Goal: Information Seeking & Learning: Learn about a topic

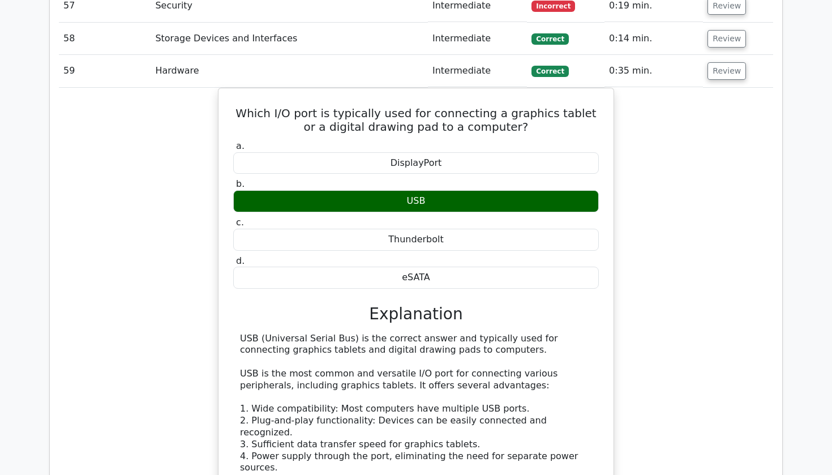
scroll to position [3230, 0]
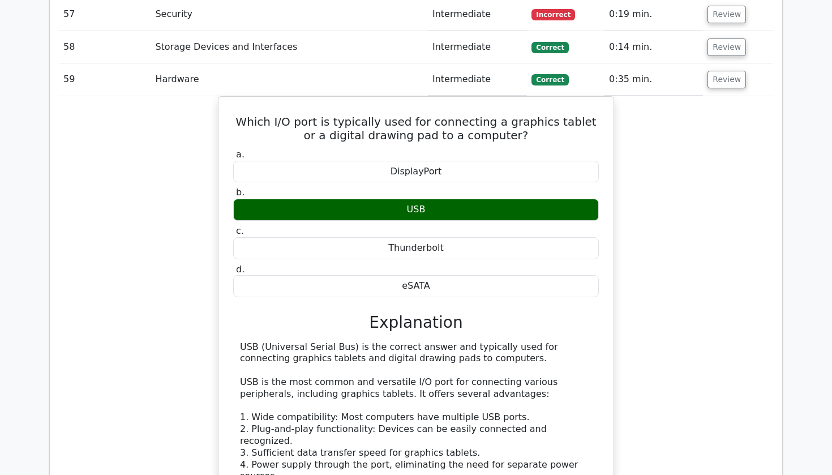
click at [728, 63] on td "Review" at bounding box center [738, 79] width 70 height 32
click at [724, 71] on button "Review" at bounding box center [726, 80] width 38 height 18
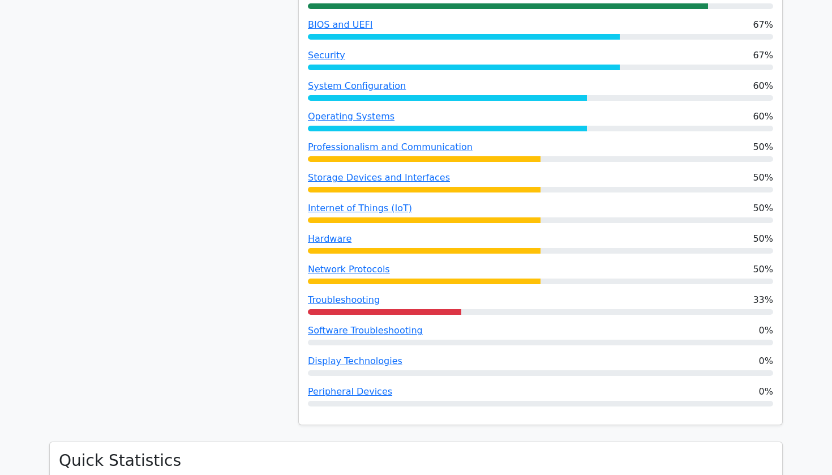
scroll to position [858, 0]
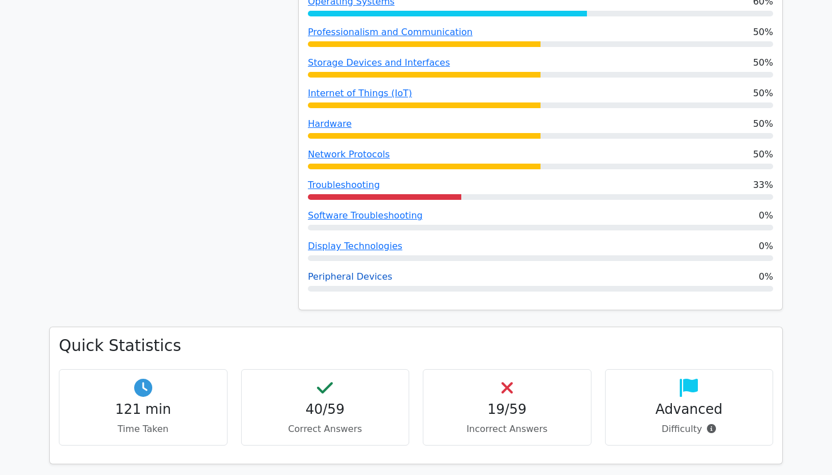
click at [318, 271] on link "Peripheral Devices" at bounding box center [350, 276] width 84 height 11
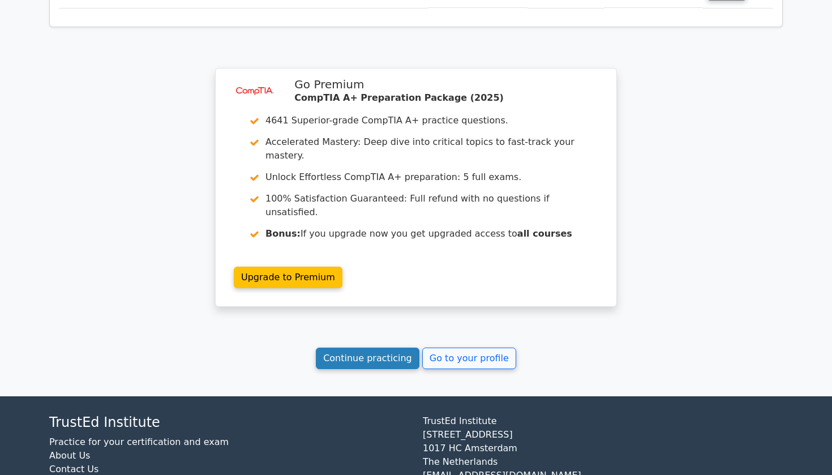
scroll to position [3319, 0]
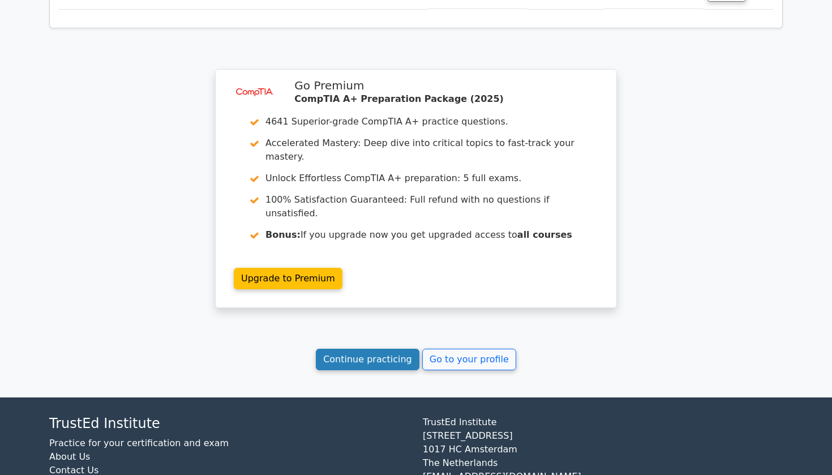
click at [368, 349] on link "Continue practicing" at bounding box center [368, 359] width 104 height 21
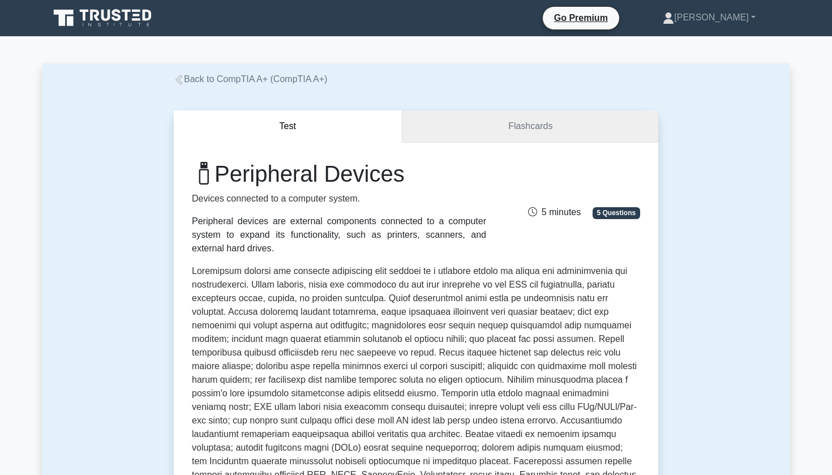
click at [508, 134] on link "Flashcards" at bounding box center [530, 126] width 256 height 32
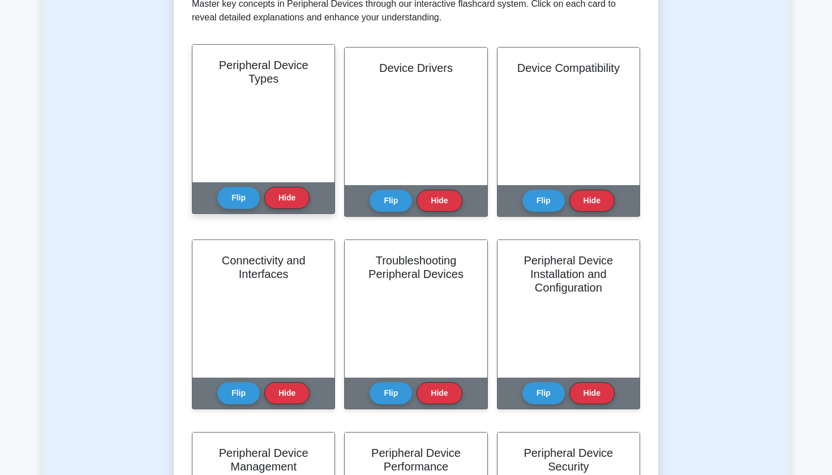
scroll to position [237, 0]
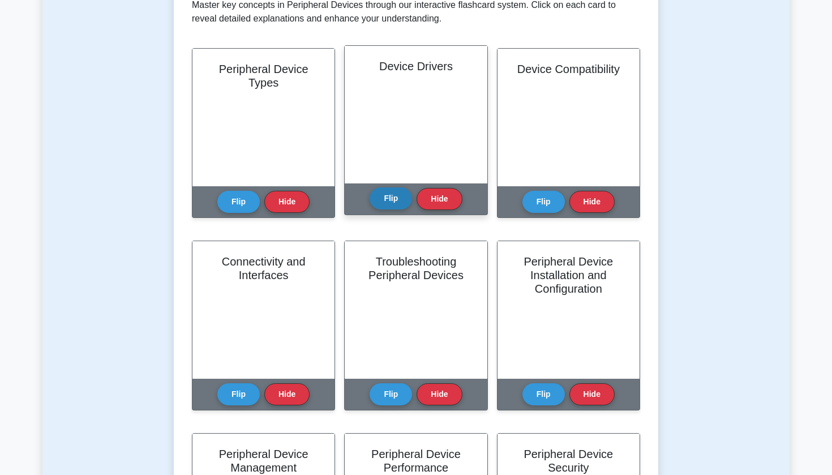
click at [392, 193] on button "Flip" at bounding box center [390, 198] width 42 height 22
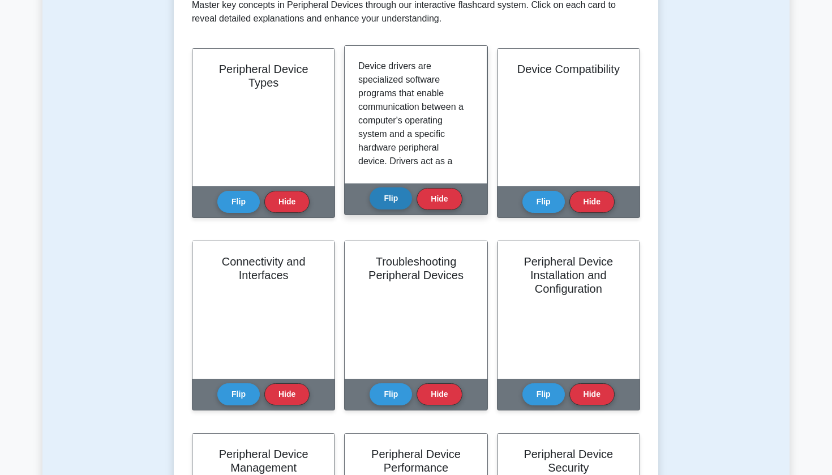
click at [392, 193] on button "Flip" at bounding box center [390, 198] width 42 height 22
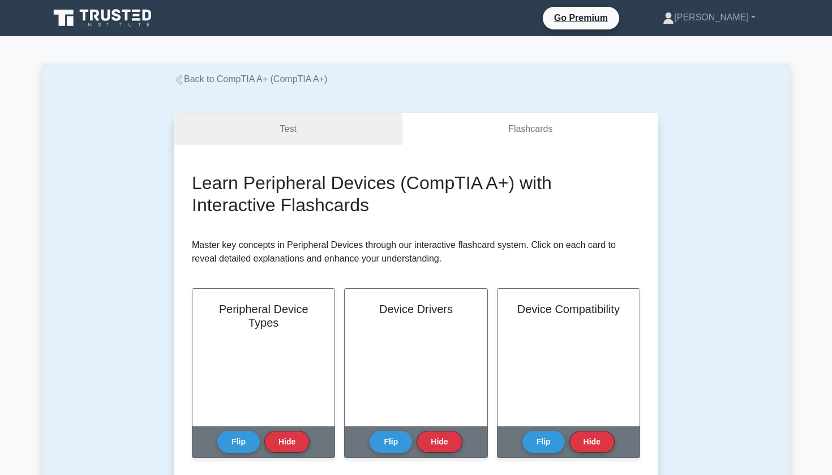
scroll to position [0, 0]
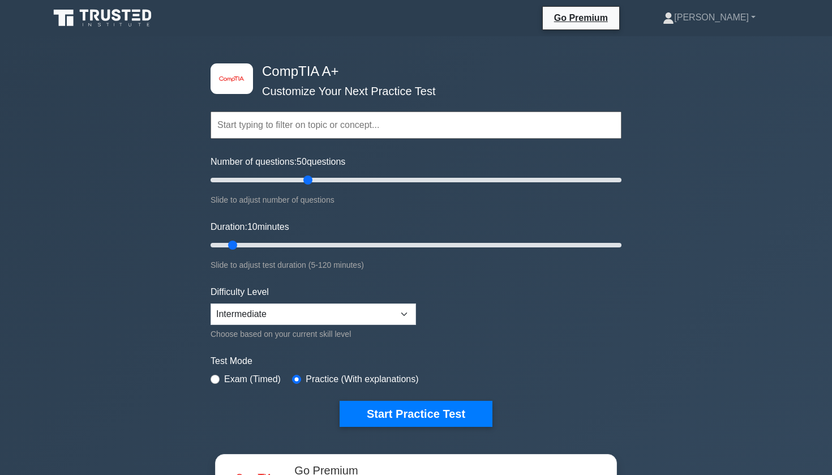
click at [303, 184] on input "Number of questions: 50 questions" at bounding box center [415, 180] width 411 height 14
drag, startPoint x: 309, startPoint y: 181, endPoint x: 329, endPoint y: 180, distance: 19.8
type input "60"
click at [329, 180] on input "Number of questions: 60 questions" at bounding box center [415, 180] width 411 height 14
drag, startPoint x: 246, startPoint y: 246, endPoint x: 659, endPoint y: 248, distance: 413.0
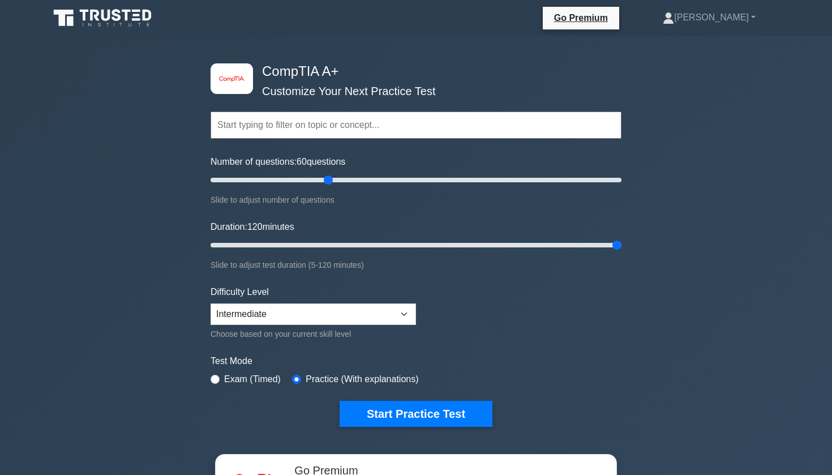
type input "120"
click at [661, 248] on div "image/svg+xml CompTIA A+ Customize Your Next Practice Test Topics Hardware Oper…" at bounding box center [416, 358] width 832 height 645
click at [454, 421] on button "Start Practice Test" at bounding box center [415, 414] width 153 height 26
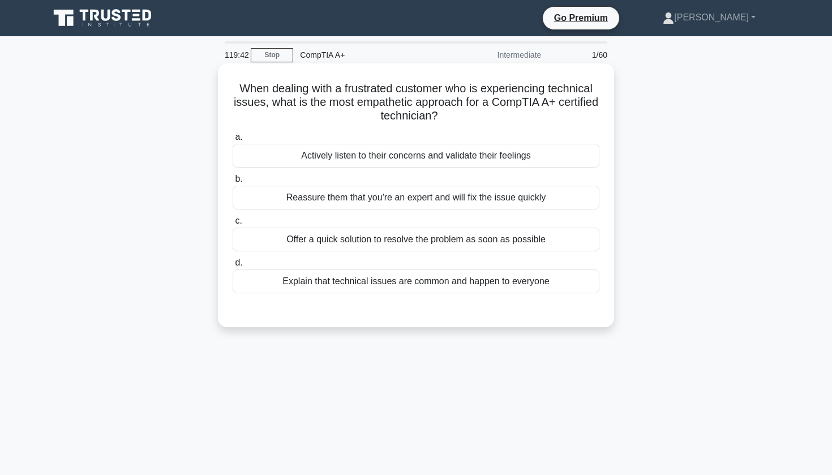
click at [343, 164] on div "Actively listen to their concerns and validate their feelings" at bounding box center [416, 156] width 367 height 24
click at [233, 141] on input "a. Actively listen to their concerns and validate their feelings" at bounding box center [233, 137] width 0 height 7
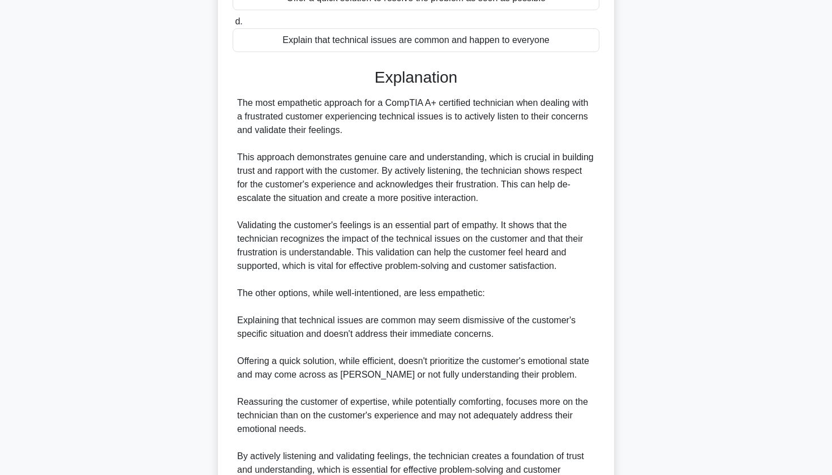
scroll to position [239, 0]
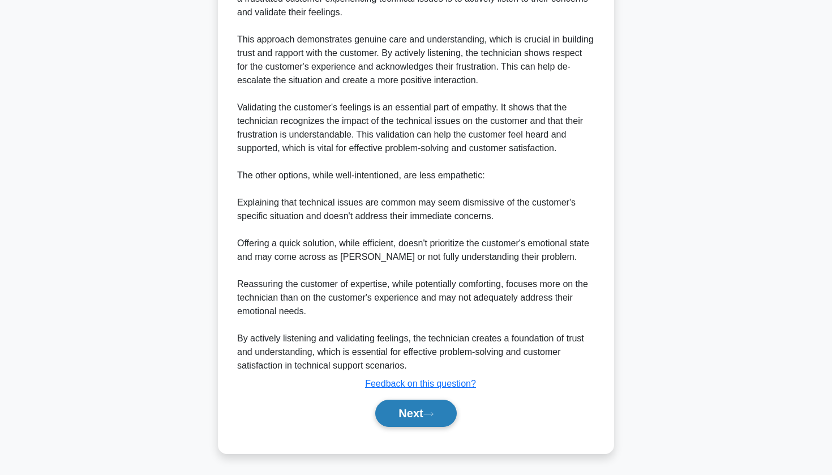
click at [411, 423] on button "Next" at bounding box center [415, 412] width 81 height 27
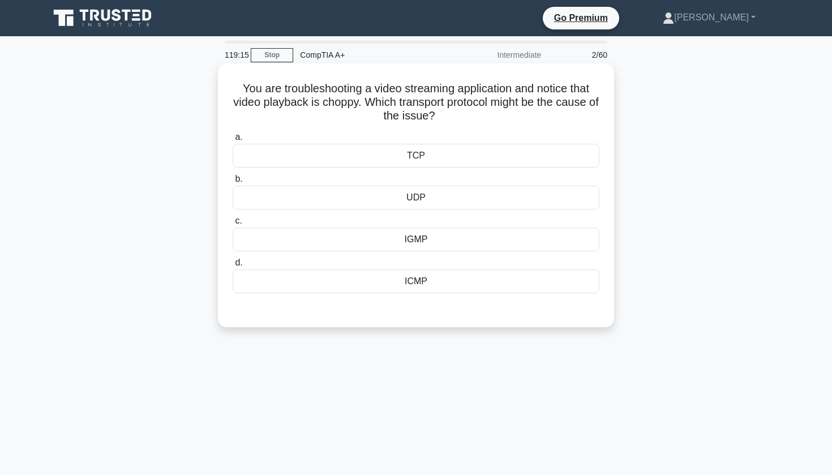
scroll to position [0, 0]
click at [418, 157] on div "TCP" at bounding box center [416, 156] width 367 height 24
click at [233, 141] on input "a. TCP" at bounding box center [233, 137] width 0 height 7
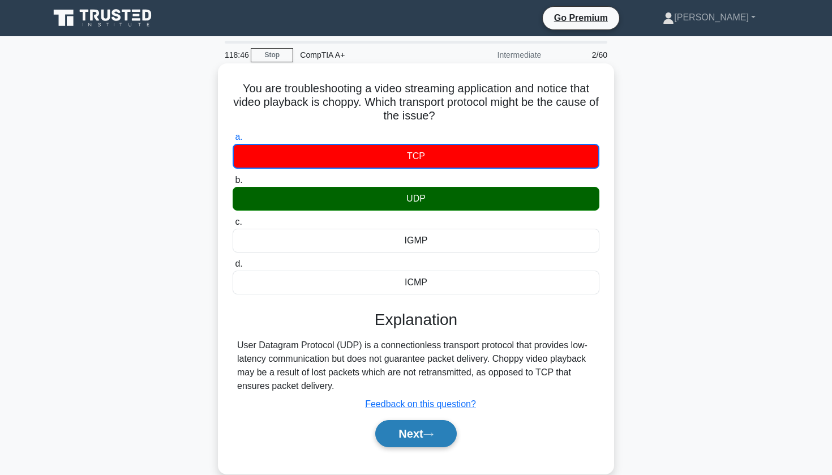
click at [423, 435] on button "Next" at bounding box center [415, 433] width 81 height 27
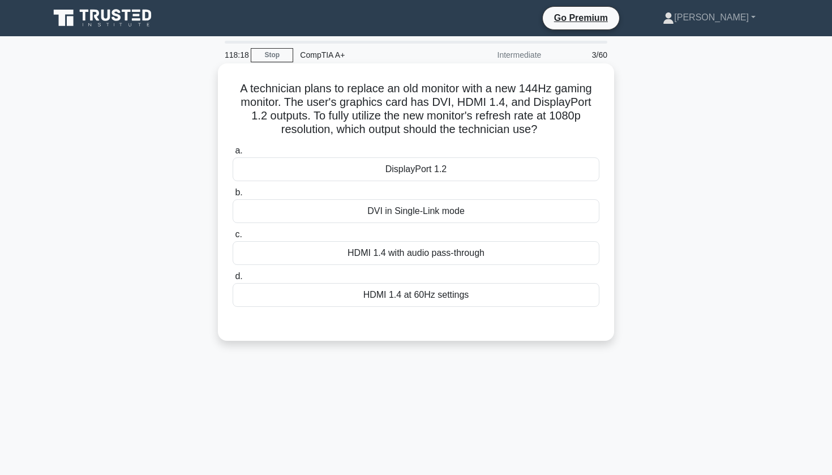
click at [359, 169] on div "DisplayPort 1.2" at bounding box center [416, 169] width 367 height 24
click at [233, 154] on input "a. DisplayPort 1.2" at bounding box center [233, 150] width 0 height 7
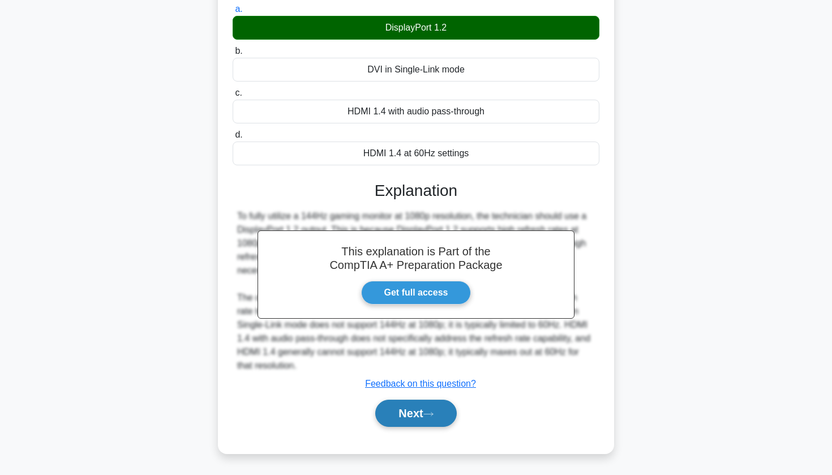
click at [395, 418] on button "Next" at bounding box center [415, 412] width 81 height 27
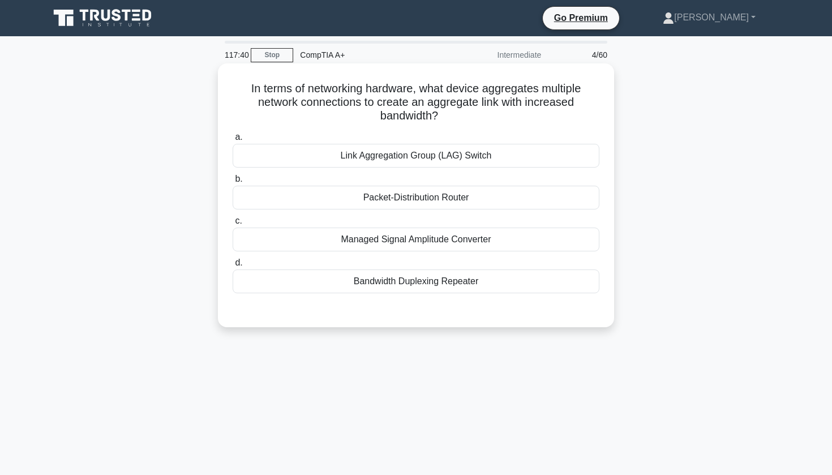
click at [319, 155] on div "Link Aggregation Group (LAG) Switch" at bounding box center [416, 156] width 367 height 24
click at [233, 141] on input "a. Link Aggregation Group (LAG) Switch" at bounding box center [233, 137] width 0 height 7
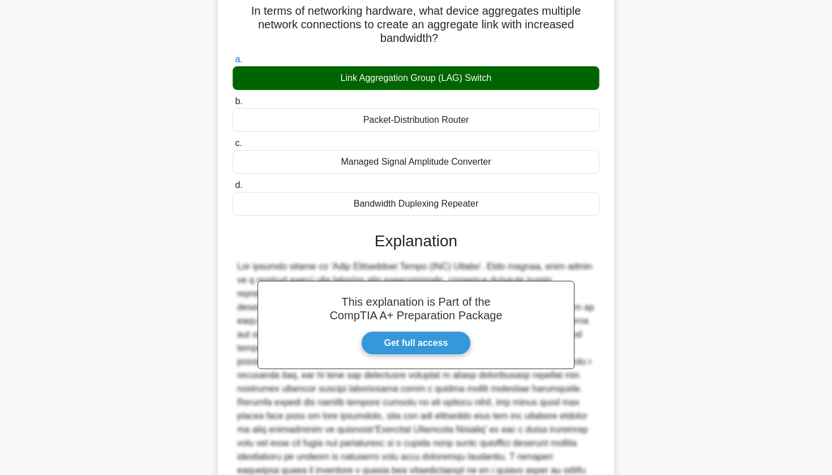
scroll to position [182, 0]
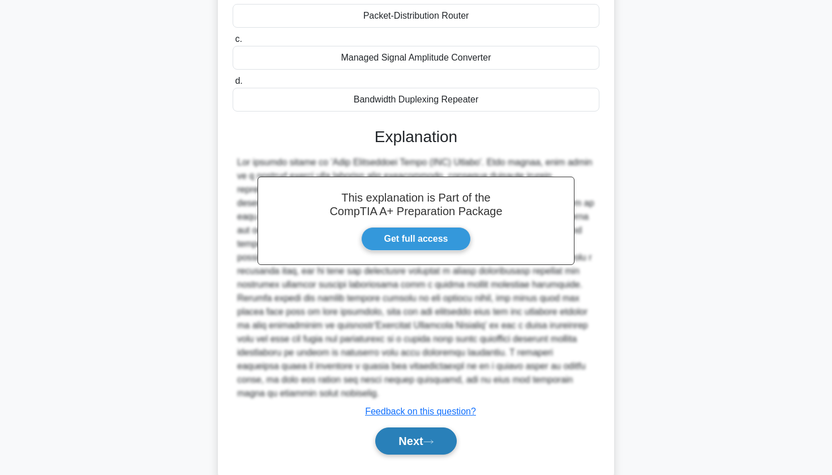
click at [406, 433] on button "Next" at bounding box center [415, 440] width 81 height 27
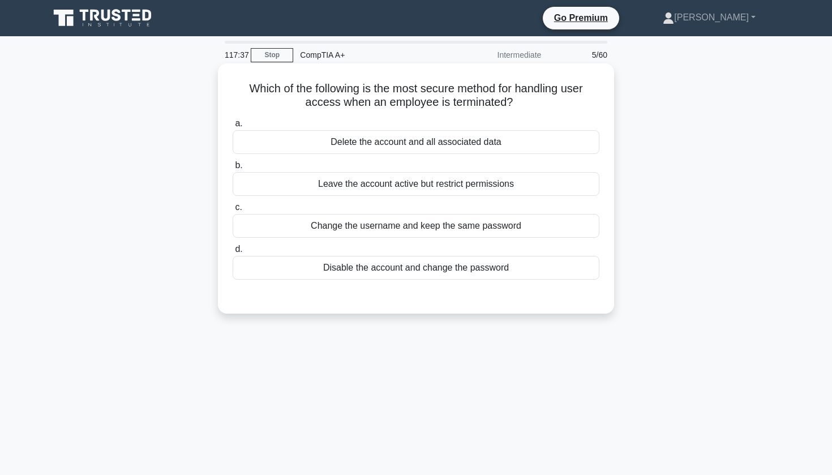
scroll to position [0, 0]
click at [419, 270] on div "Disable the account and change the password" at bounding box center [416, 268] width 367 height 24
click at [233, 253] on input "d. Disable the account and change the password" at bounding box center [233, 249] width 0 height 7
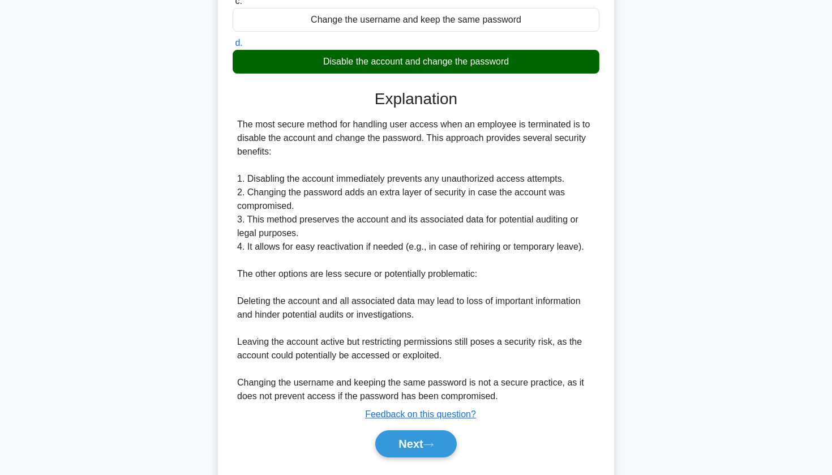
scroll to position [207, 0]
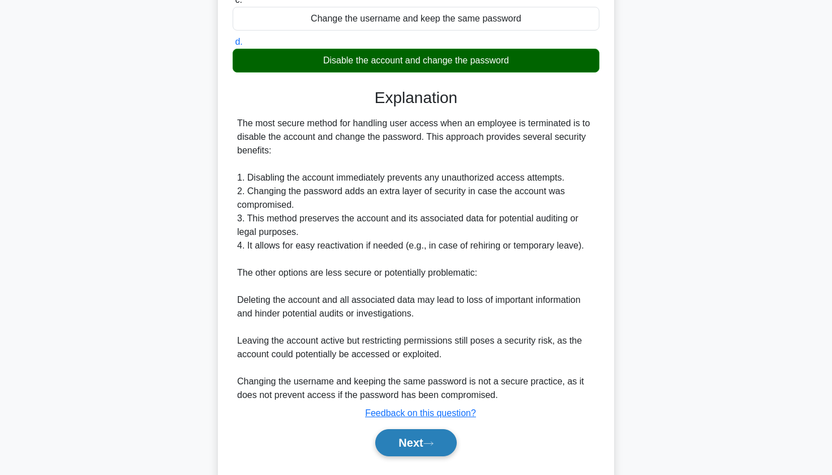
click at [414, 448] on button "Next" at bounding box center [415, 442] width 81 height 27
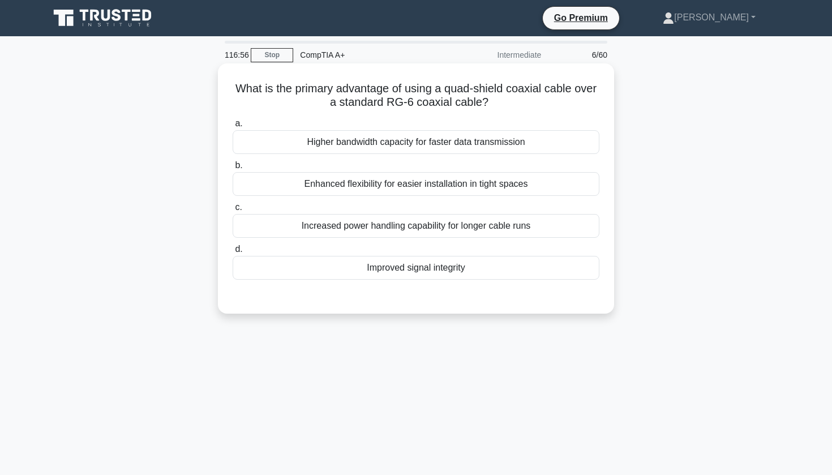
scroll to position [0, 0]
drag, startPoint x: 448, startPoint y: 87, endPoint x: 479, endPoint y: 104, distance: 35.4
click at [479, 104] on h5 "What is the primary advantage of using a quad-shield coaxial cable over a stand…" at bounding box center [415, 95] width 369 height 28
copy h5 "quad-shield coaxial cable over a standard RG-6 coaxial cable"
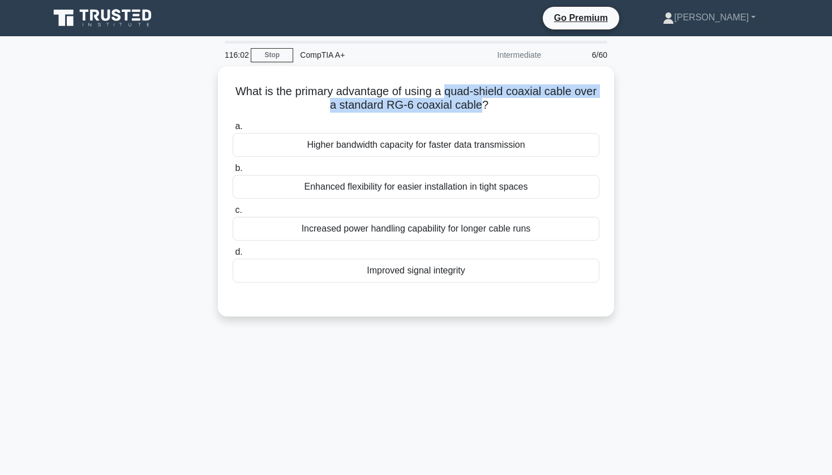
click at [179, 102] on div "What is the primary advantage of using a quad-shield coaxial cable over a stand…" at bounding box center [415, 198] width 747 height 264
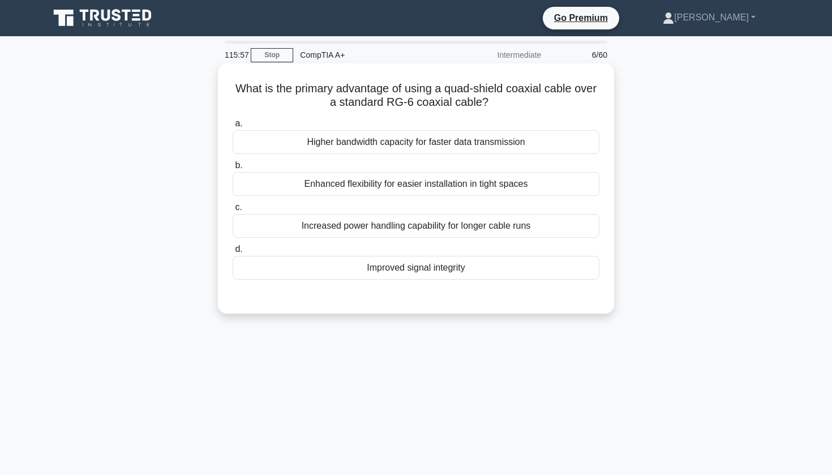
click at [412, 270] on div "Improved signal integrity" at bounding box center [416, 268] width 367 height 24
click at [233, 253] on input "d. Improved signal integrity" at bounding box center [233, 249] width 0 height 7
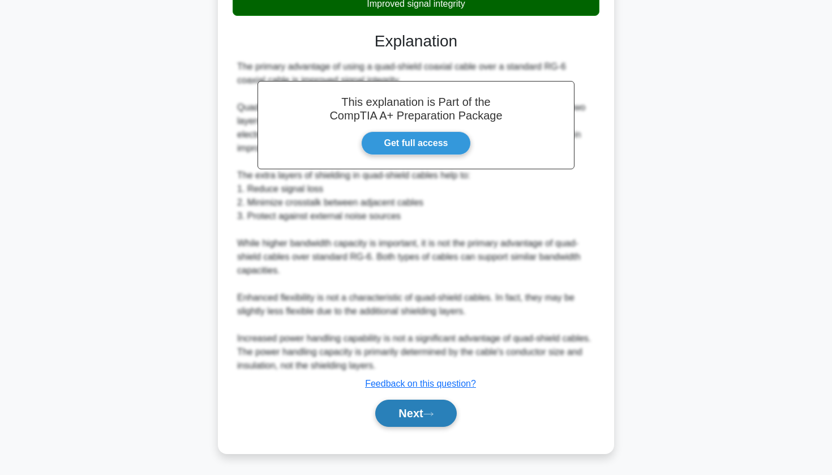
click at [405, 414] on button "Next" at bounding box center [415, 412] width 81 height 27
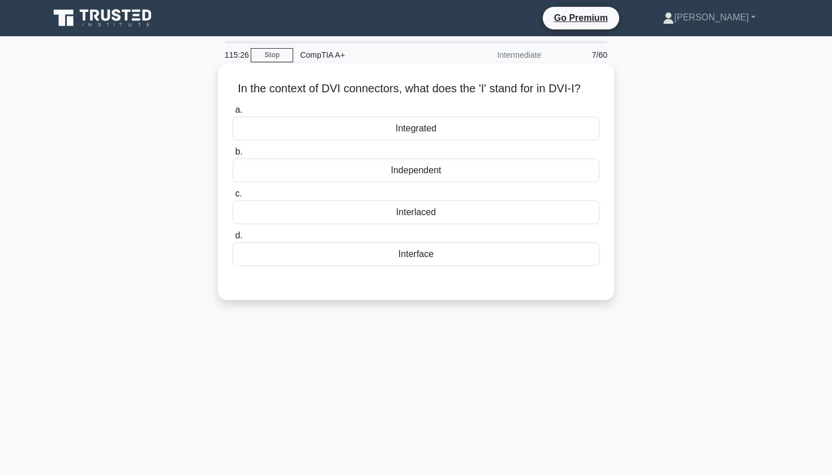
click at [355, 248] on div "Interface" at bounding box center [416, 254] width 367 height 24
click at [233, 239] on input "d. Interface" at bounding box center [233, 235] width 0 height 7
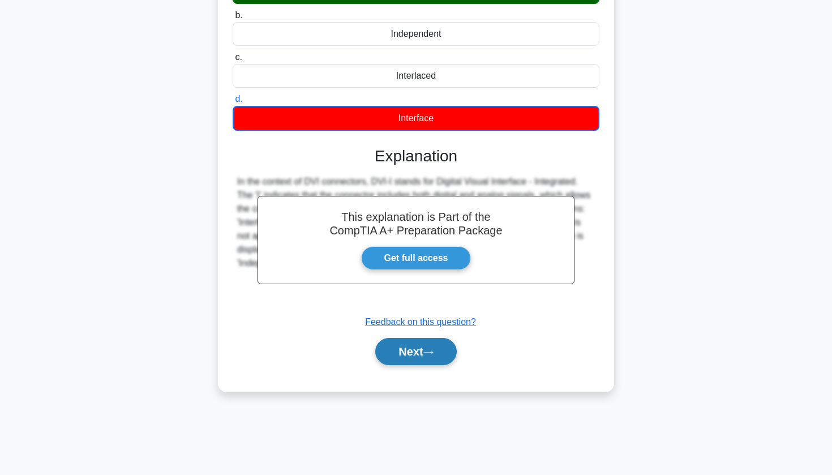
click at [399, 354] on button "Next" at bounding box center [415, 351] width 81 height 27
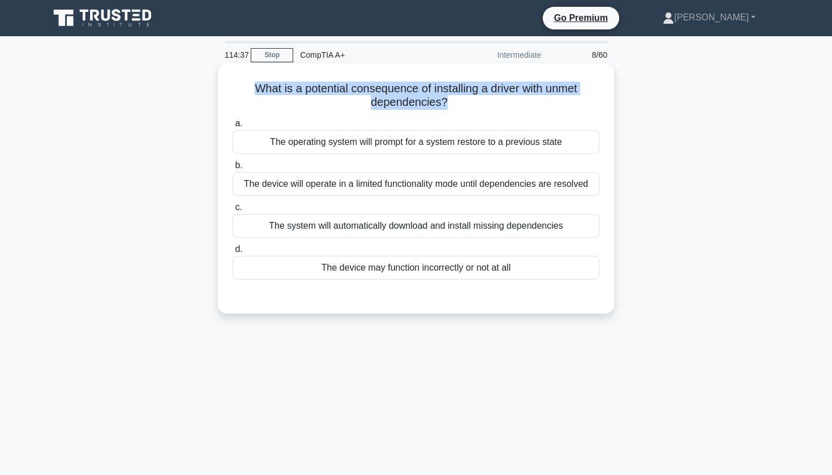
drag, startPoint x: 256, startPoint y: 90, endPoint x: 455, endPoint y: 111, distance: 200.3
click at [459, 113] on div "What is a potential consequence of installing a driver with unmet dependencies?…" at bounding box center [415, 188] width 387 height 241
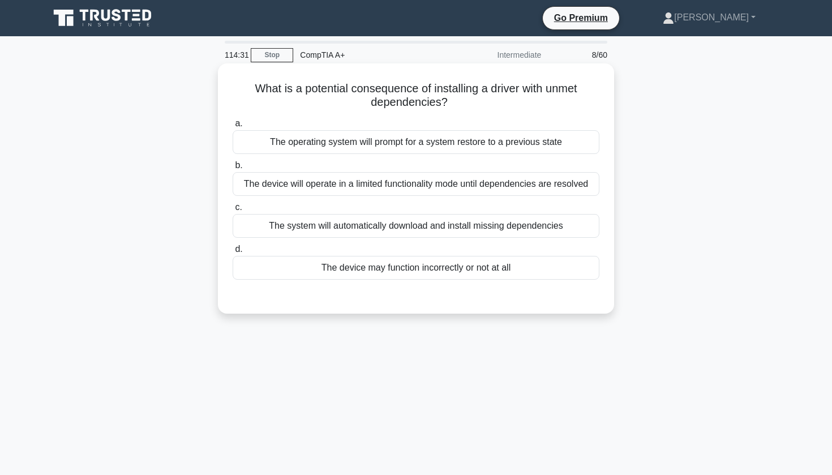
click at [569, 117] on label "a. The operating system will prompt for a system restore to a previous state" at bounding box center [416, 135] width 367 height 37
click at [233, 120] on input "a. The operating system will prompt for a system restore to a previous state" at bounding box center [233, 123] width 0 height 7
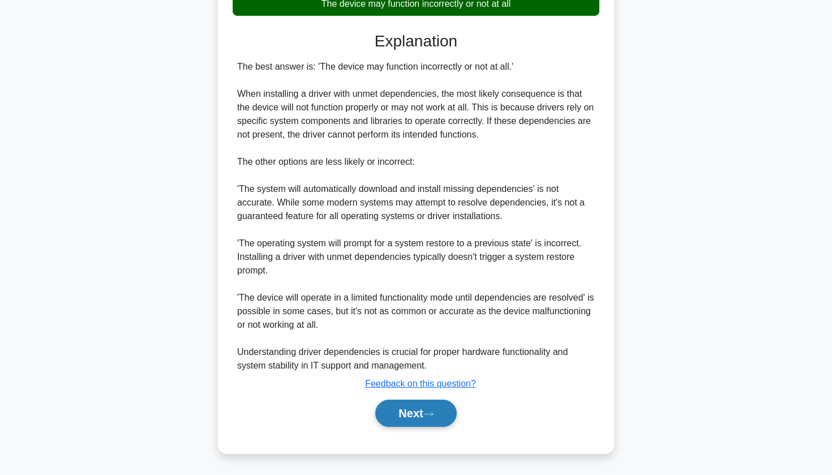
click at [394, 407] on button "Next" at bounding box center [415, 412] width 81 height 27
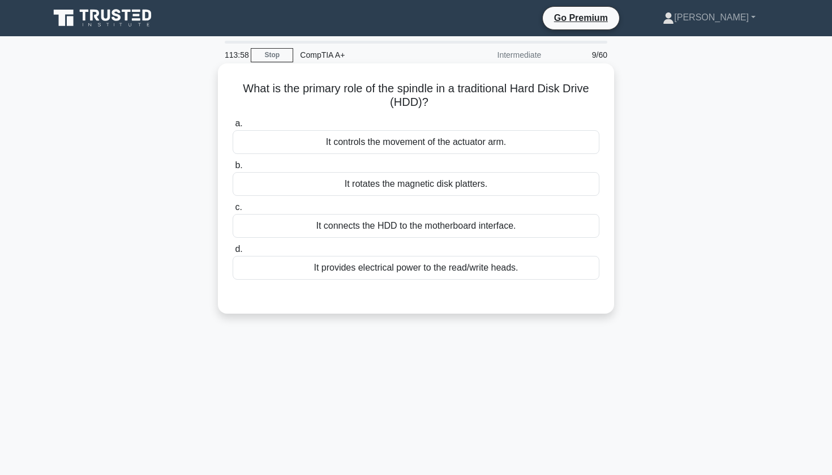
click at [349, 185] on div "It rotates the magnetic disk platters." at bounding box center [416, 184] width 367 height 24
click at [233, 169] on input "b. It rotates the magnetic disk platters." at bounding box center [233, 165] width 0 height 7
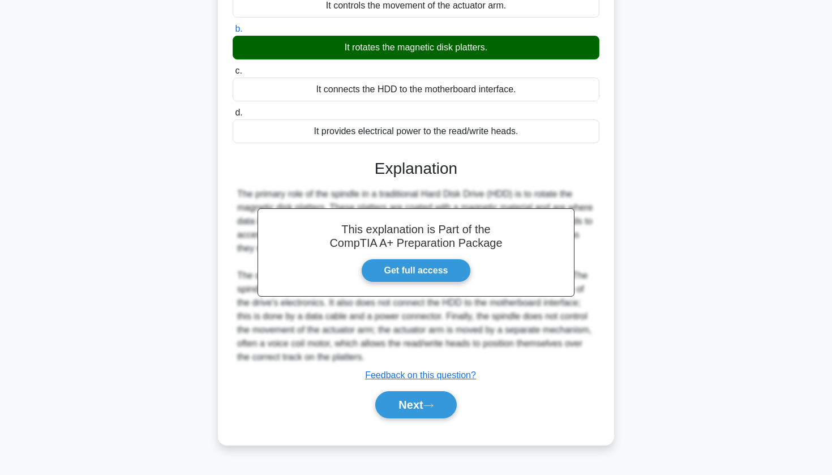
scroll to position [136, 0]
click at [396, 398] on button "Next" at bounding box center [415, 404] width 81 height 27
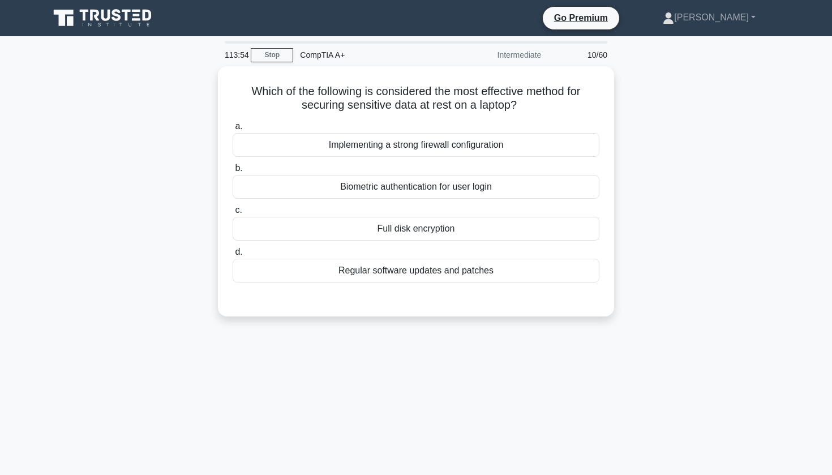
scroll to position [0, 0]
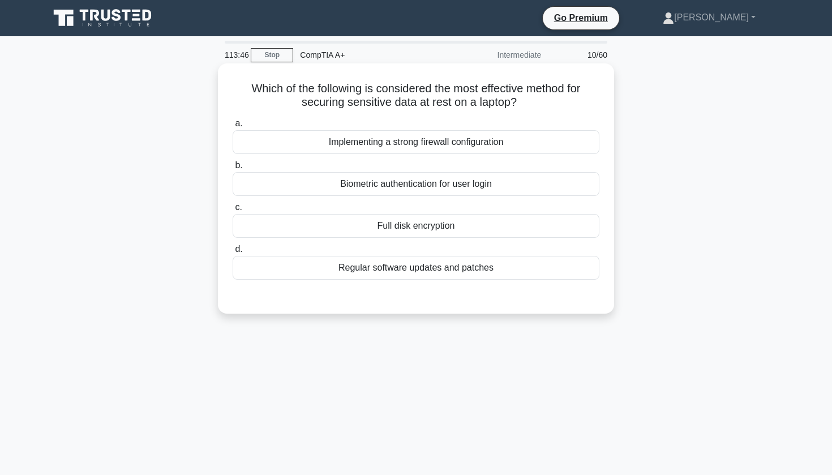
click at [476, 186] on div "Biometric authentication for user login" at bounding box center [416, 184] width 367 height 24
click at [233, 169] on input "b. Biometric authentication for user login" at bounding box center [233, 165] width 0 height 7
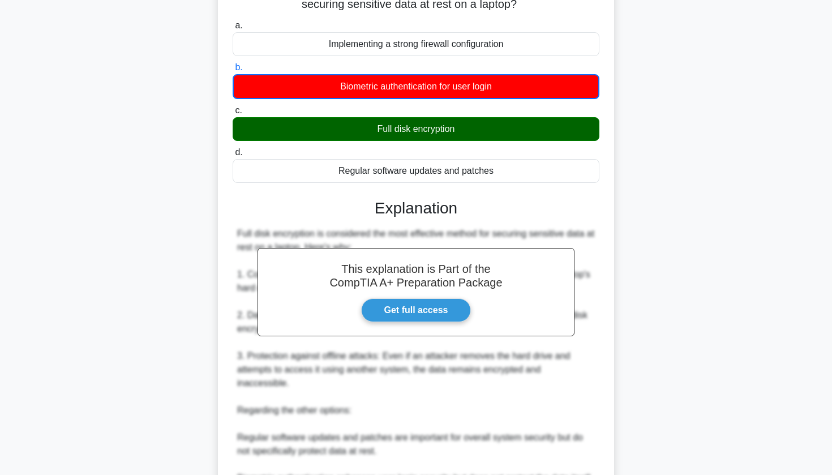
scroll to position [111, 0]
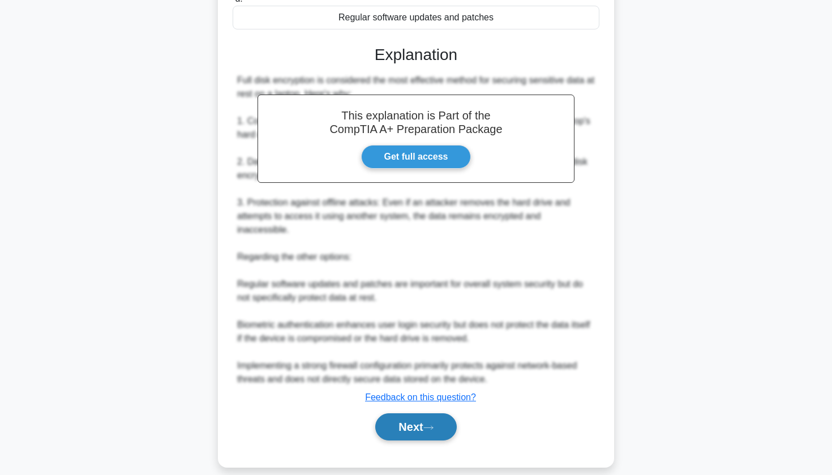
click at [388, 413] on button "Next" at bounding box center [415, 426] width 81 height 27
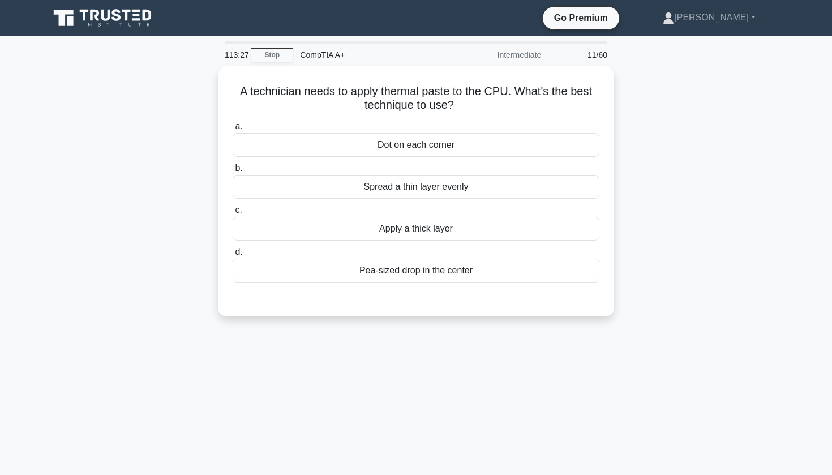
scroll to position [0, 0]
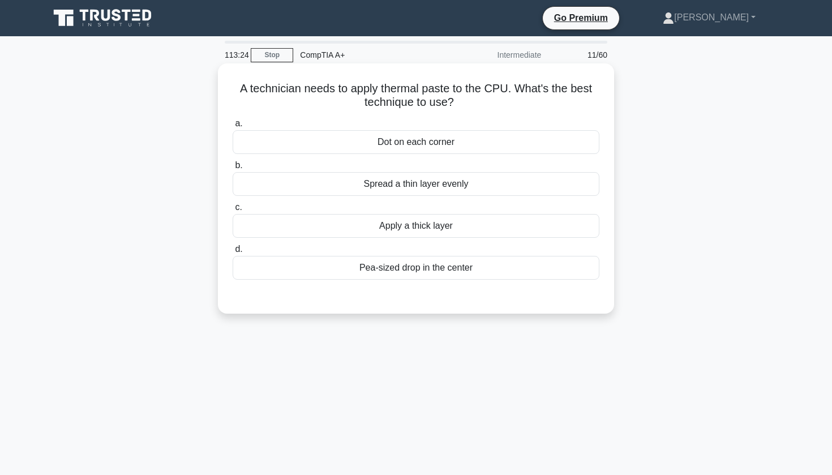
click at [407, 269] on div "Pea-sized drop in the center" at bounding box center [416, 268] width 367 height 24
click at [233, 253] on input "d. Pea-sized drop in the center" at bounding box center [233, 249] width 0 height 7
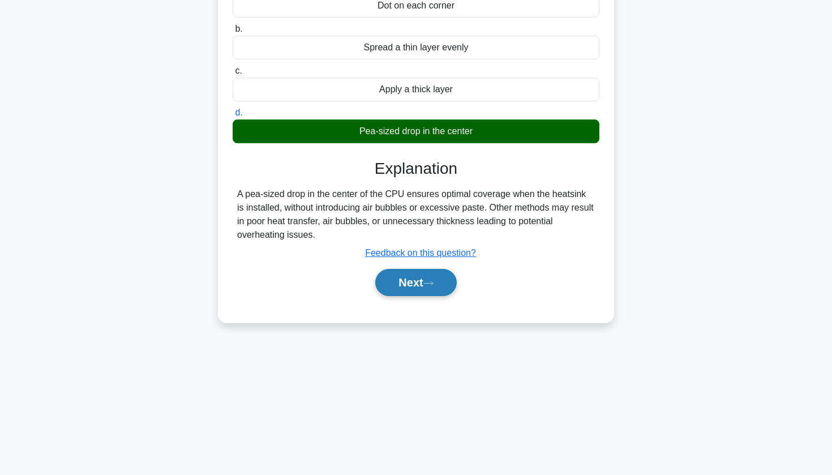
click at [399, 288] on button "Next" at bounding box center [415, 282] width 81 height 27
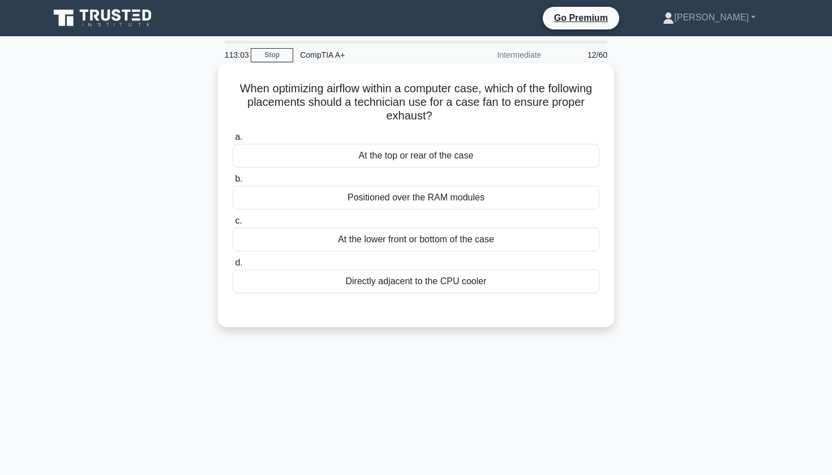
click at [411, 153] on div "At the top or rear of the case" at bounding box center [416, 156] width 367 height 24
click at [233, 141] on input "a. At the top or rear of the case" at bounding box center [233, 137] width 0 height 7
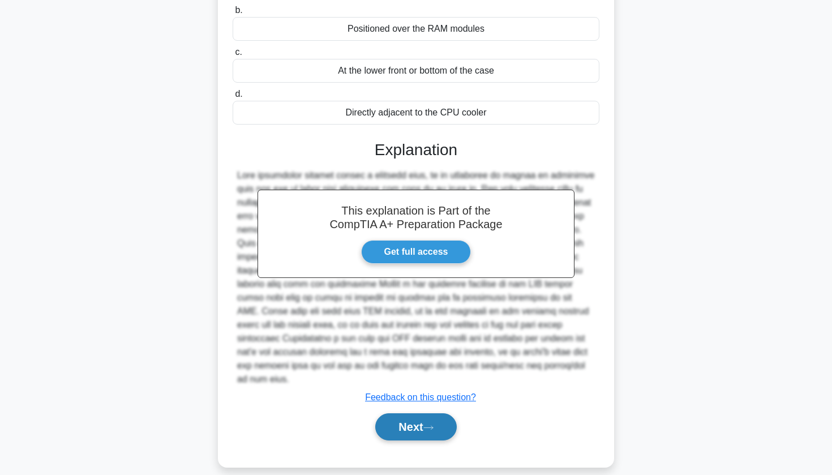
click at [395, 413] on button "Next" at bounding box center [415, 426] width 81 height 27
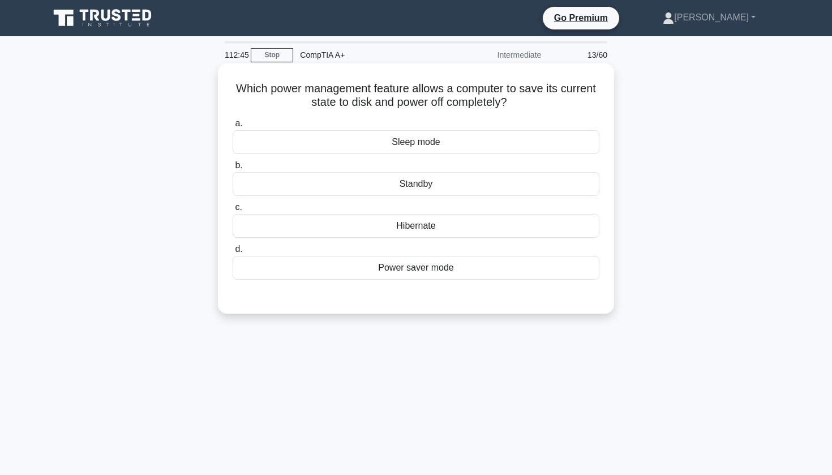
click at [236, 84] on h5 "Which power management feature allows a computer to save its current state to d…" at bounding box center [415, 95] width 369 height 28
click at [316, 235] on div "Hibernate" at bounding box center [416, 226] width 367 height 24
click at [233, 211] on input "c. Hibernate" at bounding box center [233, 207] width 0 height 7
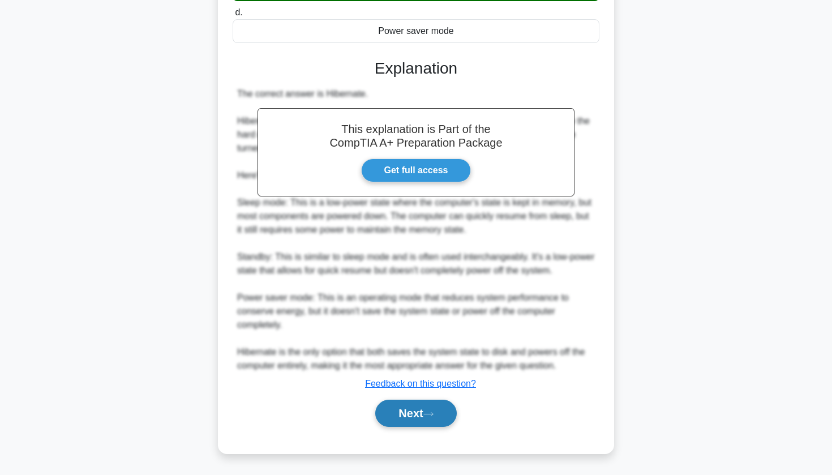
click at [397, 419] on button "Next" at bounding box center [415, 412] width 81 height 27
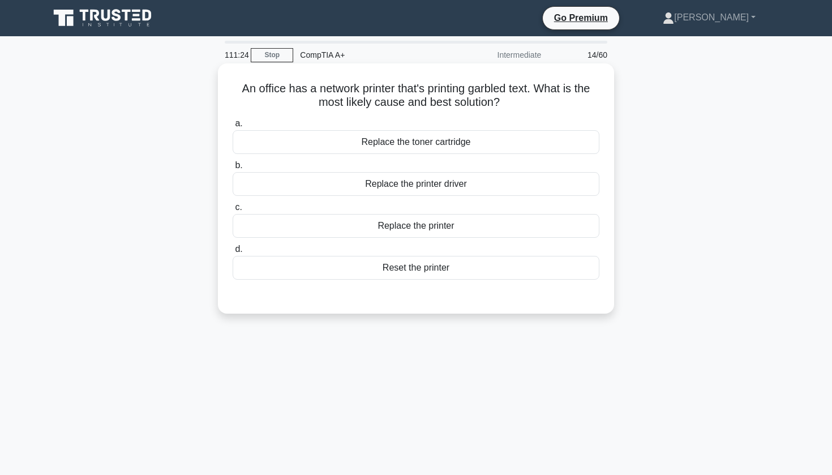
click at [369, 140] on div "Replace the toner cartridge" at bounding box center [416, 142] width 367 height 24
click at [233, 127] on input "a. Replace the toner cartridge" at bounding box center [233, 123] width 0 height 7
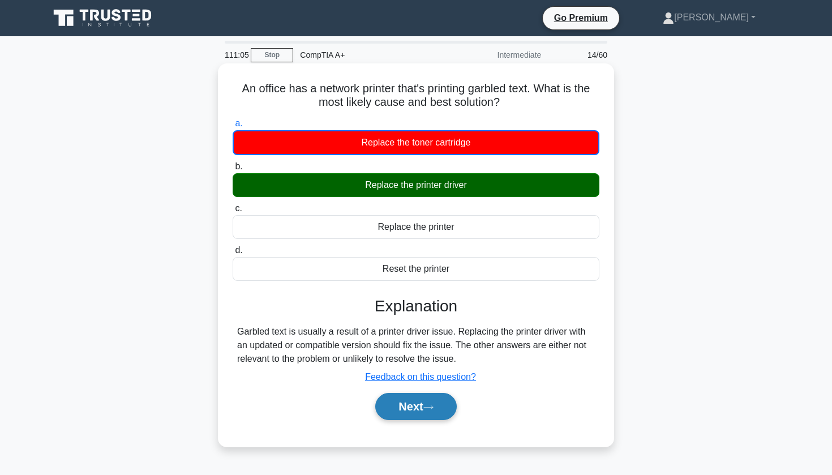
click at [399, 407] on button "Next" at bounding box center [415, 406] width 81 height 27
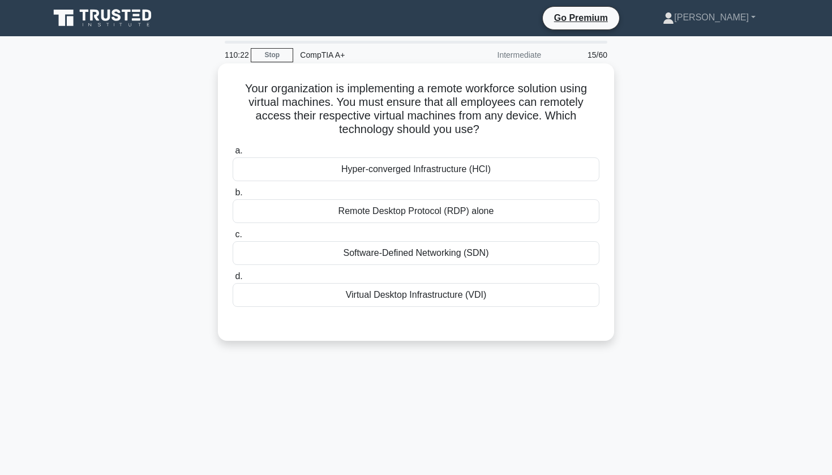
click at [351, 209] on div "Remote Desktop Protocol (RDP) alone" at bounding box center [416, 211] width 367 height 24
click at [233, 196] on input "b. Remote Desktop Protocol (RDP) alone" at bounding box center [233, 192] width 0 height 7
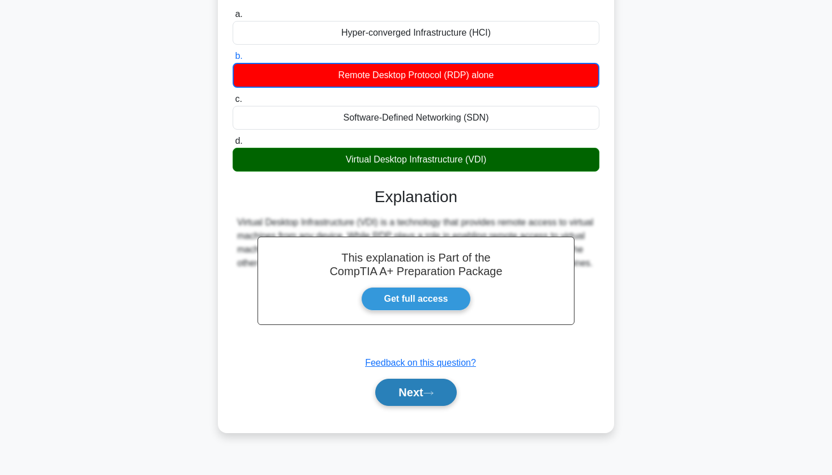
scroll to position [136, 0]
click at [390, 399] on button "Next" at bounding box center [415, 392] width 81 height 27
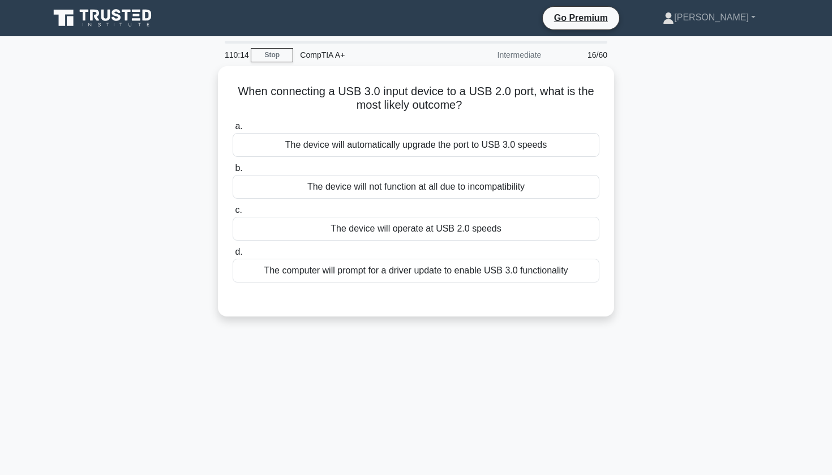
scroll to position [0, 0]
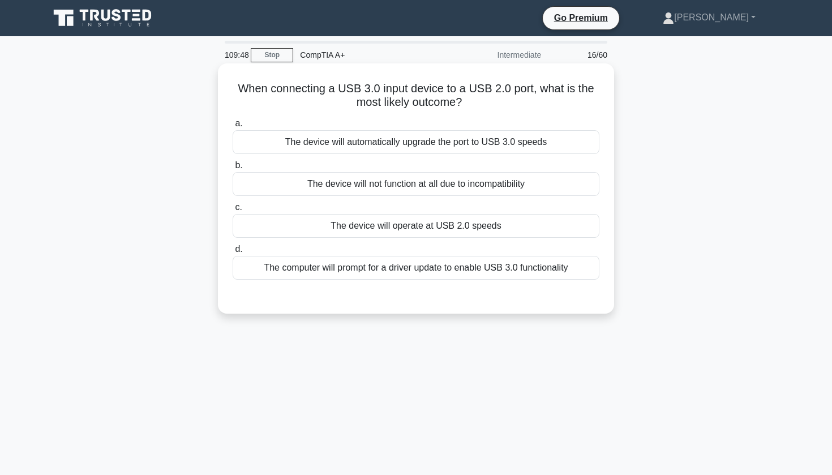
click at [451, 222] on div "The device will operate at USB 2.0 speeds" at bounding box center [416, 226] width 367 height 24
click at [233, 211] on input "c. The device will operate at USB 2.0 speeds" at bounding box center [233, 207] width 0 height 7
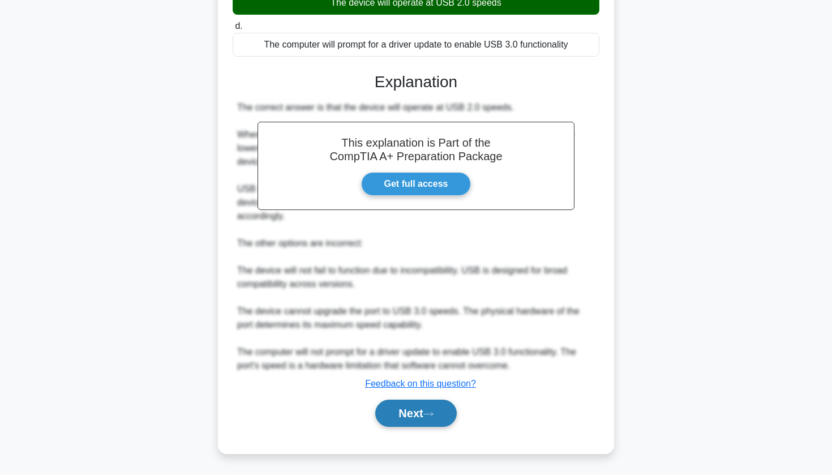
click at [396, 412] on button "Next" at bounding box center [415, 412] width 81 height 27
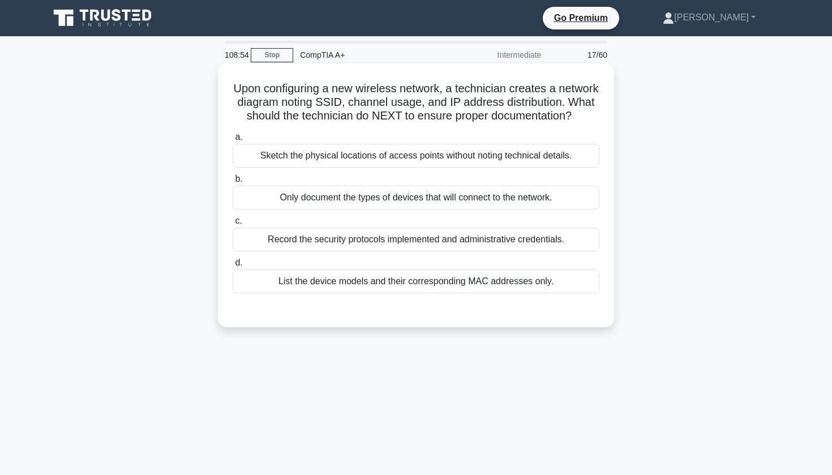
click at [369, 242] on div "Record the security protocols implemented and administrative credentials." at bounding box center [416, 239] width 367 height 24
click at [233, 225] on input "c. Record the security protocols implemented and administrative credentials." at bounding box center [233, 220] width 0 height 7
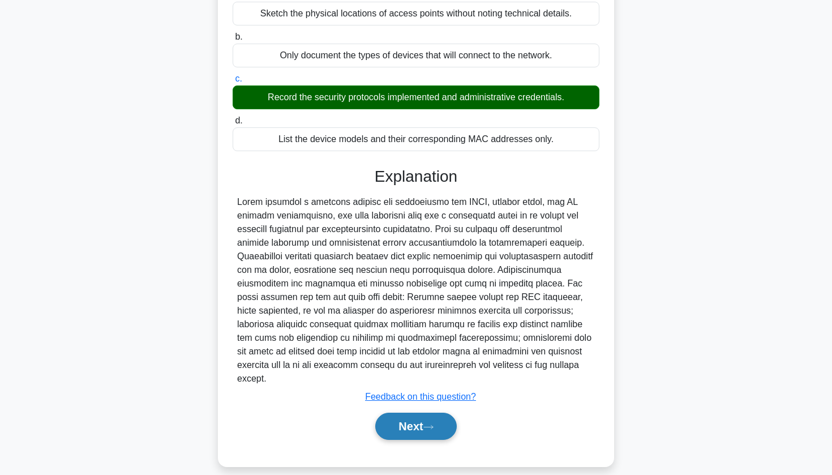
scroll to position [141, 0]
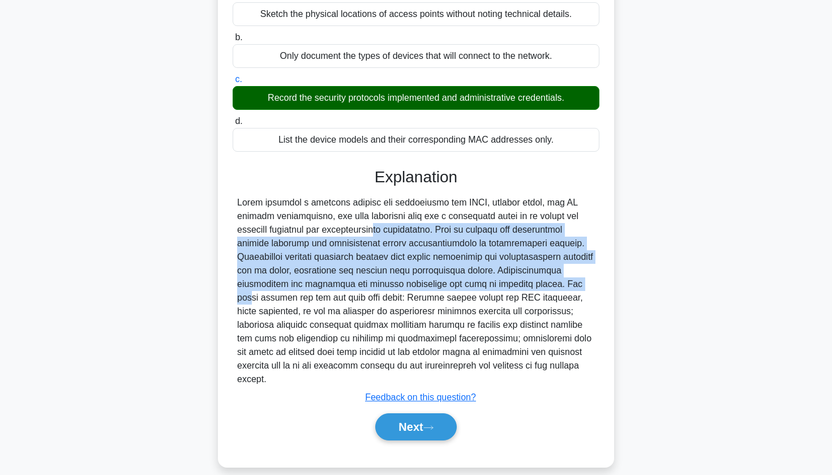
drag, startPoint x: 308, startPoint y: 231, endPoint x: 460, endPoint y: 285, distance: 160.7
click at [460, 285] on div at bounding box center [416, 291] width 358 height 190
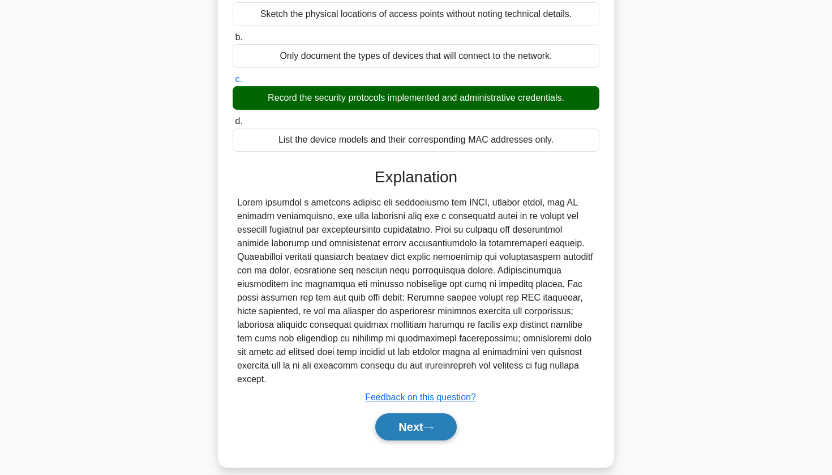
click at [414, 413] on button "Next" at bounding box center [415, 426] width 81 height 27
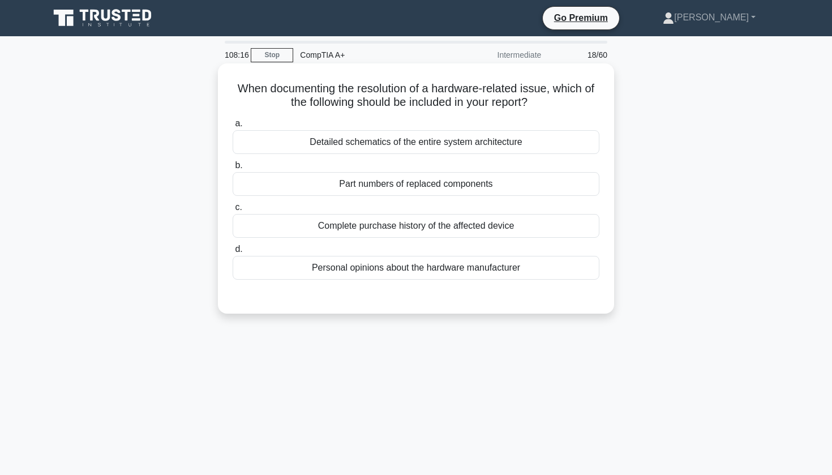
scroll to position [0, 0]
click at [417, 154] on div "Detailed schematics of the entire system architecture" at bounding box center [416, 142] width 367 height 24
click at [233, 127] on input "a. Detailed schematics of the entire system architecture" at bounding box center [233, 123] width 0 height 7
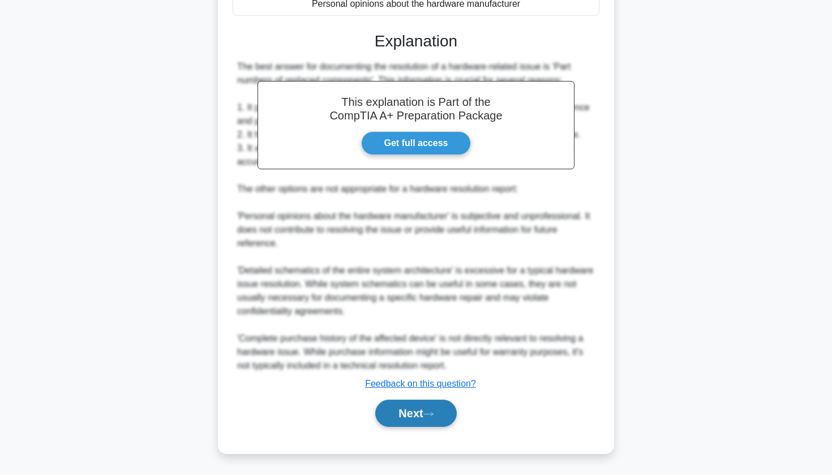
click at [399, 418] on button "Next" at bounding box center [415, 412] width 81 height 27
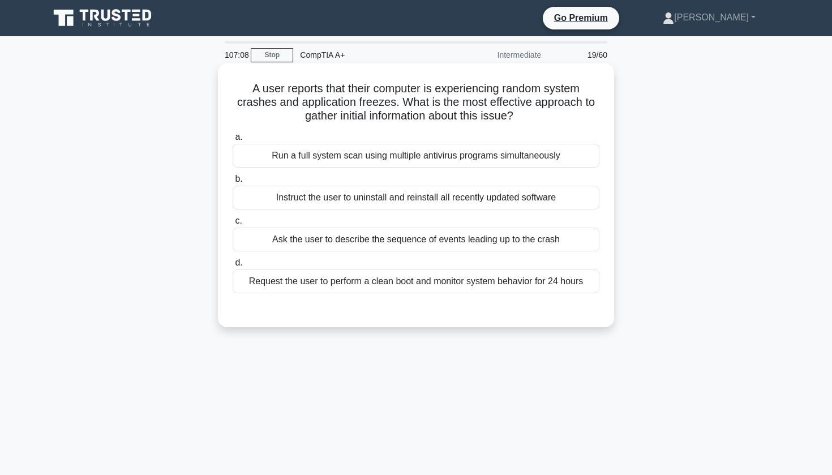
click at [388, 242] on div "Ask the user to describe the sequence of events leading up to the crash" at bounding box center [416, 239] width 367 height 24
click at [233, 225] on input "c. Ask the user to describe the sequence of events leading up to the crash" at bounding box center [233, 220] width 0 height 7
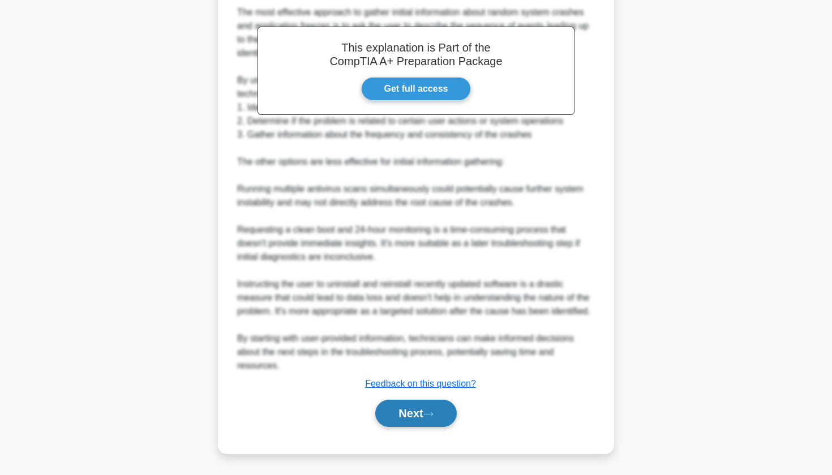
click at [394, 416] on button "Next" at bounding box center [415, 412] width 81 height 27
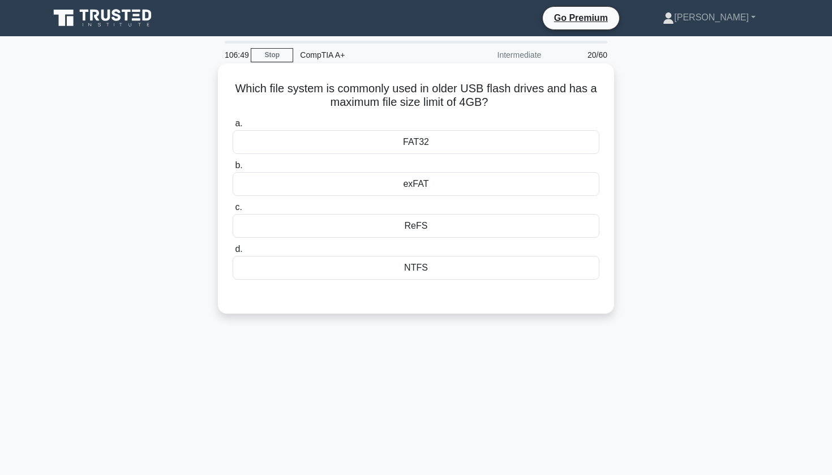
click at [437, 148] on div "FAT32" at bounding box center [416, 142] width 367 height 24
click at [233, 127] on input "a. FAT32" at bounding box center [233, 123] width 0 height 7
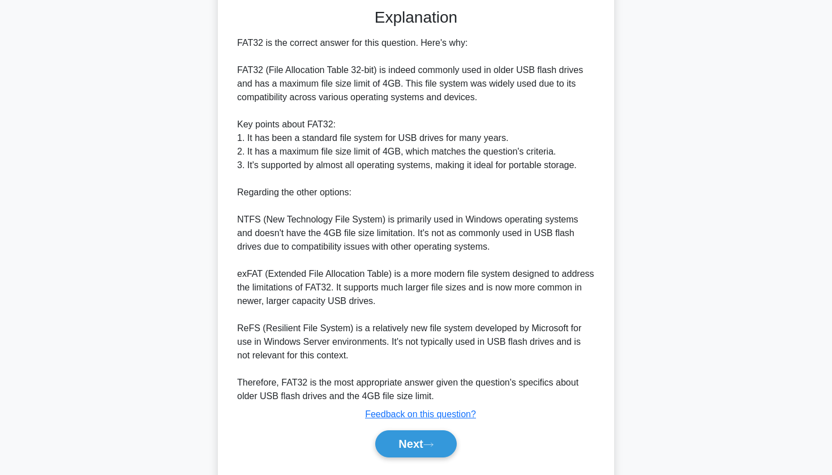
scroll to position [292, 0]
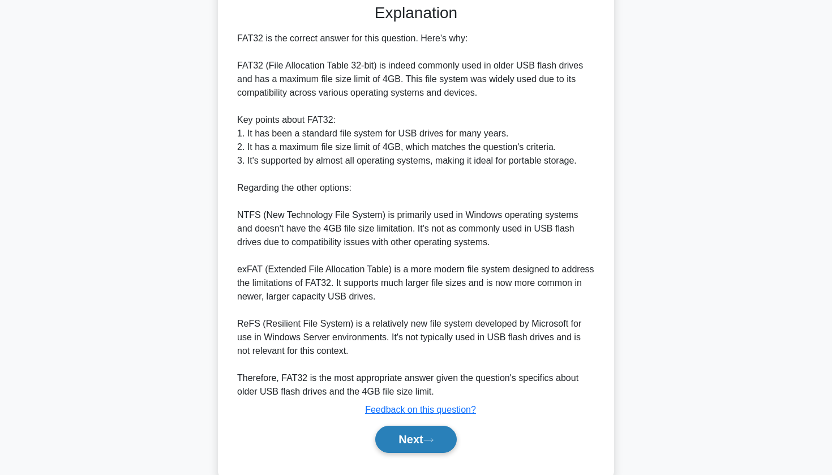
click at [412, 444] on button "Next" at bounding box center [415, 438] width 81 height 27
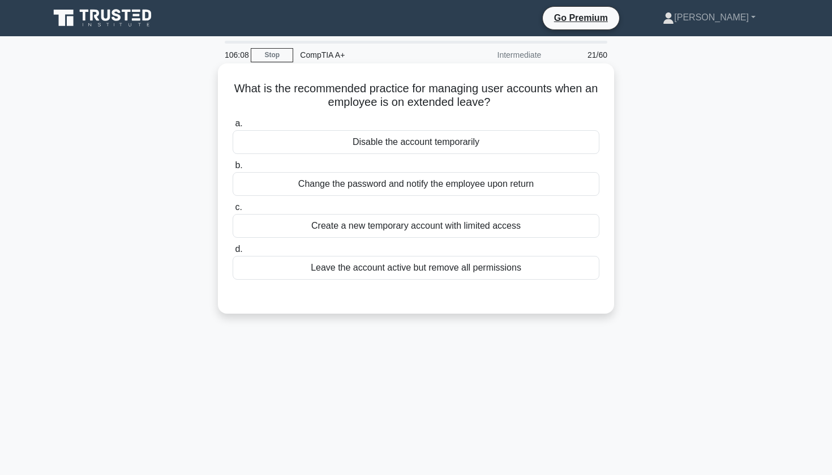
scroll to position [0, 0]
click at [415, 145] on div "Disable the account temporarily" at bounding box center [416, 142] width 367 height 24
click at [233, 127] on input "a. Disable the account temporarily" at bounding box center [233, 123] width 0 height 7
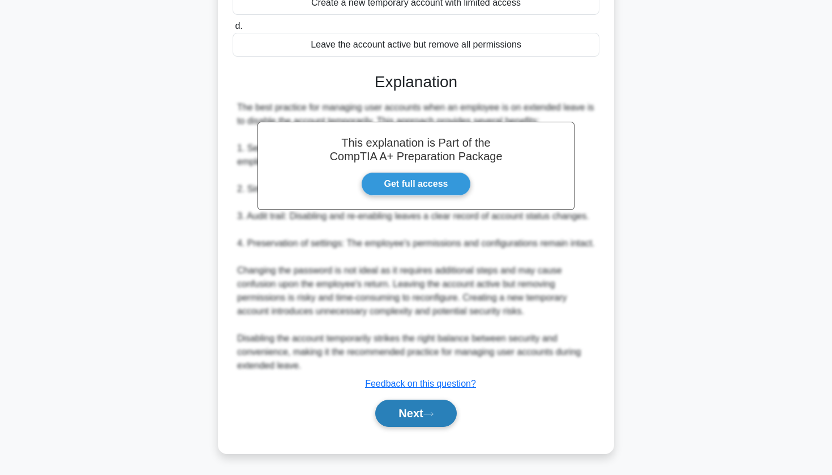
click at [414, 416] on button "Next" at bounding box center [415, 412] width 81 height 27
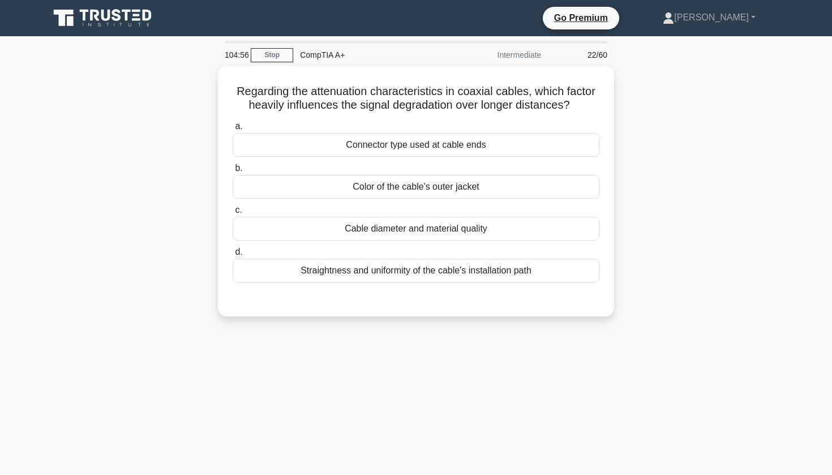
click at [655, 156] on div "Regarding the attenuation characteristics in coaxial cables, which factor heavi…" at bounding box center [415, 198] width 747 height 264
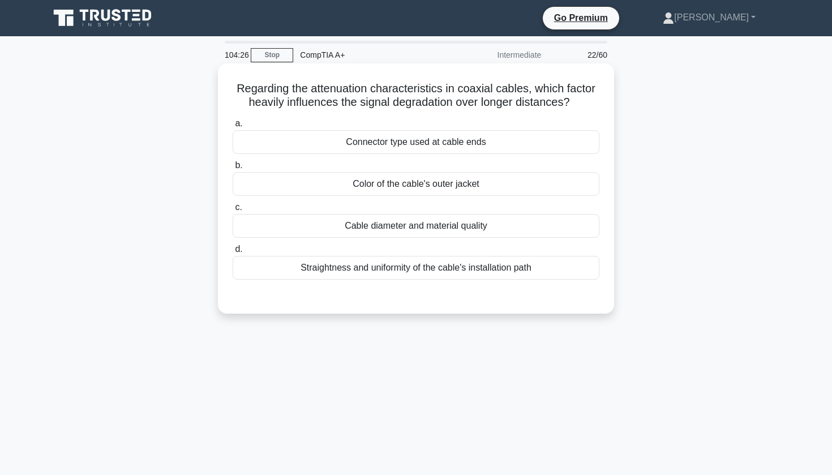
click at [405, 234] on div "Cable diameter and material quality" at bounding box center [416, 226] width 367 height 24
click at [233, 211] on input "c. Cable diameter and material quality" at bounding box center [233, 207] width 0 height 7
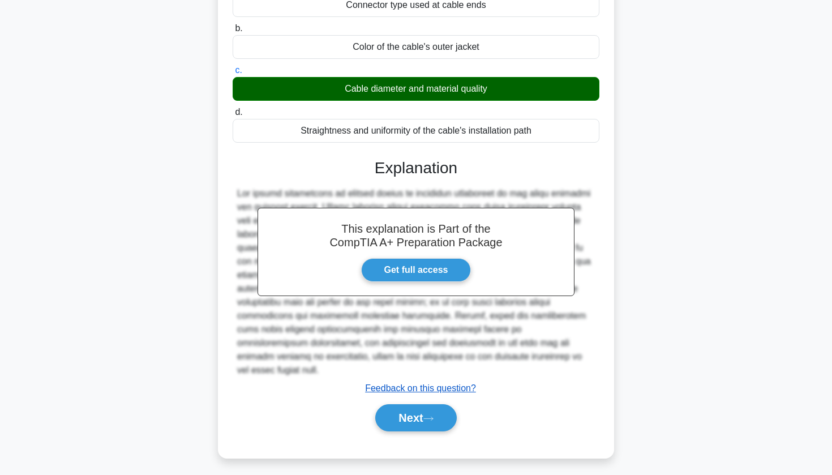
scroll to position [136, 0]
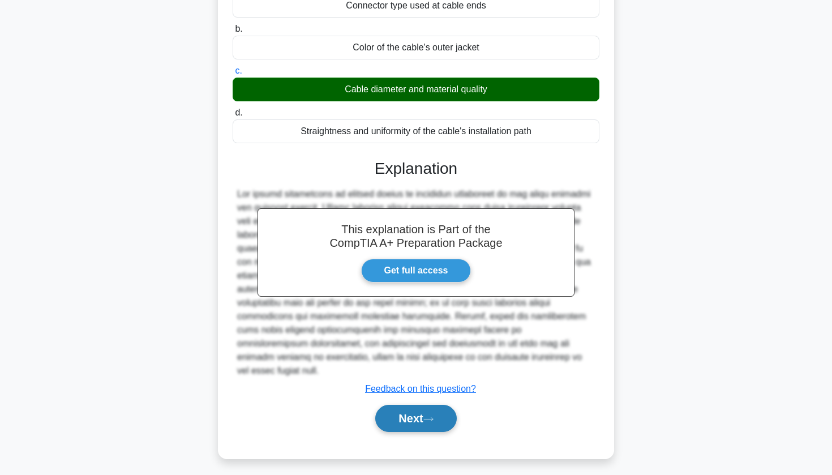
click at [397, 405] on button "Next" at bounding box center [415, 418] width 81 height 27
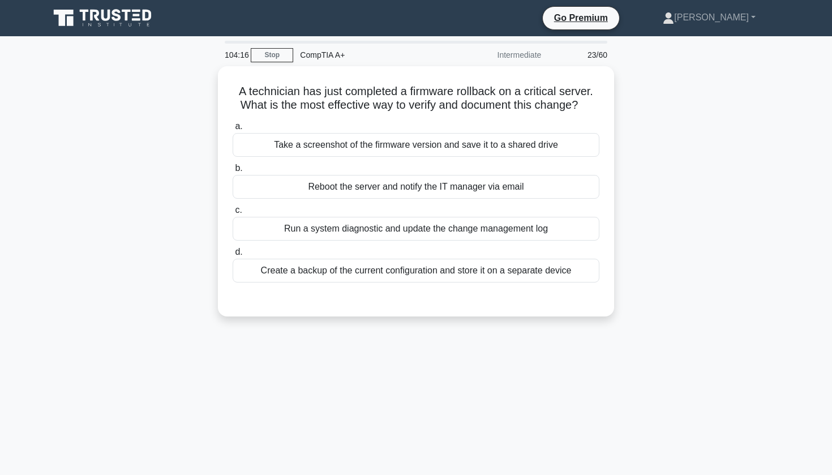
scroll to position [0, 0]
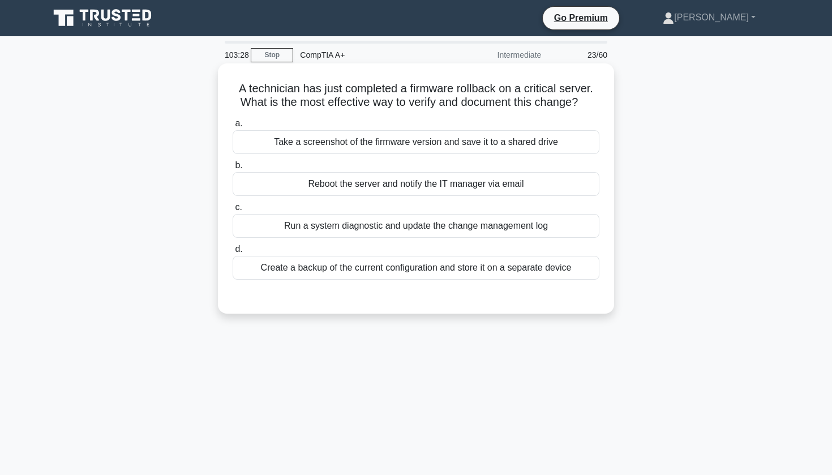
click at [380, 235] on div "Run a system diagnostic and update the change management log" at bounding box center [416, 226] width 367 height 24
click at [233, 211] on input "c. Run a system diagnostic and update the change management log" at bounding box center [233, 207] width 0 height 7
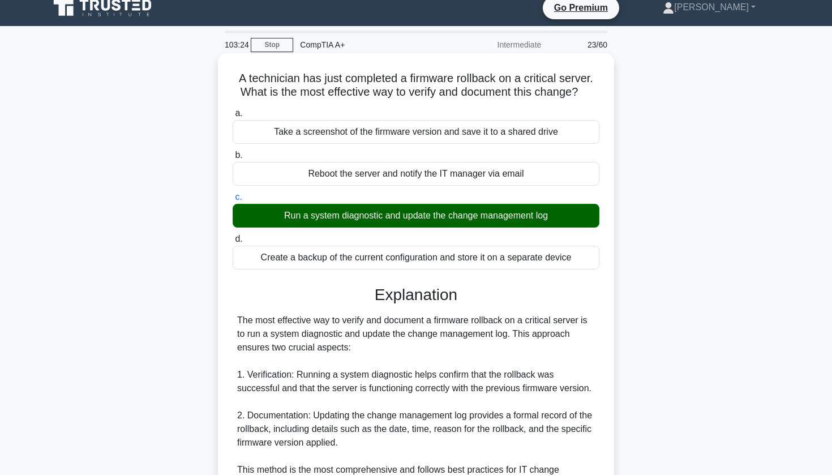
scroll to position [11, 0]
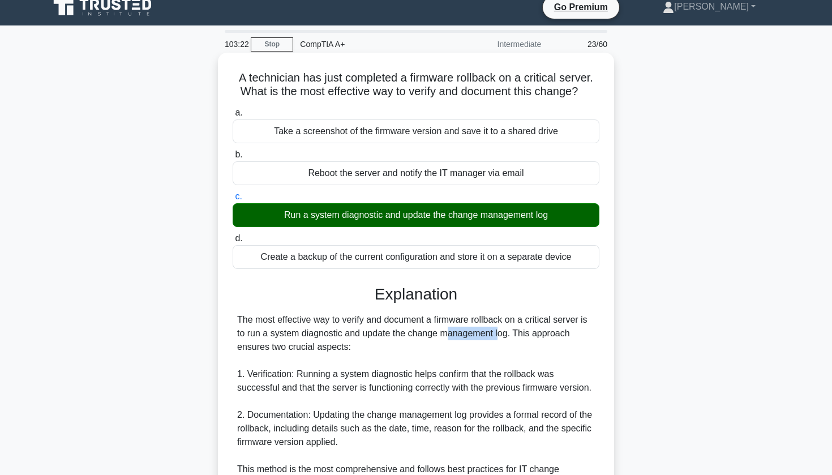
drag, startPoint x: 371, startPoint y: 325, endPoint x: 416, endPoint y: 329, distance: 45.5
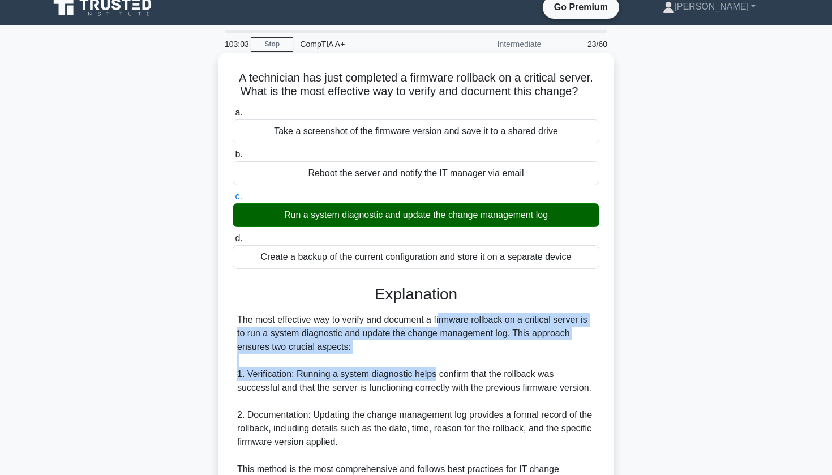
drag, startPoint x: 374, startPoint y: 317, endPoint x: 433, endPoint y: 369, distance: 79.0
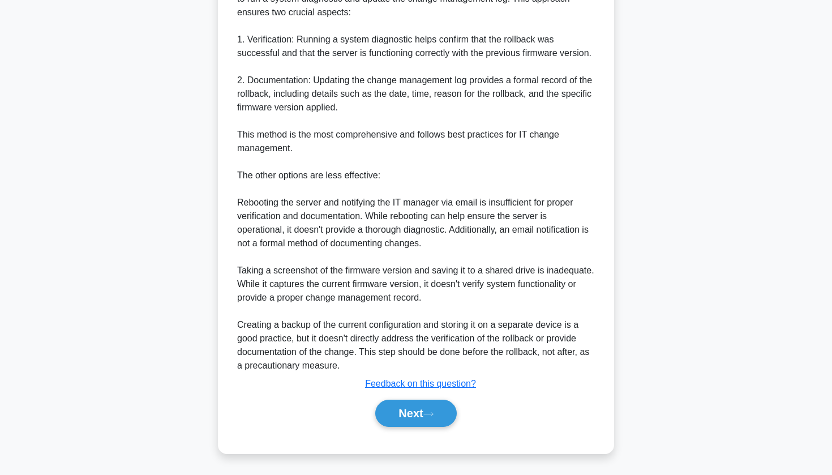
scroll to position [345, 0]
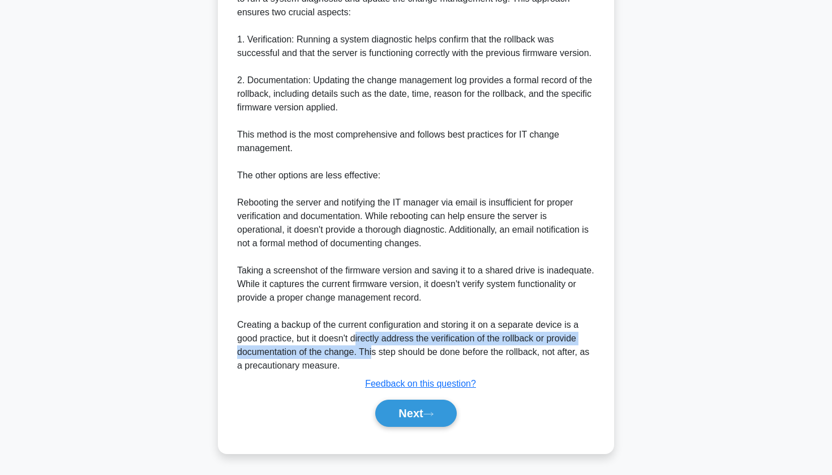
drag, startPoint x: 355, startPoint y: 330, endPoint x: 373, endPoint y: 343, distance: 22.3
click at [373, 343] on div "The most effective way to verify and document a firmware rollback on a critical…" at bounding box center [416, 176] width 358 height 394
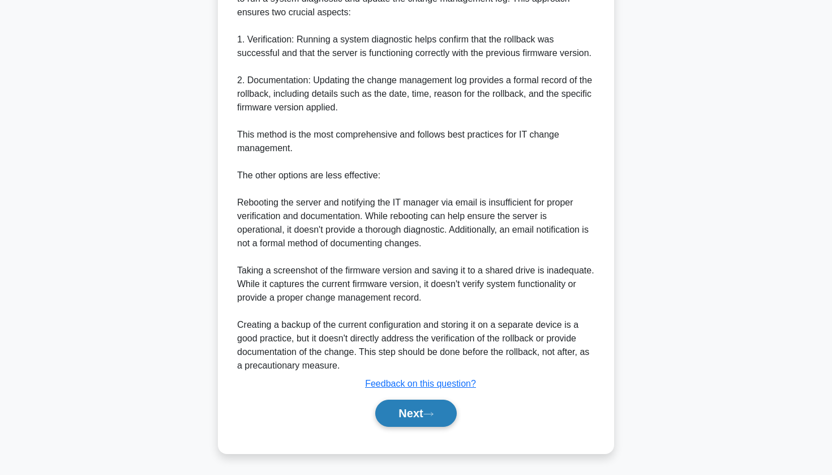
click at [429, 424] on button "Next" at bounding box center [415, 412] width 81 height 27
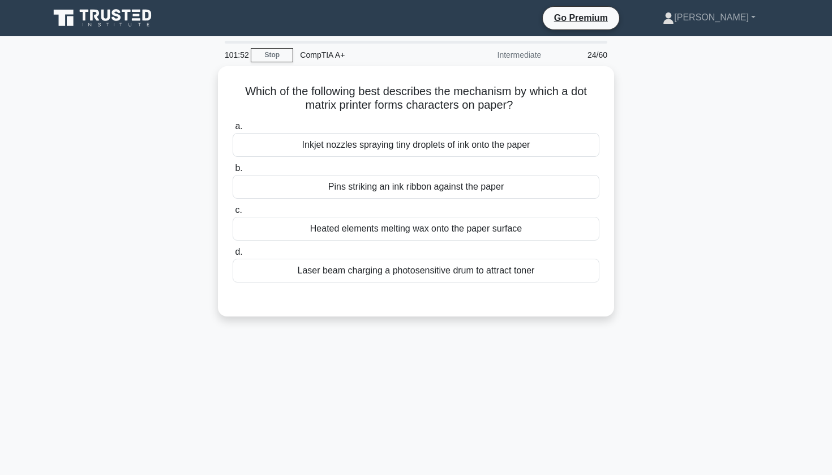
scroll to position [0, 0]
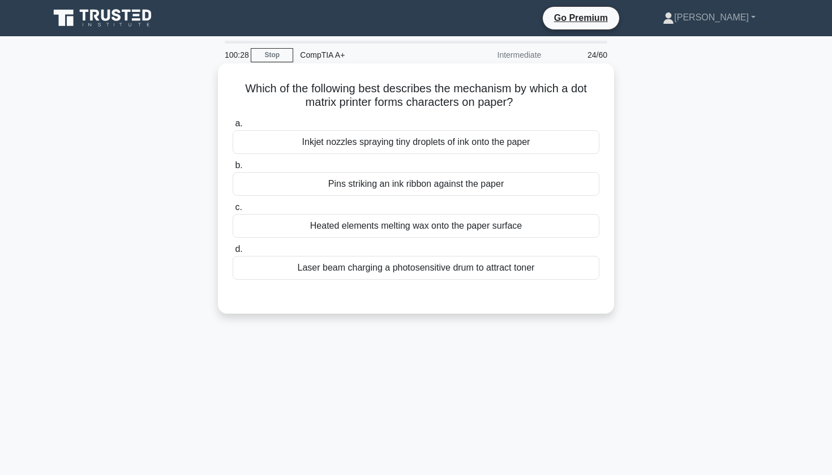
click at [437, 149] on div "Inkjet nozzles spraying tiny droplets of ink onto the paper" at bounding box center [416, 142] width 367 height 24
click at [233, 127] on input "a. Inkjet nozzles spraying tiny droplets of ink onto the paper" at bounding box center [233, 123] width 0 height 7
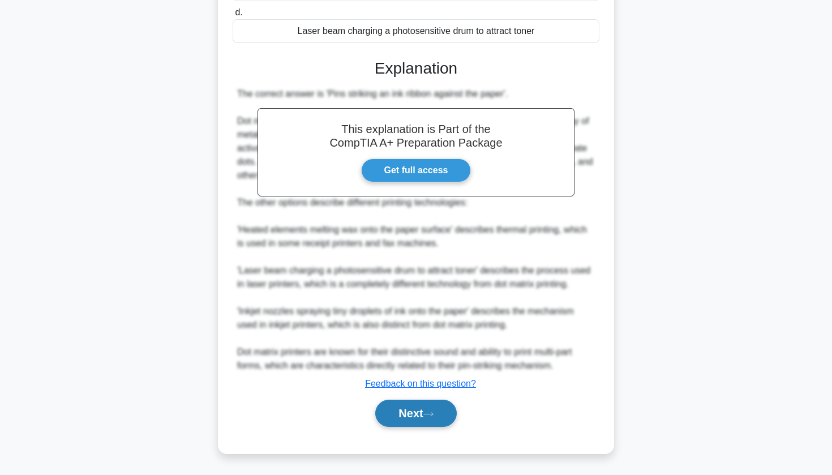
click at [389, 416] on button "Next" at bounding box center [415, 412] width 81 height 27
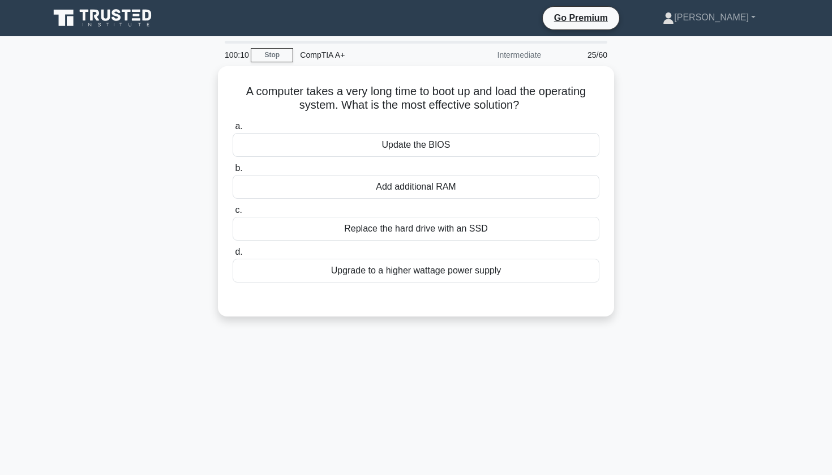
click at [665, 102] on div "A computer takes a very long time to boot up and load the operating system. Wha…" at bounding box center [415, 198] width 747 height 264
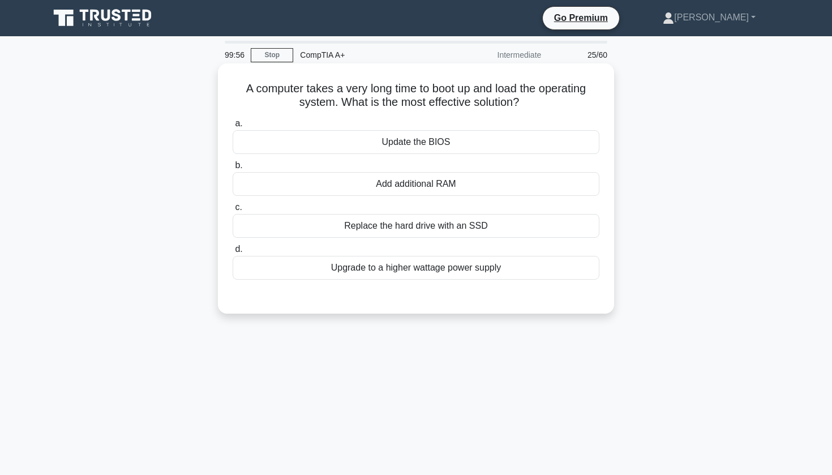
click at [453, 229] on div "Replace the hard drive with an SSD" at bounding box center [416, 226] width 367 height 24
click at [233, 211] on input "c. Replace the hard drive with an SSD" at bounding box center [233, 207] width 0 height 7
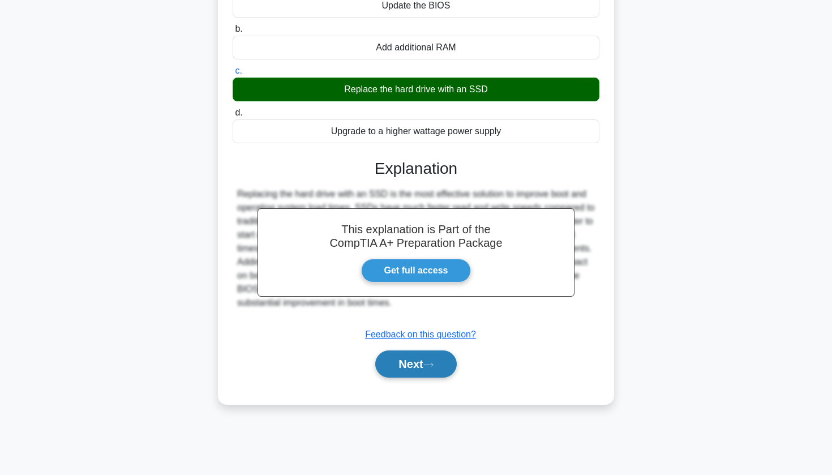
scroll to position [136, 0]
click at [398, 361] on button "Next" at bounding box center [415, 363] width 81 height 27
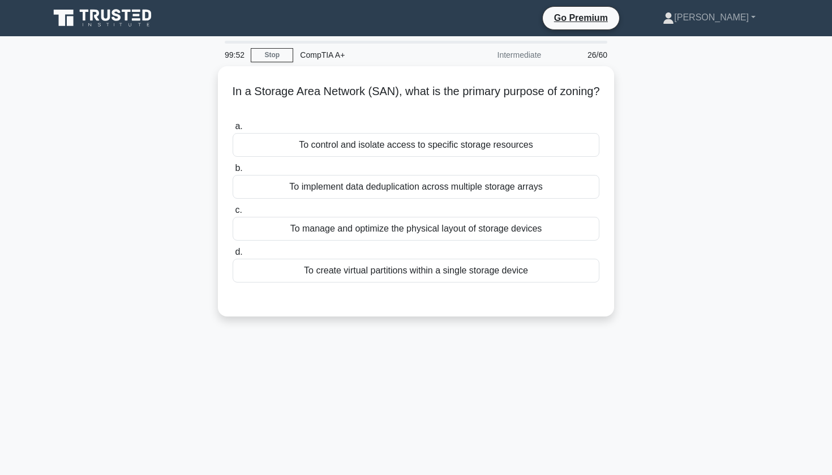
scroll to position [0, 0]
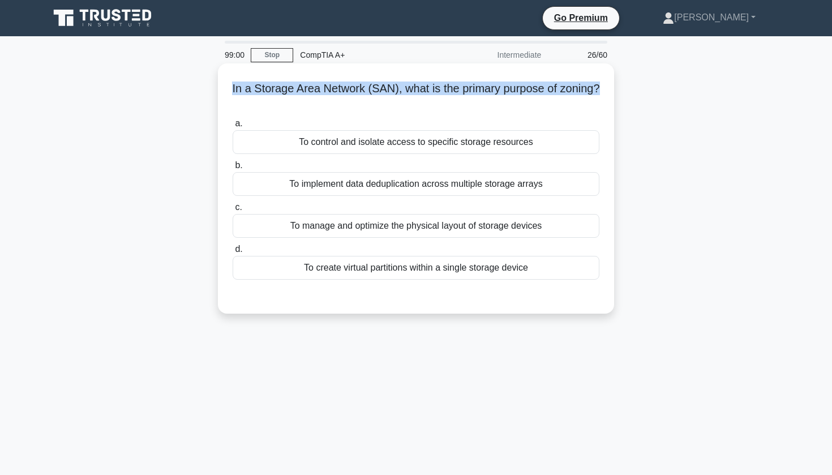
drag, startPoint x: 233, startPoint y: 89, endPoint x: 533, endPoint y: 104, distance: 300.8
click at [534, 104] on h5 "In a Storage Area Network (SAN), what is the primary purpose of zoning? .spinne…" at bounding box center [415, 95] width 369 height 28
copy h5 "In a Storage Area Network (SAN), what is the primary purpose of zoning?"
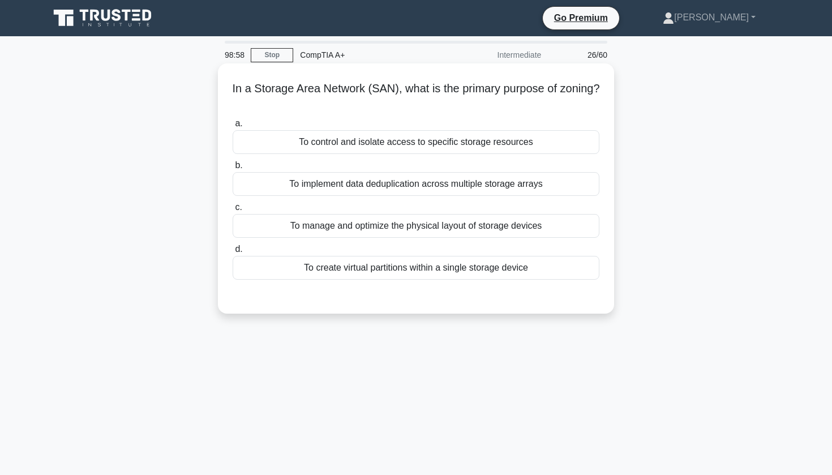
click at [426, 67] on div "In a Storage Area Network (SAN), what is the primary purpose of zoning? .spinne…" at bounding box center [416, 188] width 396 height 250
click at [355, 141] on div "To control and isolate access to specific storage resources" at bounding box center [416, 142] width 367 height 24
click at [233, 127] on input "a. To control and isolate access to specific storage resources" at bounding box center [233, 123] width 0 height 7
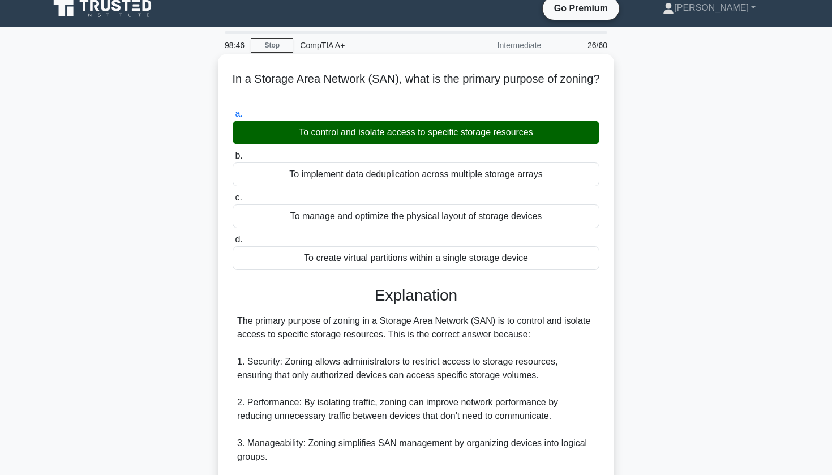
scroll to position [12, 0]
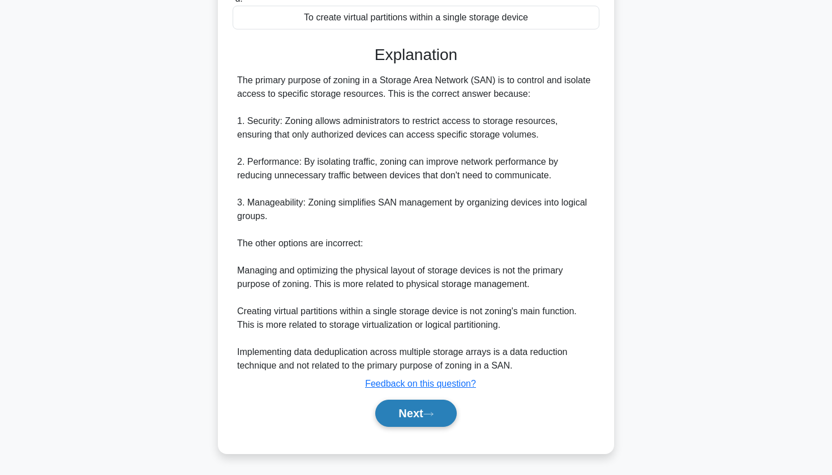
click at [396, 422] on button "Next" at bounding box center [415, 412] width 81 height 27
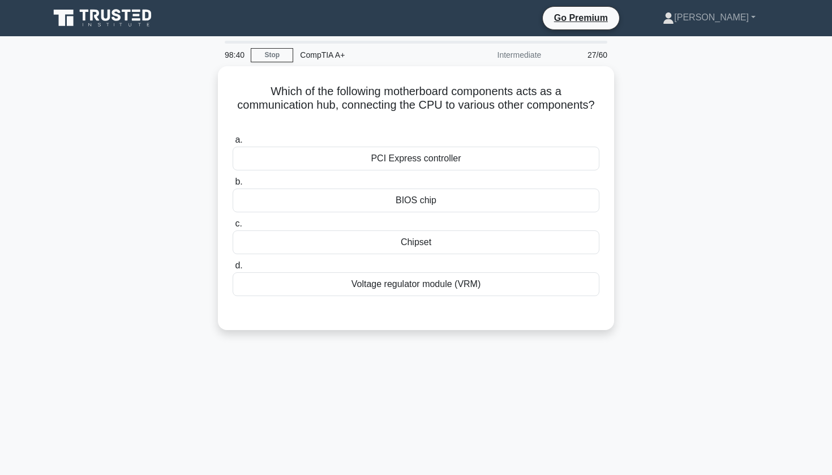
scroll to position [0, 0]
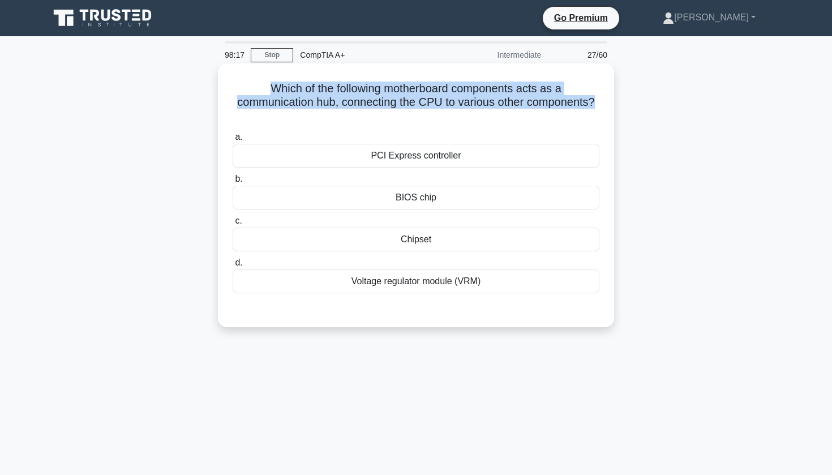
drag, startPoint x: 271, startPoint y: 86, endPoint x: 608, endPoint y: 100, distance: 336.9
click at [608, 100] on div "Which of the following motherboard components acts as a communication hub, conn…" at bounding box center [415, 195] width 387 height 255
copy h5 "Which of the following motherboard components acts as a communication hub, conn…"
click at [381, 76] on div "Which of the following motherboard components acts as a communication hub, conn…" at bounding box center [415, 195] width 387 height 255
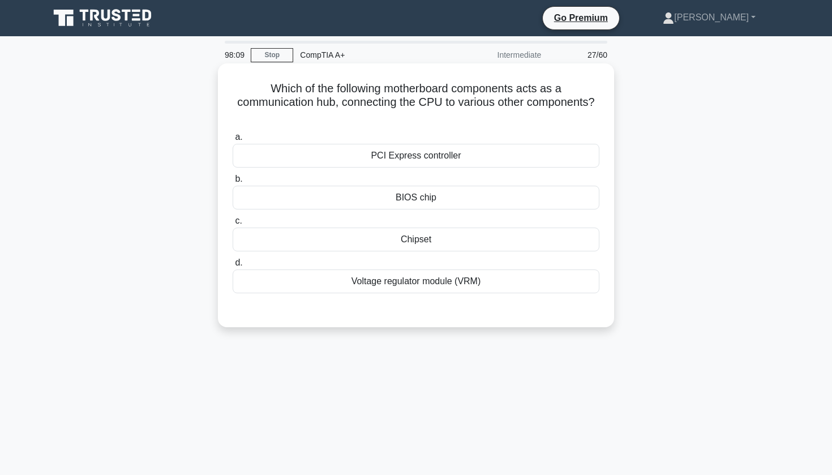
click at [293, 239] on div "Chipset" at bounding box center [416, 239] width 367 height 24
click at [233, 225] on input "c. Chipset" at bounding box center [233, 220] width 0 height 7
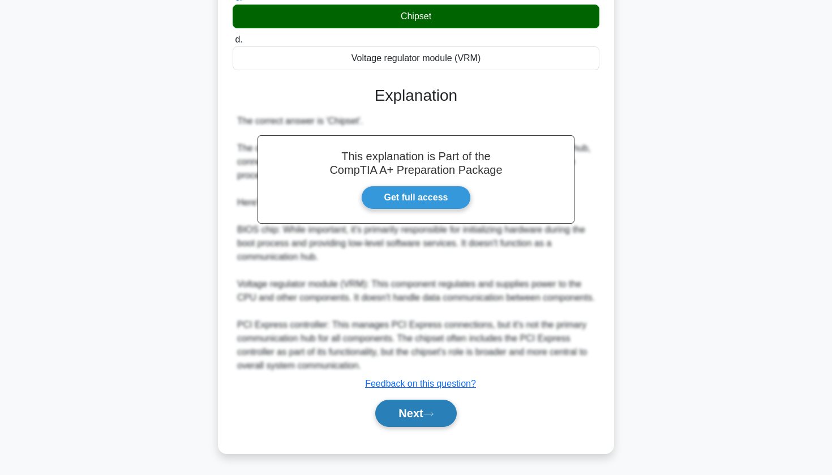
click at [406, 412] on button "Next" at bounding box center [415, 412] width 81 height 27
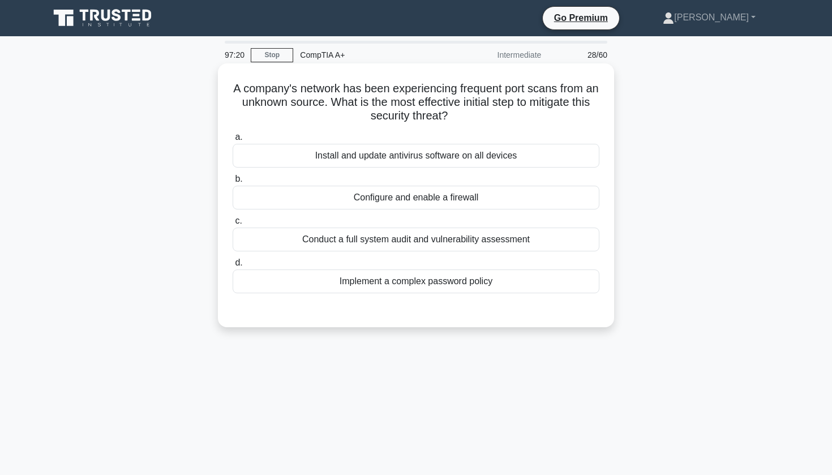
click at [437, 244] on div "Conduct a full system audit and vulnerability assessment" at bounding box center [416, 239] width 367 height 24
click at [233, 225] on input "c. Conduct a full system audit and vulnerability assessment" at bounding box center [233, 220] width 0 height 7
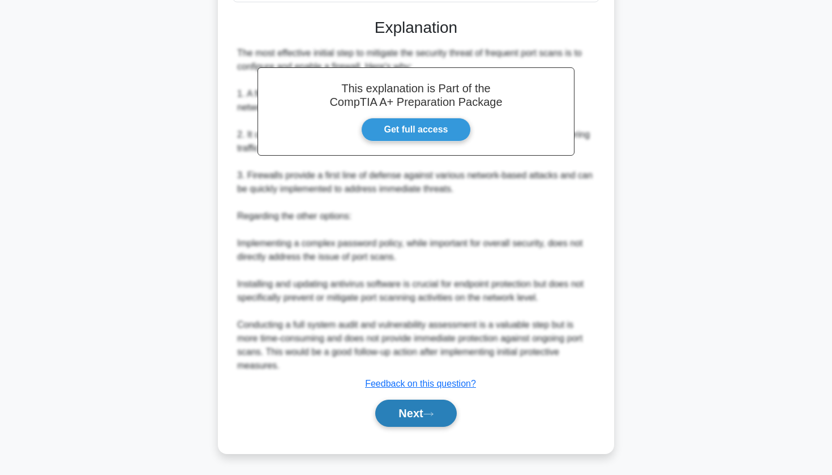
click at [424, 412] on button "Next" at bounding box center [415, 412] width 81 height 27
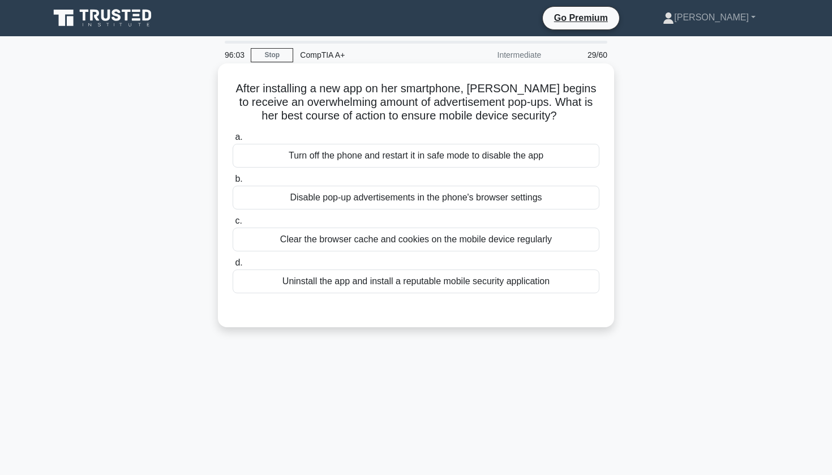
click at [420, 285] on div "Uninstall the app and install a reputable mobile security application" at bounding box center [416, 281] width 367 height 24
click at [233, 266] on input "d. Uninstall the app and install a reputable mobile security application" at bounding box center [233, 262] width 0 height 7
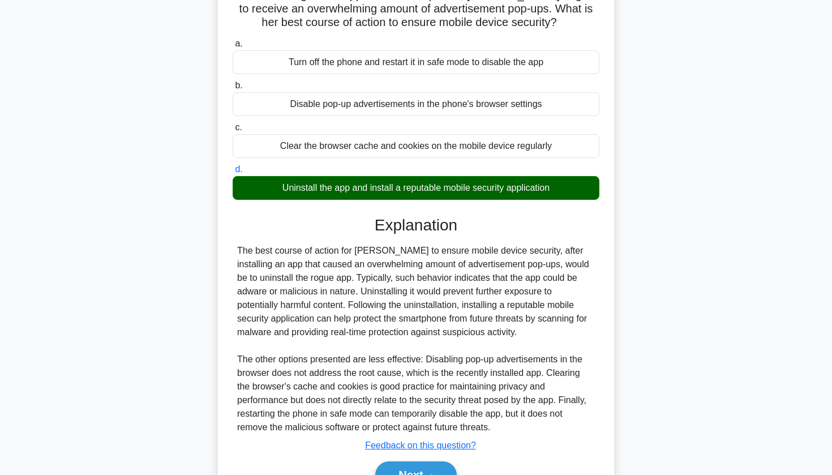
scroll to position [96, 0]
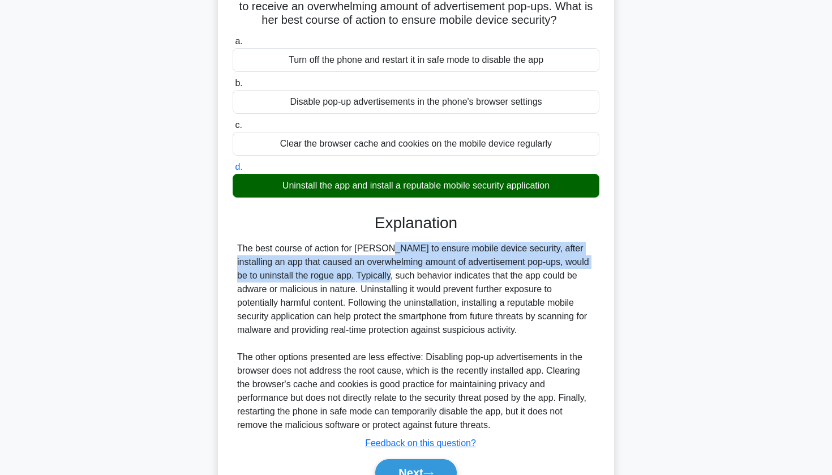
drag, startPoint x: 319, startPoint y: 246, endPoint x: 339, endPoint y: 272, distance: 33.4
click at [339, 272] on div "The best course of action for Jane to ensure mobile device security, after inst…" at bounding box center [416, 337] width 358 height 190
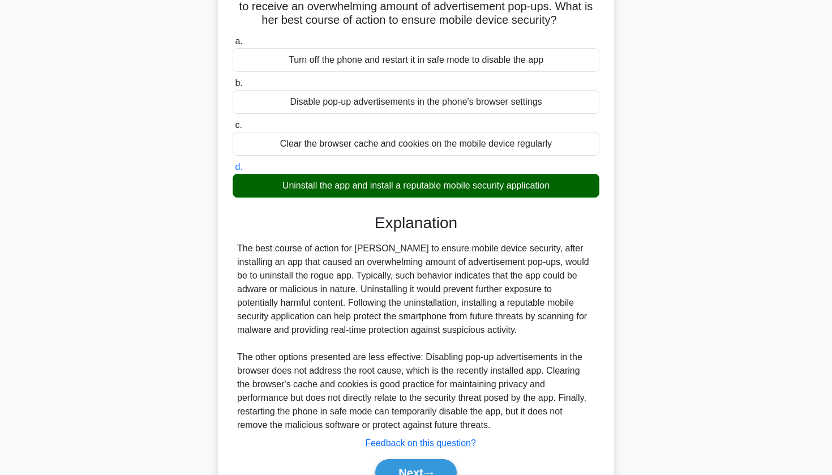
click at [357, 276] on div "The best course of action for Jane to ensure mobile device security, after inst…" at bounding box center [416, 337] width 358 height 190
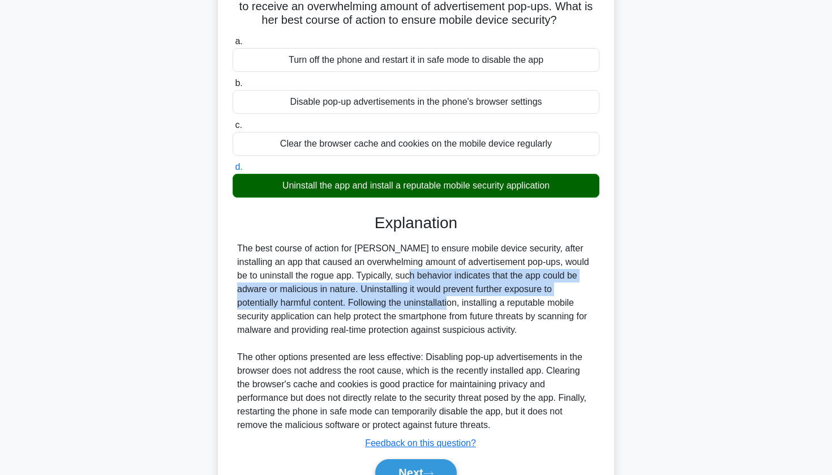
drag, startPoint x: 358, startPoint y: 277, endPoint x: 380, endPoint y: 295, distance: 28.6
click at [380, 295] on div "The best course of action for Jane to ensure mobile device security, after inst…" at bounding box center [416, 337] width 358 height 190
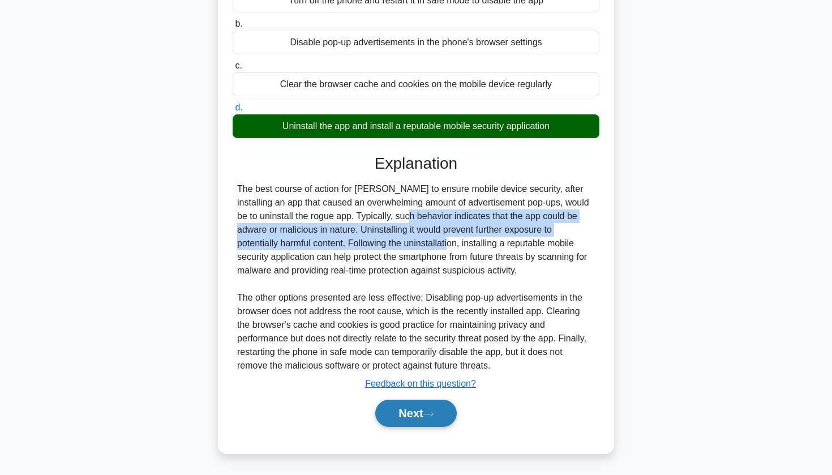
scroll to position [155, 0]
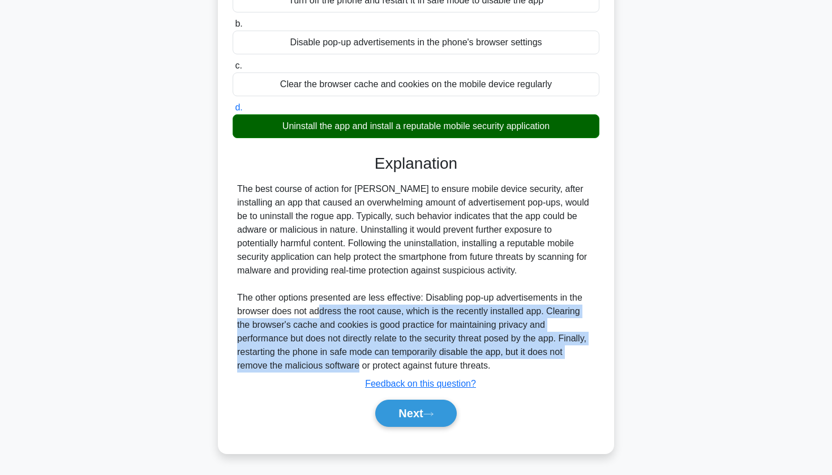
drag, startPoint x: 319, startPoint y: 309, endPoint x: 359, endPoint y: 358, distance: 62.7
click at [360, 359] on div "The best course of action for Jane to ensure mobile device security, after inst…" at bounding box center [416, 277] width 358 height 190
click at [359, 358] on div "The best course of action for Jane to ensure mobile device security, after inst…" at bounding box center [416, 277] width 358 height 190
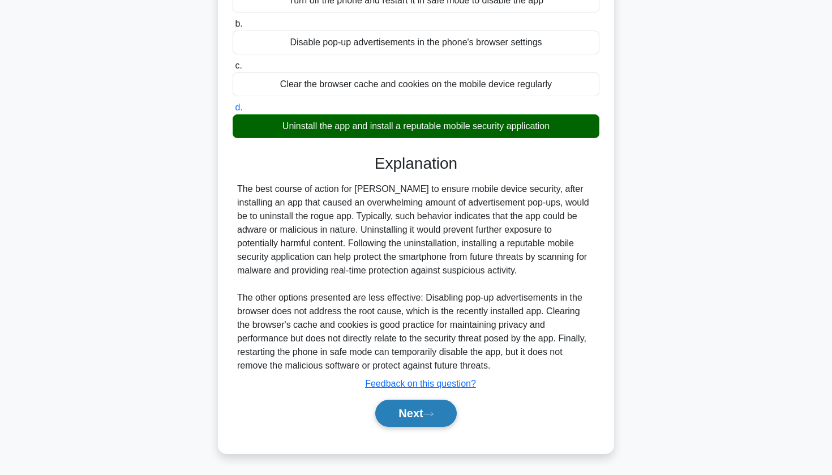
click at [395, 405] on button "Next" at bounding box center [415, 412] width 81 height 27
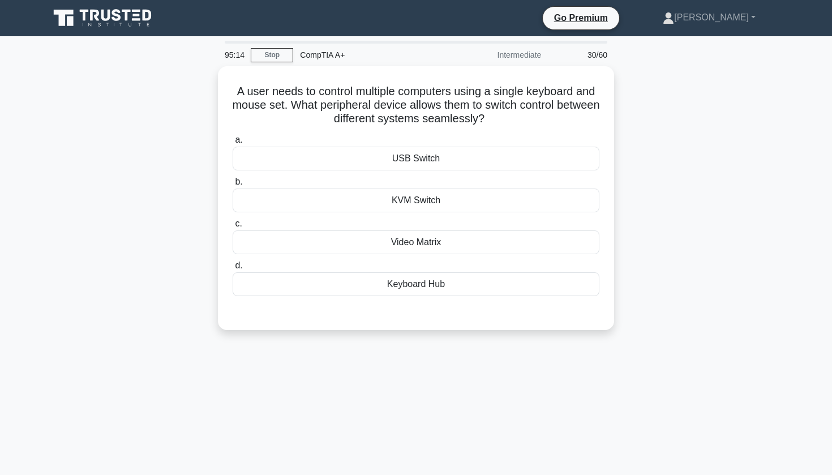
scroll to position [0, 0]
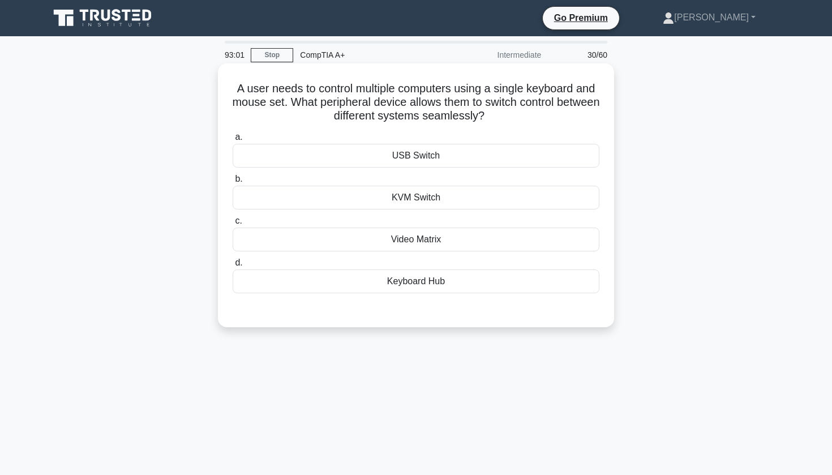
click at [381, 200] on div "KVM Switch" at bounding box center [416, 198] width 367 height 24
click at [233, 183] on input "b. KVM Switch" at bounding box center [233, 178] width 0 height 7
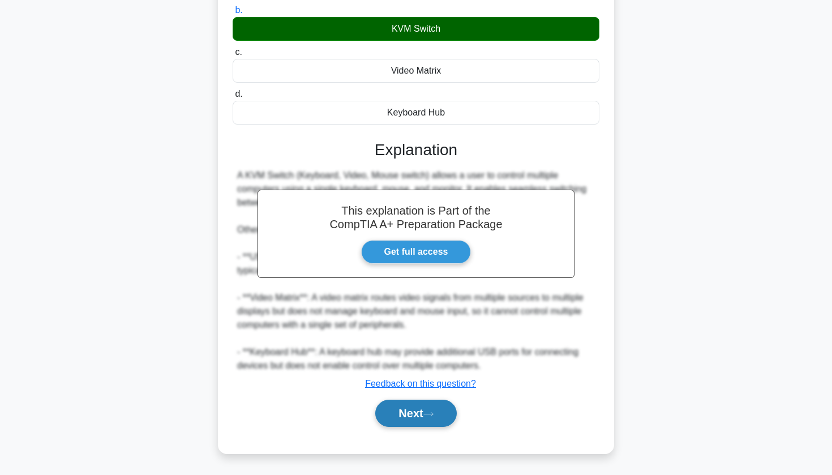
click at [425, 407] on button "Next" at bounding box center [415, 412] width 81 height 27
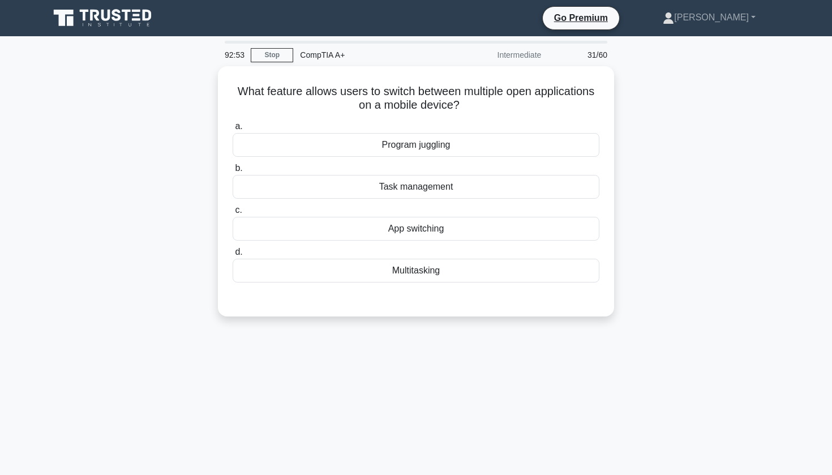
click at [700, 175] on div "What feature allows users to switch between multiple open applications on a mob…" at bounding box center [415, 198] width 747 height 264
drag, startPoint x: 239, startPoint y: 24, endPoint x: 709, endPoint y: 139, distance: 483.4
click at [709, 140] on div "What feature allows users to switch between multiple open applications on a mob…" at bounding box center [415, 198] width 747 height 264
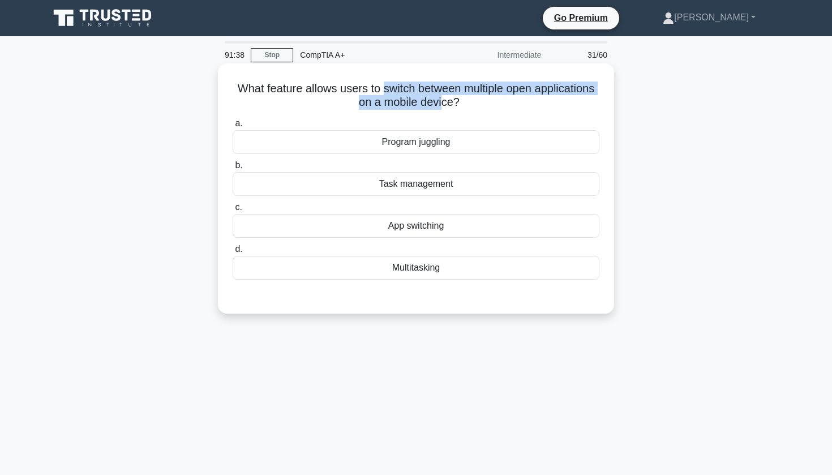
drag, startPoint x: 386, startPoint y: 89, endPoint x: 441, endPoint y: 108, distance: 58.0
click at [441, 108] on h5 "What feature allows users to switch between multiple open applications on a mob…" at bounding box center [415, 95] width 369 height 28
click at [446, 100] on h5 "What feature allows users to switch between multiple open applications on a mob…" at bounding box center [415, 95] width 369 height 28
click at [432, 228] on div "App switching" at bounding box center [416, 226] width 367 height 24
click at [233, 211] on input "c. App switching" at bounding box center [233, 207] width 0 height 7
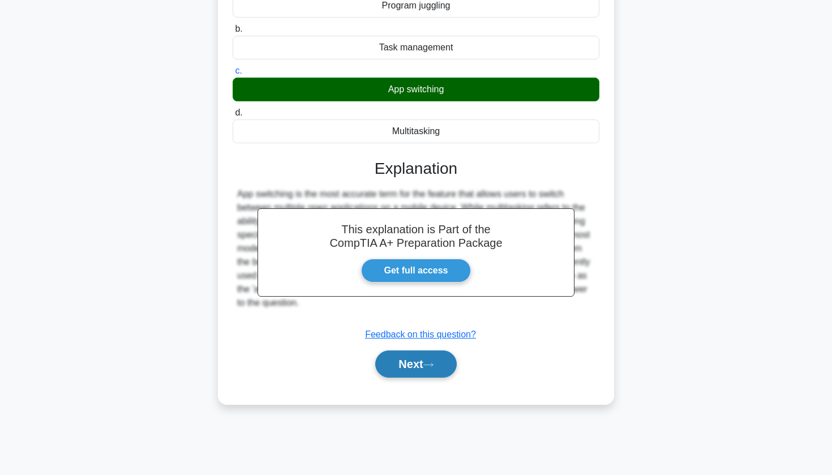
scroll to position [136, 0]
click at [419, 362] on button "Next" at bounding box center [415, 363] width 81 height 27
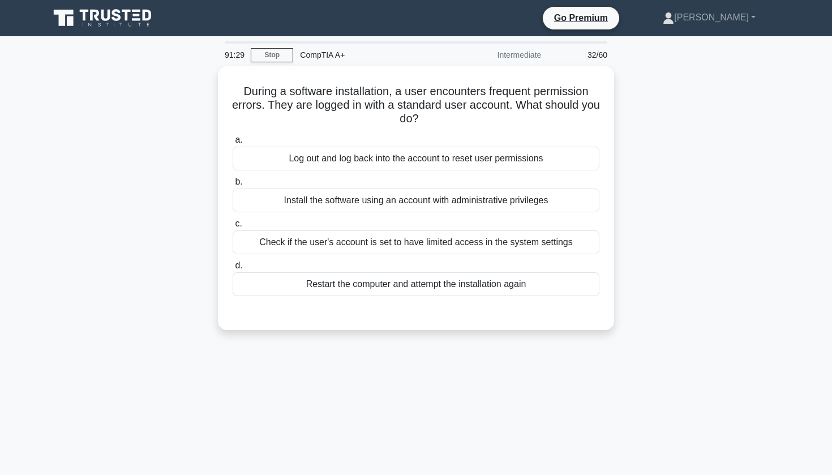
scroll to position [0, 0]
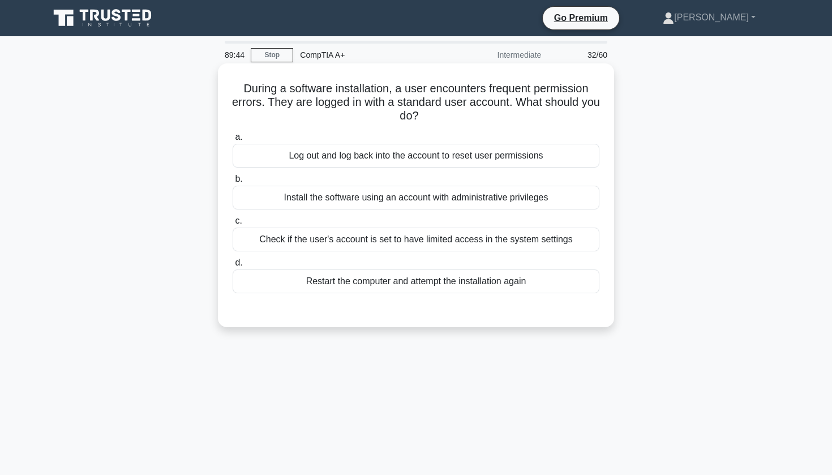
click at [384, 244] on div "Check if the user's account is set to have limited access in the system settings" at bounding box center [416, 239] width 367 height 24
click at [233, 225] on input "c. Check if the user's account is set to have limited access in the system sett…" at bounding box center [233, 220] width 0 height 7
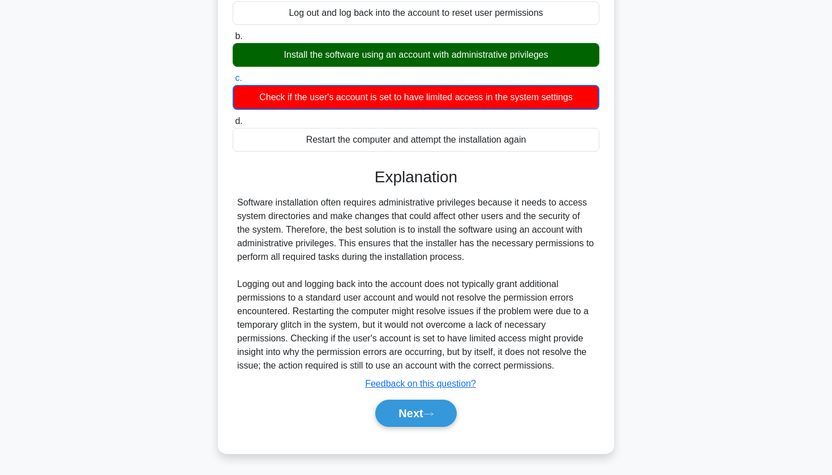
scroll to position [143, 0]
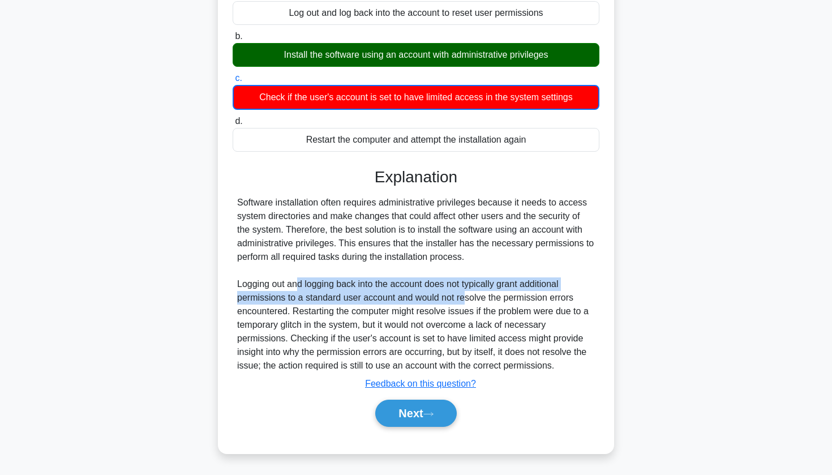
drag, startPoint x: 297, startPoint y: 280, endPoint x: 465, endPoint y: 293, distance: 168.0
click at [465, 294] on div "Software installation often requires administrative privileges because it needs…" at bounding box center [416, 284] width 358 height 177
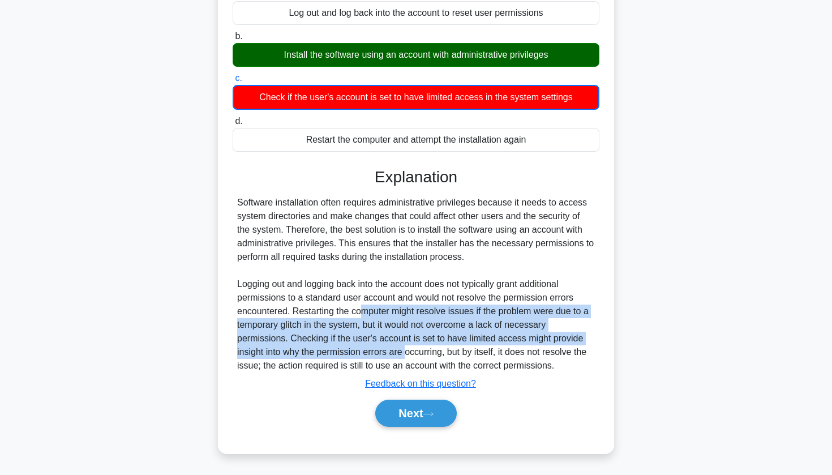
drag, startPoint x: 363, startPoint y: 308, endPoint x: 408, endPoint y: 353, distance: 64.0
click at [408, 353] on div "Software installation often requires administrative privileges because it needs…" at bounding box center [416, 284] width 358 height 177
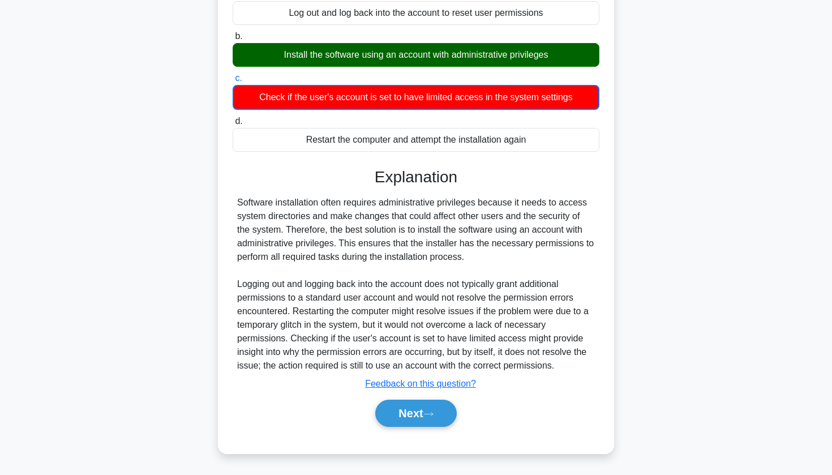
click at [409, 354] on div "Software installation often requires administrative privileges because it needs…" at bounding box center [416, 284] width 358 height 177
click at [412, 416] on button "Next" at bounding box center [415, 412] width 81 height 27
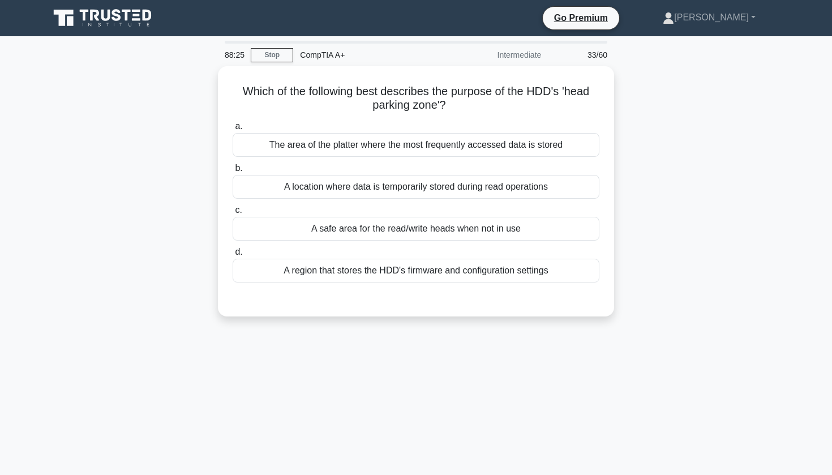
scroll to position [0, 0]
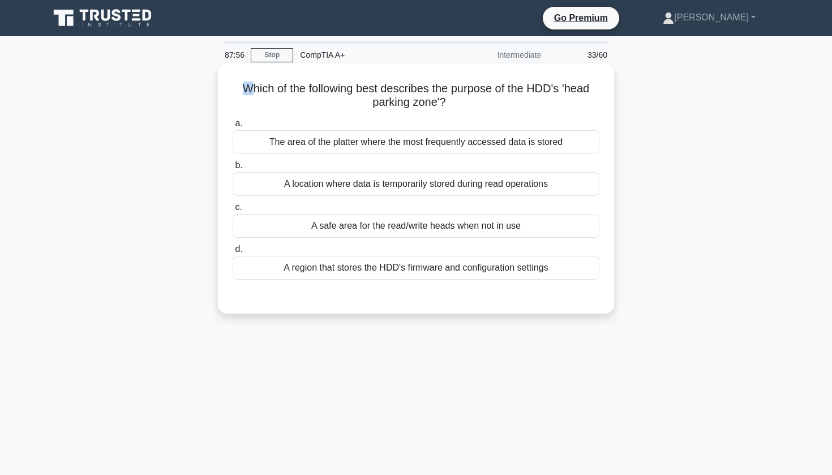
drag, startPoint x: 244, startPoint y: 87, endPoint x: 251, endPoint y: 87, distance: 6.8
click at [252, 87] on h5 "Which of the following best describes the purpose of the HDD's 'head parking zo…" at bounding box center [415, 95] width 369 height 28
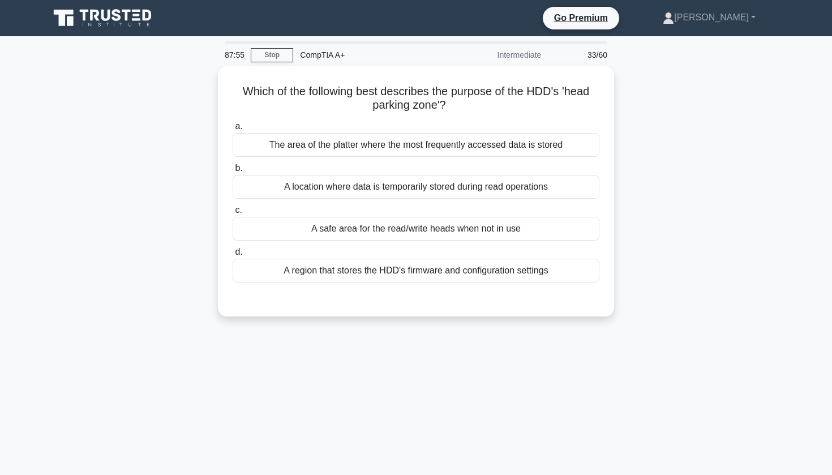
click at [141, 143] on div "Which of the following best describes the purpose of the HDD's 'head parking zo…" at bounding box center [415, 198] width 747 height 264
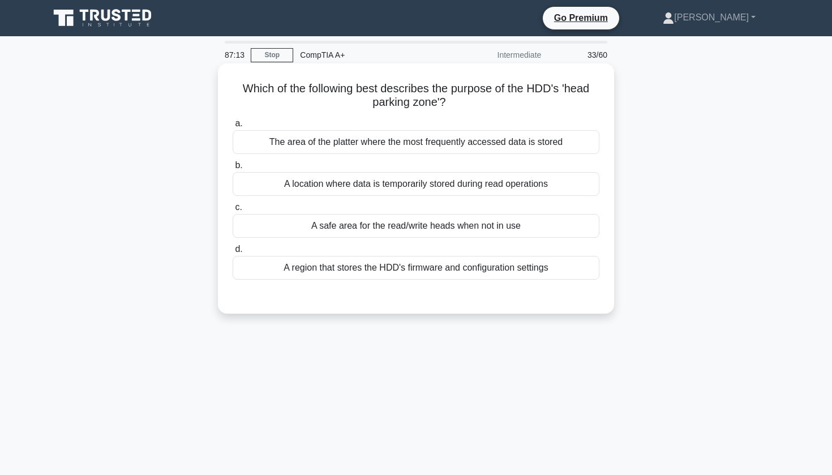
click at [368, 229] on div "A safe area for the read/write heads when not in use" at bounding box center [416, 226] width 367 height 24
click at [233, 211] on input "c. A safe area for the read/write heads when not in use" at bounding box center [233, 207] width 0 height 7
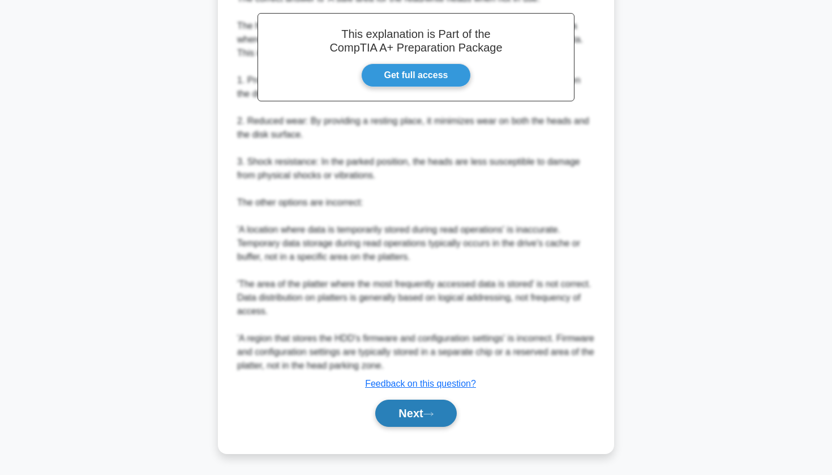
click at [413, 416] on button "Next" at bounding box center [415, 412] width 81 height 27
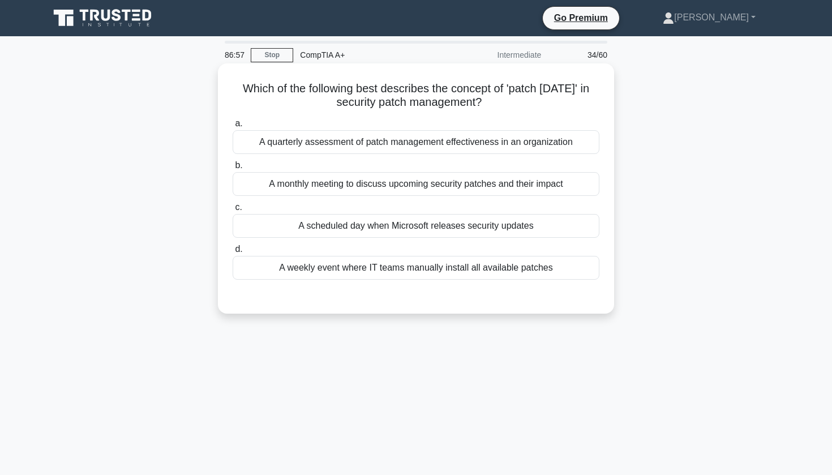
drag, startPoint x: 245, startPoint y: 84, endPoint x: 505, endPoint y: 101, distance: 260.8
click at [505, 101] on h5 "Which of the following best describes the concept of 'patch Tuesday' in securit…" at bounding box center [415, 95] width 369 height 28
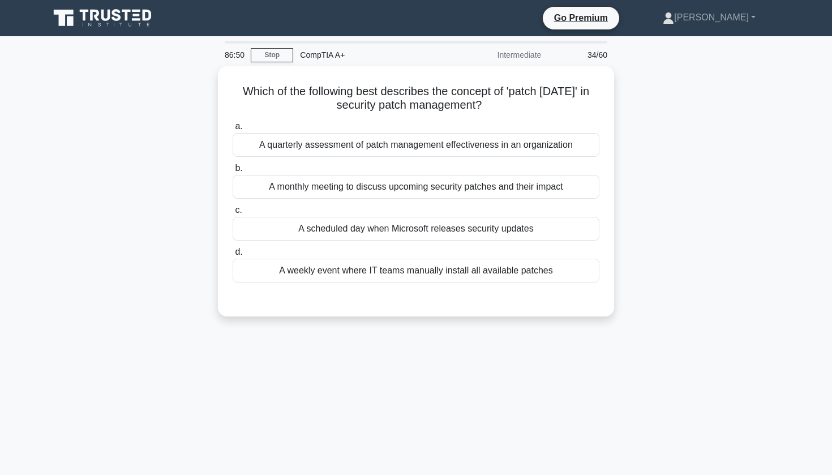
click at [717, 416] on div "86:50 Stop CompTIA A+ Intermediate 34/60 Which of the following best describes …" at bounding box center [415, 324] width 747 height 566
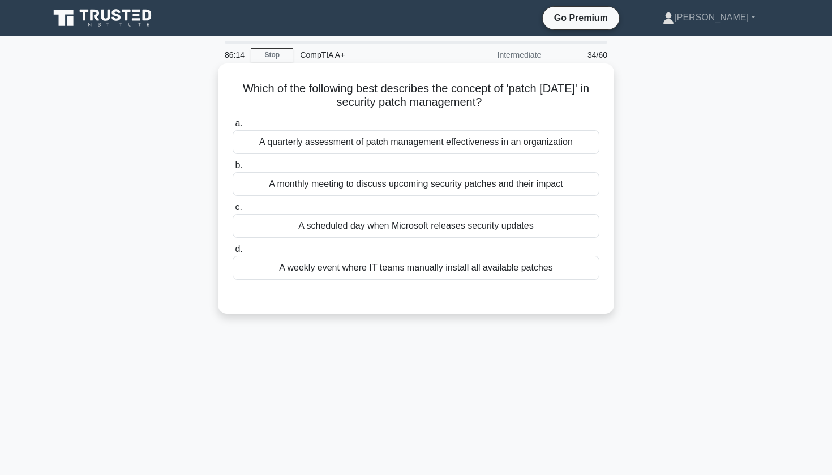
click at [296, 221] on div "A scheduled day when Microsoft releases security updates" at bounding box center [416, 226] width 367 height 24
click at [233, 211] on input "c. A scheduled day when Microsoft releases security updates" at bounding box center [233, 207] width 0 height 7
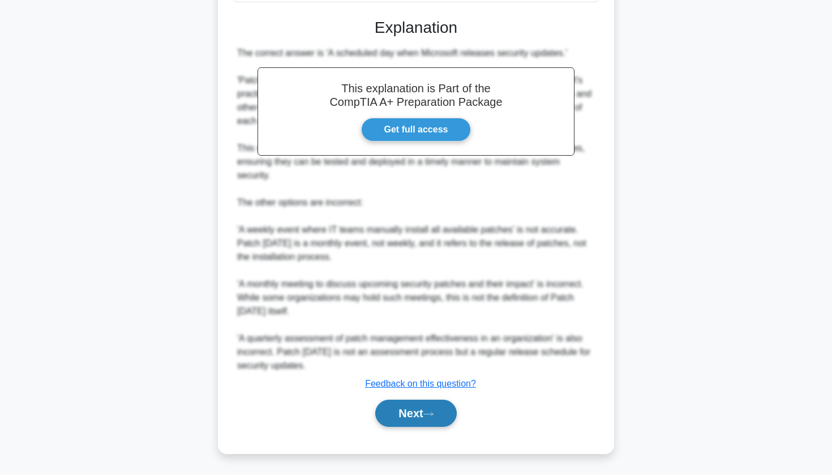
click at [403, 408] on button "Next" at bounding box center [415, 412] width 81 height 27
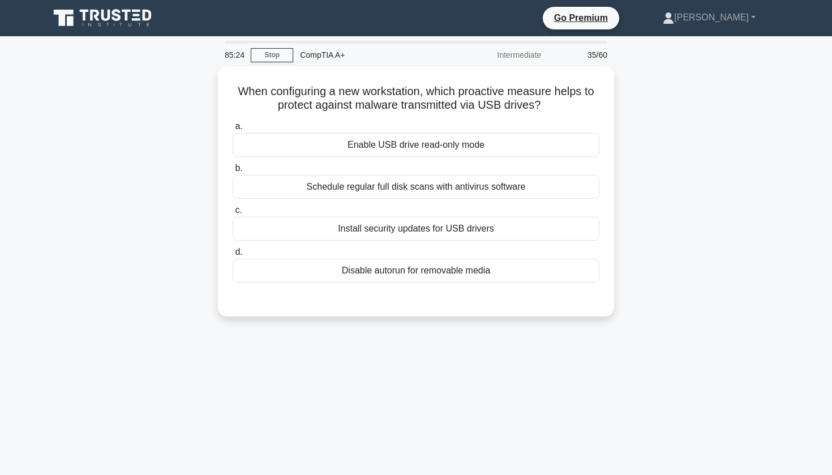
click at [669, 164] on div "When configuring a new workstation, which proactive measure helps to protect ag…" at bounding box center [415, 198] width 747 height 264
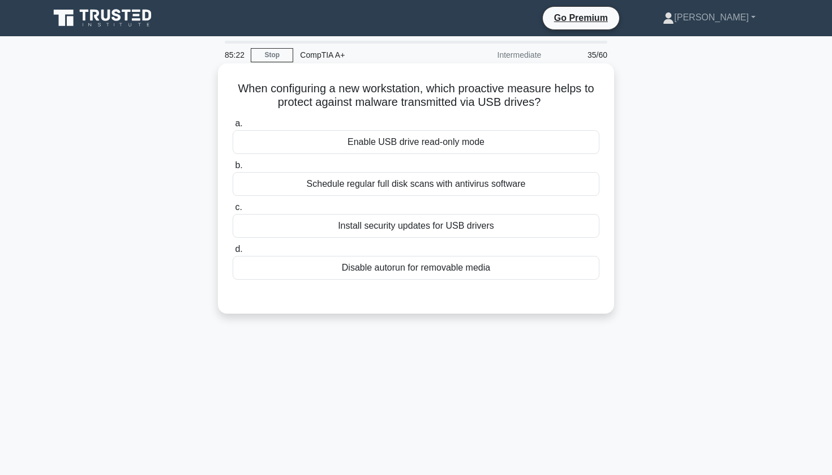
click at [553, 149] on div "Enable USB drive read-only mode" at bounding box center [416, 142] width 367 height 24
click at [233, 127] on input "a. Enable USB drive read-only mode" at bounding box center [233, 123] width 0 height 7
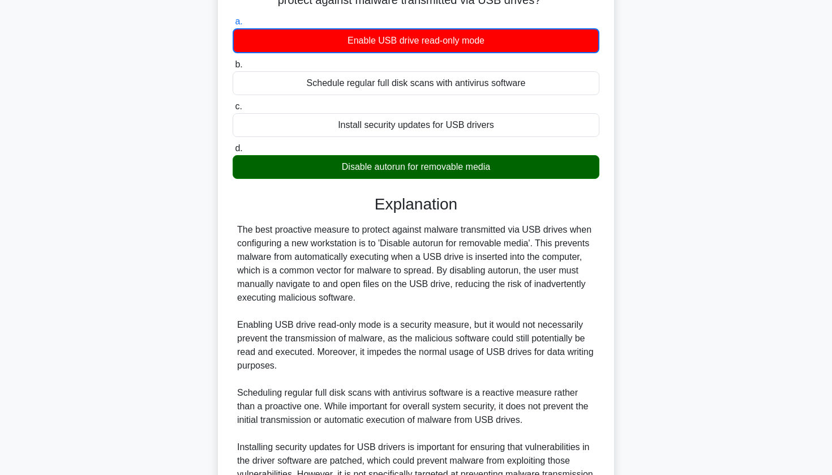
scroll to position [100, 0]
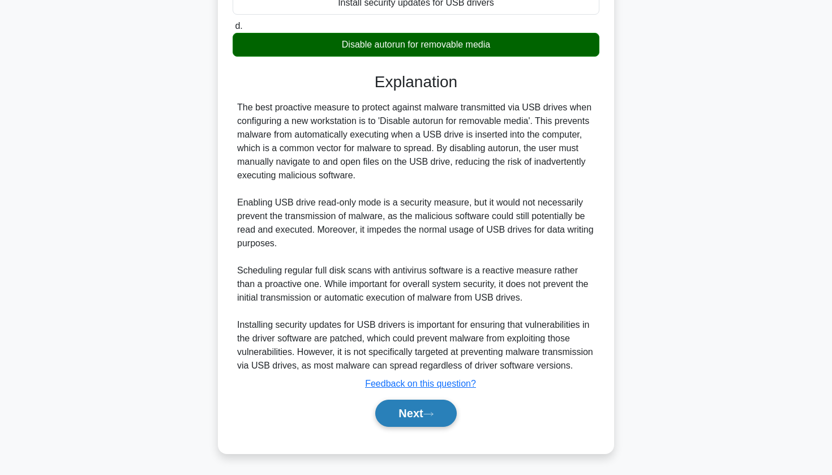
click at [414, 423] on button "Next" at bounding box center [415, 412] width 81 height 27
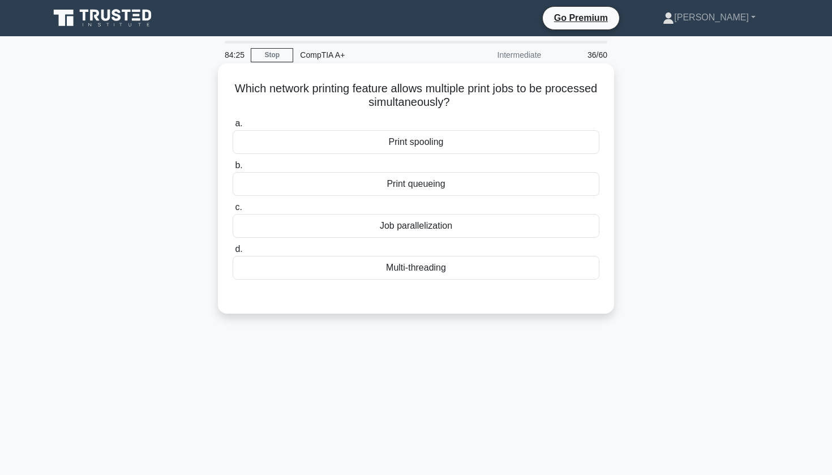
scroll to position [0, 0]
click at [454, 177] on div "Print queueing" at bounding box center [416, 184] width 367 height 24
click at [233, 169] on input "b. Print queueing" at bounding box center [233, 165] width 0 height 7
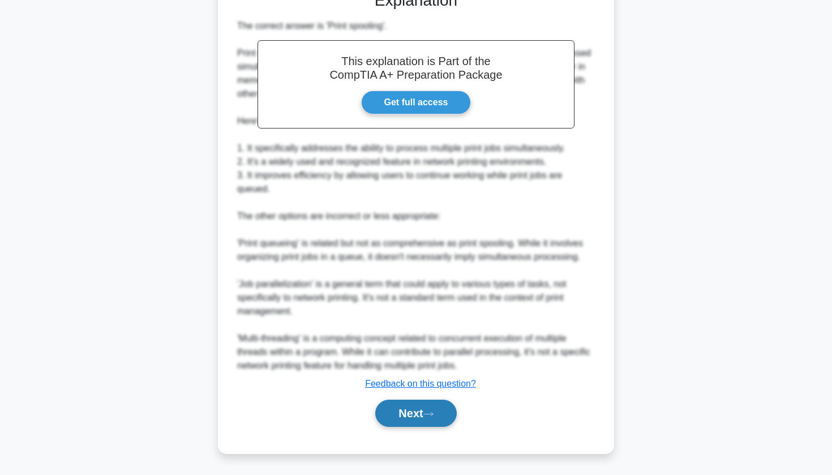
click at [444, 408] on button "Next" at bounding box center [415, 412] width 81 height 27
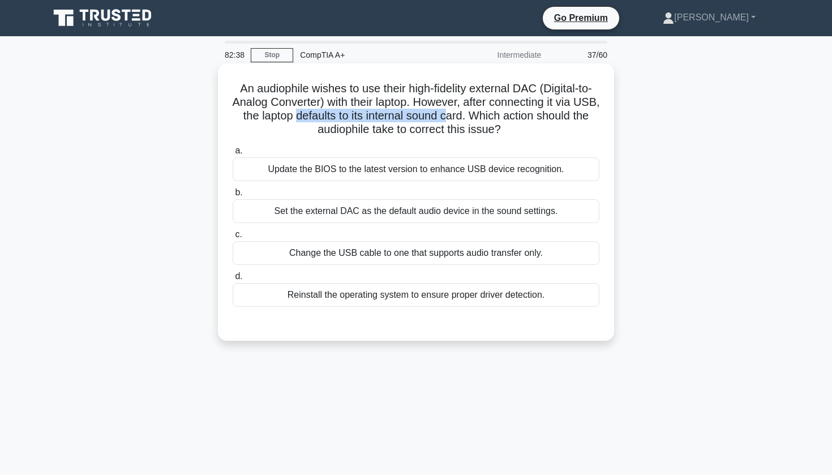
drag, startPoint x: 295, startPoint y: 115, endPoint x: 446, endPoint y: 121, distance: 151.2
click at [446, 121] on h5 "An audiophile wishes to use their high-fidelity external DAC (Digital-to-Analog…" at bounding box center [415, 108] width 369 height 55
click at [463, 214] on div "Set the external DAC as the default audio device in the sound settings." at bounding box center [416, 211] width 367 height 24
click at [233, 196] on input "b. Set the external DAC as the default audio device in the sound settings." at bounding box center [233, 192] width 0 height 7
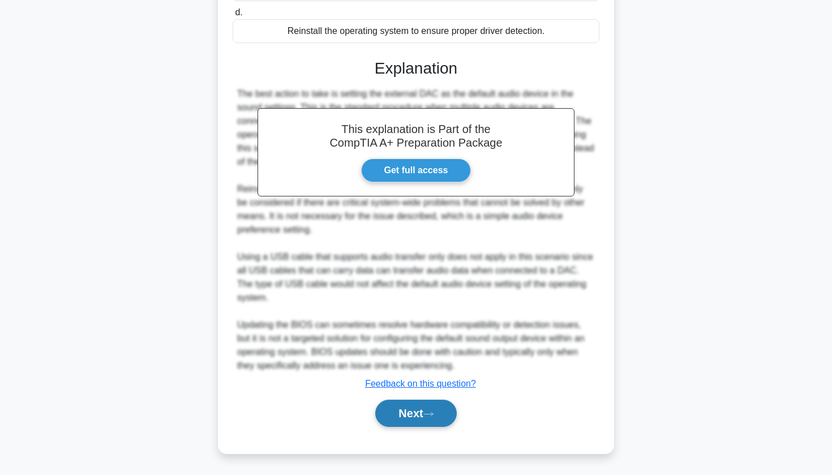
click at [401, 417] on button "Next" at bounding box center [415, 412] width 81 height 27
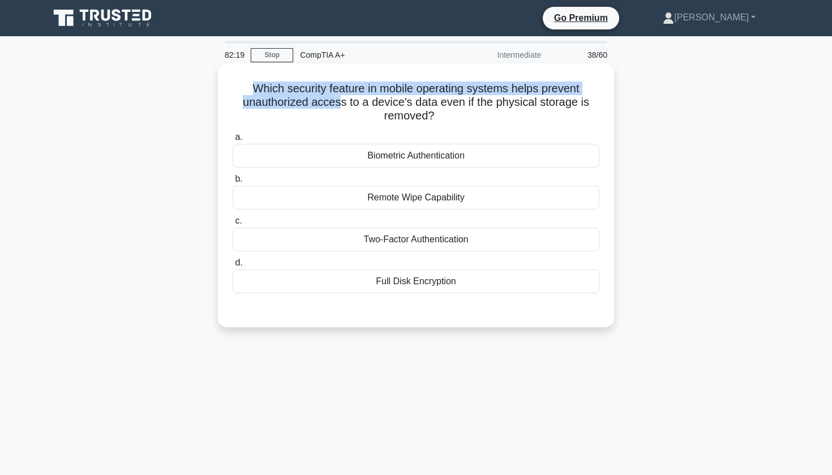
drag, startPoint x: 252, startPoint y: 83, endPoint x: 339, endPoint y: 97, distance: 88.8
click at [339, 97] on h5 "Which security feature in mobile operating systems helps prevent unauthorized a…" at bounding box center [415, 102] width 369 height 42
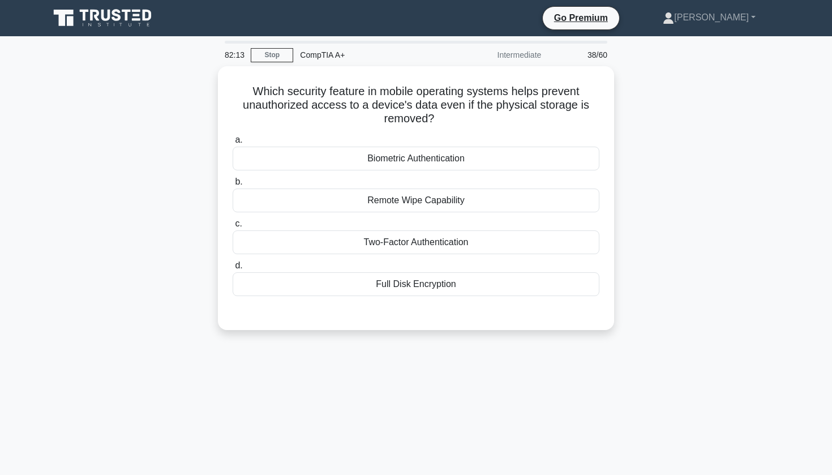
drag, startPoint x: 532, startPoint y: 36, endPoint x: 573, endPoint y: 408, distance: 373.9
click at [573, 408] on div "82:13 Stop CompTIA A+ Intermediate 38/60 Which security feature in mobile opera…" at bounding box center [415, 324] width 747 height 566
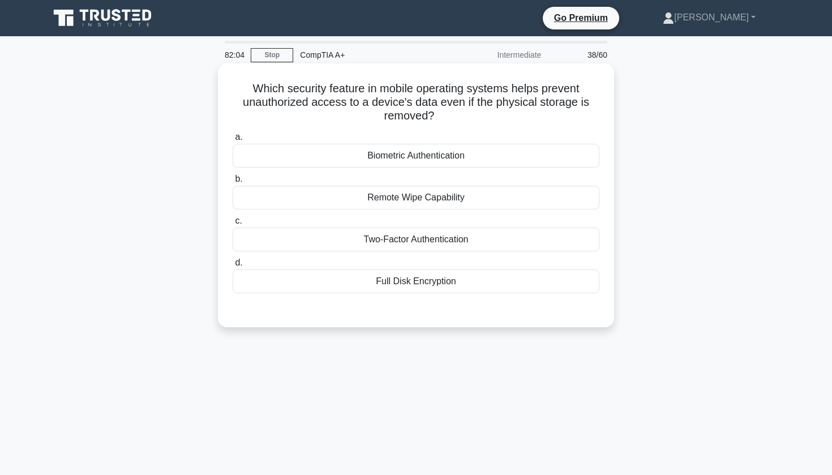
click at [439, 282] on div "Full Disk Encryption" at bounding box center [416, 281] width 367 height 24
click at [233, 266] on input "d. Full Disk Encryption" at bounding box center [233, 262] width 0 height 7
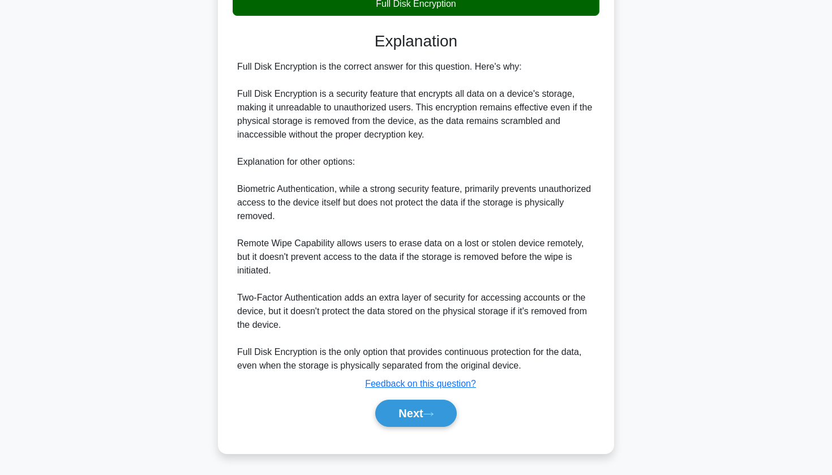
scroll to position [277, 0]
click at [418, 405] on button "Next" at bounding box center [415, 412] width 81 height 27
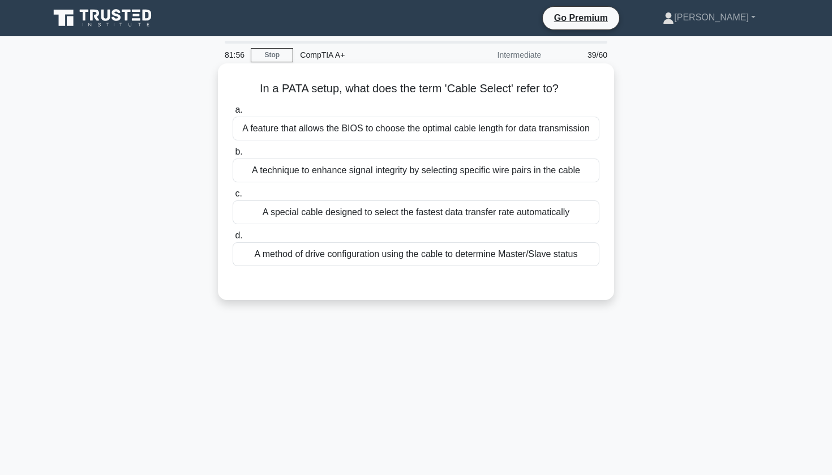
scroll to position [0, 0]
drag, startPoint x: 261, startPoint y: 85, endPoint x: 398, endPoint y: 87, distance: 136.9
click at [398, 87] on h5 "In a PATA setup, what does the term 'Cable Select' refer to? .spinner_0XTQ{tran…" at bounding box center [415, 88] width 369 height 15
click at [372, 87] on h5 "In a PATA setup, what does the term 'Cable Select' refer to? .spinner_0XTQ{tran…" at bounding box center [415, 88] width 369 height 15
drag, startPoint x: 372, startPoint y: 87, endPoint x: 488, endPoint y: 87, distance: 115.4
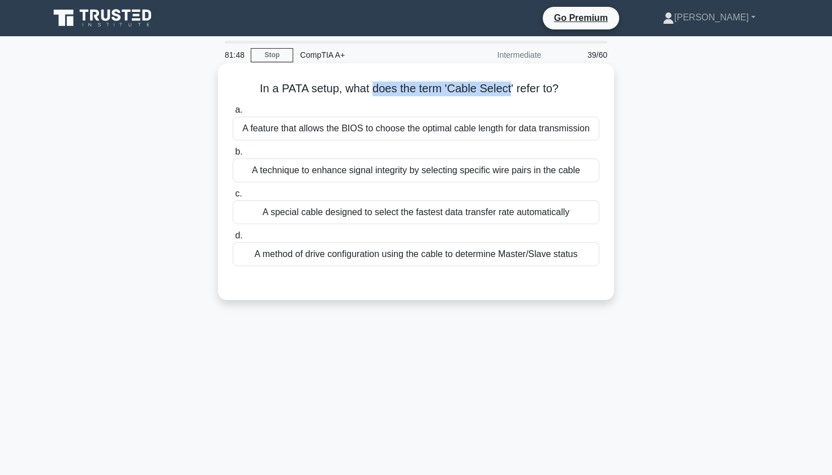
click at [488, 87] on h5 "In a PATA setup, what does the term 'Cable Select' refer to? .spinner_0XTQ{tran…" at bounding box center [415, 88] width 369 height 15
click at [240, 85] on h5 "In a PATA setup, what does the term 'Cable Select' refer to? .spinner_0XTQ{tran…" at bounding box center [415, 88] width 369 height 15
click at [388, 260] on div "A method of drive configuration using the cable to determine Master/Slave status" at bounding box center [416, 254] width 367 height 24
click at [233, 239] on input "d. A method of drive configuration using the cable to determine Master/Slave st…" at bounding box center [233, 235] width 0 height 7
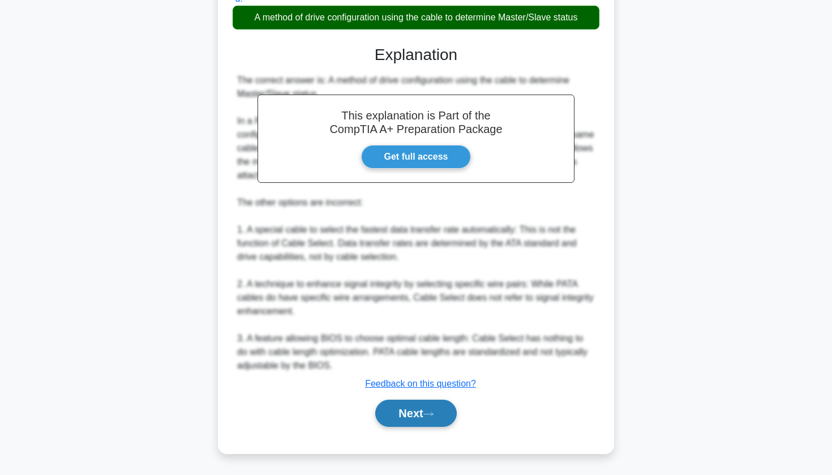
click at [419, 414] on button "Next" at bounding box center [415, 412] width 81 height 27
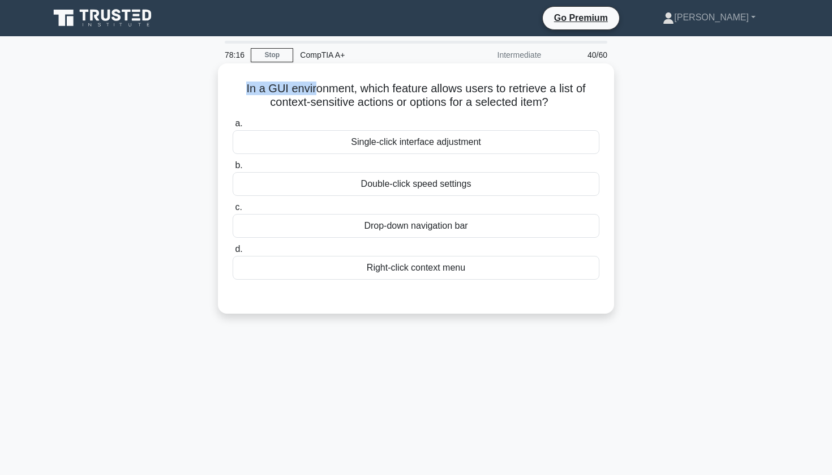
drag, startPoint x: 247, startPoint y: 81, endPoint x: 318, endPoint y: 89, distance: 71.7
click at [318, 89] on div "In a GUI environment, which feature allows users to retrieve a list of context-…" at bounding box center [415, 188] width 387 height 241
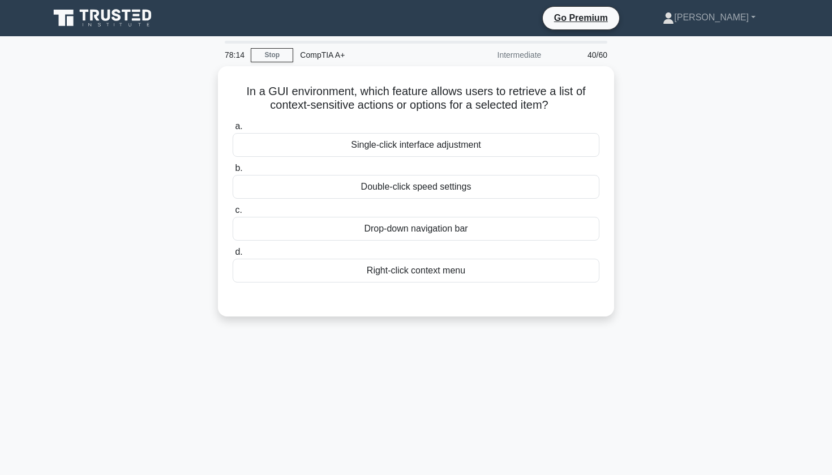
click at [680, 166] on div "In a GUI environment, which feature allows users to retrieve a list of context-…" at bounding box center [415, 198] width 747 height 264
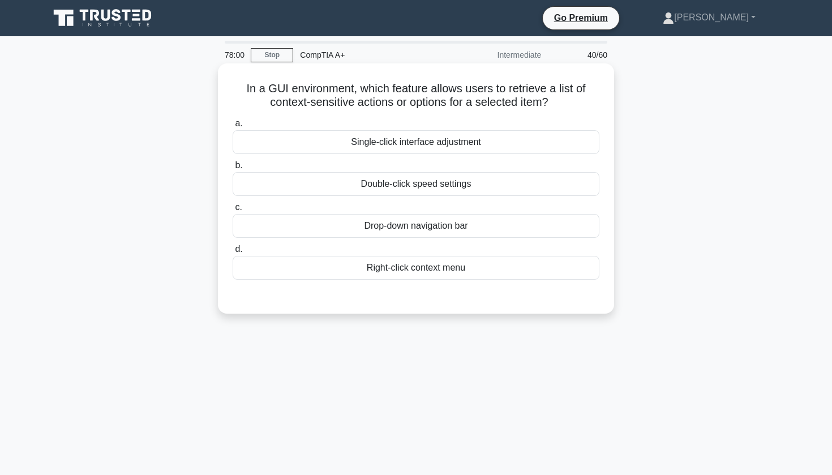
drag, startPoint x: 244, startPoint y: 84, endPoint x: 545, endPoint y: 111, distance: 302.2
click at [545, 111] on div "In a GUI environment, which feature allows users to retrieve a list of context-…" at bounding box center [415, 188] width 387 height 241
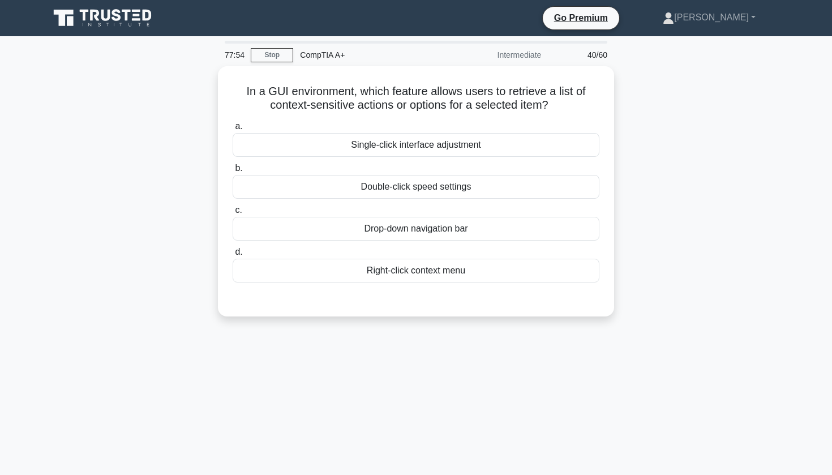
click at [633, 79] on div "In a GUI environment, which feature allows users to retrieve a list of context-…" at bounding box center [415, 198] width 747 height 264
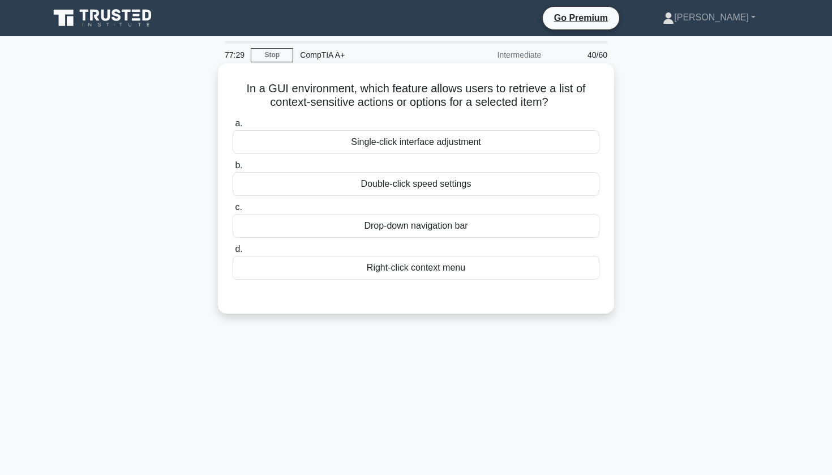
click at [562, 230] on div "Drop-down navigation bar" at bounding box center [416, 226] width 367 height 24
click at [233, 211] on input "c. Drop-down navigation bar" at bounding box center [233, 207] width 0 height 7
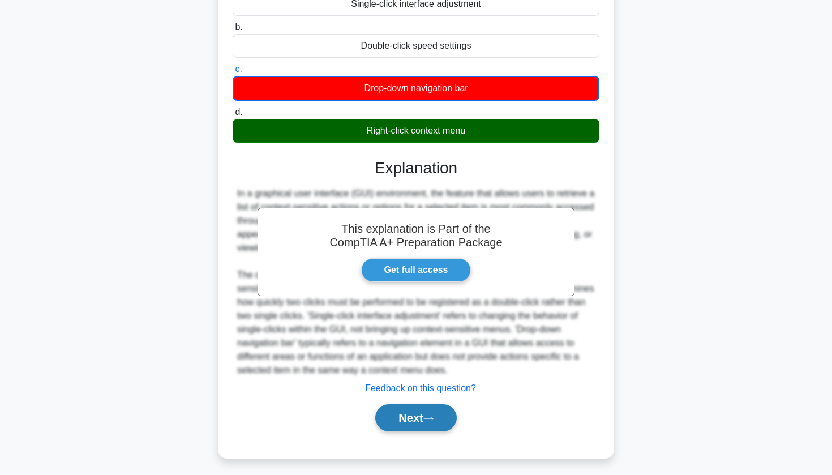
scroll to position [136, 0]
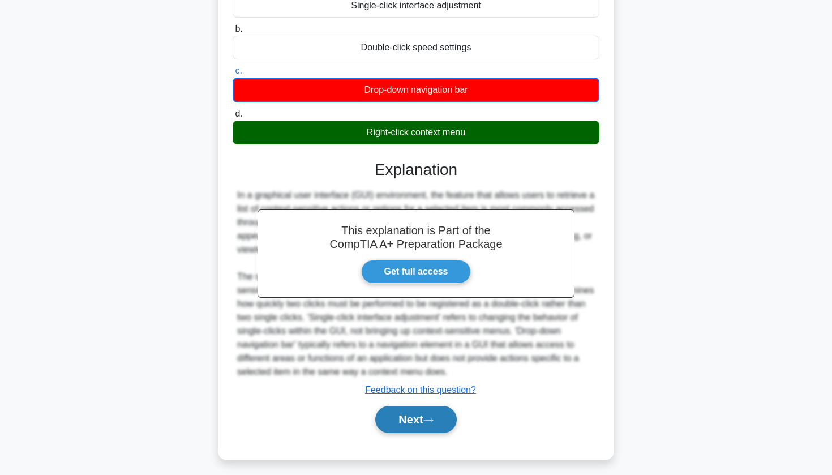
click at [427, 414] on button "Next" at bounding box center [415, 419] width 81 height 27
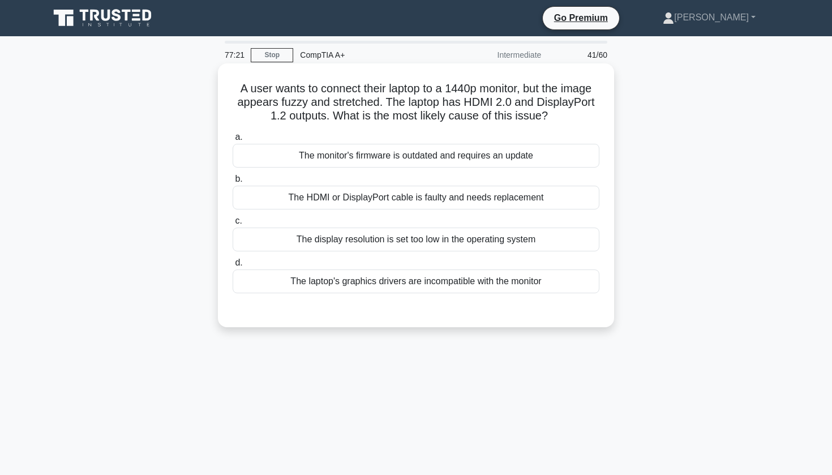
scroll to position [0, 0]
drag, startPoint x: 238, startPoint y: 84, endPoint x: 550, endPoint y: 116, distance: 314.0
click at [550, 116] on h5 "A user wants to connect their laptop to a 1440p monitor, but the image appears …" at bounding box center [415, 102] width 369 height 42
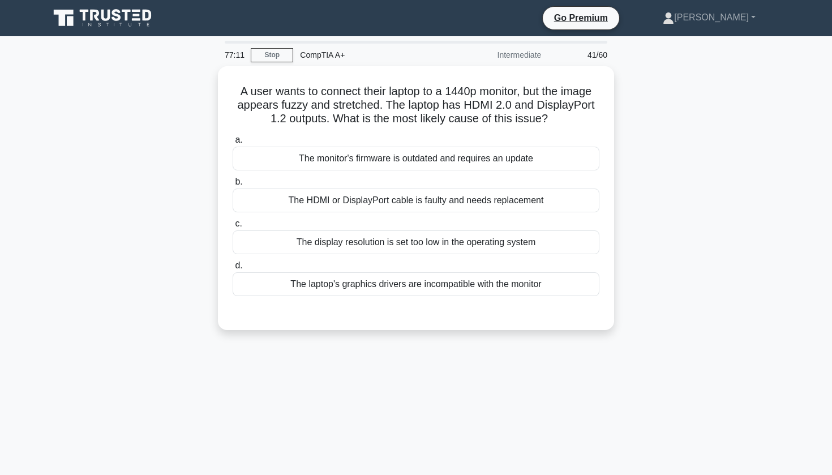
click at [729, 210] on div "A user wants to connect their laptop to a 1440p monitor, but the image appears …" at bounding box center [415, 204] width 747 height 277
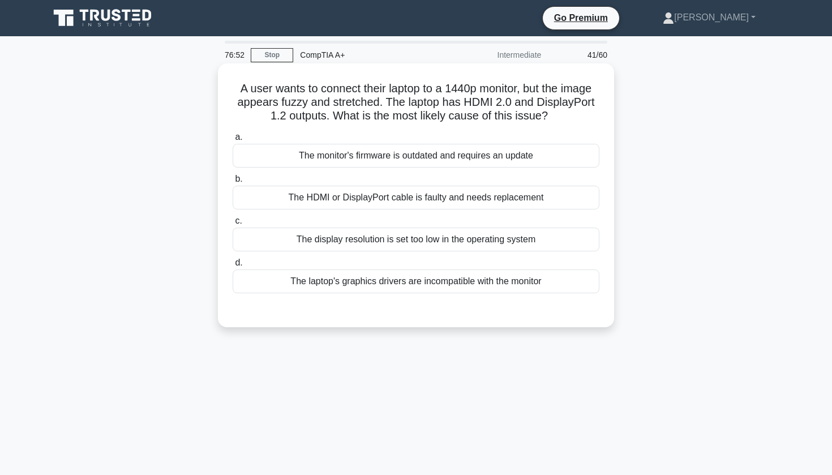
drag, startPoint x: 240, startPoint y: 88, endPoint x: 560, endPoint y: 117, distance: 321.5
click at [560, 117] on h5 "A user wants to connect their laptop to a 1440p monitor, but the image appears …" at bounding box center [415, 102] width 369 height 42
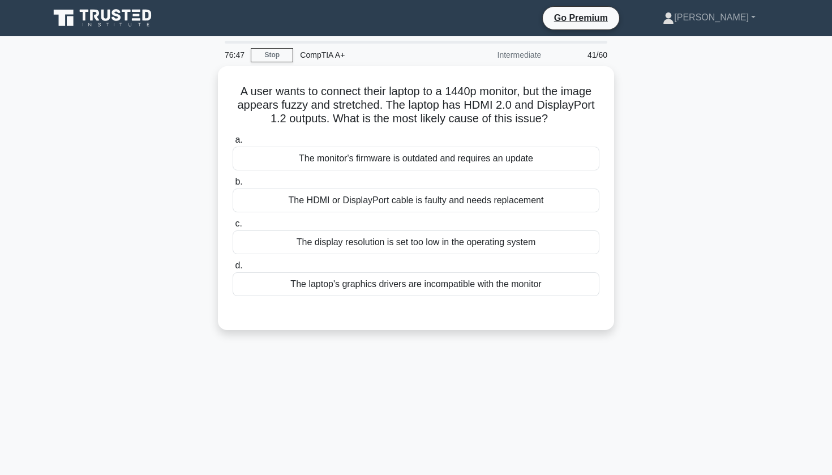
click at [669, 184] on div "A user wants to connect their laptop to a 1440p monitor, but the image appears …" at bounding box center [415, 204] width 747 height 277
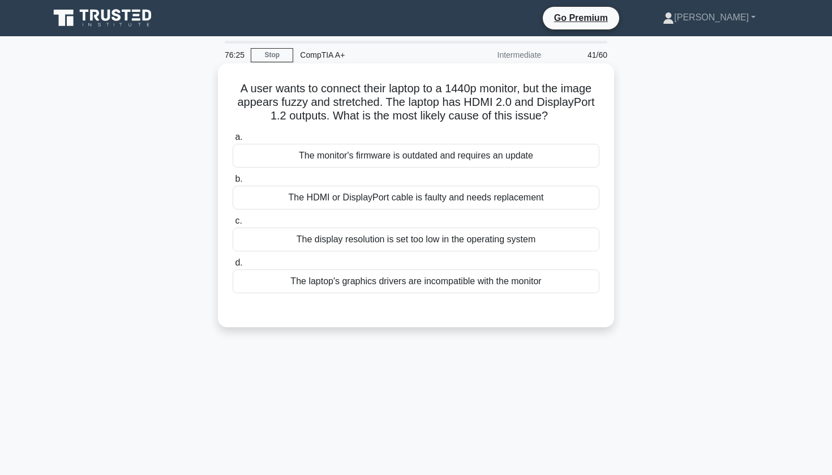
click at [388, 239] on div "The display resolution is set too low in the operating system" at bounding box center [416, 239] width 367 height 24
click at [233, 225] on input "c. The display resolution is set too low in the operating system" at bounding box center [233, 220] width 0 height 7
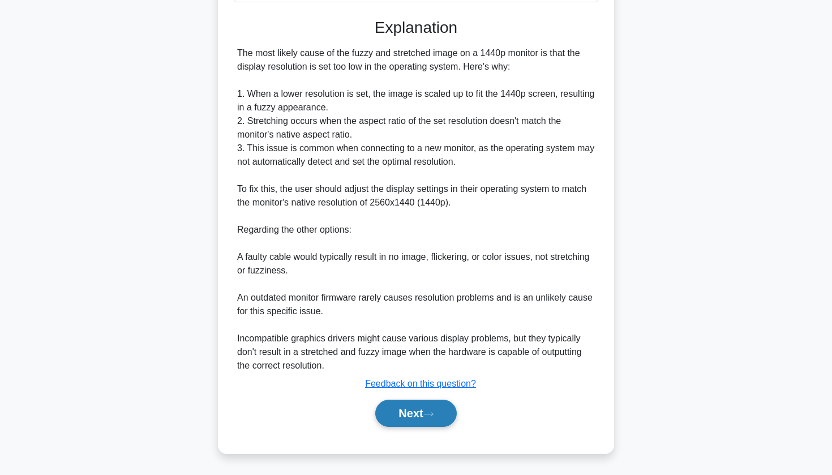
click at [379, 411] on button "Next" at bounding box center [415, 412] width 81 height 27
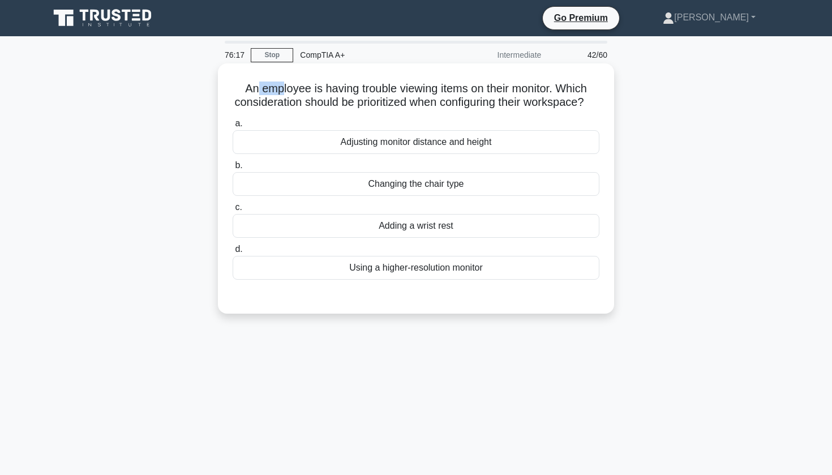
drag, startPoint x: 255, startPoint y: 89, endPoint x: 279, endPoint y: 84, distance: 24.3
click at [281, 85] on h5 "An employee is having trouble viewing items on their monitor. Which considerati…" at bounding box center [415, 95] width 369 height 28
click at [279, 84] on h5 "An employee is having trouble viewing items on their monitor. Which considerati…" at bounding box center [415, 95] width 369 height 28
drag, startPoint x: 235, startPoint y: 82, endPoint x: 529, endPoint y: 94, distance: 294.4
click at [530, 94] on h5 "An employee is having trouble viewing items on their monitor. Which considerati…" at bounding box center [415, 95] width 369 height 28
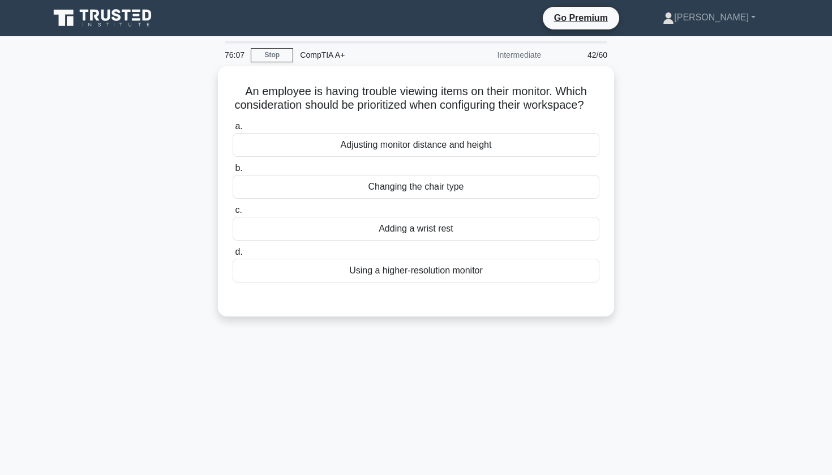
click at [755, 243] on div "An employee is having trouble viewing items on their monitor. Which considerati…" at bounding box center [415, 198] width 747 height 264
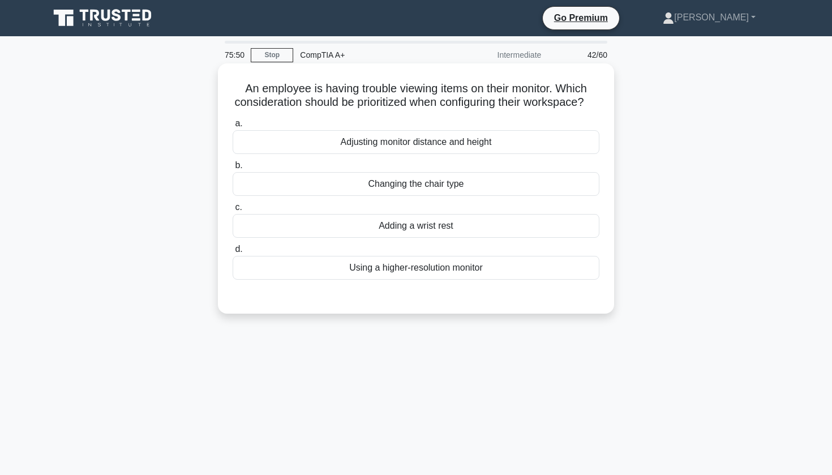
drag, startPoint x: 244, startPoint y: 86, endPoint x: 585, endPoint y: 108, distance: 341.9
click at [585, 107] on h5 "An employee is having trouble viewing items on their monitor. Which considerati…" at bounding box center [415, 95] width 369 height 28
copy h5 "An employee is having trouble viewing items on their monitor. Which considerati…"
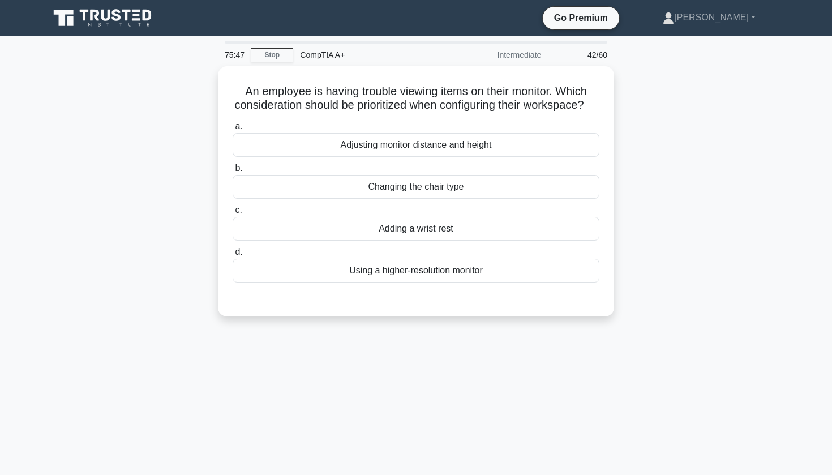
click at [452, 1] on nav "Go Premium Christopher Profile" at bounding box center [416, 18] width 832 height 36
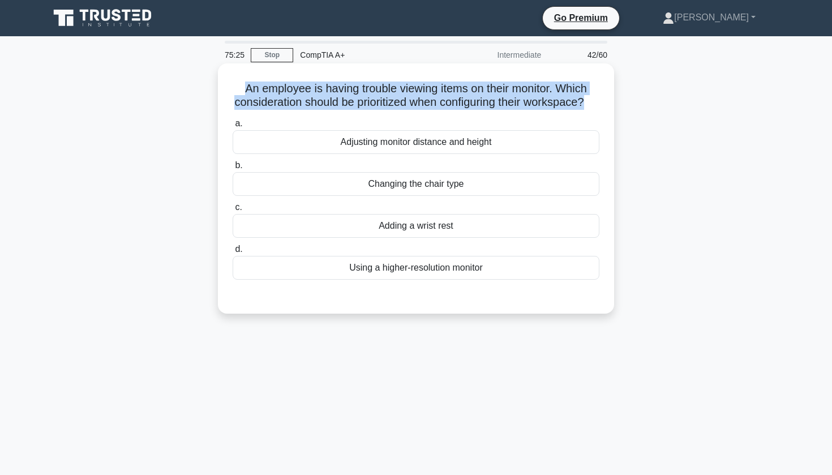
drag, startPoint x: 246, startPoint y: 84, endPoint x: 581, endPoint y: 103, distance: 335.5
click at [581, 103] on h5 "An employee is having trouble viewing items on their monitor. Which considerati…" at bounding box center [415, 95] width 369 height 28
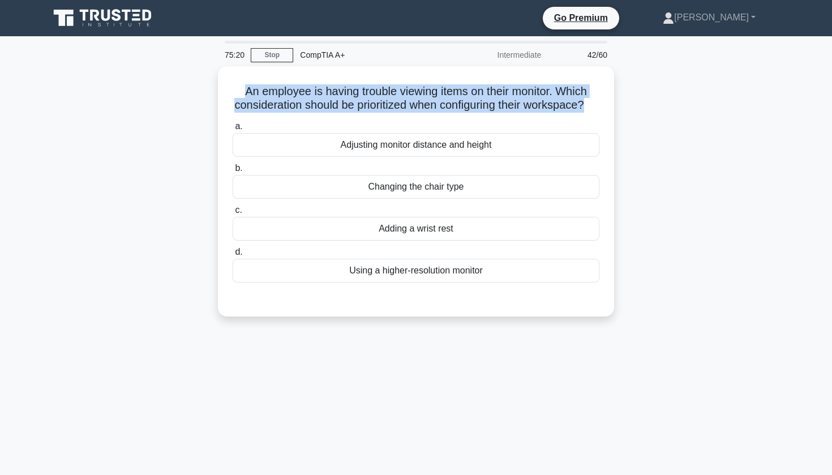
click at [720, 95] on div "An employee is having trouble viewing items on their monitor. Which considerati…" at bounding box center [415, 198] width 747 height 264
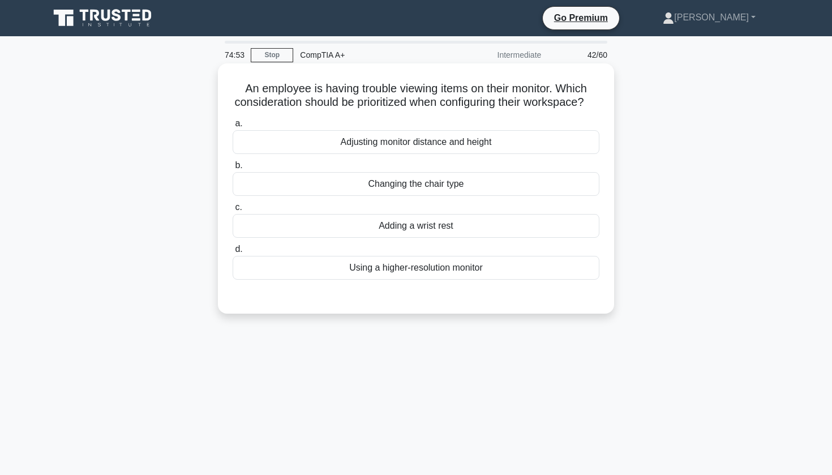
drag, startPoint x: 247, startPoint y: 84, endPoint x: 599, endPoint y: 103, distance: 353.0
click at [599, 103] on h5 "An employee is having trouble viewing items on their monitor. Which considerati…" at bounding box center [415, 95] width 369 height 28
copy h5 "An employee is having trouble viewing items on their monitor. Which considerati…"
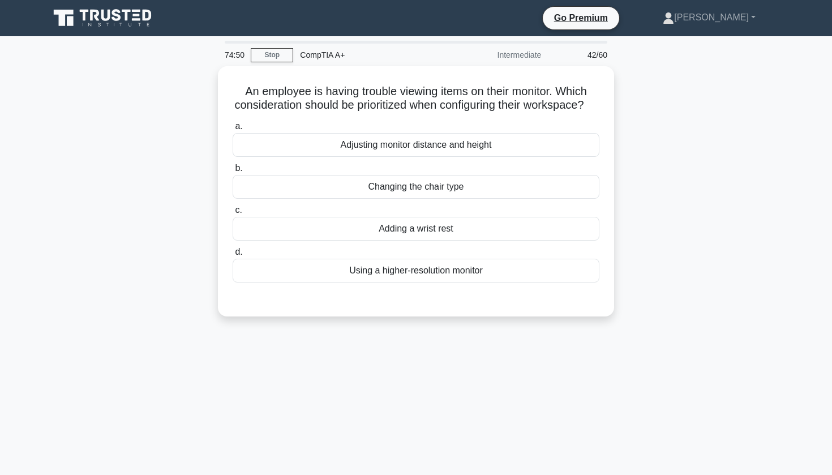
click at [661, 84] on div "An employee is having trouble viewing items on their monitor. Which considerati…" at bounding box center [415, 198] width 747 height 264
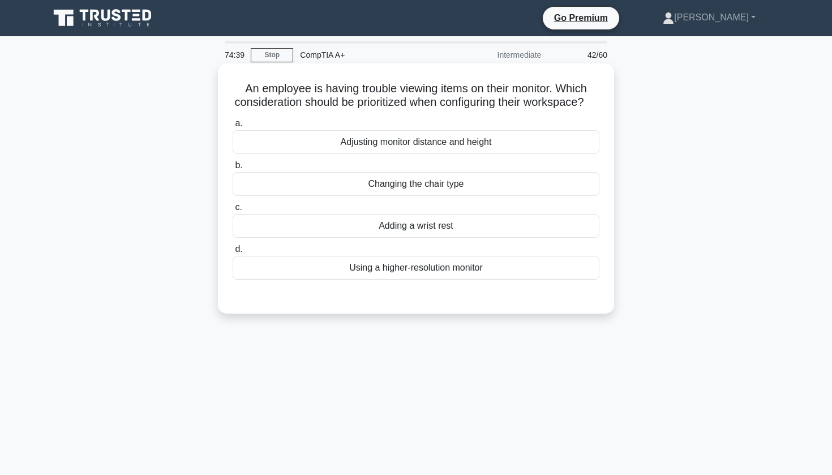
click at [379, 146] on div "Adjusting monitor distance and height" at bounding box center [416, 142] width 367 height 24
click at [233, 127] on input "a. Adjusting monitor distance and height" at bounding box center [233, 123] width 0 height 7
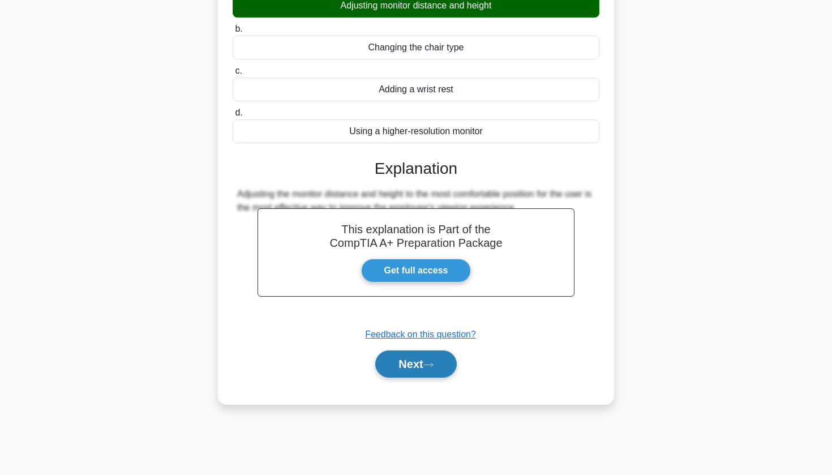
click at [405, 377] on button "Next" at bounding box center [415, 363] width 81 height 27
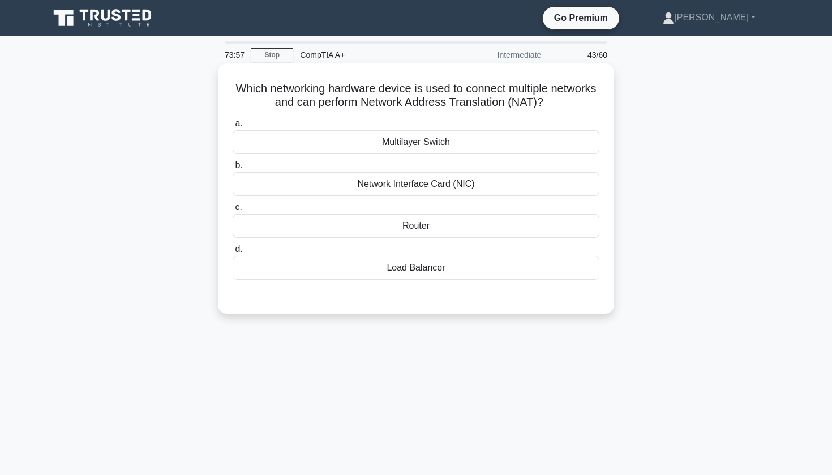
drag, startPoint x: 237, startPoint y: 88, endPoint x: 548, endPoint y: 102, distance: 311.5
click at [548, 102] on h5 "Which networking hardware device is used to connect multiple networks and can p…" at bounding box center [415, 95] width 369 height 28
copy h5 "Which networking hardware device is used to connect multiple networks and can p…"
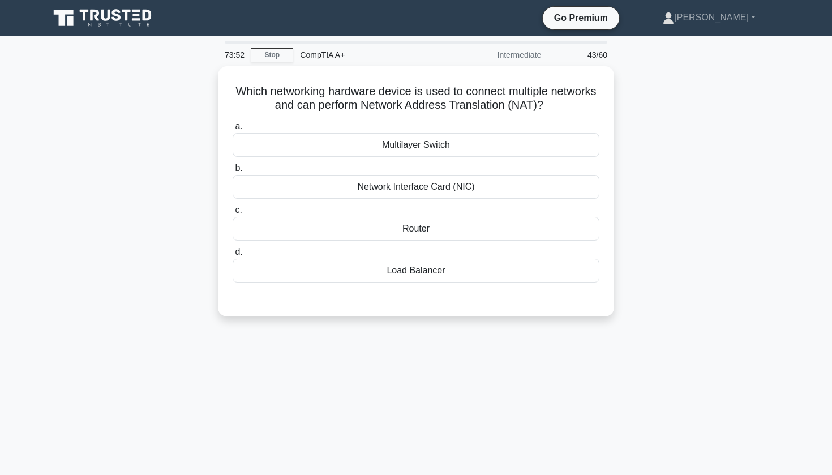
click at [703, 153] on div "Which networking hardware device is used to connect multiple networks and can p…" at bounding box center [415, 198] width 747 height 264
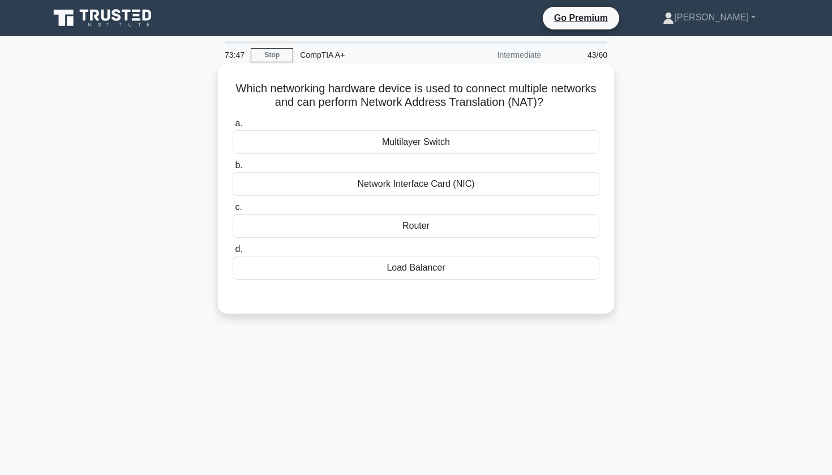
click at [338, 225] on div "Router" at bounding box center [416, 226] width 367 height 24
click at [233, 211] on input "c. Router" at bounding box center [233, 207] width 0 height 7
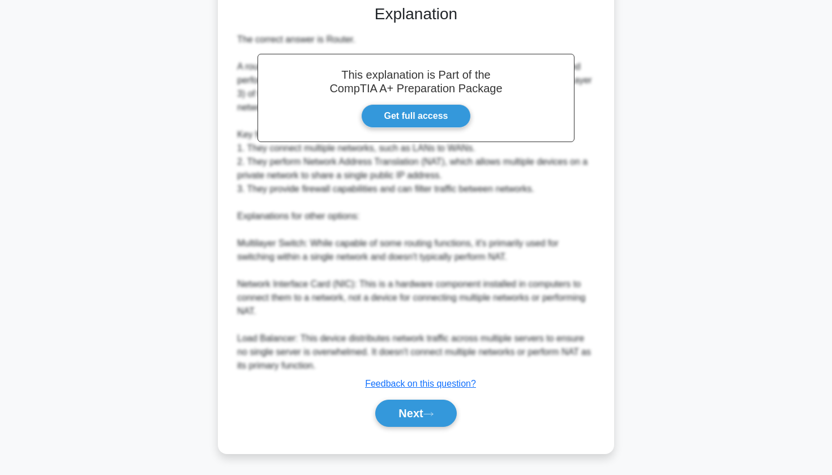
click at [432, 433] on div "a. Multilayer Switch b. Network Interface Card (NIC) c. d." at bounding box center [415, 131] width 369 height 617
click at [431, 411] on icon at bounding box center [428, 414] width 10 height 6
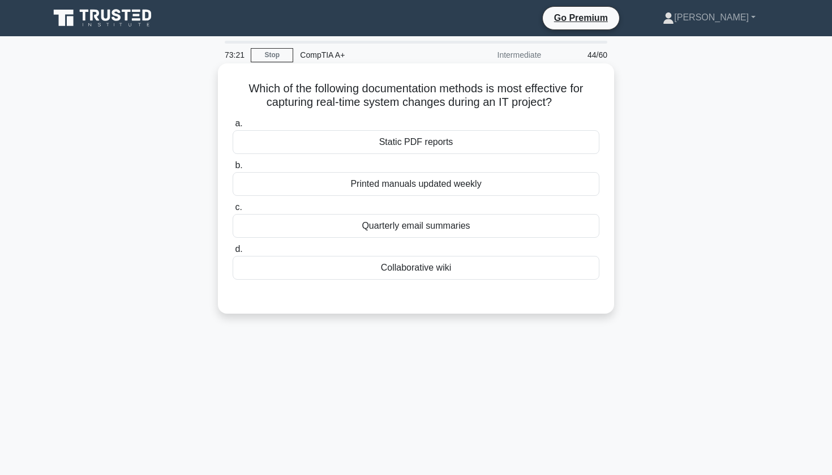
click at [406, 183] on div "Printed manuals updated weekly" at bounding box center [416, 184] width 367 height 24
click at [233, 169] on input "b. Printed manuals updated weekly" at bounding box center [233, 165] width 0 height 7
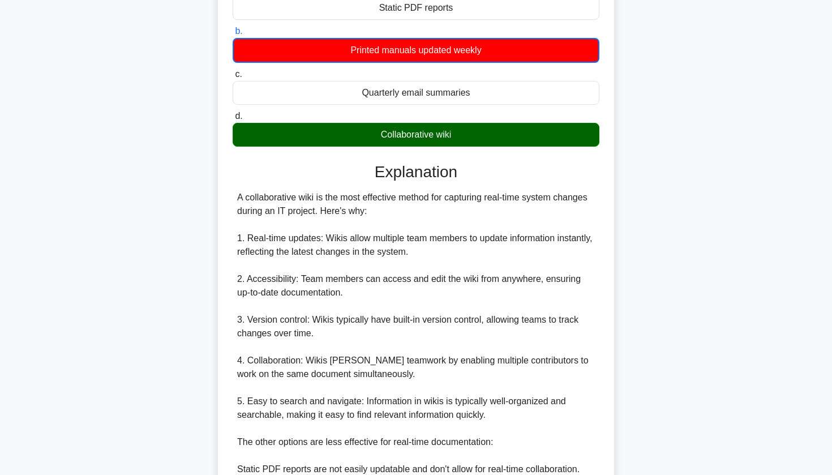
scroll to position [130, 0]
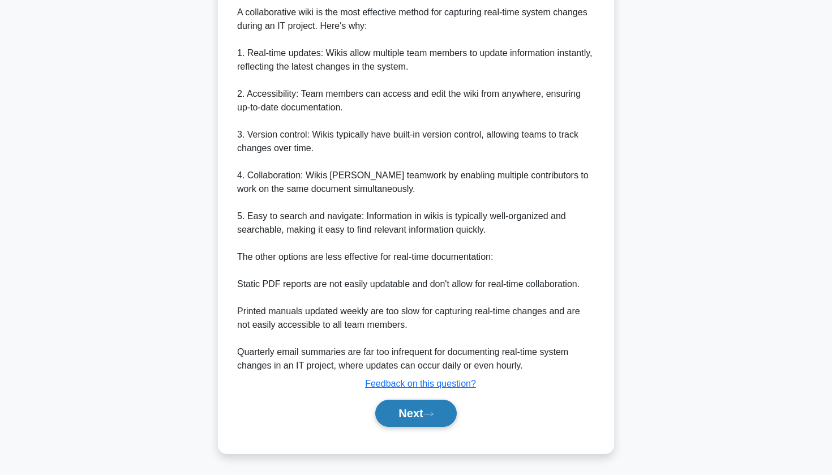
click at [393, 415] on button "Next" at bounding box center [415, 412] width 81 height 27
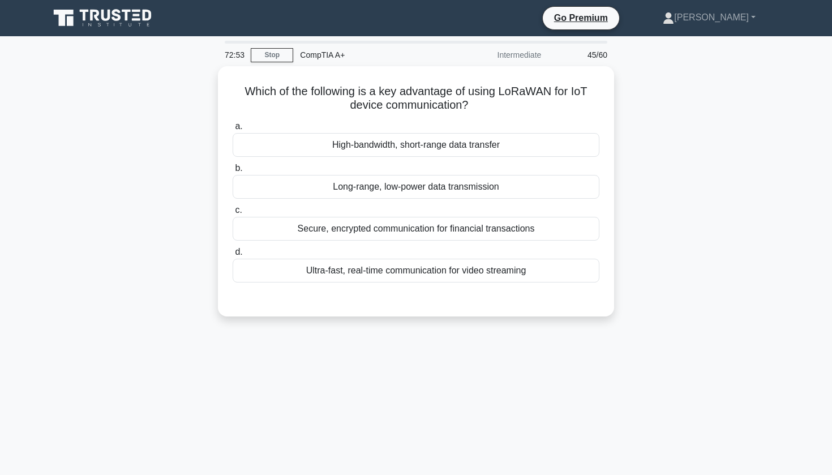
scroll to position [0, 0]
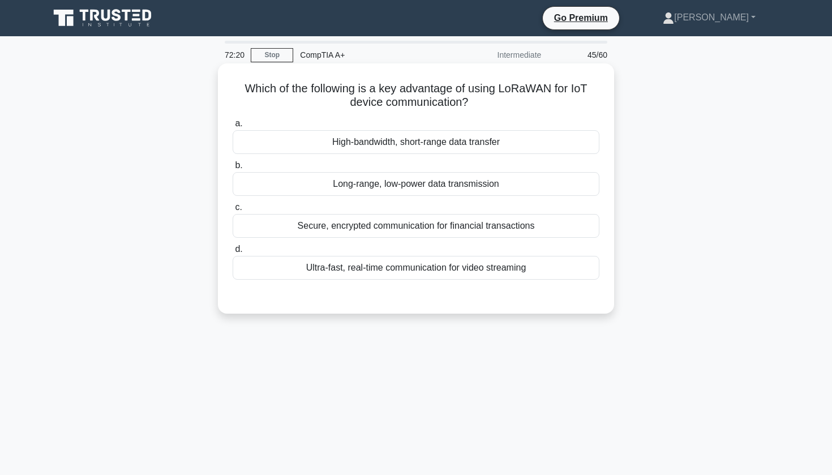
click at [509, 182] on div "Long-range, low-power data transmission" at bounding box center [416, 184] width 367 height 24
click at [233, 169] on input "b. Long-range, low-power data transmission" at bounding box center [233, 165] width 0 height 7
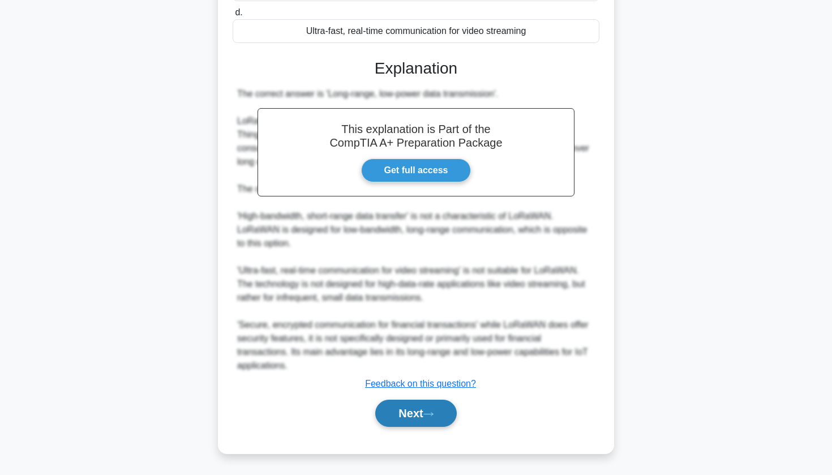
click at [402, 415] on button "Next" at bounding box center [415, 412] width 81 height 27
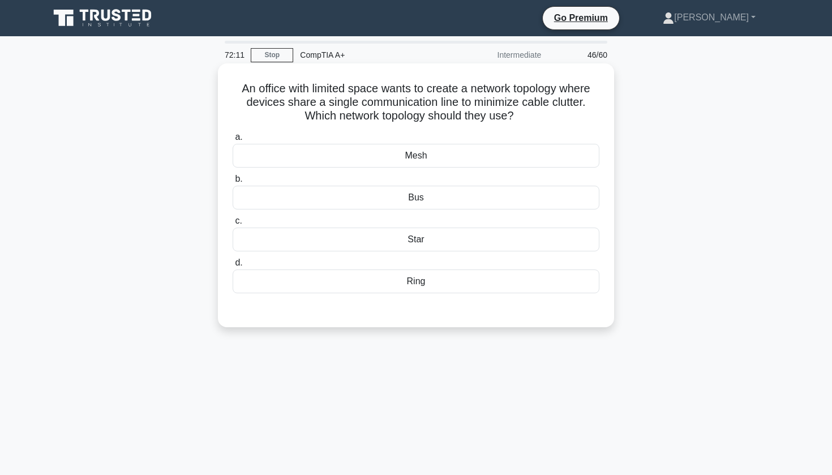
drag, startPoint x: 237, startPoint y: 83, endPoint x: 545, endPoint y: 113, distance: 309.8
click at [545, 113] on h5 "An office with limited space wants to create a network topology where devices s…" at bounding box center [415, 102] width 369 height 42
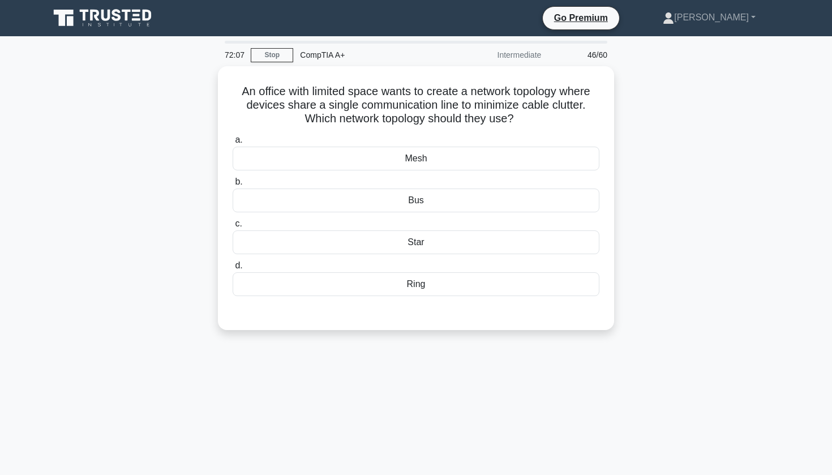
click at [671, 207] on div "An office with limited space wants to create a network topology where devices s…" at bounding box center [415, 204] width 747 height 277
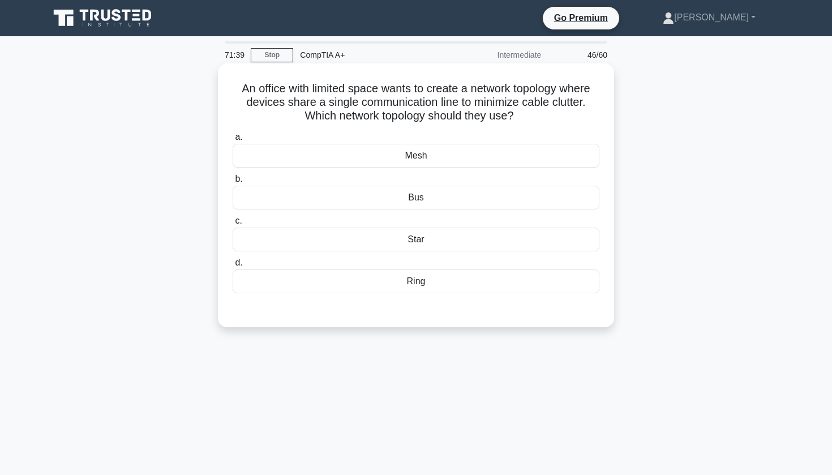
click at [436, 199] on div "Bus" at bounding box center [416, 198] width 367 height 24
click at [233, 183] on input "b. Bus" at bounding box center [233, 178] width 0 height 7
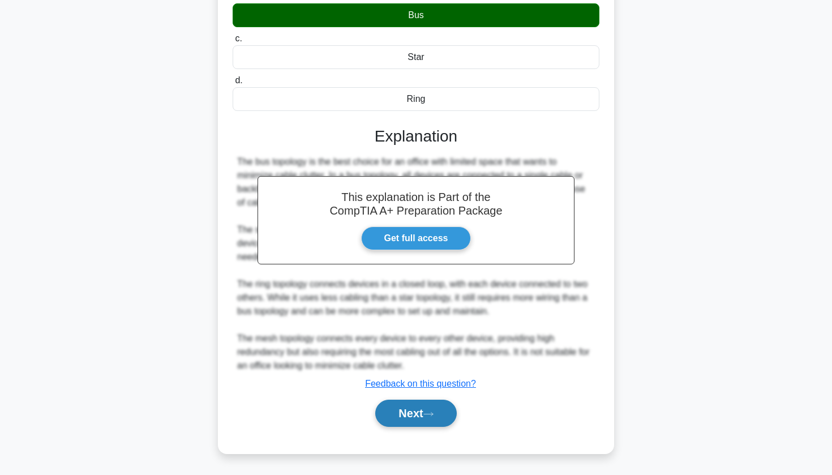
click at [401, 411] on button "Next" at bounding box center [415, 412] width 81 height 27
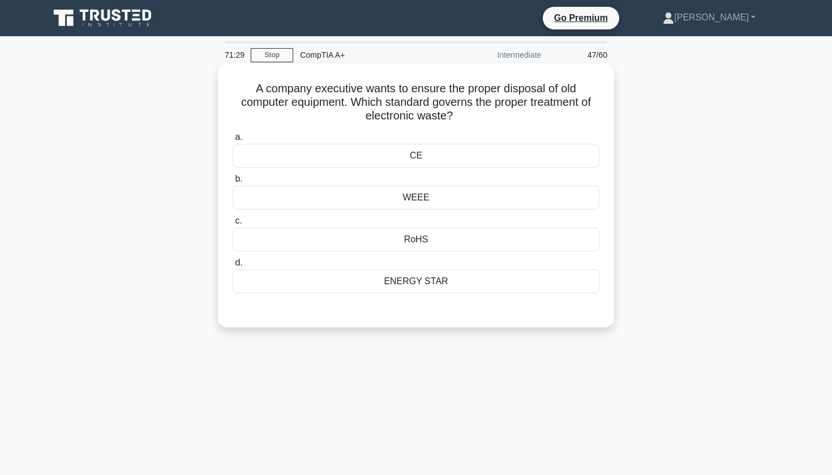
drag, startPoint x: 256, startPoint y: 83, endPoint x: 472, endPoint y: 112, distance: 218.0
click at [472, 112] on h5 "A company executive wants to ensure the proper disposal of old computer equipme…" at bounding box center [415, 102] width 369 height 42
click at [483, 72] on div "A company executive wants to ensure the proper disposal of old computer equipme…" at bounding box center [415, 195] width 387 height 255
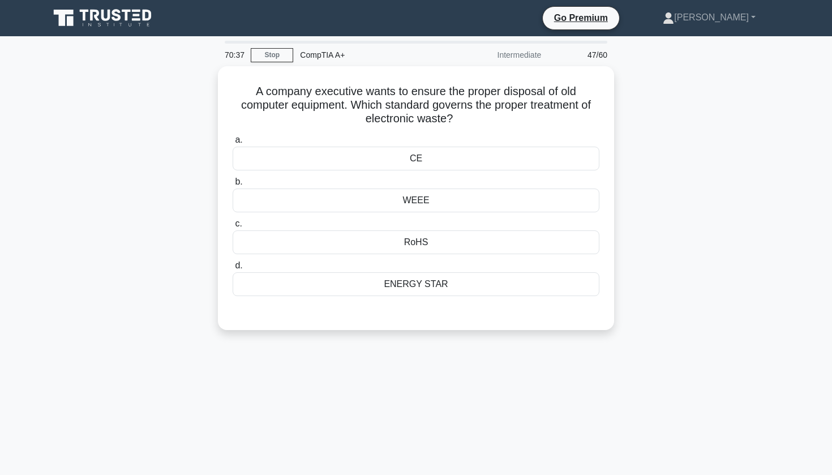
click at [153, 180] on div "A company executive wants to ensure the proper disposal of old computer equipme…" at bounding box center [415, 204] width 747 height 277
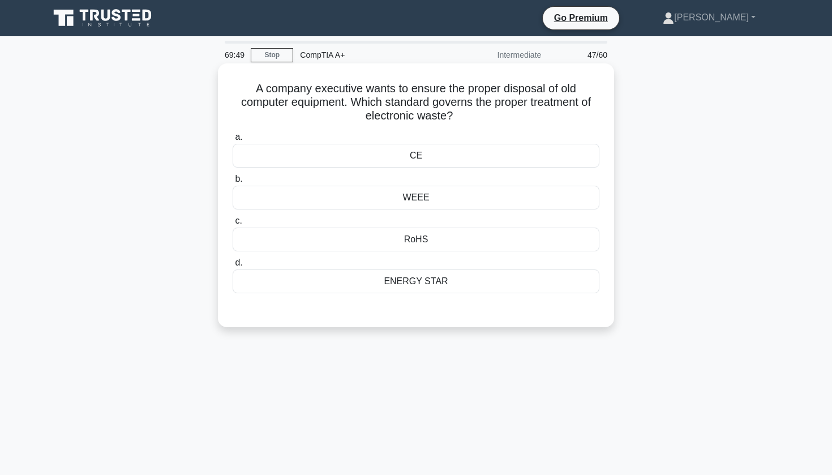
click at [365, 189] on div "WEEE" at bounding box center [416, 198] width 367 height 24
click at [233, 183] on input "b. WEEE" at bounding box center [233, 178] width 0 height 7
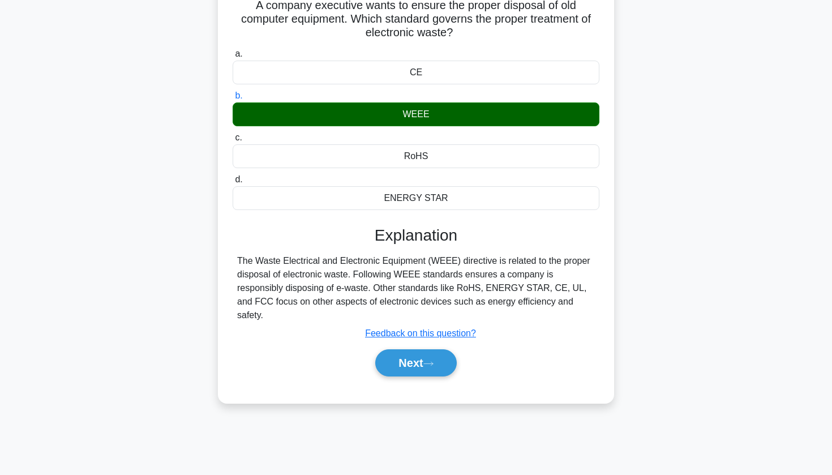
scroll to position [88, 0]
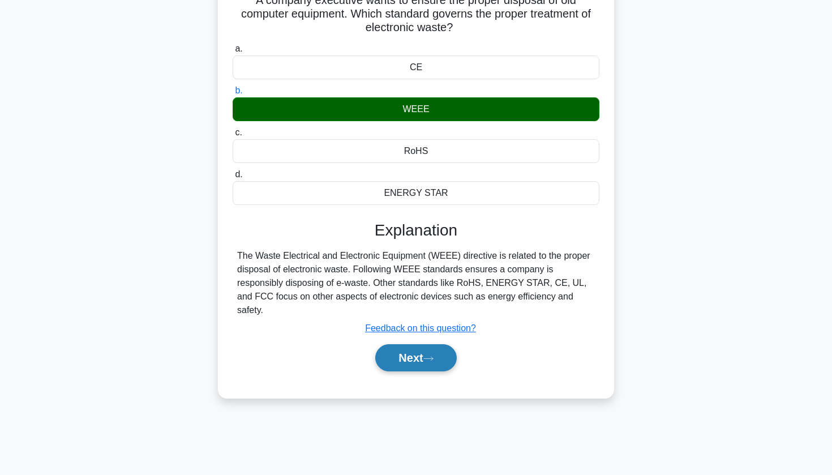
click at [422, 344] on button "Next" at bounding box center [415, 357] width 81 height 27
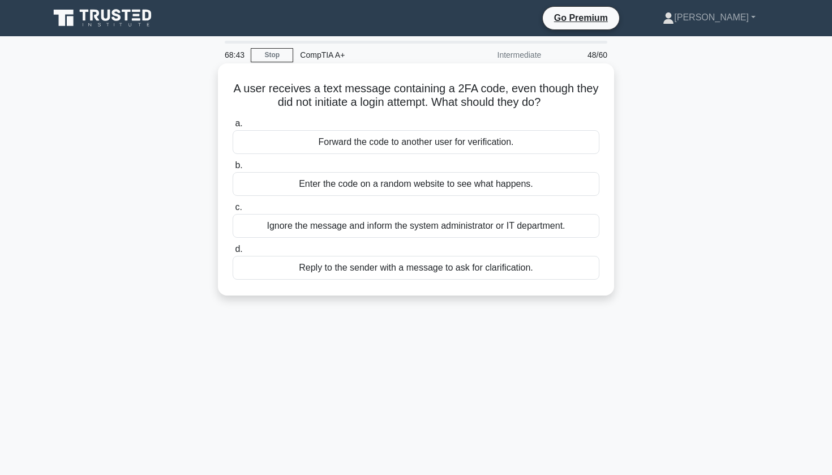
scroll to position [0, 0]
drag, startPoint x: 236, startPoint y: 83, endPoint x: 561, endPoint y: 102, distance: 324.8
click at [561, 102] on h5 "A user receives a text message containing a 2FA code, even though they did not …" at bounding box center [415, 95] width 369 height 28
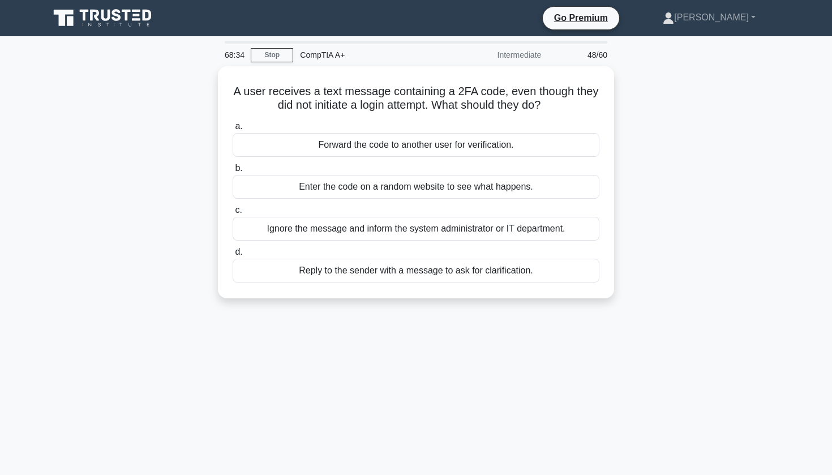
click at [781, 92] on div "A user receives a text message containing a 2FA code, even though they did not …" at bounding box center [415, 189] width 747 height 246
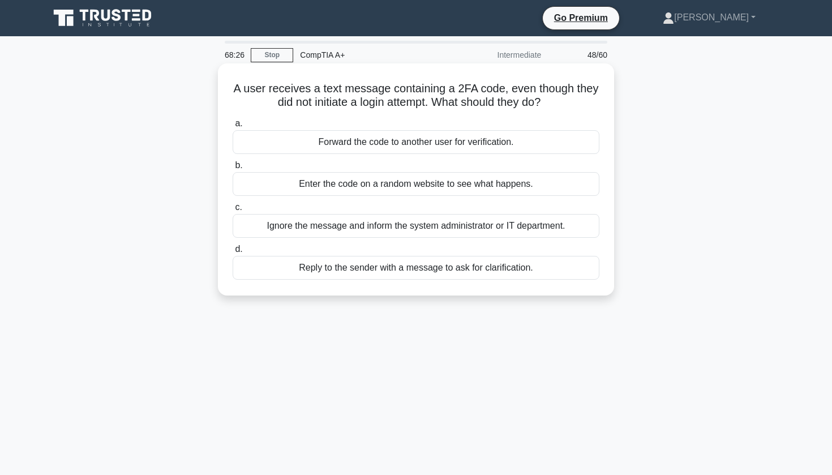
click at [542, 226] on div "Ignore the message and inform the system administrator or IT department." at bounding box center [416, 226] width 367 height 24
click at [233, 211] on input "c. Ignore the message and inform the system administrator or IT department." at bounding box center [233, 207] width 0 height 7
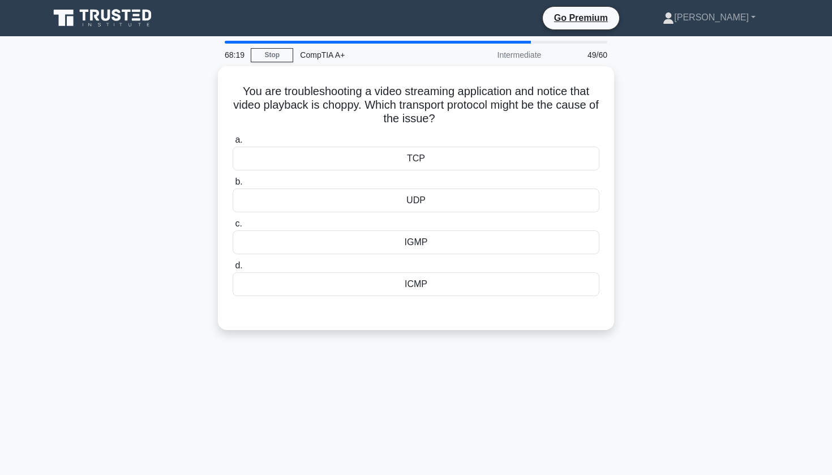
click at [675, 217] on div "You are troubleshooting a video streaming application and notice that video pla…" at bounding box center [415, 204] width 747 height 277
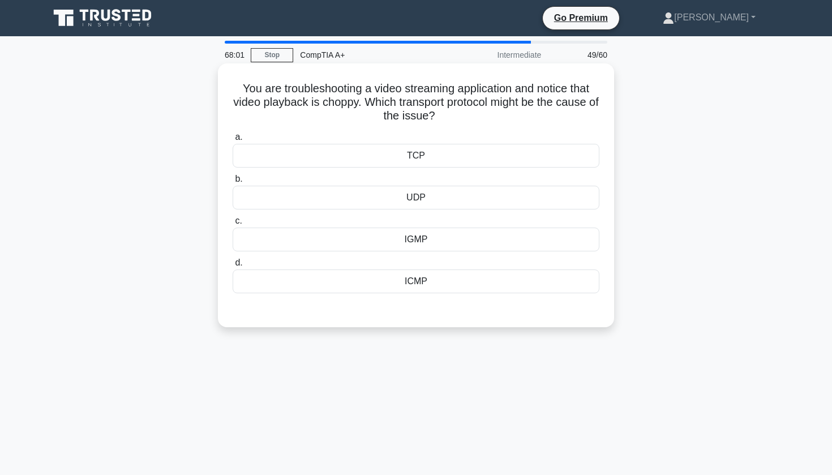
drag, startPoint x: 242, startPoint y: 85, endPoint x: 455, endPoint y: 114, distance: 215.2
click at [457, 114] on h5 "You are troubleshooting a video streaming application and notice that video pla…" at bounding box center [415, 102] width 369 height 42
click at [517, 80] on div "You are troubleshooting a video streaming application and notice that video pla…" at bounding box center [415, 195] width 387 height 255
click at [382, 197] on div "UDP" at bounding box center [416, 198] width 367 height 24
click at [233, 183] on input "b. UDP" at bounding box center [233, 178] width 0 height 7
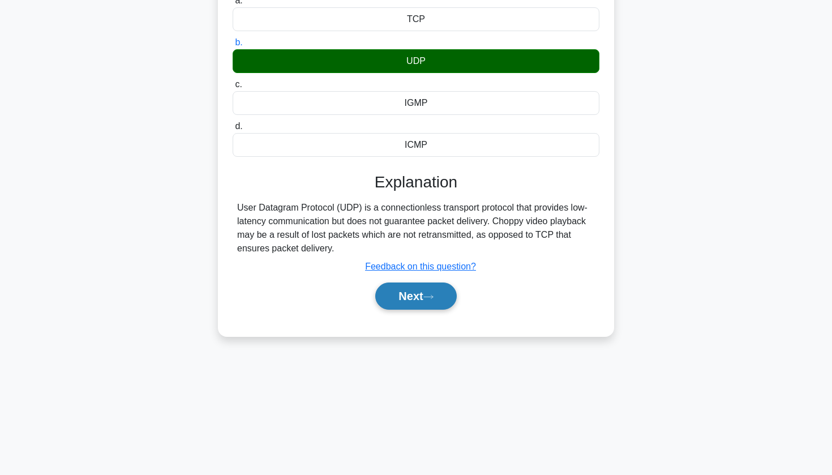
scroll to position [136, 0]
click at [399, 295] on button "Next" at bounding box center [415, 295] width 81 height 27
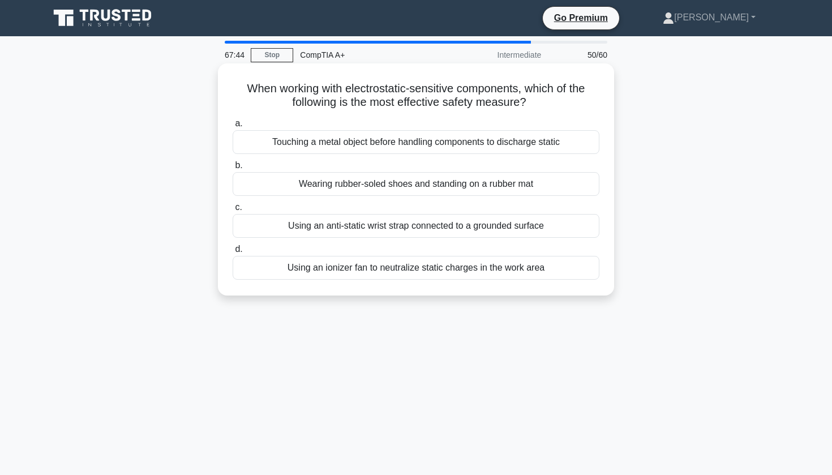
scroll to position [0, 0]
click at [419, 230] on div "Using an anti-static wrist strap connected to a grounded surface" at bounding box center [416, 226] width 367 height 24
click at [233, 211] on input "c. Using an anti-static wrist strap connected to a grounded surface" at bounding box center [233, 207] width 0 height 7
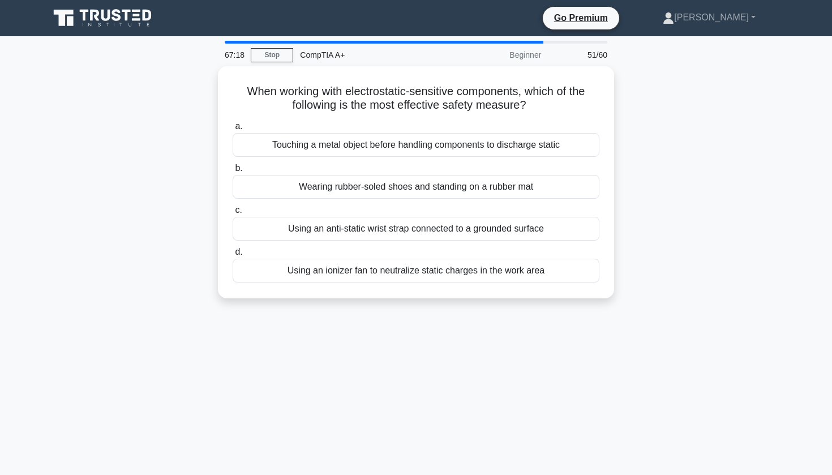
scroll to position [7, 0]
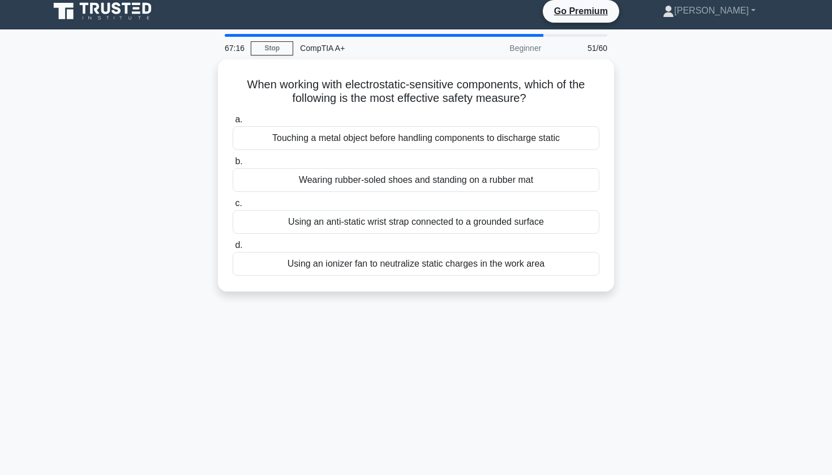
click at [739, 208] on div "When working with electrostatic-sensitive components, which of the following is…" at bounding box center [415, 182] width 747 height 246
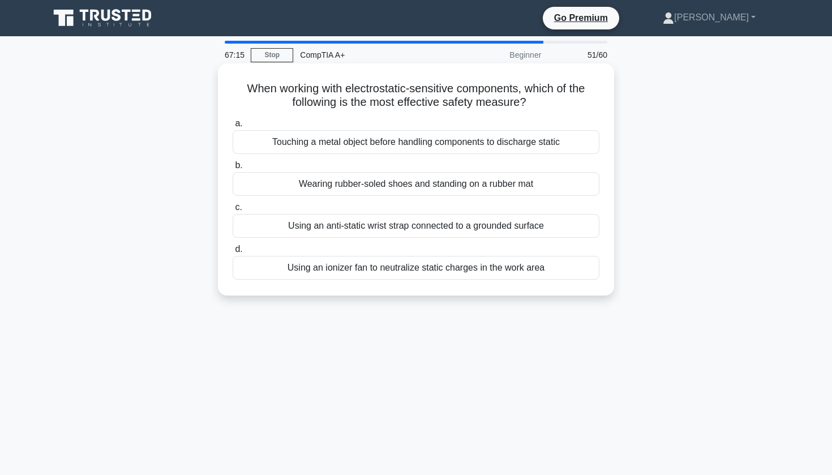
scroll to position [0, 0]
click at [581, 224] on div "Using an anti-static wrist strap connected to a grounded surface" at bounding box center [416, 226] width 367 height 24
click at [233, 211] on input "c. Using an anti-static wrist strap connected to a grounded surface" at bounding box center [233, 207] width 0 height 7
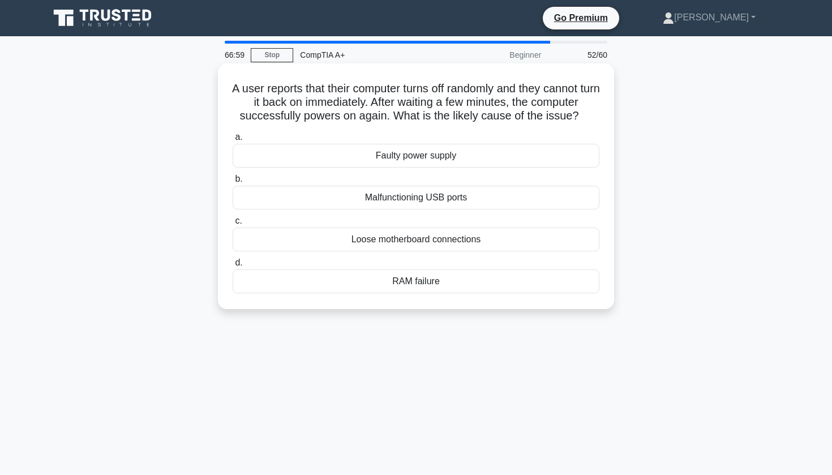
click at [403, 164] on div "Faulty power supply" at bounding box center [416, 156] width 367 height 24
click at [233, 141] on input "a. Faulty power supply" at bounding box center [233, 137] width 0 height 7
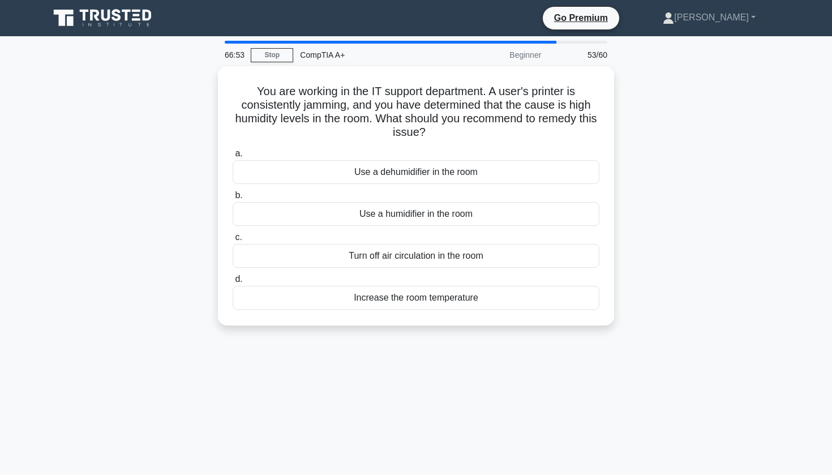
click at [588, 57] on div "53/60" at bounding box center [581, 55] width 66 height 23
drag, startPoint x: 588, startPoint y: 57, endPoint x: 613, endPoint y: 58, distance: 24.4
click at [613, 58] on div "53/60" at bounding box center [581, 55] width 66 height 23
click at [675, 101] on div "You are working in the IT support department. A user's printer is consistently …" at bounding box center [415, 202] width 747 height 273
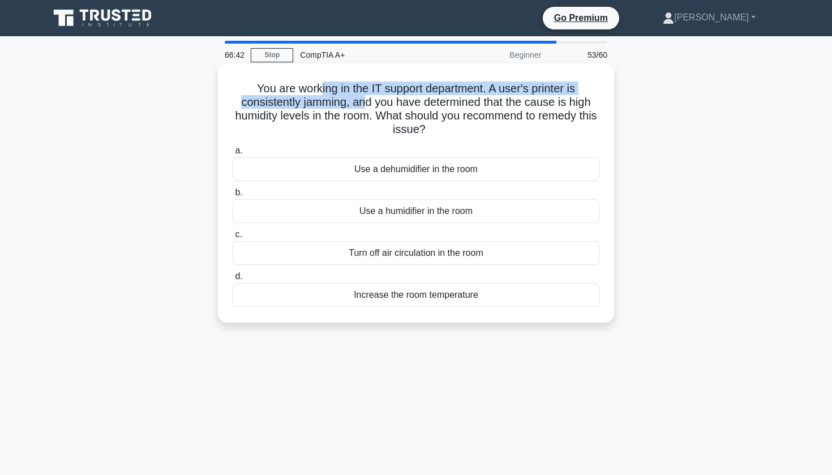
drag, startPoint x: 319, startPoint y: 84, endPoint x: 363, endPoint y: 107, distance: 50.6
click at [363, 107] on h5 "You are working in the IT support department. A user's printer is consistently …" at bounding box center [415, 108] width 369 height 55
click at [290, 105] on h5 "You are working in the IT support department. A user's printer is consistently …" at bounding box center [415, 108] width 369 height 55
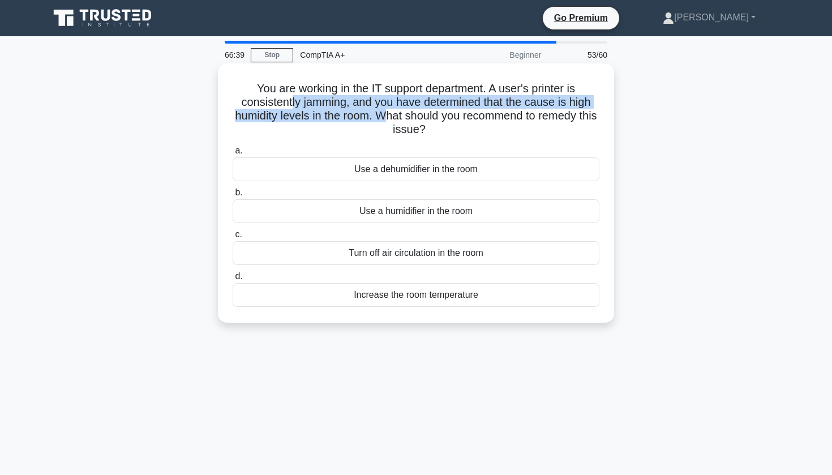
drag, startPoint x: 290, startPoint y: 105, endPoint x: 382, endPoint y: 117, distance: 93.5
click at [382, 117] on h5 "You are working in the IT support department. A user's printer is consistently …" at bounding box center [415, 108] width 369 height 55
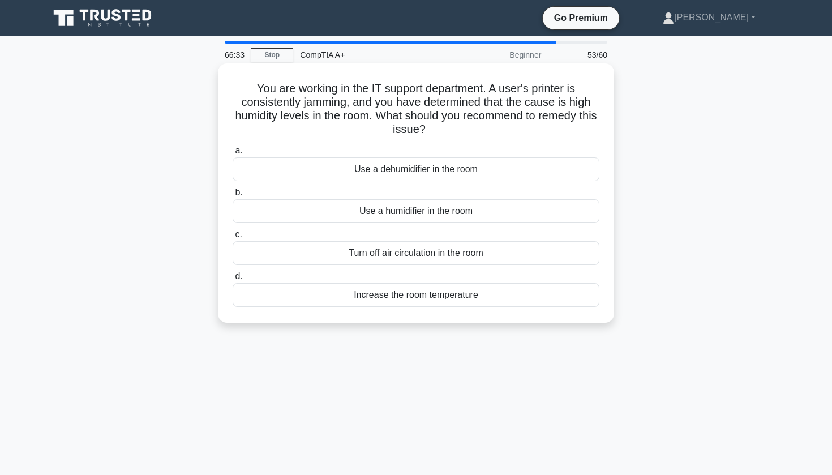
click at [398, 116] on h5 "You are working in the IT support department. A user's printer is consistently …" at bounding box center [415, 108] width 369 height 55
click at [378, 175] on div "Use a dehumidifier in the room" at bounding box center [416, 169] width 367 height 24
click at [233, 154] on input "a. Use a dehumidifier in the room" at bounding box center [233, 150] width 0 height 7
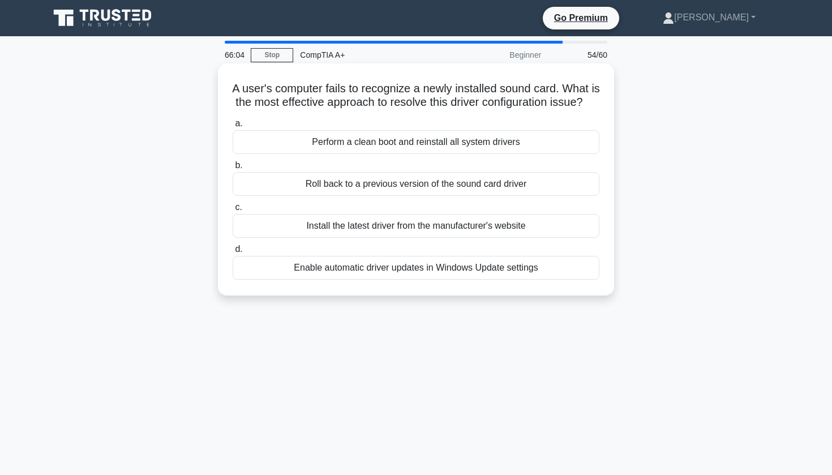
click at [367, 222] on div "Install the latest driver from the manufacturer's website" at bounding box center [416, 226] width 367 height 24
click at [233, 211] on input "c. Install the latest driver from the manufacturer's website" at bounding box center [233, 207] width 0 height 7
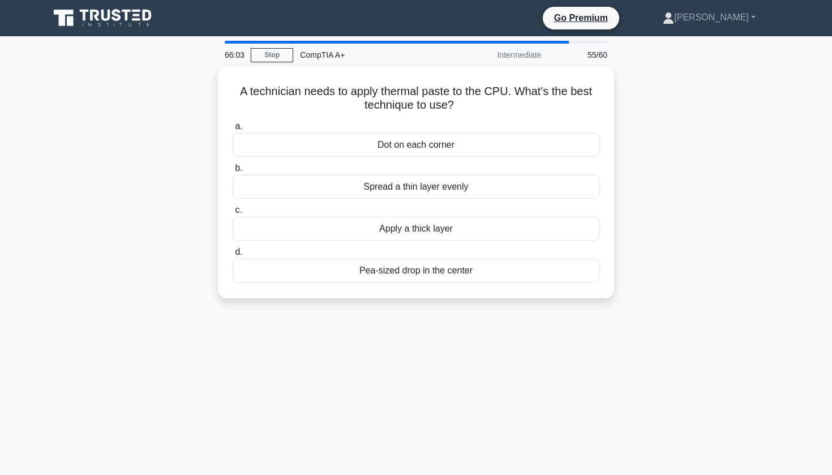
click at [143, 157] on div "A technician needs to apply thermal paste to the CPU. What's the best technique…" at bounding box center [415, 189] width 747 height 246
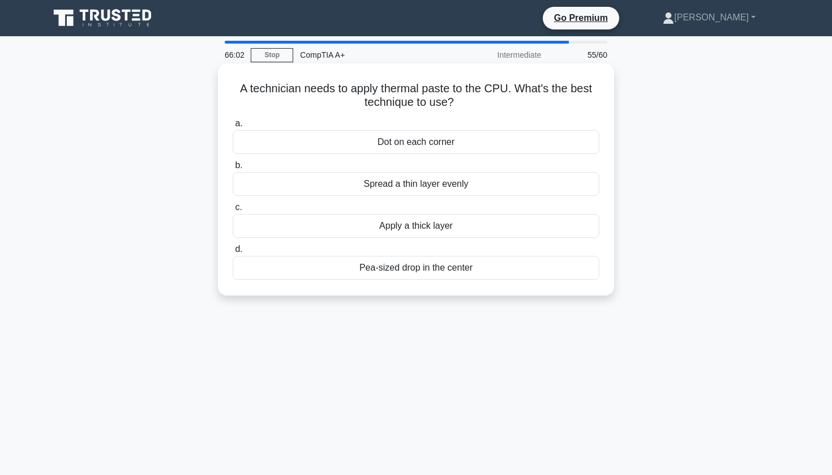
click at [252, 93] on h5 "A technician needs to apply thermal paste to the CPU. What's the best technique…" at bounding box center [415, 95] width 369 height 28
click at [332, 268] on div "Pea-sized drop in the center" at bounding box center [416, 268] width 367 height 24
click at [233, 253] on input "d. Pea-sized drop in the center" at bounding box center [233, 249] width 0 height 7
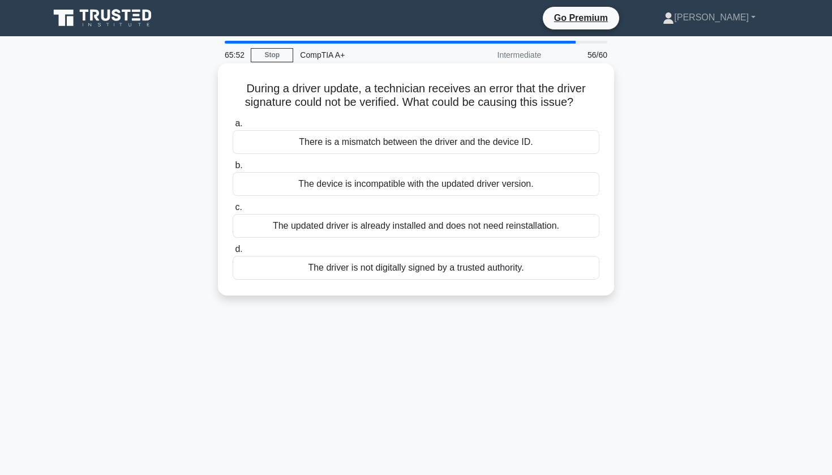
click at [339, 265] on div "The driver is not digitally signed by a trusted authority." at bounding box center [416, 268] width 367 height 24
click at [233, 253] on input "d. The driver is not digitally signed by a trusted authority." at bounding box center [233, 249] width 0 height 7
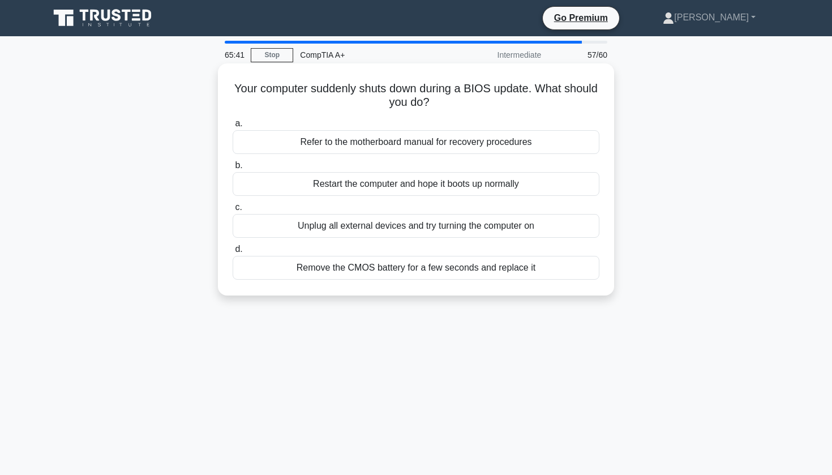
click at [354, 269] on div "Remove the CMOS battery for a few seconds and replace it" at bounding box center [416, 268] width 367 height 24
click at [233, 253] on input "d. Remove the CMOS battery for a few seconds and replace it" at bounding box center [233, 249] width 0 height 7
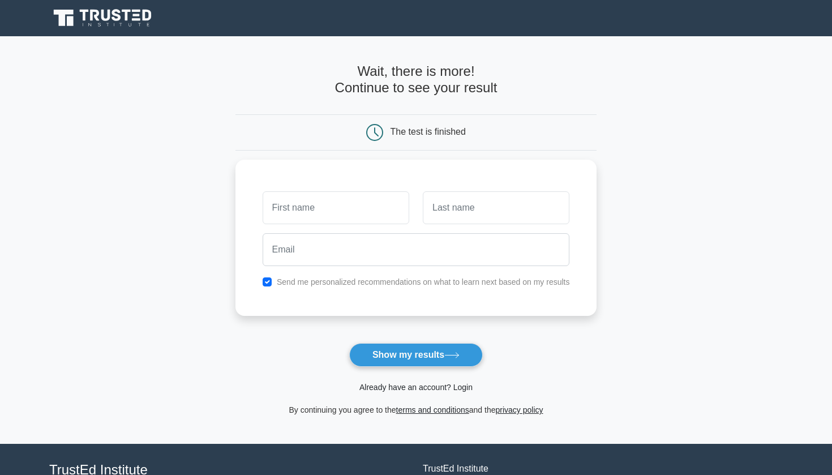
click at [446, 385] on link "Already have an account? Login" at bounding box center [415, 386] width 113 height 9
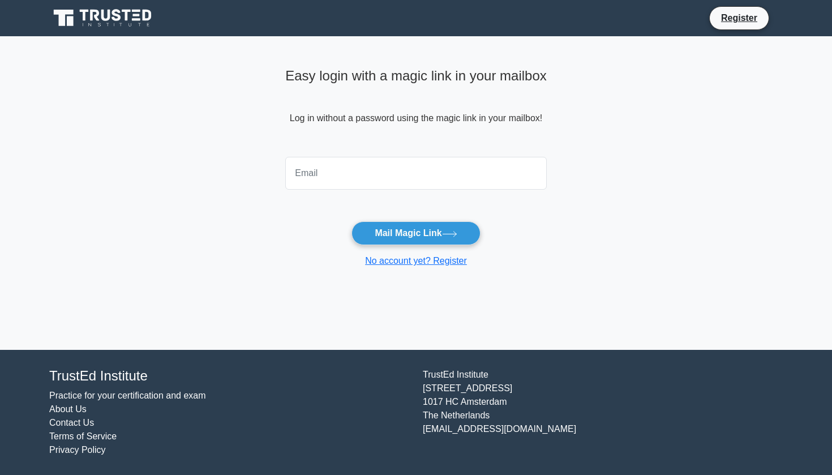
click at [361, 176] on input "email" at bounding box center [415, 173] width 261 height 33
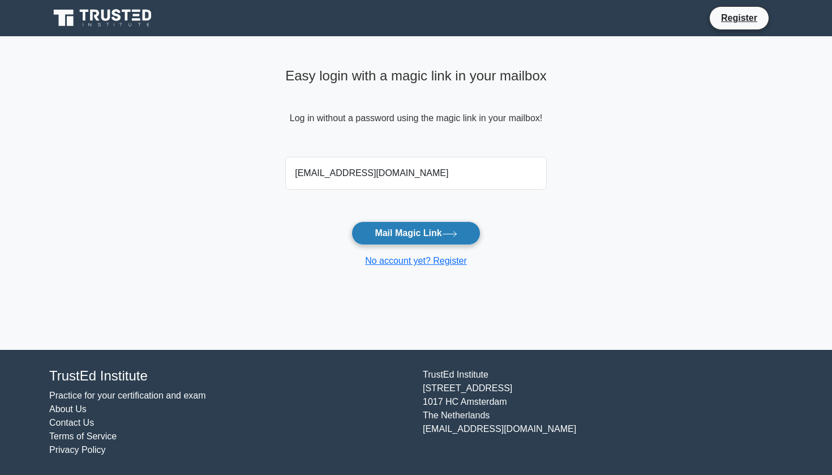
type input "CAlvarado14@outlook.com"
click at [396, 227] on button "Mail Magic Link" at bounding box center [415, 233] width 128 height 24
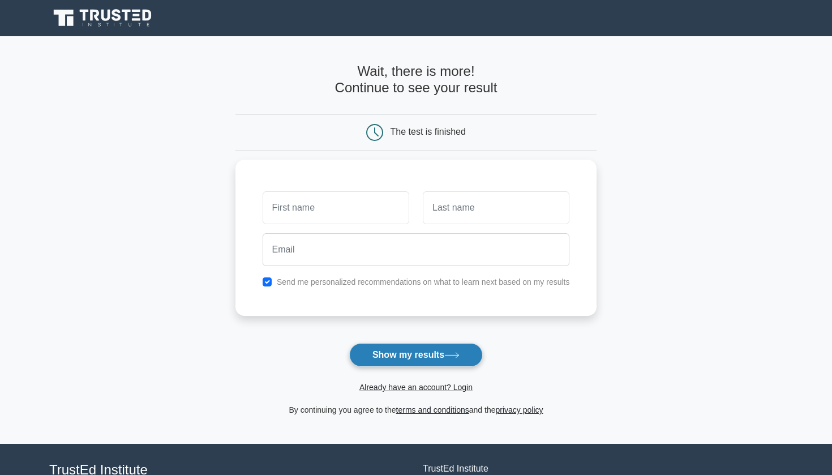
click at [395, 359] on button "Show my results" at bounding box center [416, 355] width 134 height 24
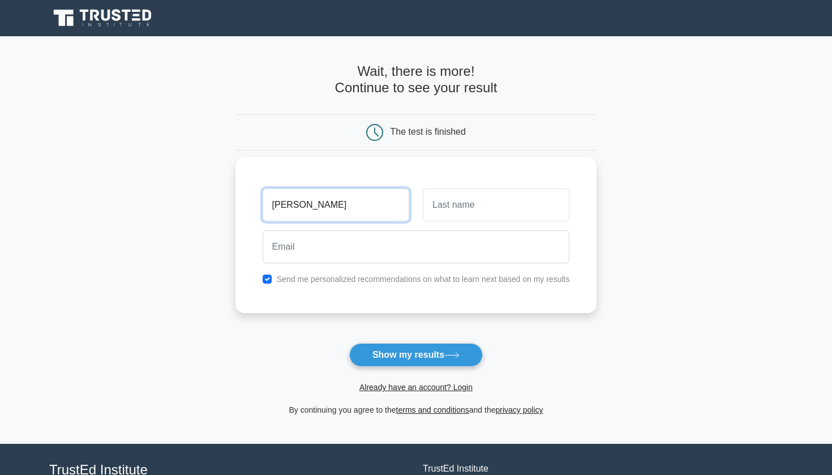
type input "[PERSON_NAME]"
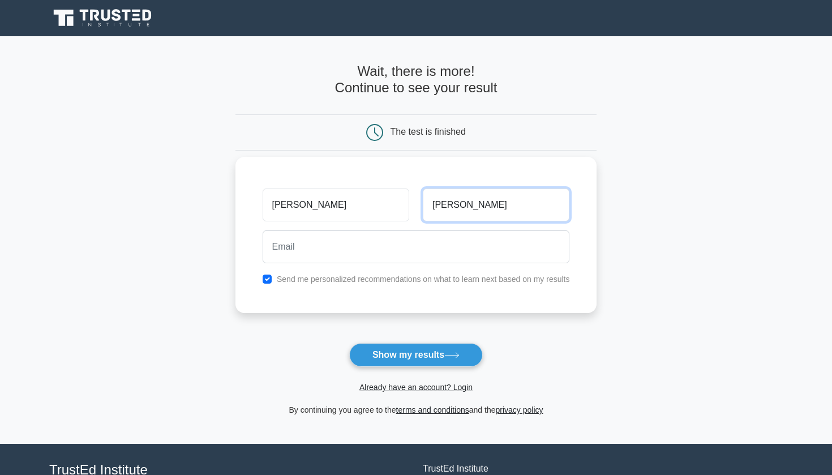
type input "[PERSON_NAME]"
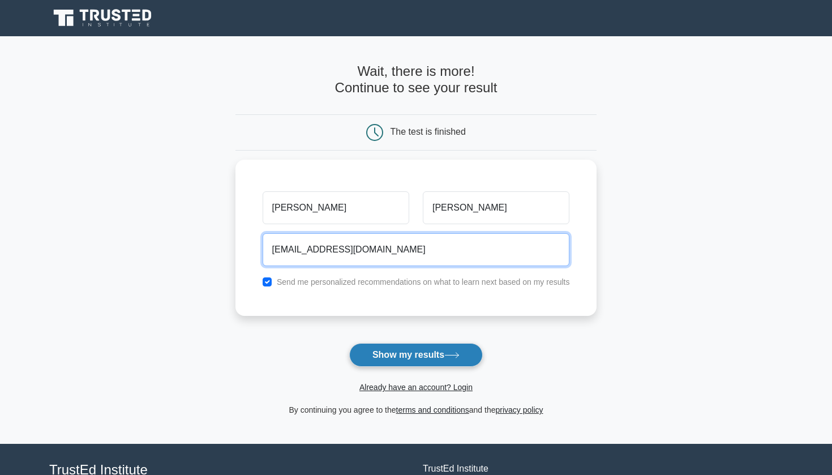
type input "[EMAIL_ADDRESS][DOMAIN_NAME]"
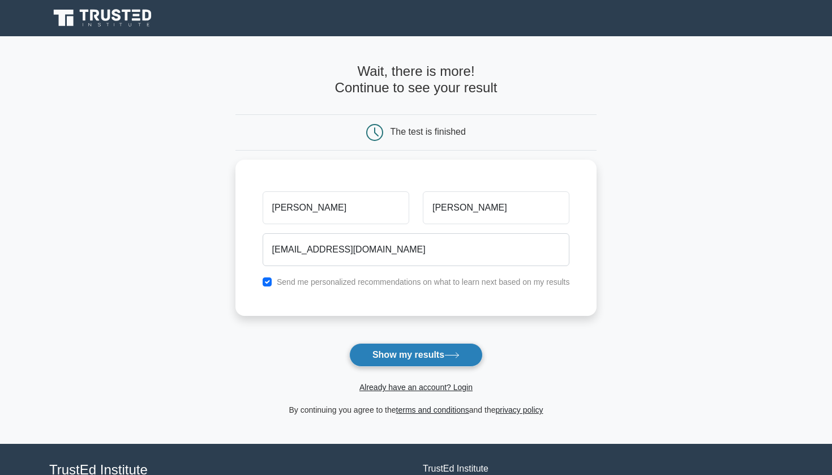
click at [441, 346] on button "Show my results" at bounding box center [416, 355] width 134 height 24
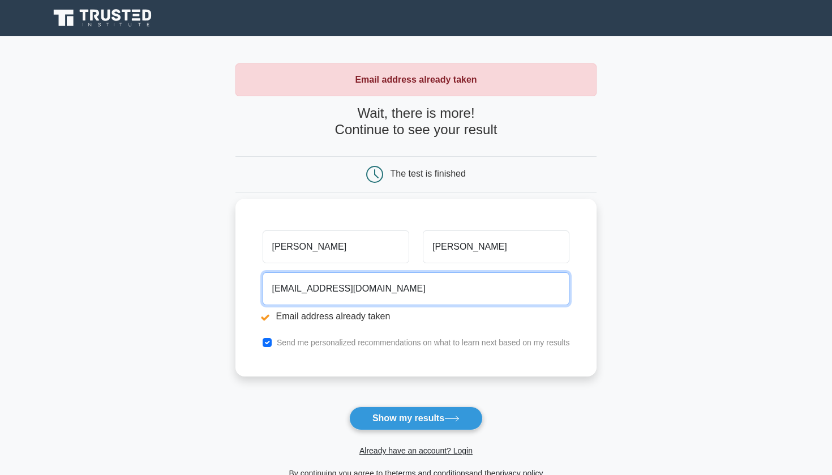
drag, startPoint x: 384, startPoint y: 286, endPoint x: 254, endPoint y: 287, distance: 130.1
click at [254, 287] on div "[PERSON_NAME] [EMAIL_ADDRESS][DOMAIN_NAME] Email address already taken Send me …" at bounding box center [416, 288] width 362 height 178
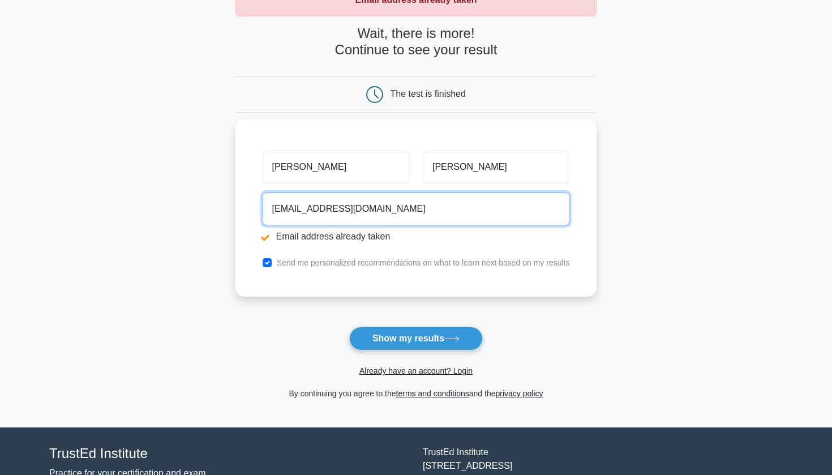
scroll to position [91, 0]
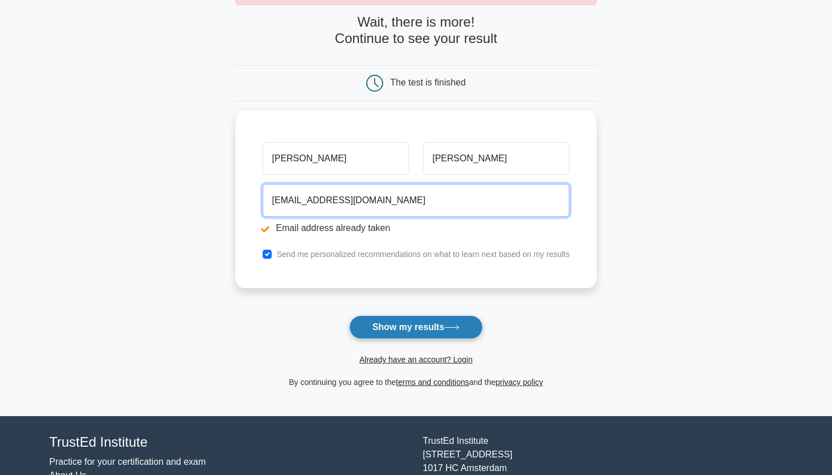
type input "[EMAIL_ADDRESS][DOMAIN_NAME]"
click at [436, 324] on button "Show my results" at bounding box center [416, 327] width 134 height 24
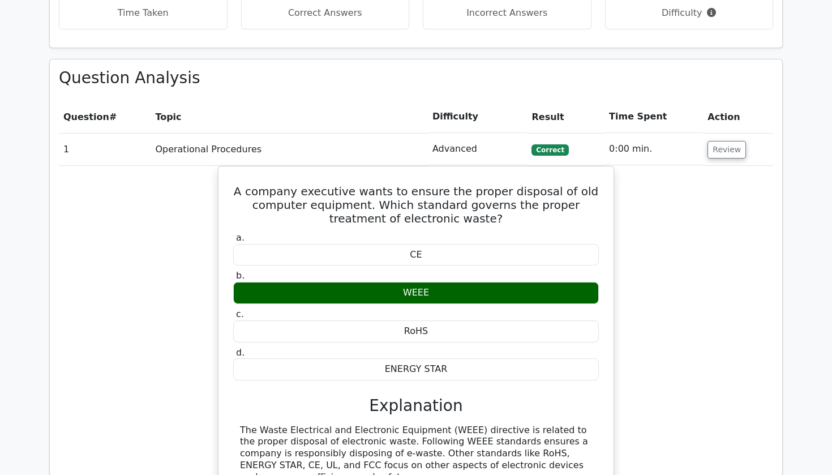
scroll to position [815, 0]
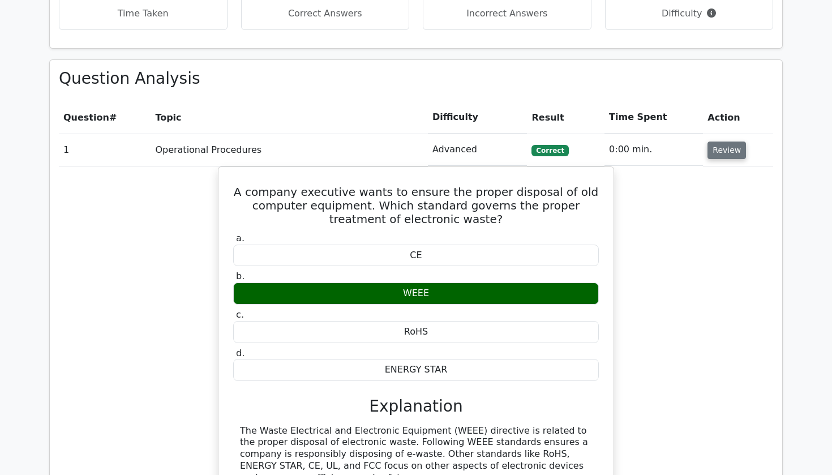
click at [736, 141] on button "Review" at bounding box center [726, 150] width 38 height 18
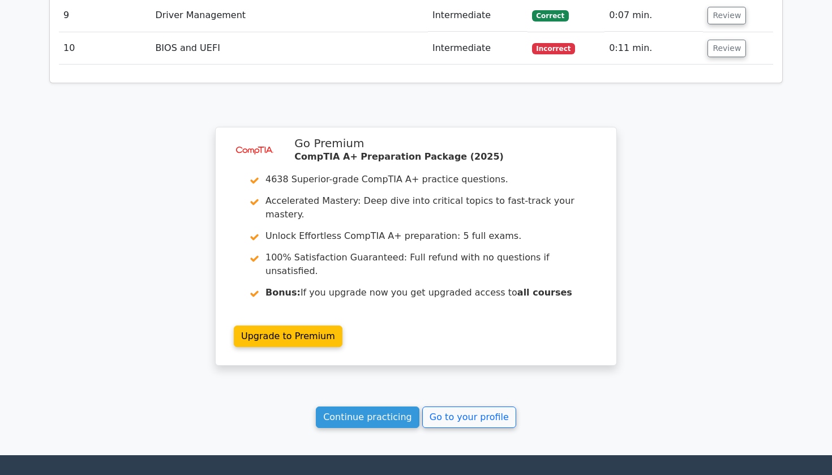
scroll to position [1248, 0]
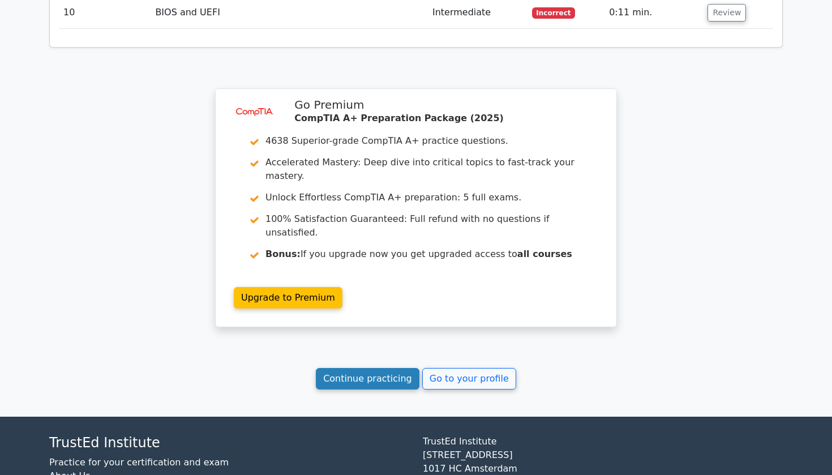
click at [381, 368] on link "Continue practicing" at bounding box center [368, 378] width 104 height 21
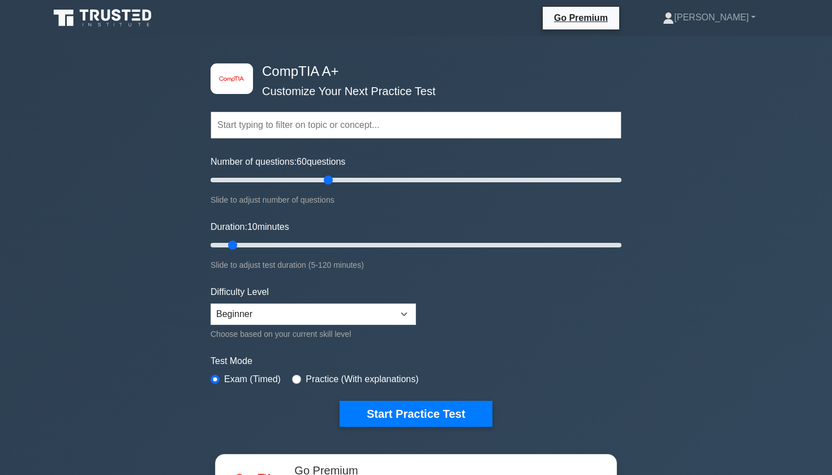
drag, startPoint x: 231, startPoint y: 178, endPoint x: 329, endPoint y: 176, distance: 97.9
type input "60"
click at [329, 176] on input "Number of questions: 60 questions" at bounding box center [415, 180] width 411 height 14
drag, startPoint x: 234, startPoint y: 246, endPoint x: 643, endPoint y: 263, distance: 409.4
type input "120"
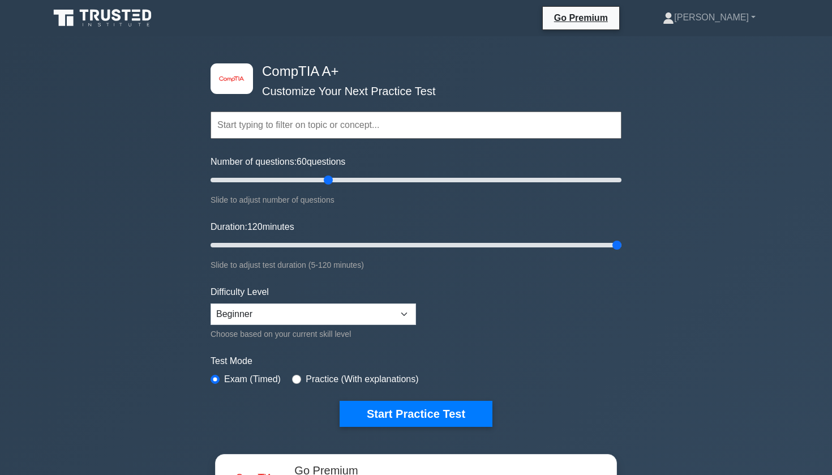
click at [643, 263] on div "image/svg+xml CompTIA A+ Customize Your Next Practice Test Topics Hardware Oper…" at bounding box center [416, 358] width 832 height 645
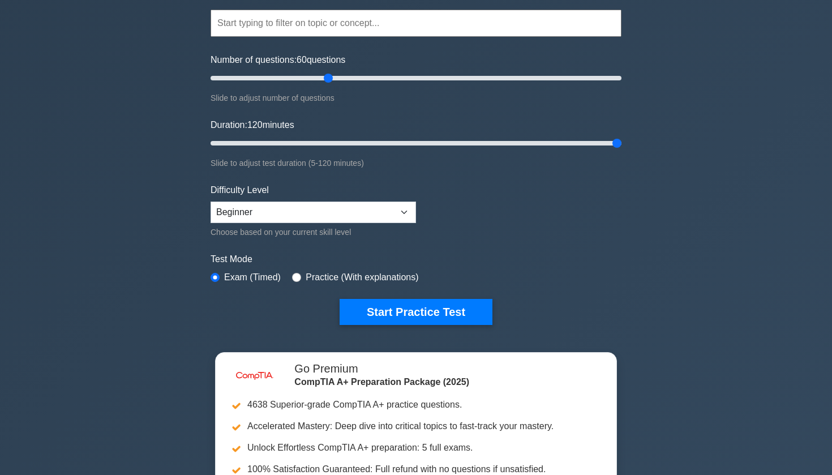
scroll to position [102, 0]
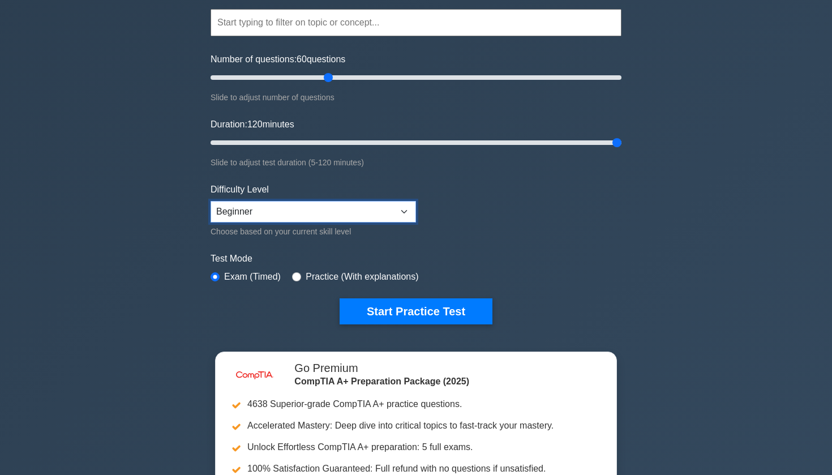
select select "intermediate"
click at [510, 183] on form "Topics Hardware Operating Systems Networking Security Troubleshooting Mobile De…" at bounding box center [415, 150] width 411 height 350
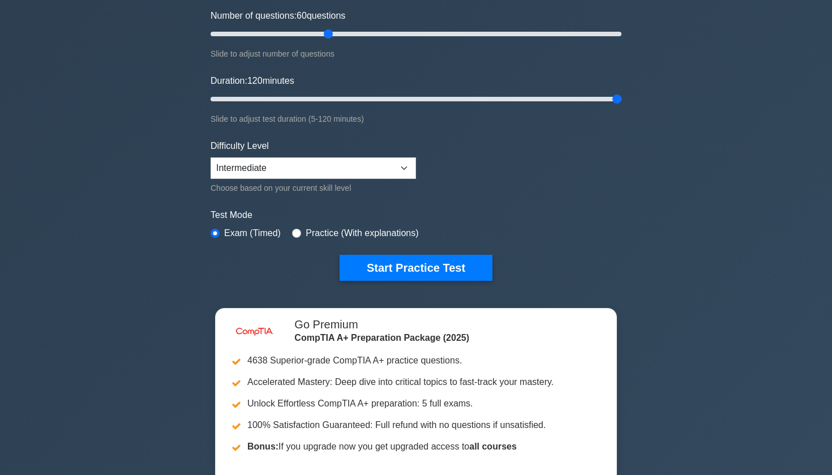
scroll to position [160, 0]
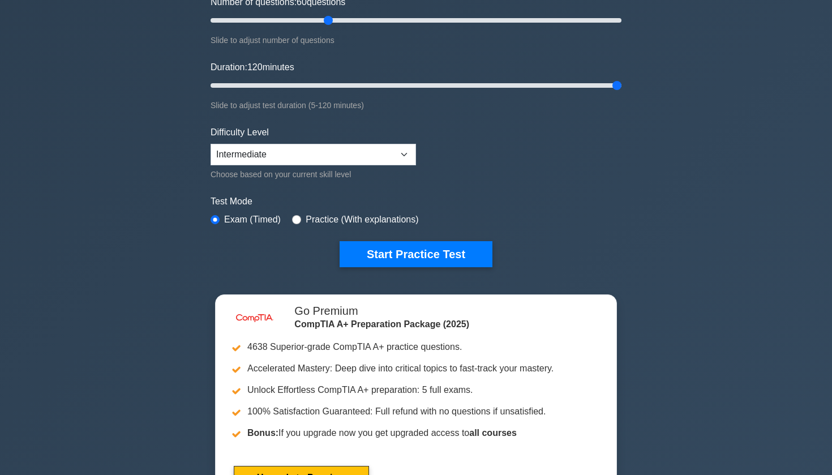
click at [379, 217] on label "Practice (With explanations)" at bounding box center [362, 220] width 113 height 14
click at [304, 219] on div "Practice (With explanations)" at bounding box center [355, 220] width 126 height 14
click at [296, 219] on input "radio" at bounding box center [296, 219] width 9 height 9
radio input "true"
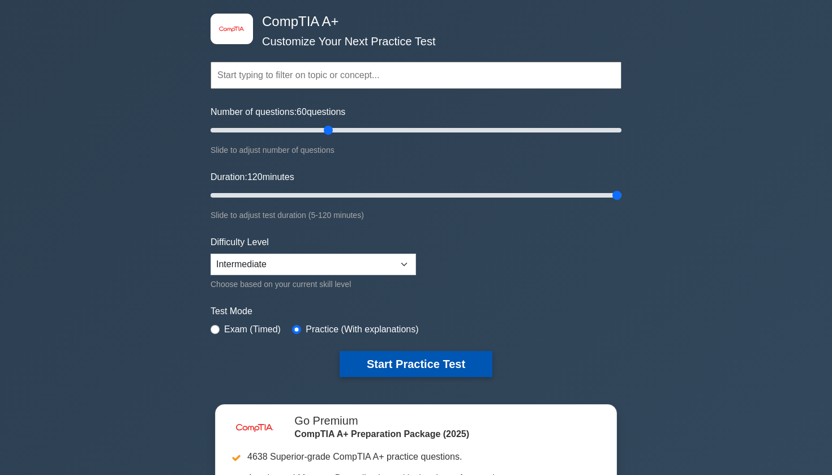
scroll to position [86, 0]
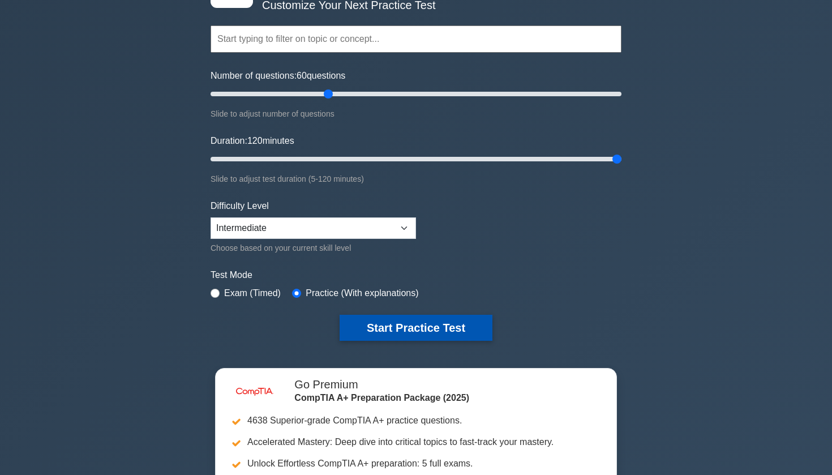
click at [394, 317] on button "Start Practice Test" at bounding box center [415, 328] width 153 height 26
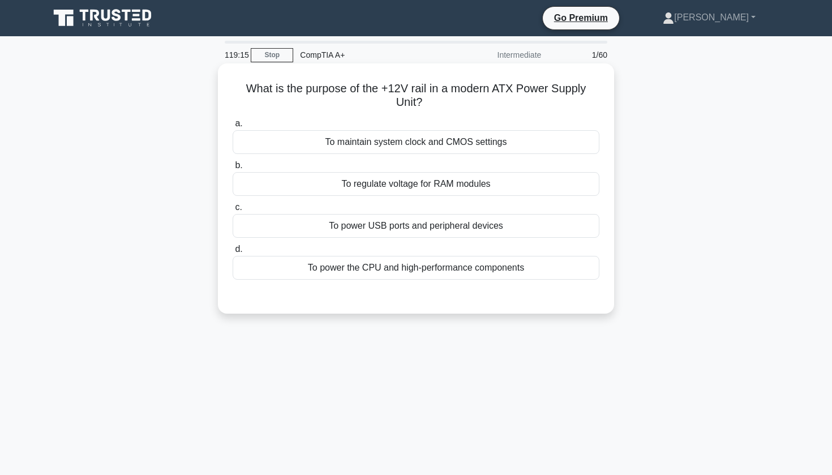
click at [427, 262] on div "To power the CPU and high-performance components" at bounding box center [416, 268] width 367 height 24
click at [233, 253] on input "d. To power the CPU and high-performance components" at bounding box center [233, 249] width 0 height 7
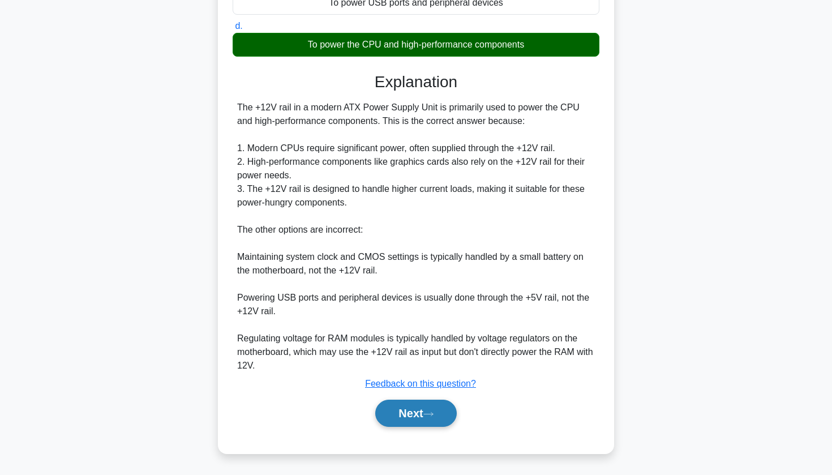
click at [392, 411] on button "Next" at bounding box center [415, 412] width 81 height 27
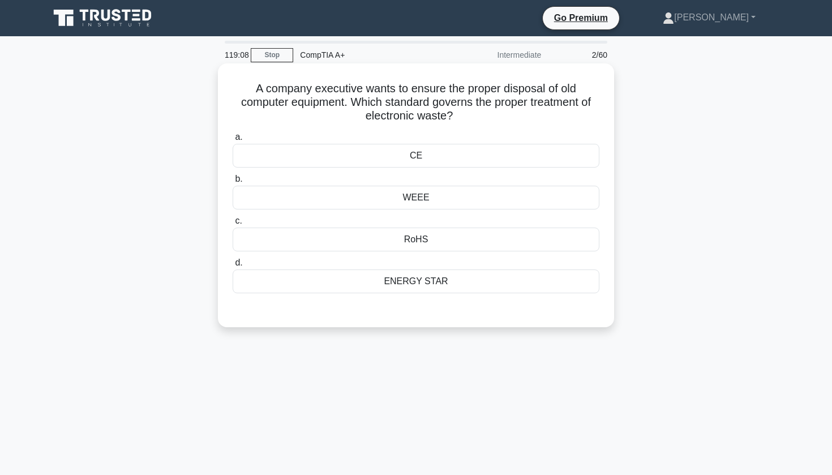
click at [395, 202] on div "WEEE" at bounding box center [416, 198] width 367 height 24
click at [233, 183] on input "b. WEEE" at bounding box center [233, 178] width 0 height 7
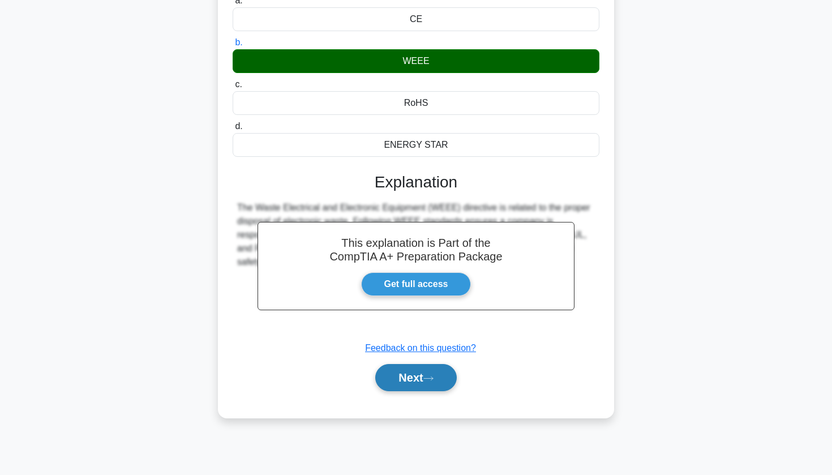
scroll to position [136, 0]
click at [389, 384] on button "Next" at bounding box center [415, 377] width 81 height 27
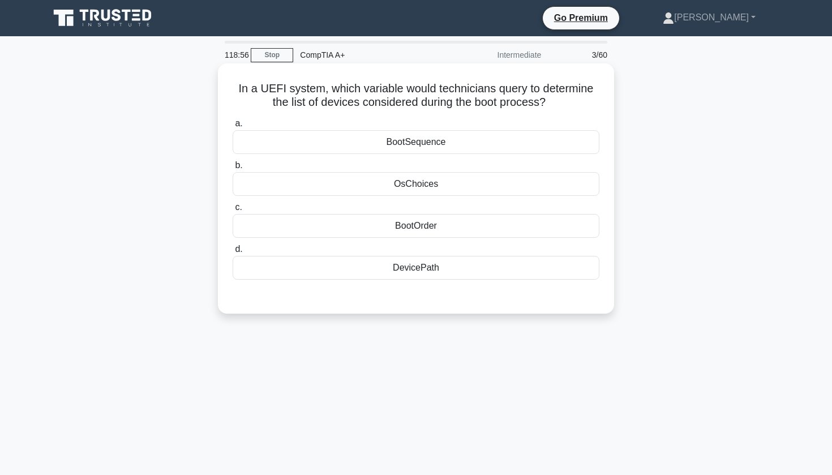
scroll to position [0, 0]
click at [376, 146] on div "BootSequence" at bounding box center [416, 142] width 367 height 24
click at [233, 127] on input "a. BootSequence" at bounding box center [233, 123] width 0 height 7
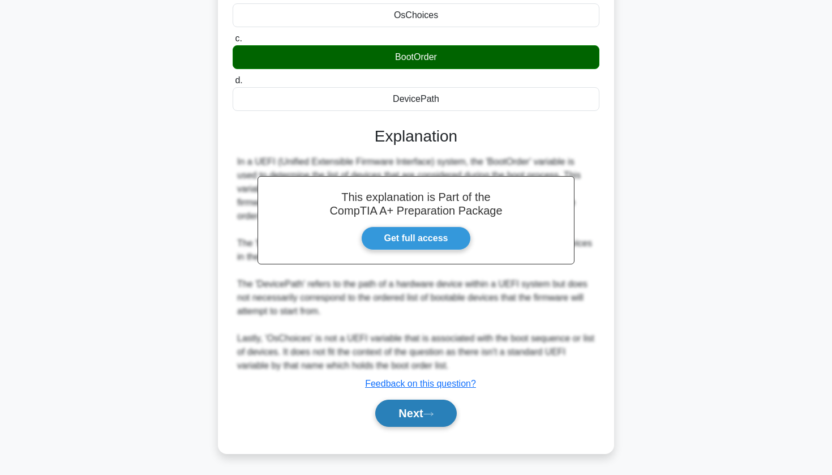
click at [444, 413] on button "Next" at bounding box center [415, 412] width 81 height 27
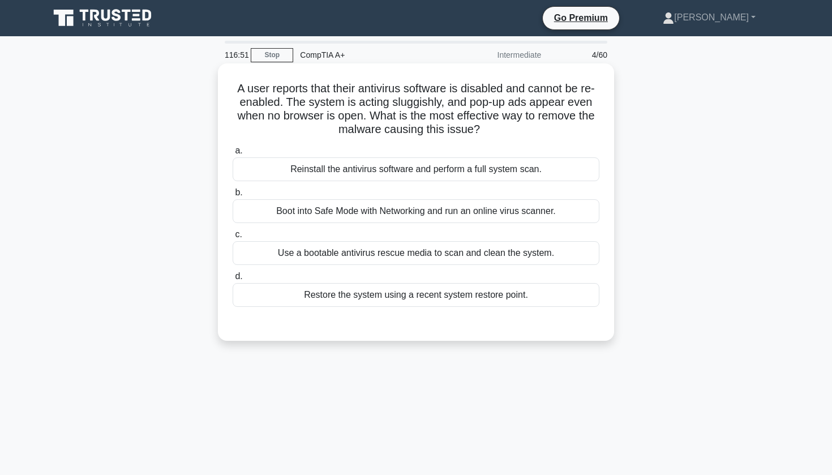
click at [368, 251] on div "Use a bootable antivirus rescue media to scan and clean the system." at bounding box center [416, 253] width 367 height 24
click at [233, 238] on input "c. Use a bootable antivirus rescue media to scan and clean the system." at bounding box center [233, 234] width 0 height 7
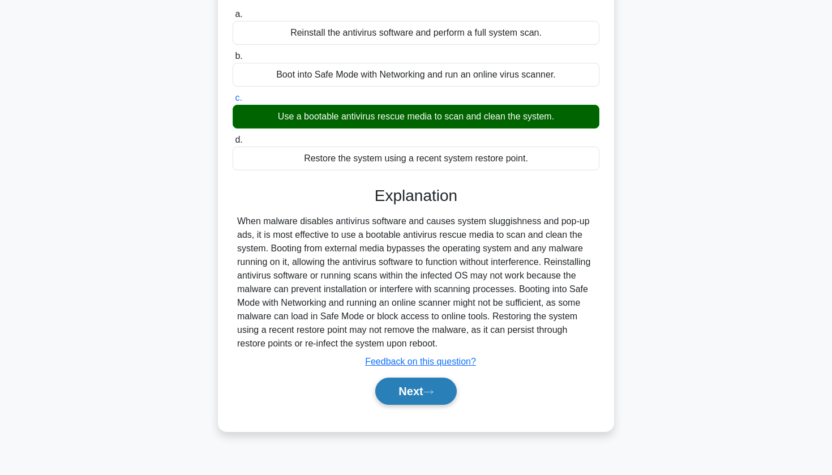
click at [401, 389] on button "Next" at bounding box center [415, 390] width 81 height 27
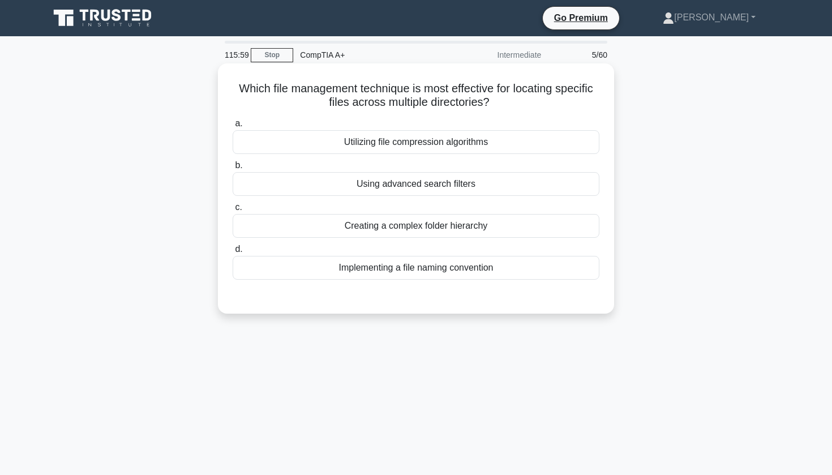
drag, startPoint x: 243, startPoint y: 88, endPoint x: 500, endPoint y: 101, distance: 257.2
click at [500, 101] on h5 "Which file management technique is most effective for locating specific files a…" at bounding box center [415, 95] width 369 height 28
copy h5 "Which file management technique is most effective for locating specific files a…"
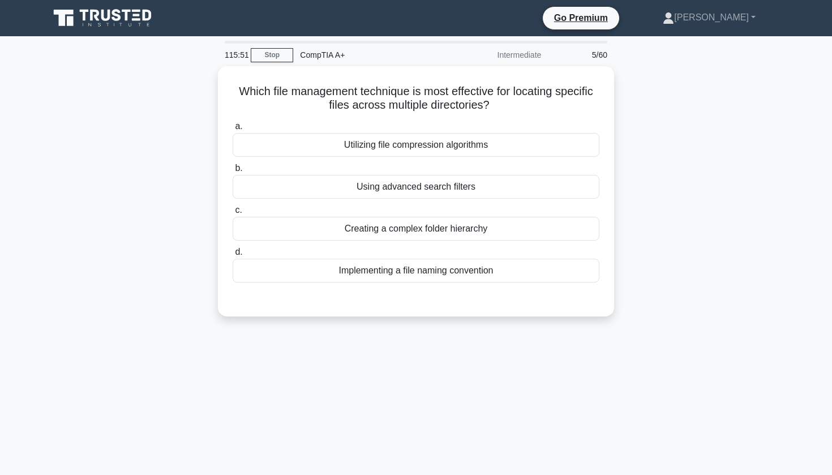
click at [136, 165] on div "Which file management technique is most effective for locating specific files a…" at bounding box center [415, 198] width 747 height 264
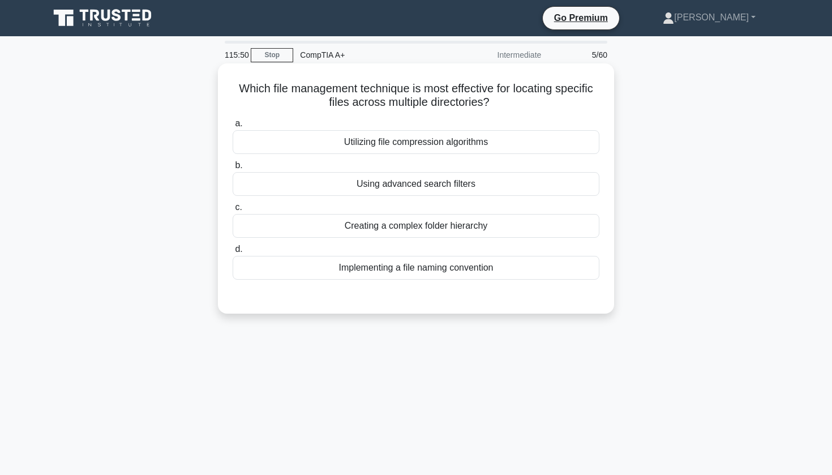
click at [309, 223] on div "Creating a complex folder hierarchy" at bounding box center [416, 226] width 367 height 24
click at [233, 211] on input "c. Creating a complex folder hierarchy" at bounding box center [233, 207] width 0 height 7
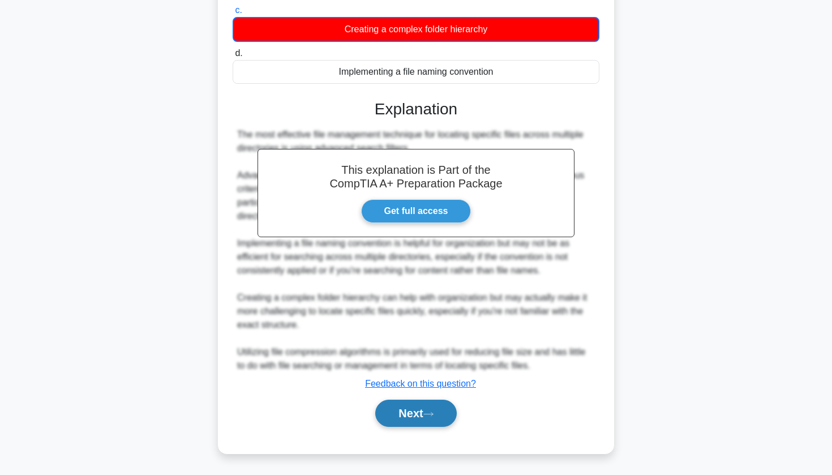
click at [418, 423] on button "Next" at bounding box center [415, 412] width 81 height 27
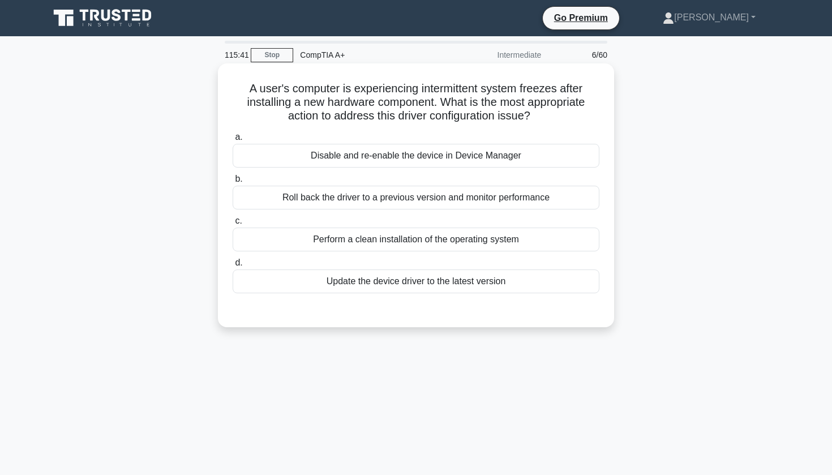
drag, startPoint x: 248, startPoint y: 85, endPoint x: 549, endPoint y: 119, distance: 302.3
click at [549, 119] on h5 "A user's computer is experiencing intermittent system freezes after installing …" at bounding box center [415, 102] width 369 height 42
click at [453, 75] on div "A user's computer is experiencing intermittent system freezes after installing …" at bounding box center [415, 195] width 387 height 255
click at [333, 281] on div "Update the device driver to the latest version" at bounding box center [416, 281] width 367 height 24
click at [233, 266] on input "d. Update the device driver to the latest version" at bounding box center [233, 262] width 0 height 7
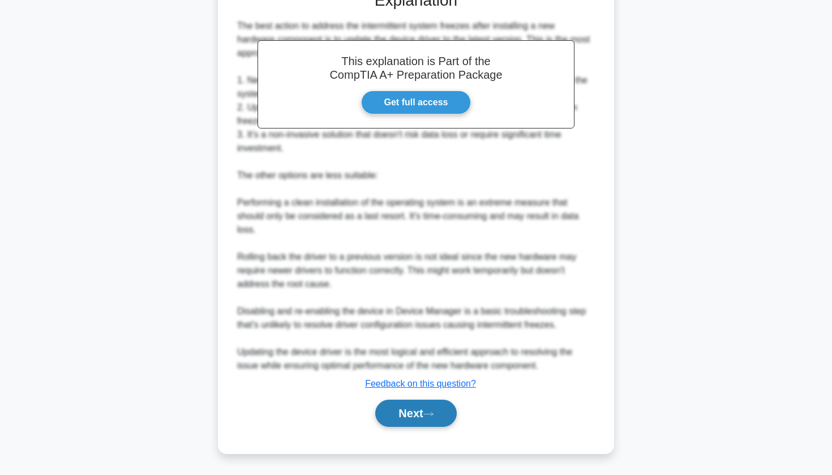
click at [395, 413] on button "Next" at bounding box center [415, 412] width 81 height 27
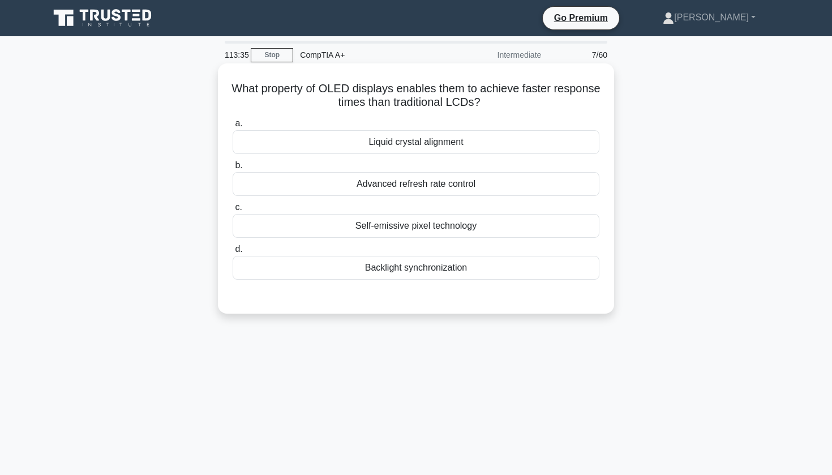
click at [424, 230] on div "Self-emissive pixel technology" at bounding box center [416, 226] width 367 height 24
click at [233, 211] on input "c. Self-emissive pixel technology" at bounding box center [233, 207] width 0 height 7
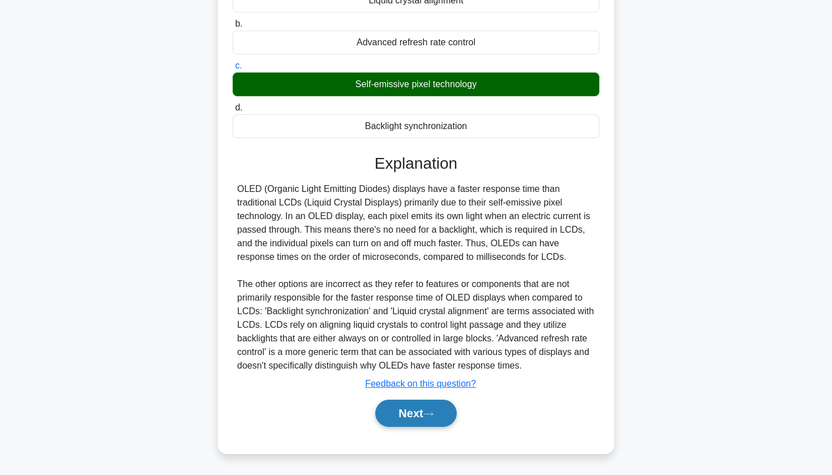
scroll to position [141, 0]
click at [415, 416] on button "Next" at bounding box center [415, 412] width 81 height 27
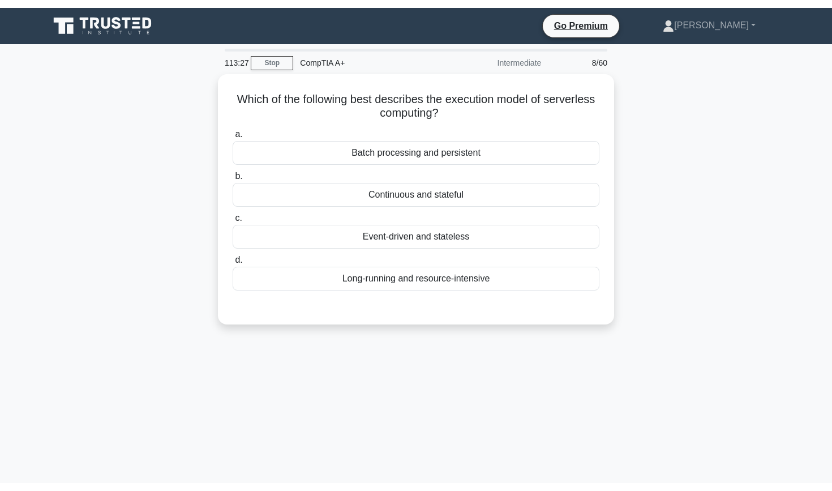
scroll to position [0, 0]
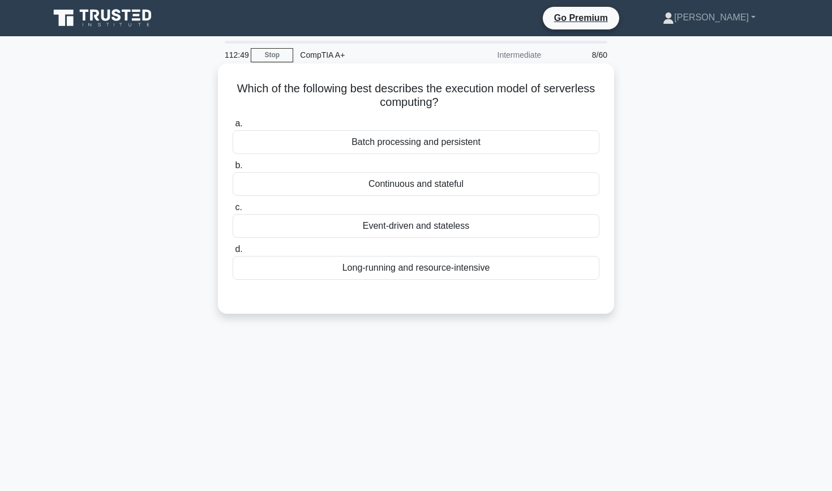
drag, startPoint x: 239, startPoint y: 90, endPoint x: 461, endPoint y: 103, distance: 221.6
click at [461, 103] on h5 "Which of the following best describes the execution model of serverless computi…" at bounding box center [415, 95] width 369 height 28
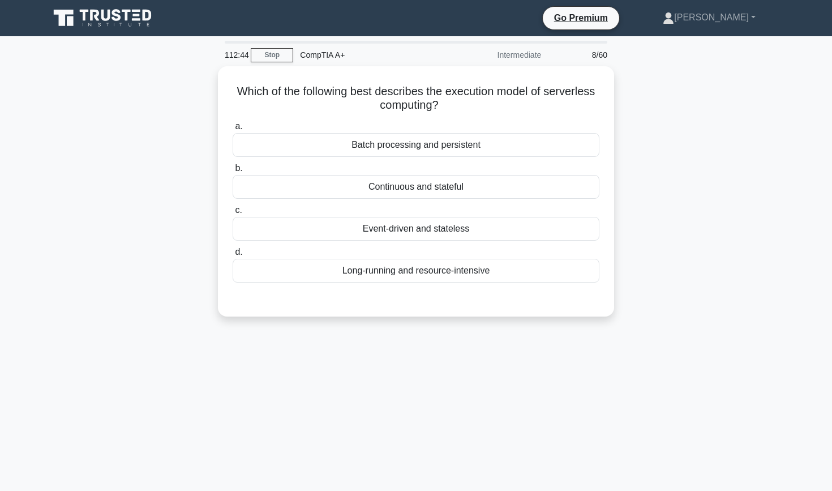
click at [728, 128] on div "Which of the following best describes the execution model of serverless computi…" at bounding box center [415, 198] width 747 height 264
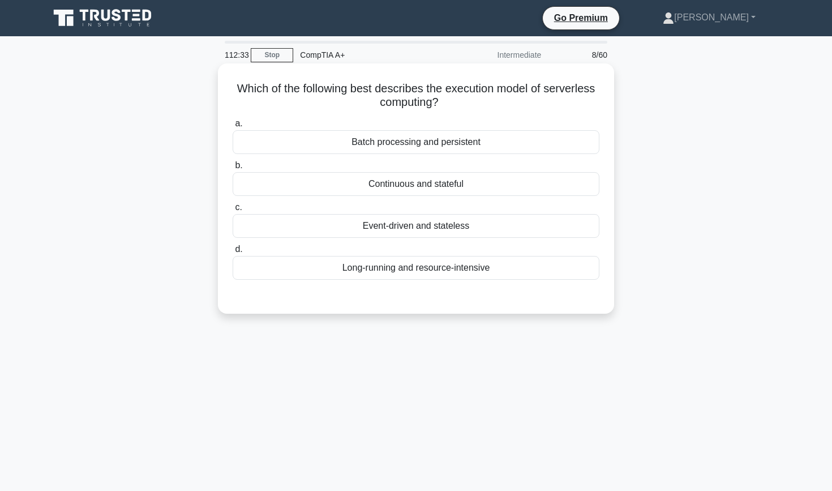
click at [459, 223] on div "Event-driven and stateless" at bounding box center [416, 226] width 367 height 24
click at [233, 211] on input "c. Event-driven and stateless" at bounding box center [233, 207] width 0 height 7
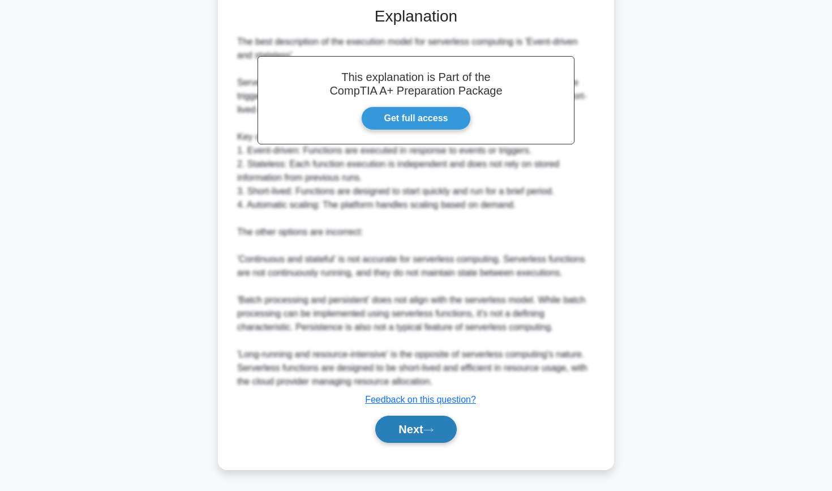
click at [408, 431] on button "Next" at bounding box center [415, 428] width 81 height 27
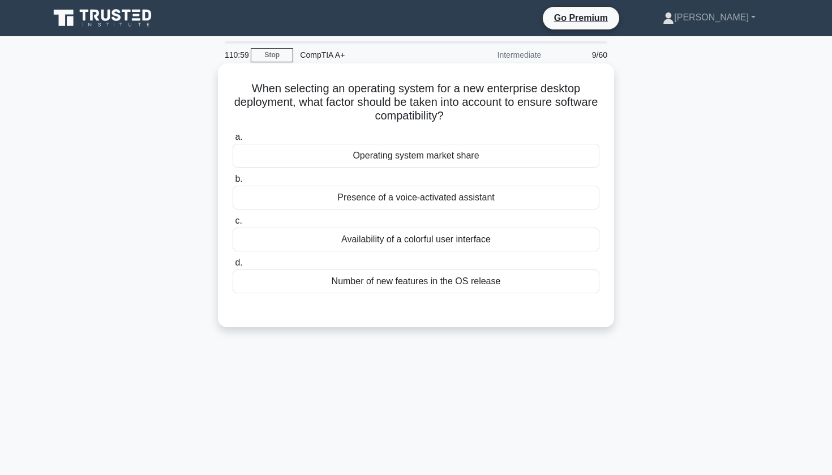
click at [410, 276] on div "Number of new features in the OS release" at bounding box center [416, 281] width 367 height 24
click at [233, 266] on input "d. Number of new features in the OS release" at bounding box center [233, 262] width 0 height 7
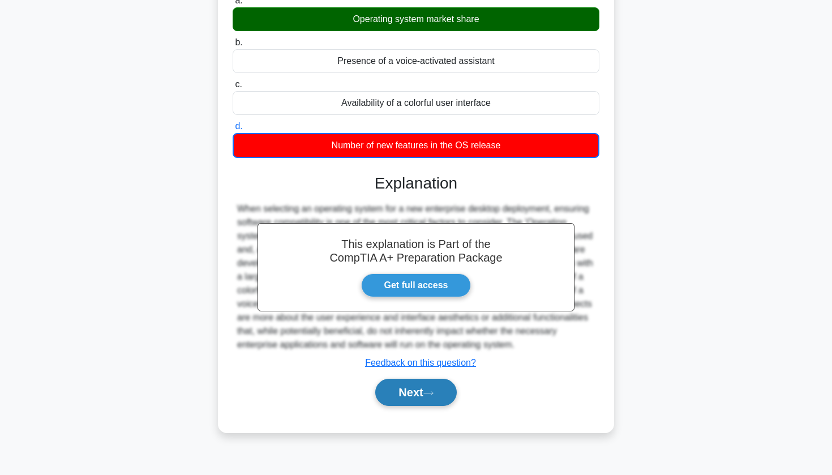
click at [417, 390] on button "Next" at bounding box center [415, 392] width 81 height 27
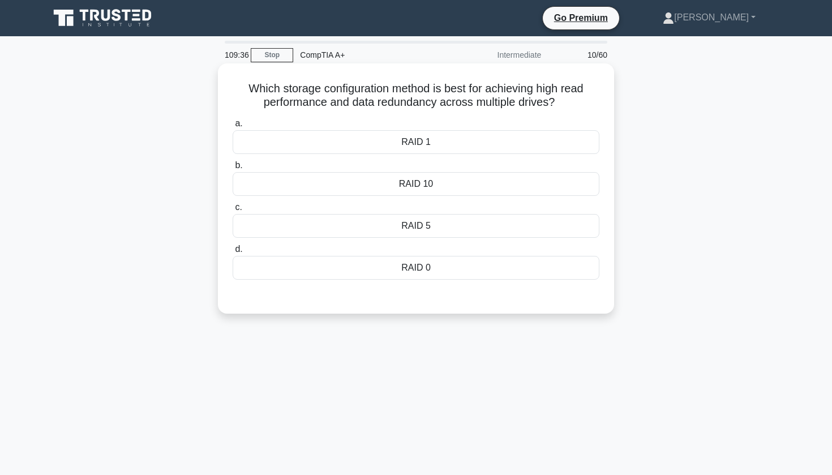
click at [478, 149] on div "RAID 1" at bounding box center [416, 142] width 367 height 24
click at [233, 127] on input "a. RAID 1" at bounding box center [233, 123] width 0 height 7
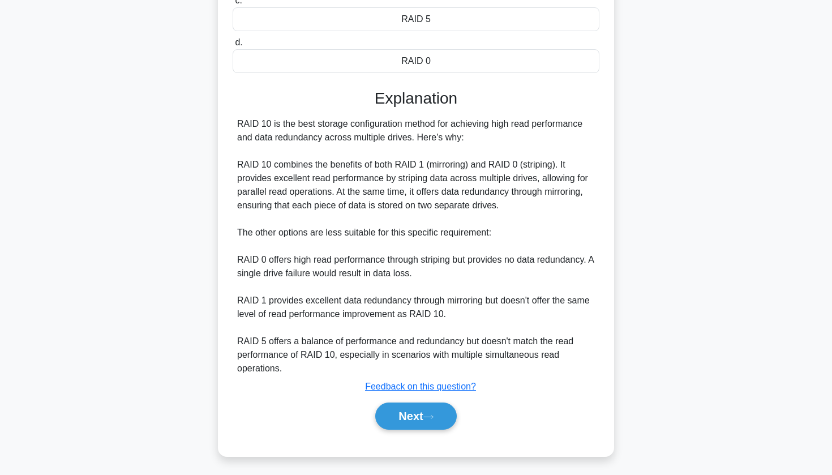
scroll to position [210, 0]
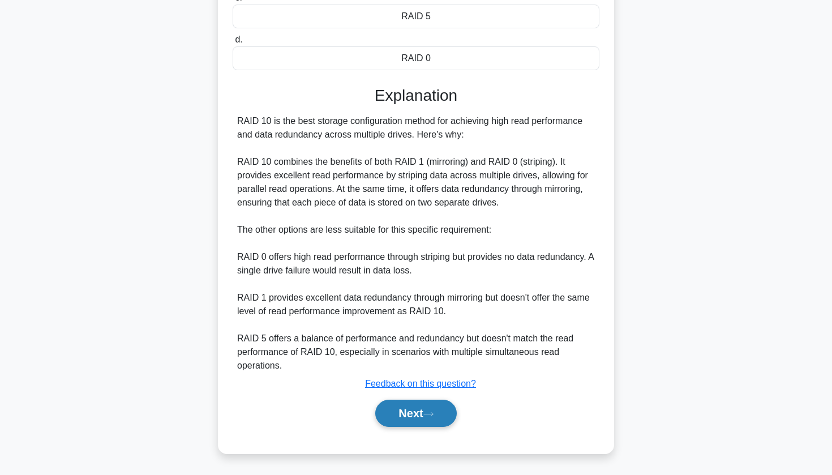
click at [440, 414] on button "Next" at bounding box center [415, 412] width 81 height 27
click at [419, 410] on button "Next" at bounding box center [415, 412] width 81 height 27
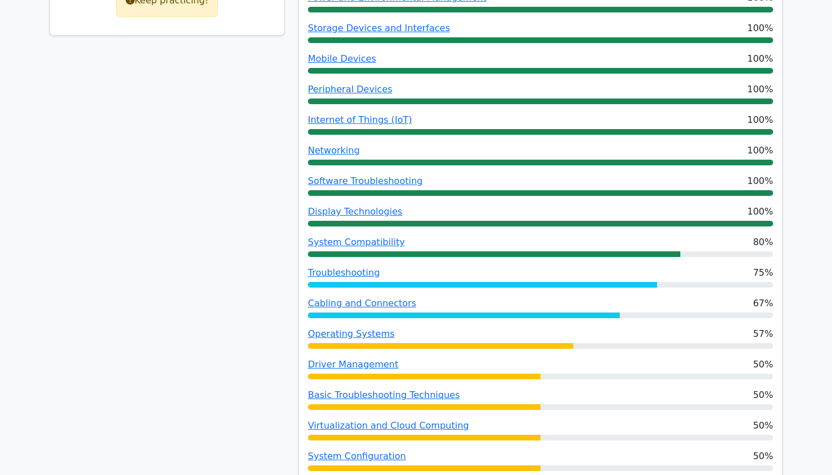
scroll to position [733, 0]
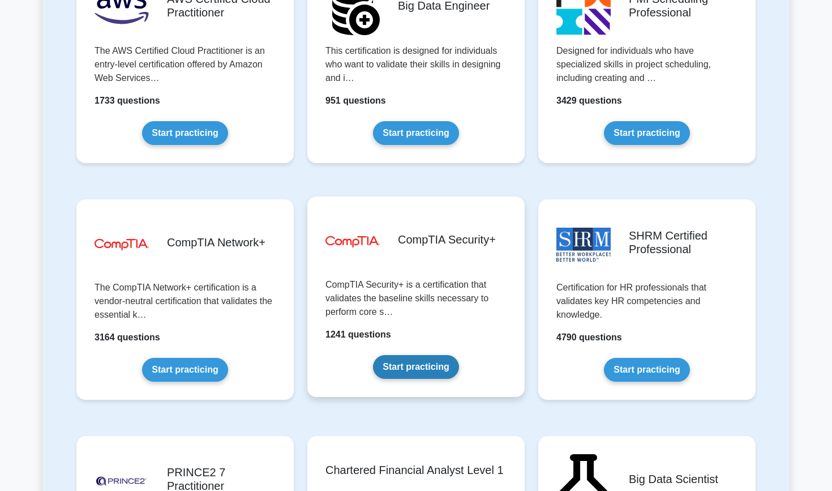
scroll to position [1956, 0]
click at [395, 373] on link "Start practicing" at bounding box center [415, 367] width 85 height 24
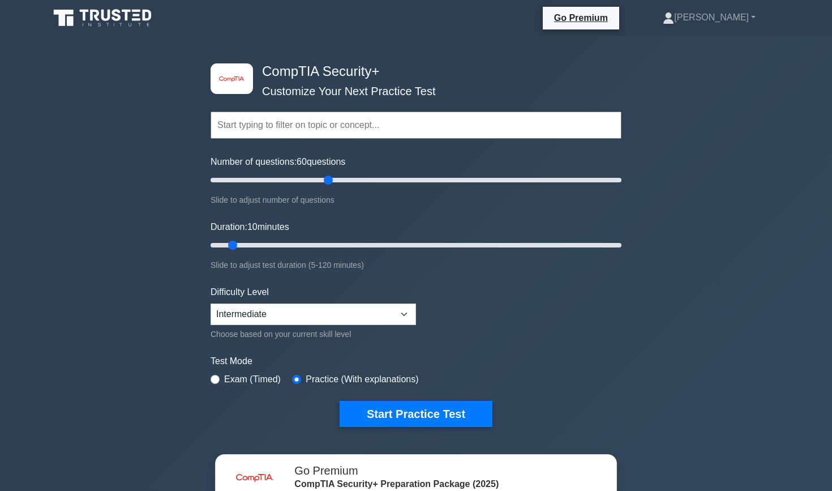
drag, startPoint x: 230, startPoint y: 179, endPoint x: 332, endPoint y: 177, distance: 102.4
type input "60"
click at [332, 177] on input "Number of questions: 60 questions" at bounding box center [415, 180] width 411 height 14
drag, startPoint x: 235, startPoint y: 243, endPoint x: 660, endPoint y: 276, distance: 426.7
type input "120"
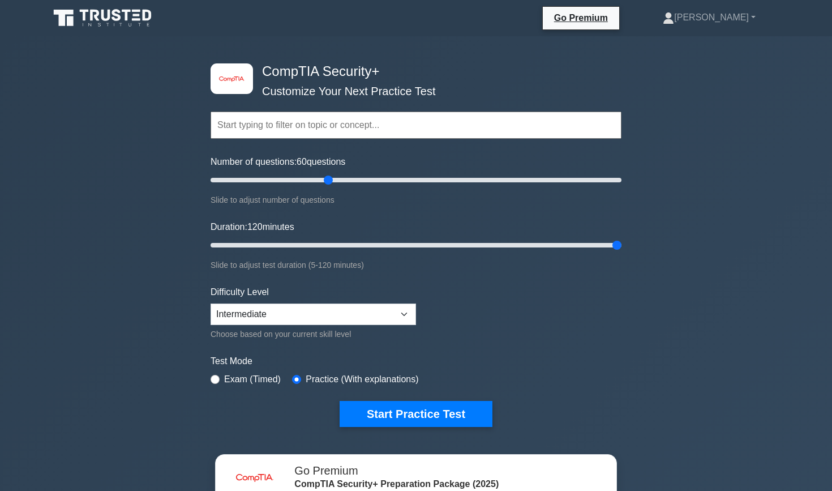
click at [660, 276] on div "image/svg+xml CompTIA Security+ Customize Your Next Practice Test Topics Crypto…" at bounding box center [416, 358] width 832 height 645
click at [479, 405] on button "Start Practice Test" at bounding box center [415, 414] width 153 height 26
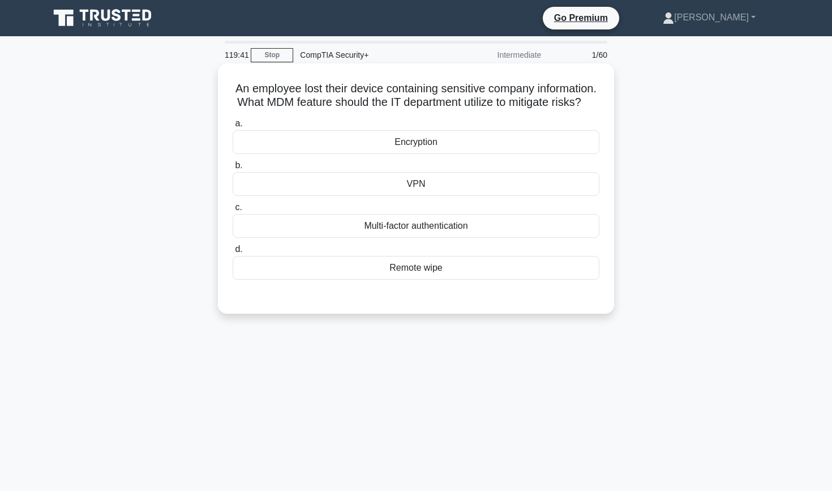
click at [392, 272] on div "Remote wipe" at bounding box center [416, 268] width 367 height 24
click at [233, 253] on input "d. Remote wipe" at bounding box center [233, 249] width 0 height 7
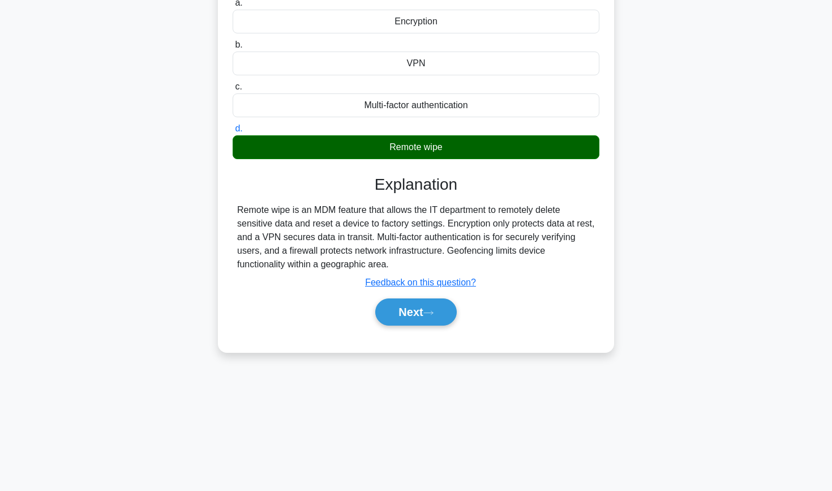
scroll to position [121, 0]
click at [388, 310] on button "Next" at bounding box center [415, 311] width 81 height 27
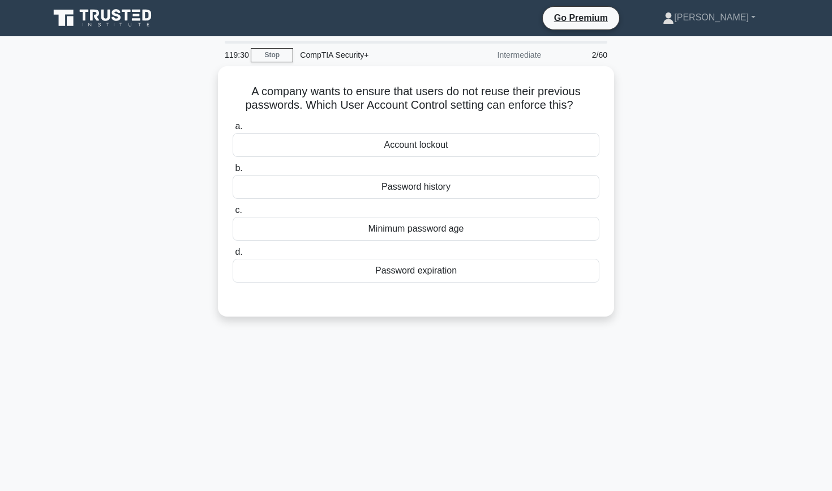
scroll to position [0, 0]
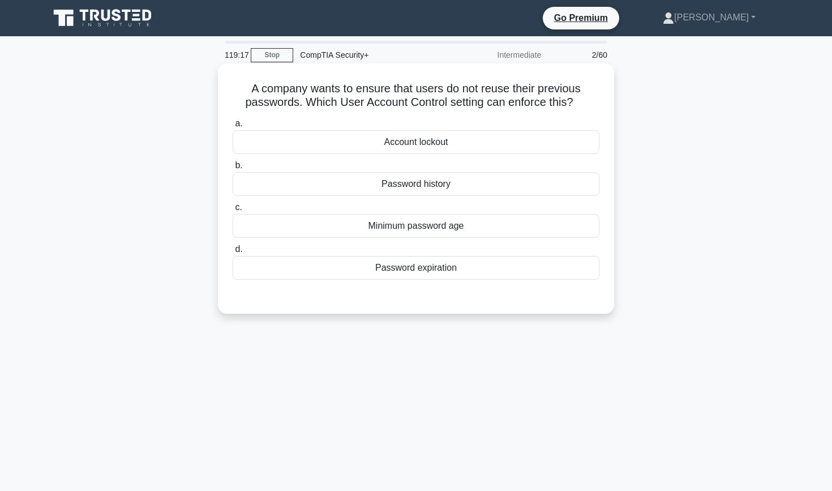
click at [431, 184] on div "Password history" at bounding box center [416, 184] width 367 height 24
click at [233, 169] on input "b. Password history" at bounding box center [233, 165] width 0 height 7
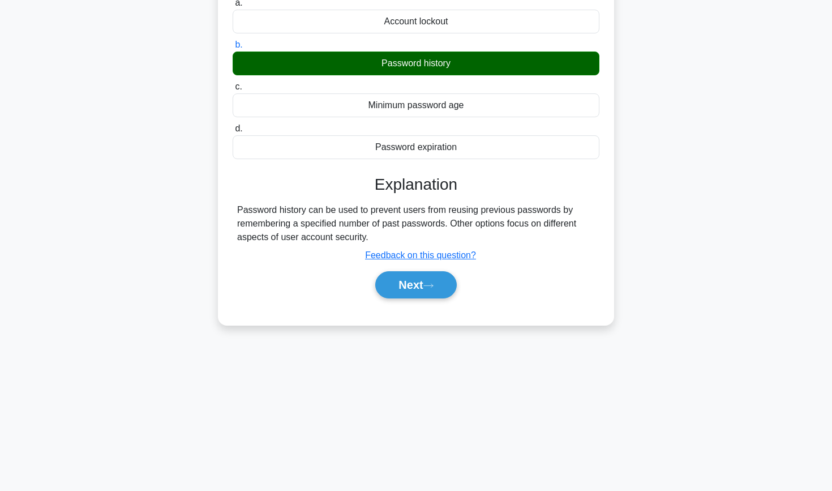
scroll to position [121, 0]
click at [393, 299] on div "Next" at bounding box center [416, 284] width 367 height 36
click at [397, 291] on button "Next" at bounding box center [415, 284] width 81 height 27
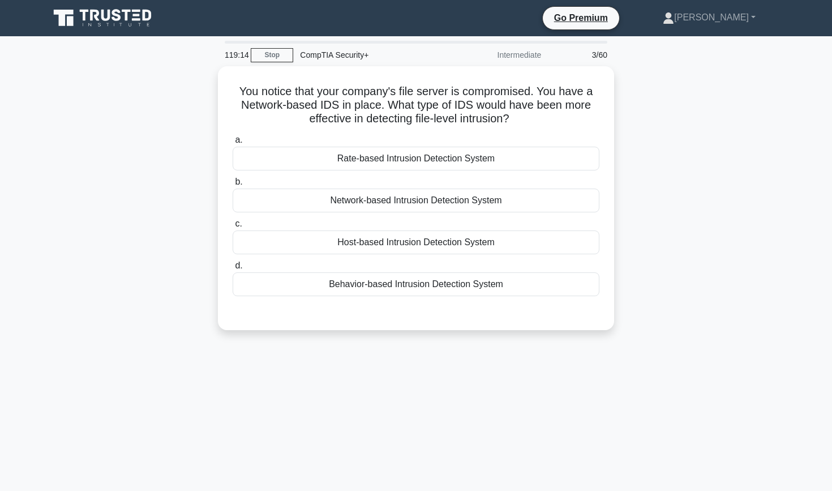
scroll to position [0, 0]
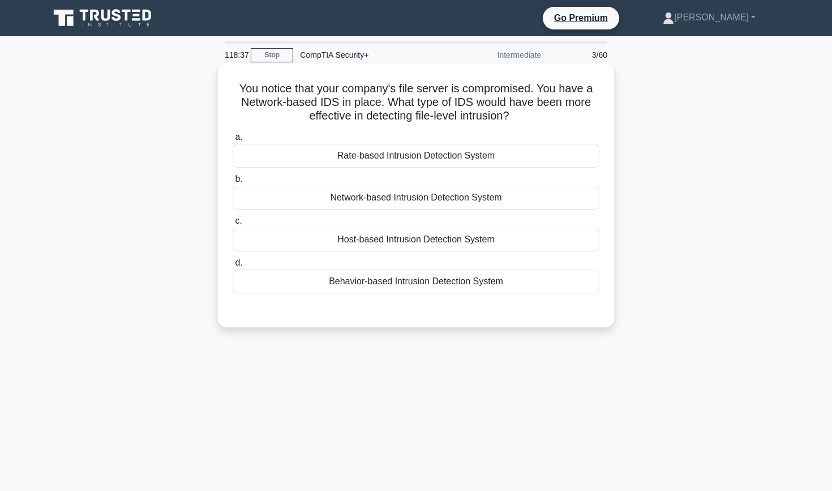
click at [432, 240] on div "Host-based Intrusion Detection System" at bounding box center [416, 239] width 367 height 24
click at [233, 225] on input "c. Host-based Intrusion Detection System" at bounding box center [233, 220] width 0 height 7
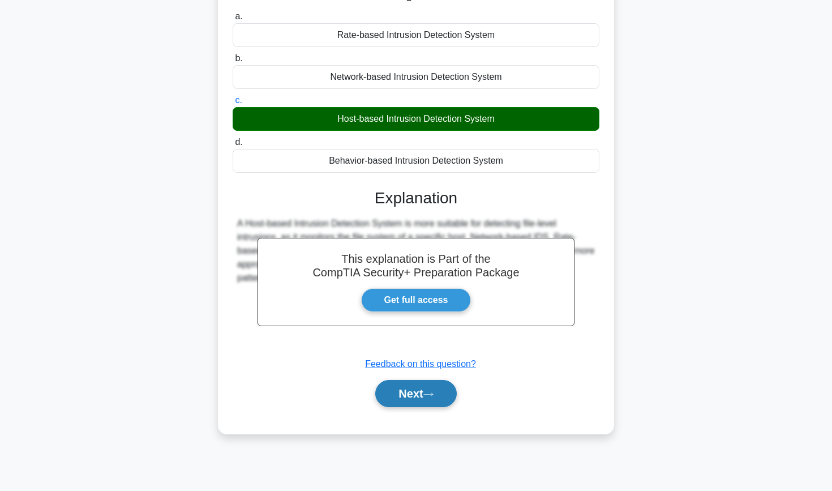
click at [390, 398] on button "Next" at bounding box center [415, 393] width 81 height 27
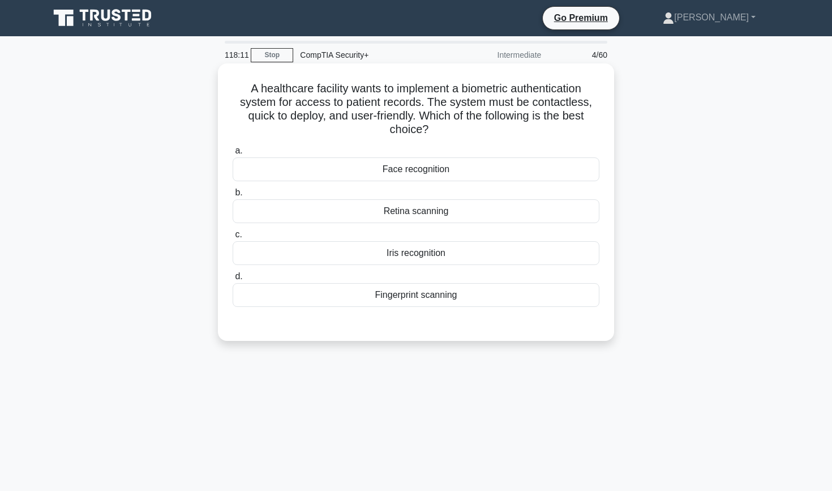
click at [444, 172] on div "Face recognition" at bounding box center [416, 169] width 367 height 24
click at [233, 154] on input "a. Face recognition" at bounding box center [233, 150] width 0 height 7
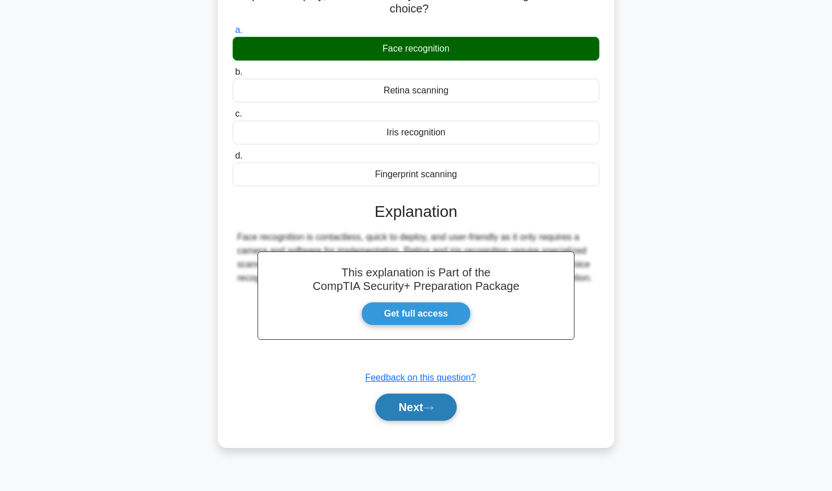
click at [385, 403] on button "Next" at bounding box center [415, 406] width 81 height 27
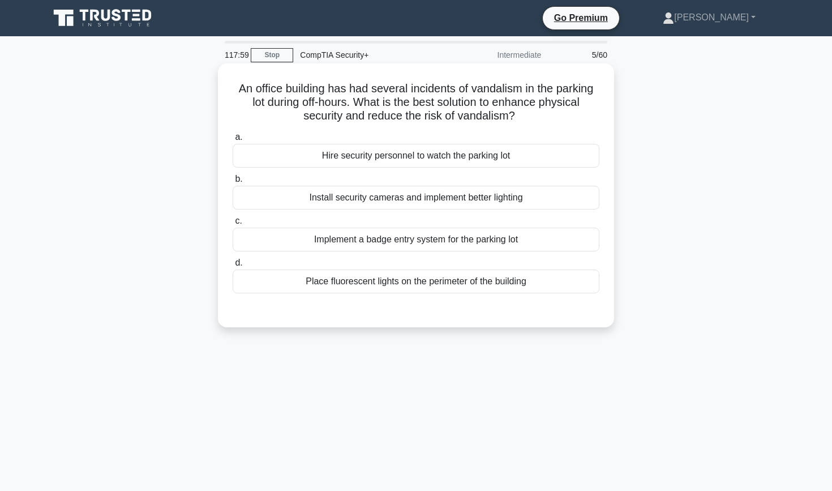
click at [420, 195] on div "Install security cameras and implement better lighting" at bounding box center [416, 198] width 367 height 24
click at [233, 183] on input "b. Install security cameras and implement better lighting" at bounding box center [233, 178] width 0 height 7
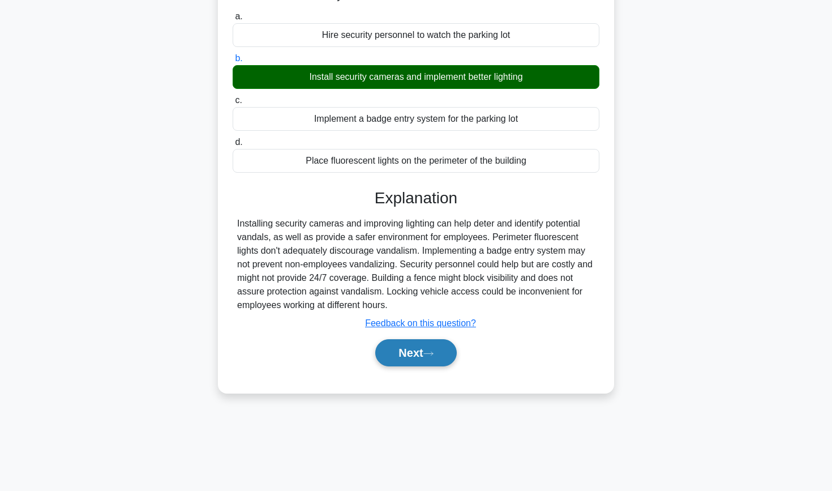
click at [393, 365] on button "Next" at bounding box center [415, 352] width 81 height 27
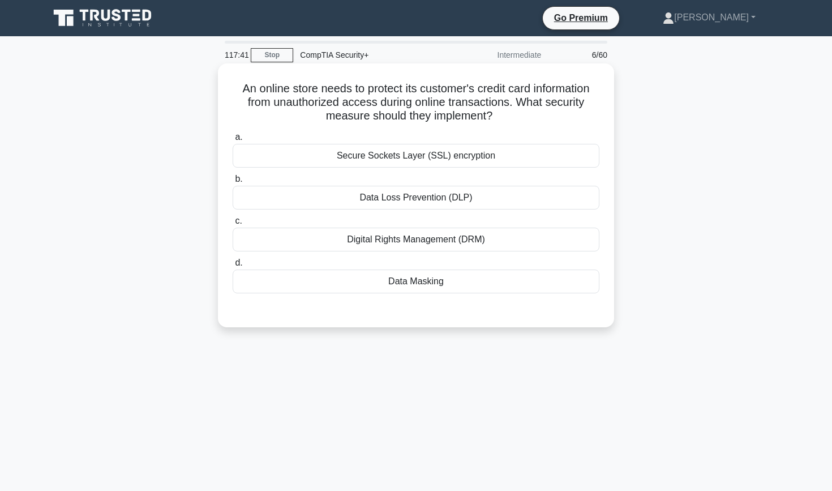
click at [322, 291] on div "Data Masking" at bounding box center [416, 281] width 367 height 24
click at [233, 266] on input "d. Data Masking" at bounding box center [233, 262] width 0 height 7
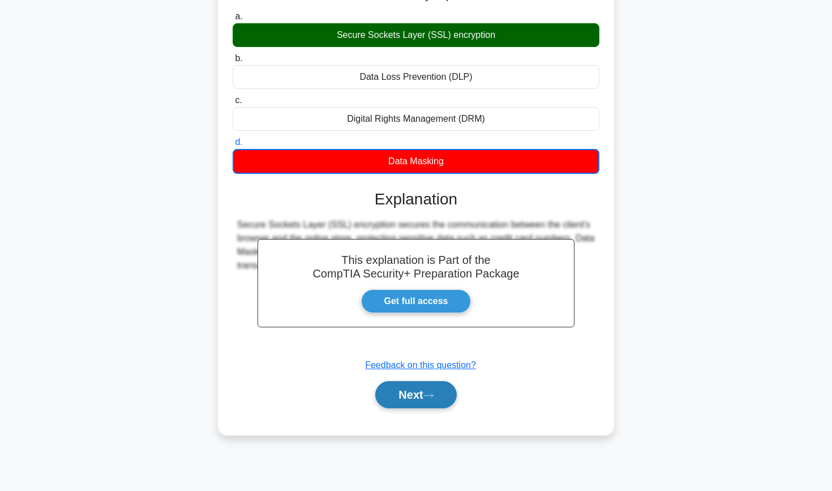
click at [401, 396] on button "Next" at bounding box center [415, 394] width 81 height 27
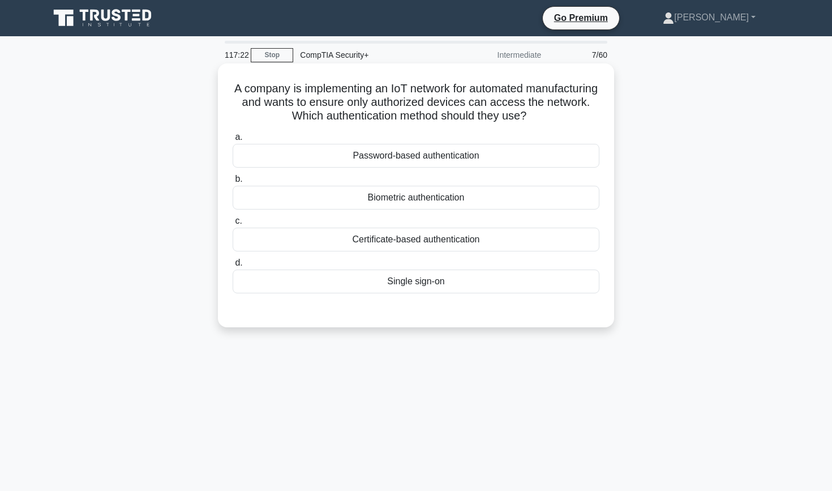
click at [329, 244] on div "Certificate-based authentication" at bounding box center [416, 239] width 367 height 24
click at [233, 225] on input "c. Certificate-based authentication" at bounding box center [233, 220] width 0 height 7
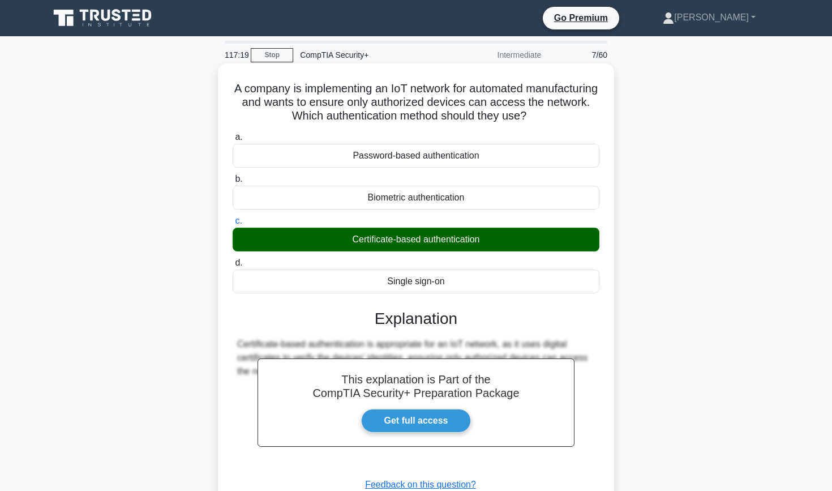
click at [386, 399] on div "This explanation is Part of the CompTIA Security+ Preparation Package Get full …" at bounding box center [416, 413] width 367 height 236
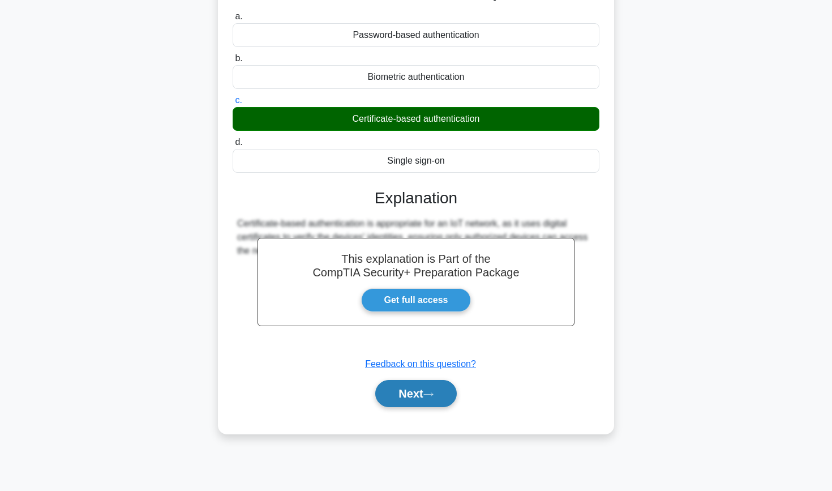
scroll to position [121, 0]
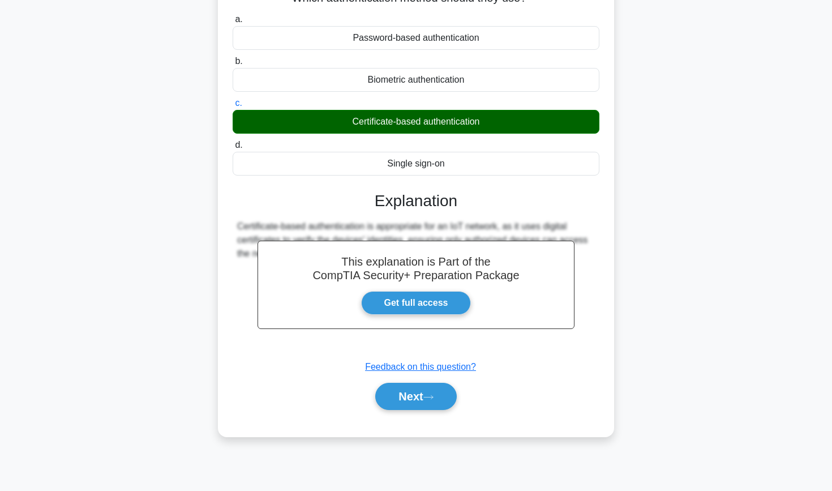
click at [680, 330] on div "A company is implementing an IoT network for automated manufacturing and wants …" at bounding box center [415, 198] width 747 height 504
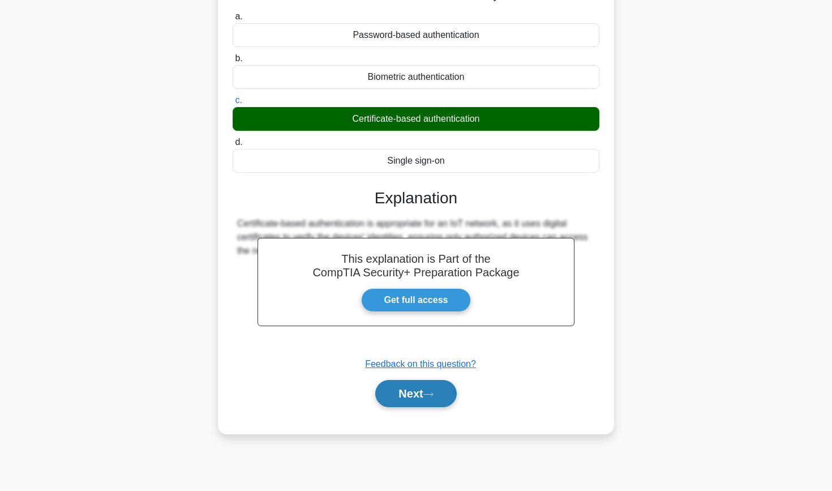
click at [425, 397] on button "Next" at bounding box center [415, 393] width 81 height 27
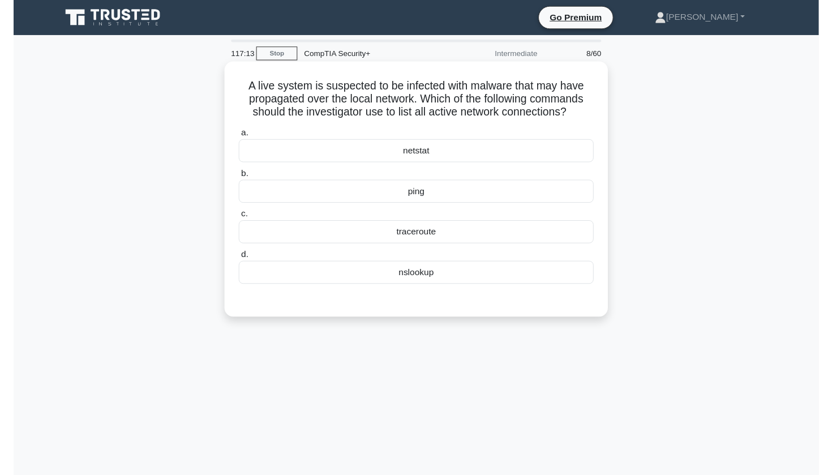
scroll to position [0, 0]
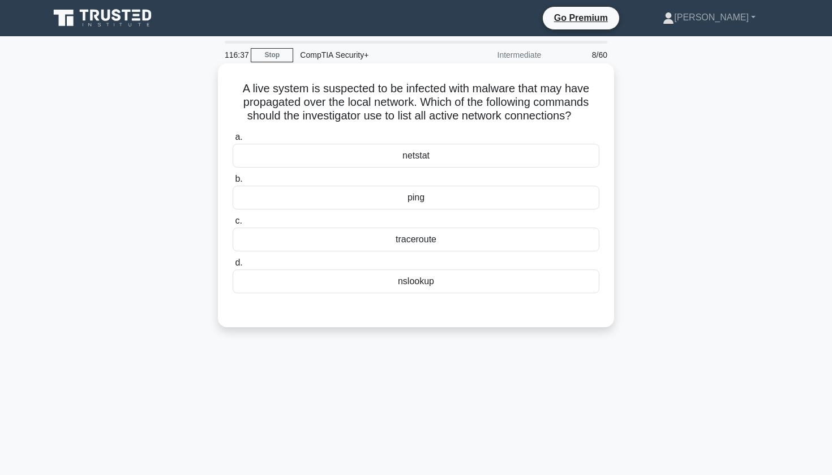
click at [344, 160] on div "netstat" at bounding box center [416, 156] width 367 height 24
click at [233, 141] on input "a. netstat" at bounding box center [233, 137] width 0 height 7
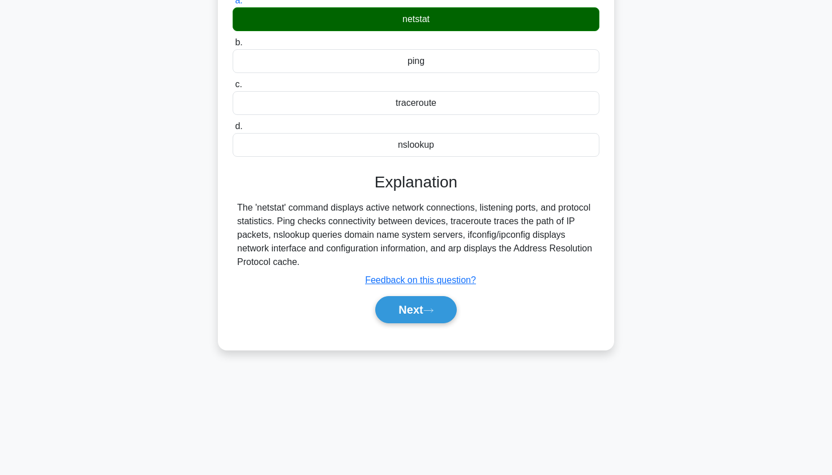
scroll to position [136, 0]
click at [420, 311] on button "Next" at bounding box center [415, 309] width 81 height 27
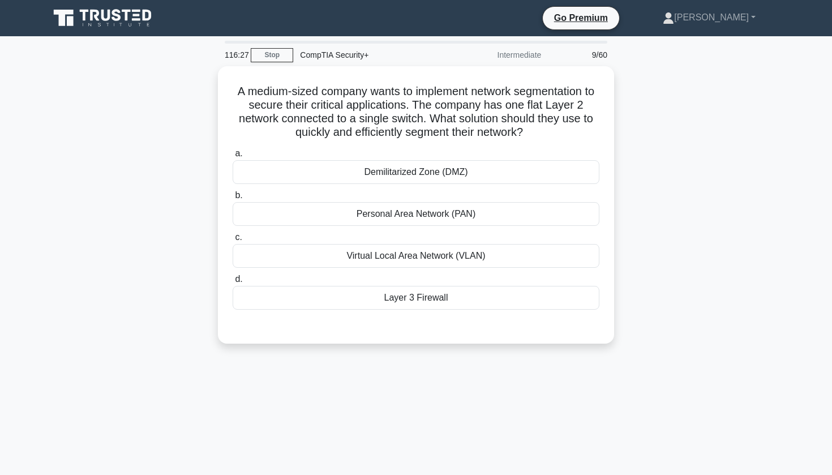
scroll to position [0, 0]
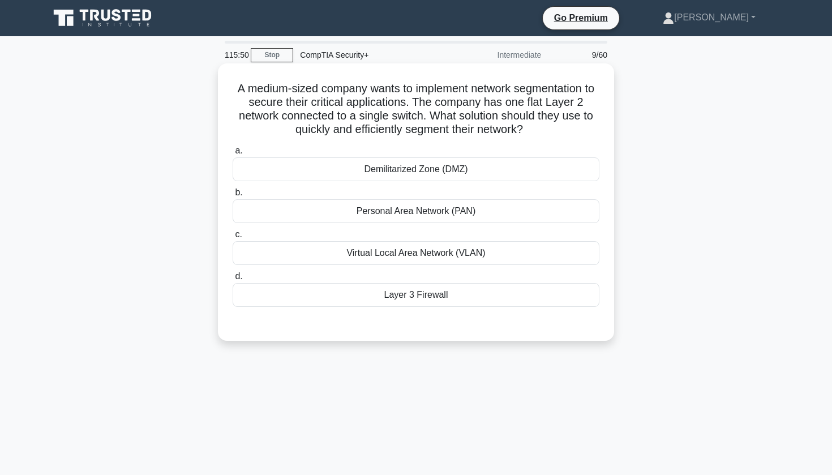
click at [347, 164] on div "Demilitarized Zone (DMZ)" at bounding box center [416, 169] width 367 height 24
click at [233, 154] on input "a. Demilitarized Zone (DMZ)" at bounding box center [233, 150] width 0 height 7
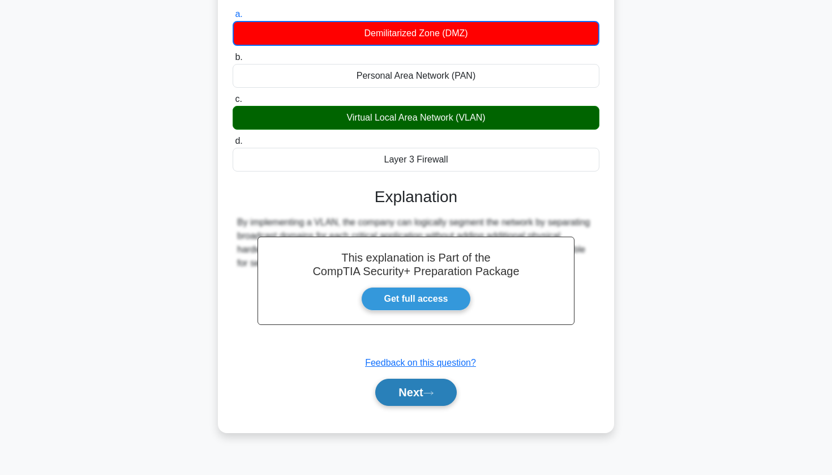
scroll to position [136, 0]
click at [403, 401] on button "Next" at bounding box center [415, 392] width 81 height 27
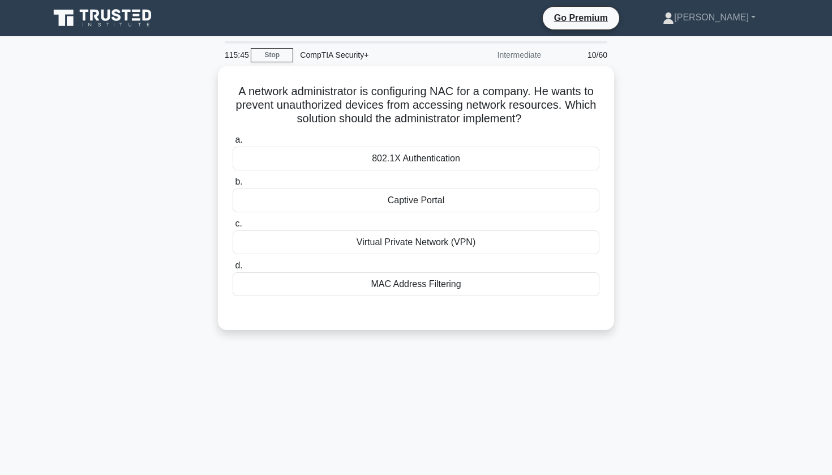
scroll to position [0, 0]
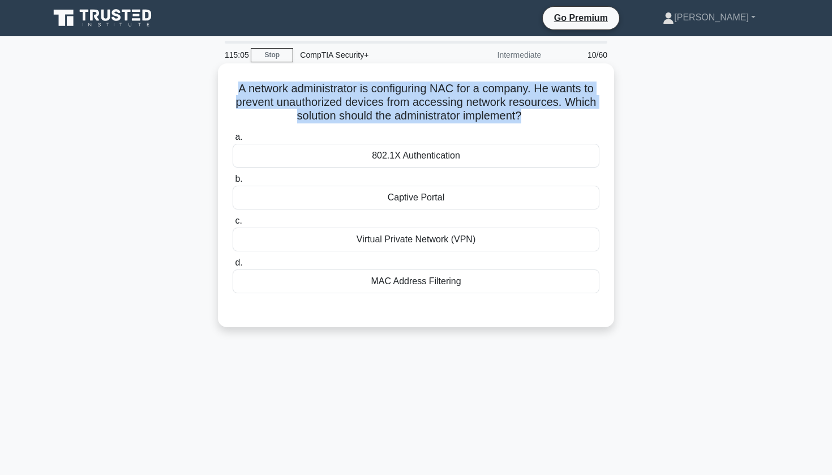
drag, startPoint x: 239, startPoint y: 88, endPoint x: 476, endPoint y: 128, distance: 240.3
click at [476, 128] on div "A network administrator is configuring NAC for a company. He wants to prevent u…" at bounding box center [415, 195] width 387 height 255
copy div "A network administrator is configuring NAC for a company. He wants to prevent u…"
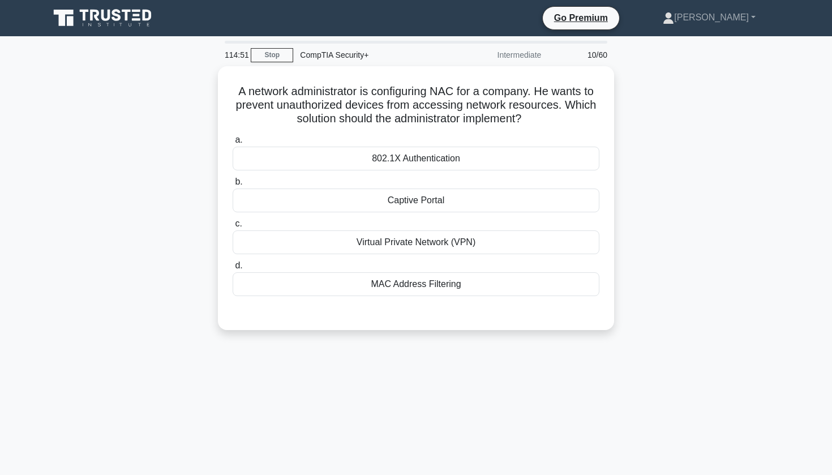
click at [126, 217] on div "A network administrator is configuring NAC for a company. He wants to prevent u…" at bounding box center [415, 204] width 747 height 277
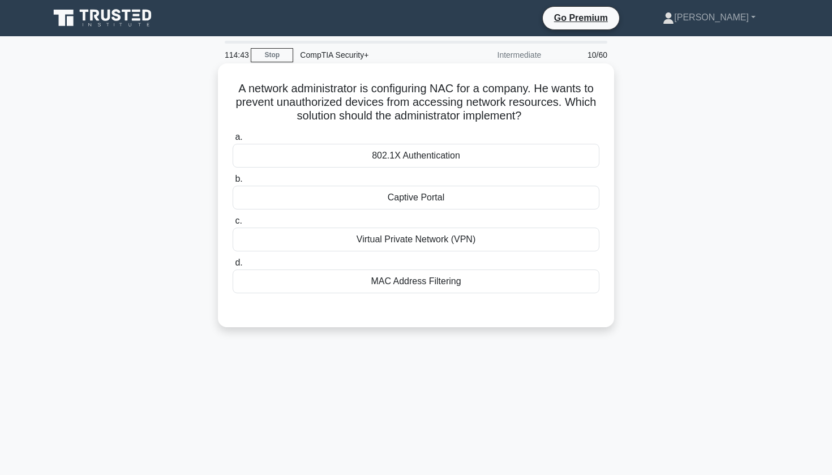
click at [420, 280] on div "MAC Address Filtering" at bounding box center [416, 281] width 367 height 24
click at [233, 266] on input "d. MAC Address Filtering" at bounding box center [233, 262] width 0 height 7
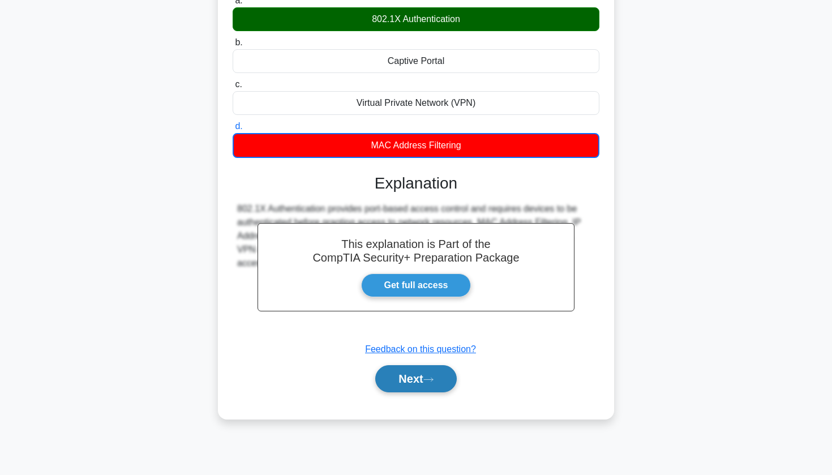
scroll to position [136, 0]
click at [387, 379] on button "Next" at bounding box center [415, 378] width 81 height 27
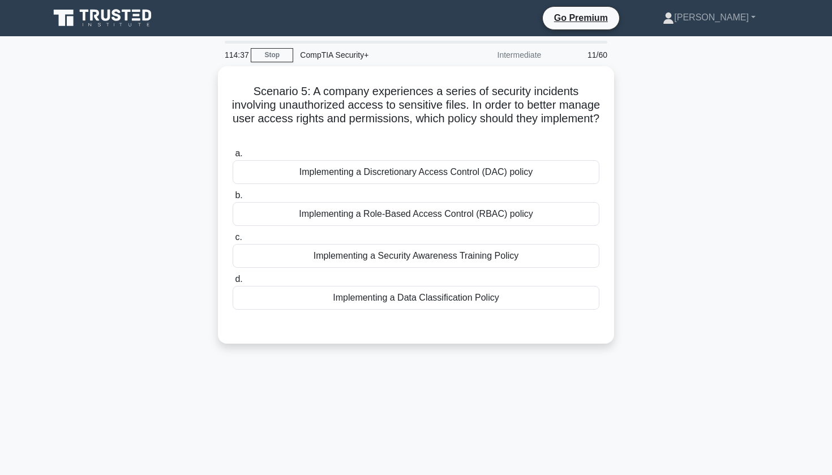
scroll to position [0, 0]
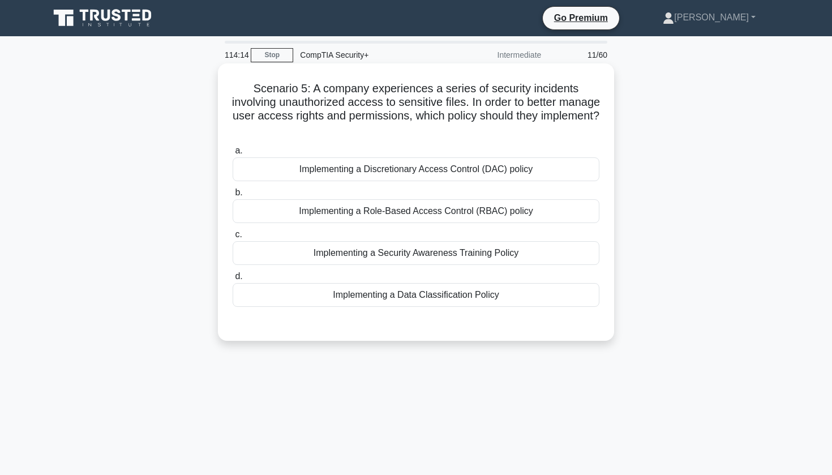
click at [450, 209] on div "Implementing a Role-Based Access Control (RBAC) policy" at bounding box center [416, 211] width 367 height 24
click at [233, 196] on input "b. Implementing a Role-Based Access Control (RBAC) policy" at bounding box center [233, 192] width 0 height 7
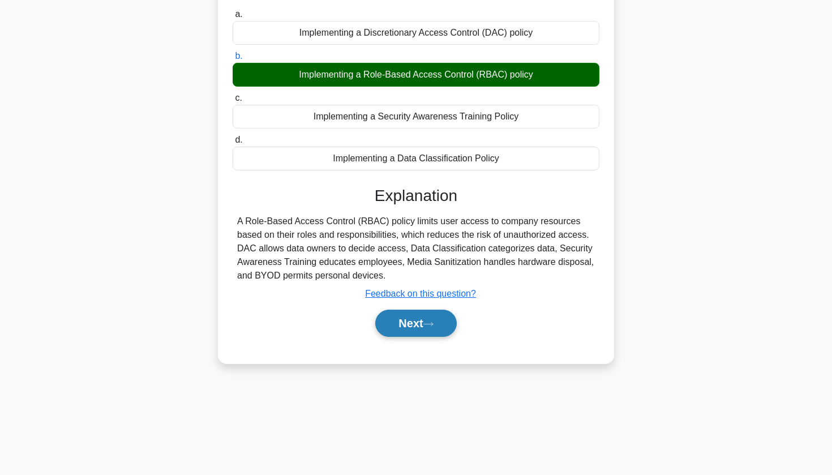
click at [403, 324] on button "Next" at bounding box center [415, 322] width 81 height 27
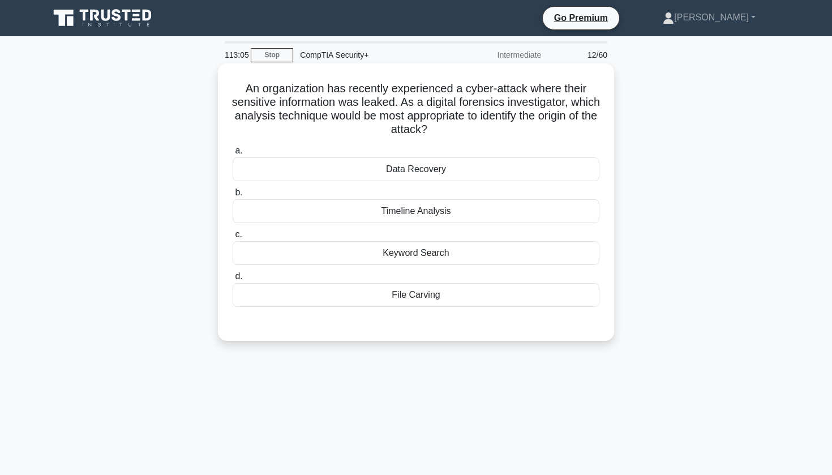
drag, startPoint x: 245, startPoint y: 80, endPoint x: 470, endPoint y: 126, distance: 229.2
click at [470, 127] on div "An organization has recently experienced a cyber-attack where their sensitive i…" at bounding box center [415, 202] width 387 height 268
copy h5 "An organization has recently experienced a cyber-attack where their sensitive i…"
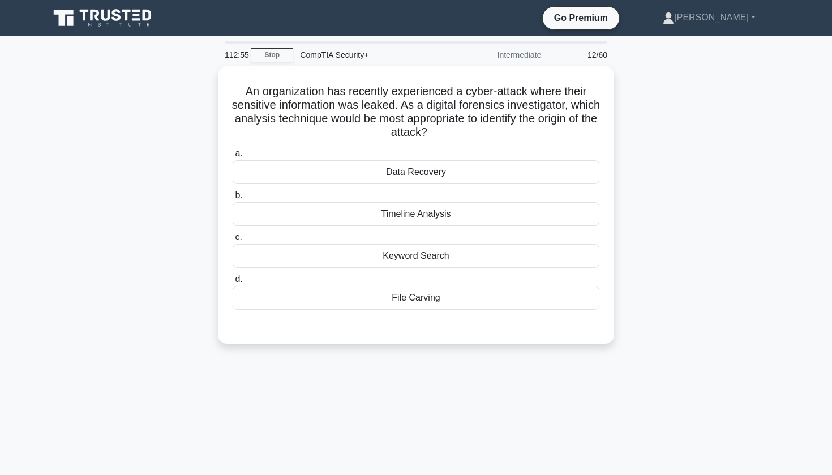
click at [87, 229] on div "An organization has recently experienced a cyber-attack where their sensitive i…" at bounding box center [415, 211] width 747 height 291
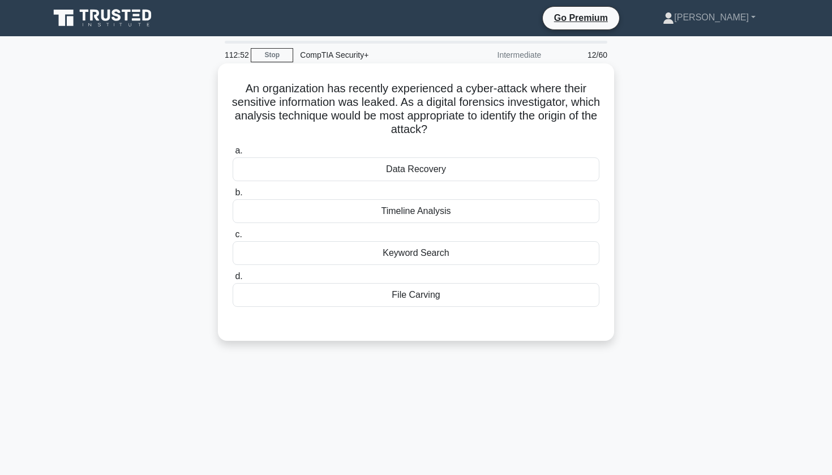
click at [313, 213] on div "Timeline Analysis" at bounding box center [416, 211] width 367 height 24
click at [233, 196] on input "b. Timeline Analysis" at bounding box center [233, 192] width 0 height 7
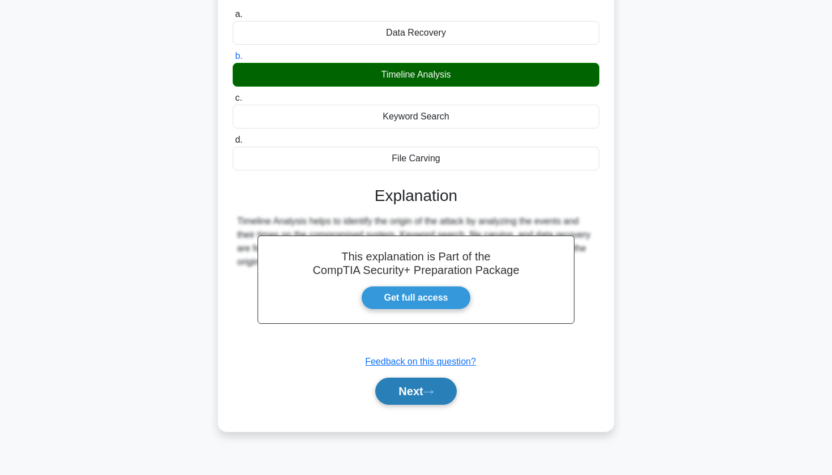
click at [403, 403] on button "Next" at bounding box center [415, 390] width 81 height 27
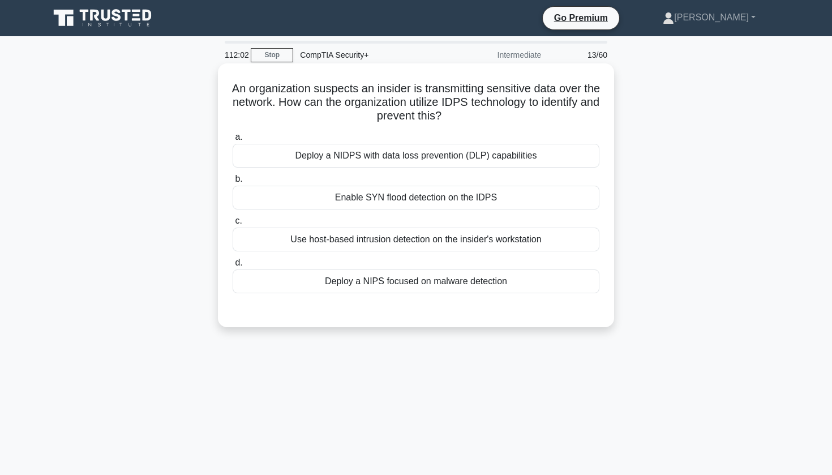
click at [352, 151] on div "Deploy a NIDPS with data loss prevention (DLP) capabilities" at bounding box center [416, 156] width 367 height 24
click at [233, 141] on input "a. Deploy a NIDPS with data loss prevention (DLP) capabilities" at bounding box center [233, 137] width 0 height 7
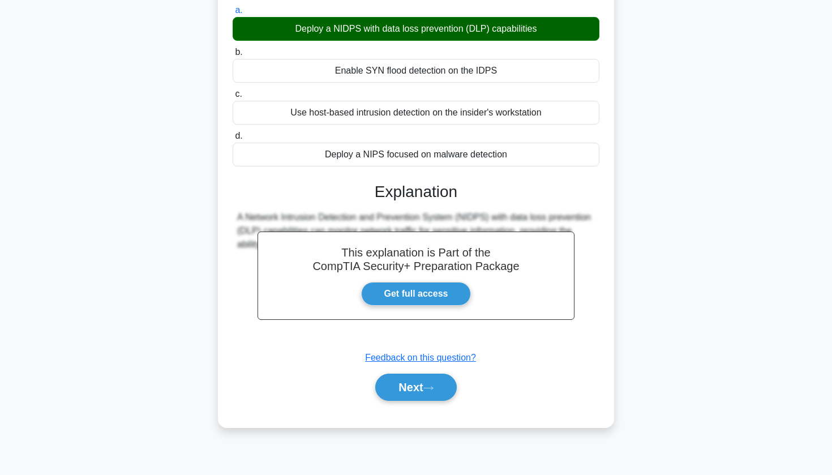
scroll to position [122, 0]
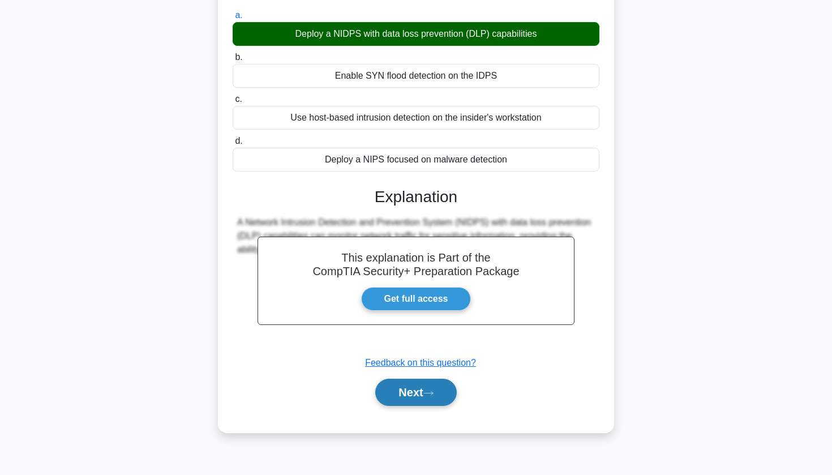
click at [405, 400] on button "Next" at bounding box center [415, 392] width 81 height 27
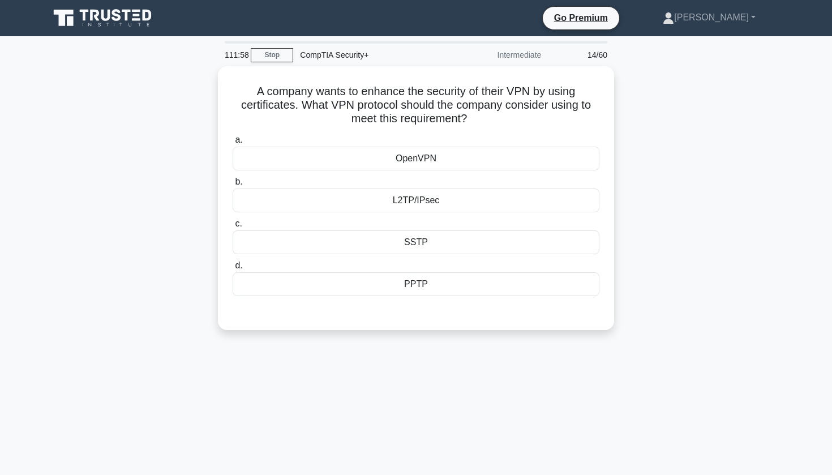
scroll to position [0, 0]
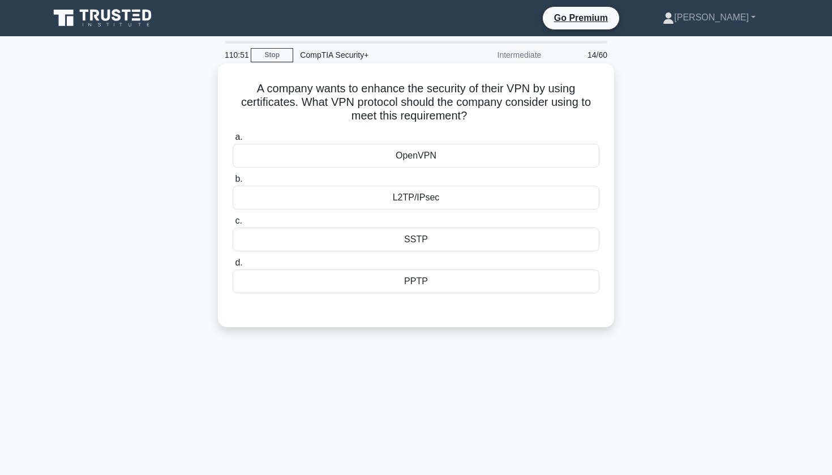
click at [436, 194] on div "L2TP/IPsec" at bounding box center [416, 198] width 367 height 24
click at [233, 183] on input "b. L2TP/IPsec" at bounding box center [233, 178] width 0 height 7
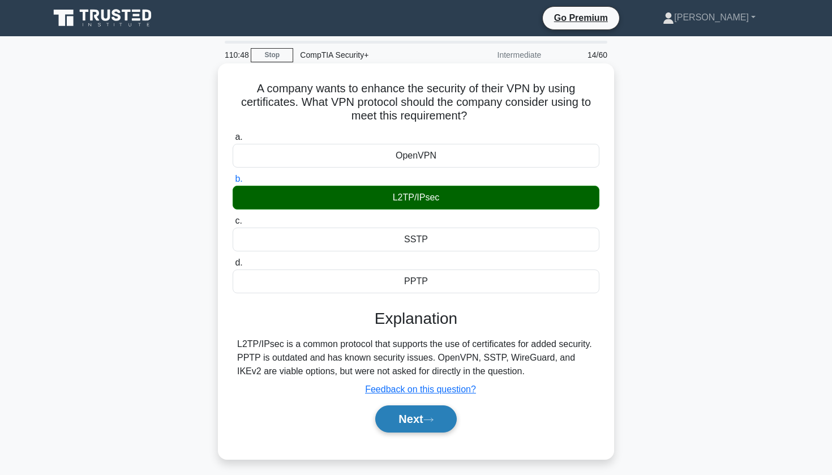
click at [425, 428] on button "Next" at bounding box center [415, 418] width 81 height 27
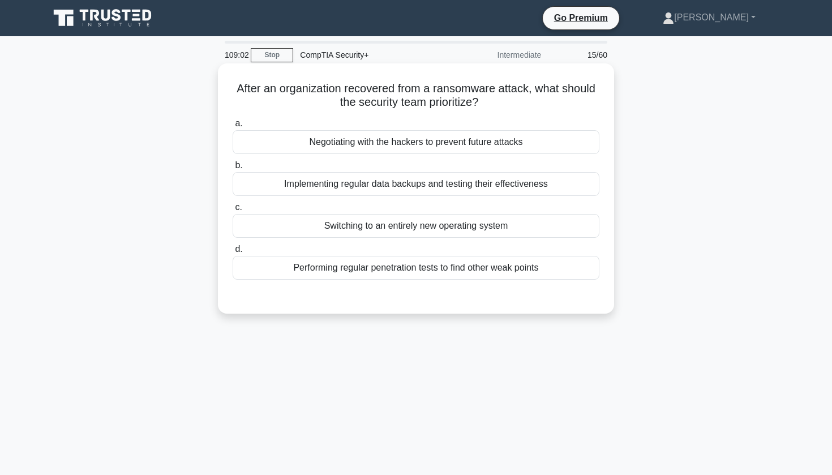
click at [372, 273] on div "Performing regular penetration tests to find other weak points" at bounding box center [416, 268] width 367 height 24
click at [233, 253] on input "d. Performing regular penetration tests to find other weak points" at bounding box center [233, 249] width 0 height 7
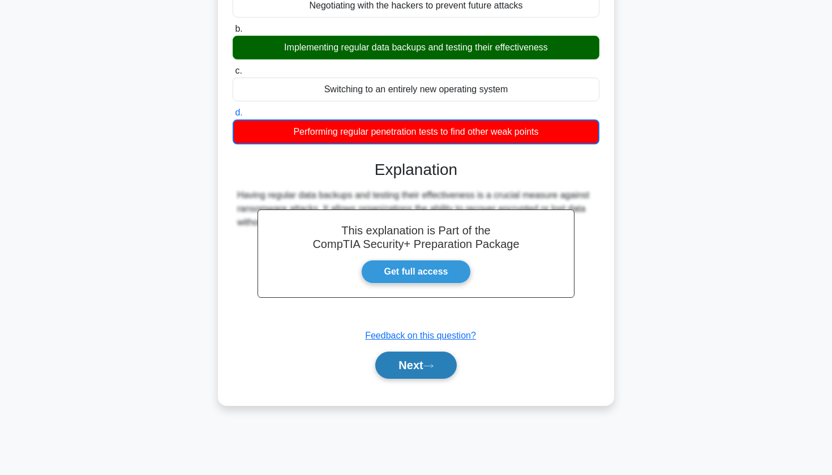
scroll to position [136, 0]
click at [395, 372] on button "Next" at bounding box center [415, 364] width 81 height 27
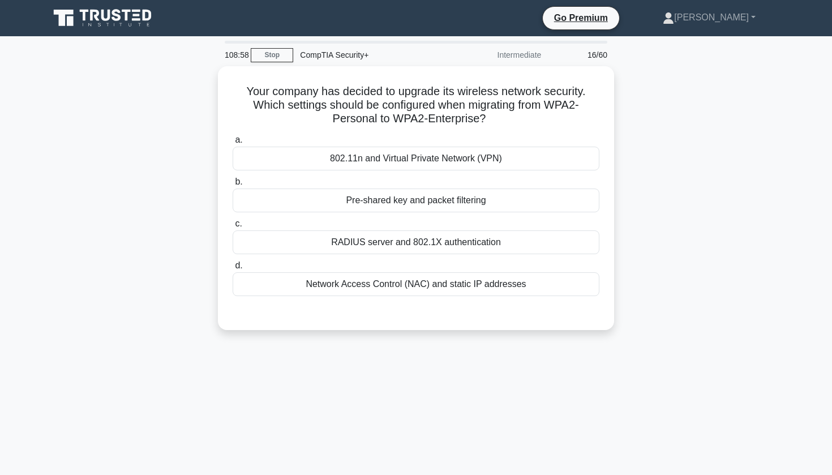
scroll to position [0, 0]
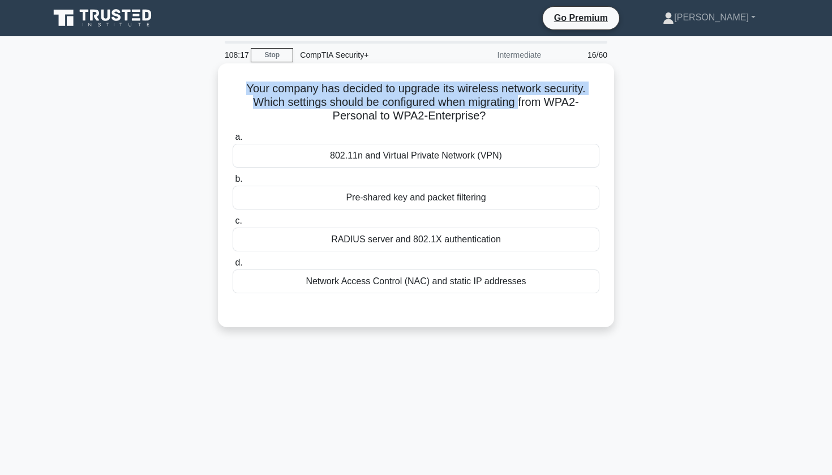
drag, startPoint x: 247, startPoint y: 84, endPoint x: 497, endPoint y: 109, distance: 251.8
click at [498, 109] on h5 "Your company has decided to upgrade its wireless network security. Which settin…" at bounding box center [415, 102] width 369 height 42
click at [304, 71] on div "Your company has decided to upgrade its wireless network security. Which settin…" at bounding box center [415, 195] width 387 height 255
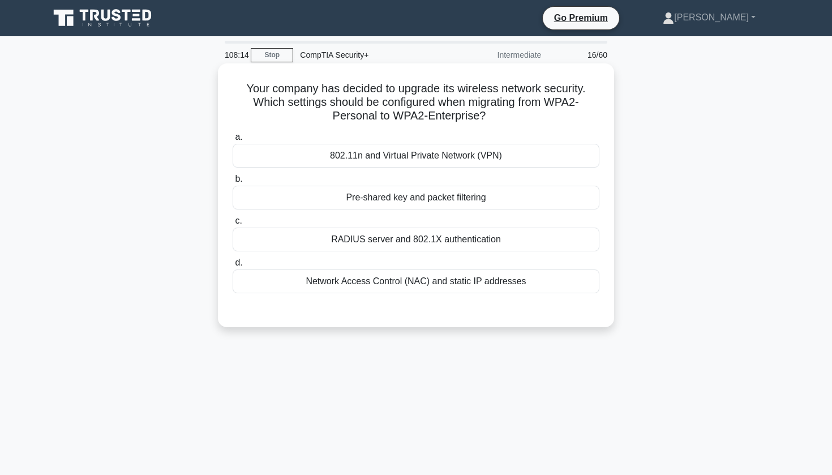
drag, startPoint x: 244, startPoint y: 83, endPoint x: 478, endPoint y: 114, distance: 236.4
click at [478, 114] on h5 "Your company has decided to upgrade its wireless network security. Which settin…" at bounding box center [415, 102] width 369 height 42
copy h5 "Your company has decided to upgrade its wireless network security. Which settin…"
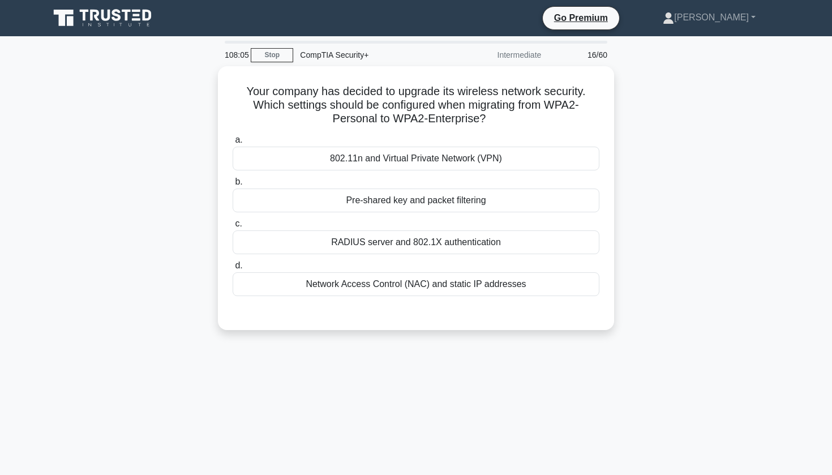
click at [126, 153] on div "Your company has decided to upgrade its wireless network security. Which settin…" at bounding box center [415, 204] width 747 height 277
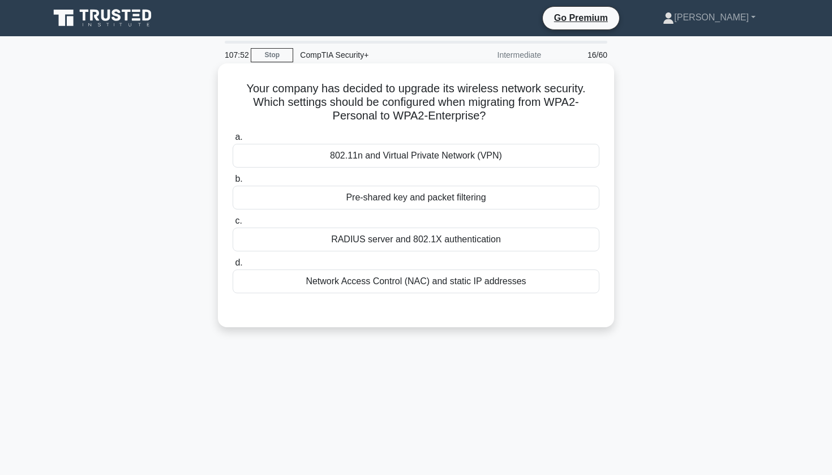
click at [372, 242] on div "RADIUS server and 802.1X authentication" at bounding box center [416, 239] width 367 height 24
click at [233, 225] on input "c. RADIUS server and 802.1X authentication" at bounding box center [233, 220] width 0 height 7
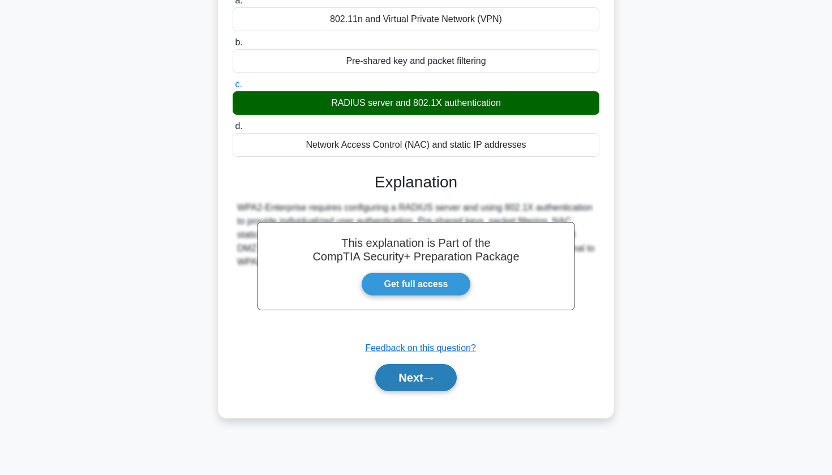
scroll to position [136, 0]
click at [399, 380] on button "Next" at bounding box center [415, 377] width 81 height 27
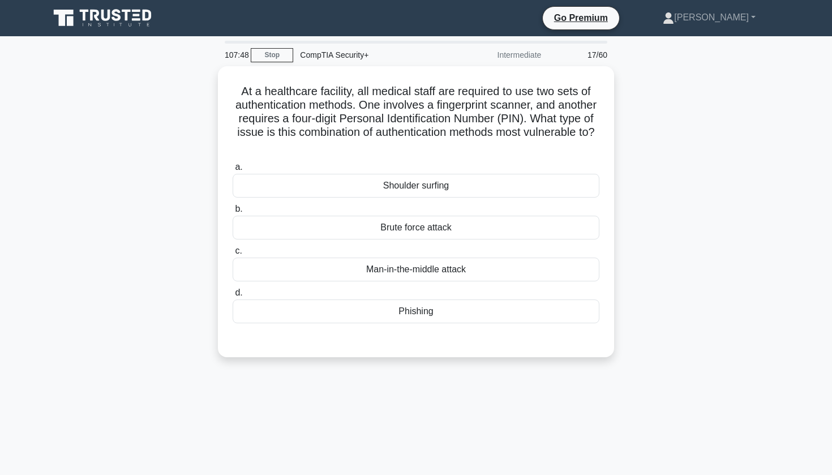
scroll to position [0, 0]
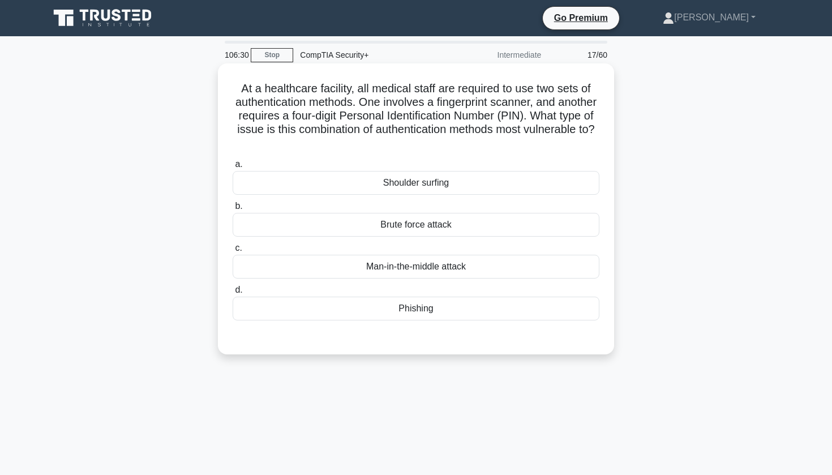
click at [343, 187] on div "Shoulder surfing" at bounding box center [416, 183] width 367 height 24
click at [233, 168] on input "a. Shoulder surfing" at bounding box center [233, 164] width 0 height 7
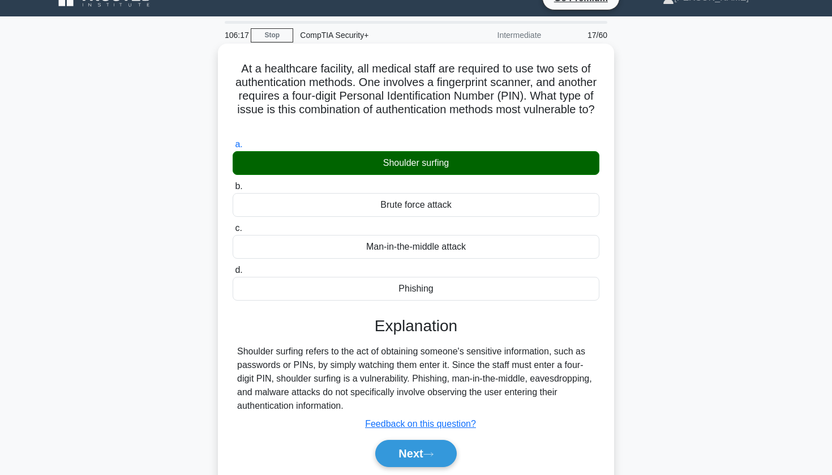
scroll to position [20, 0]
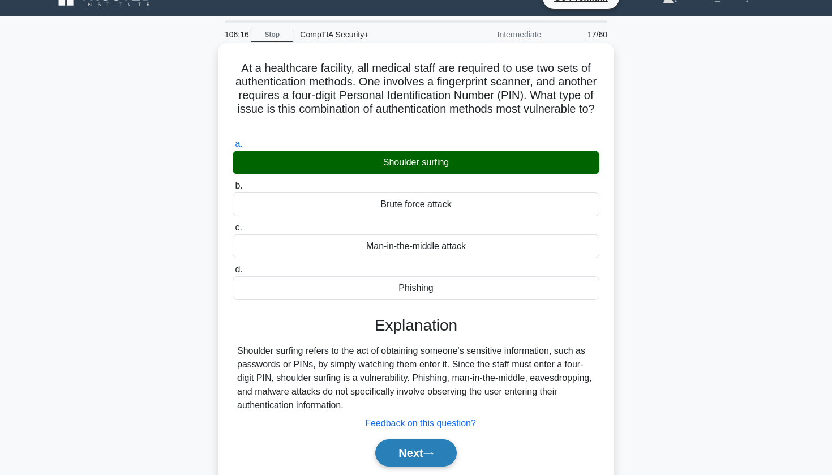
click at [396, 449] on button "Next" at bounding box center [415, 452] width 81 height 27
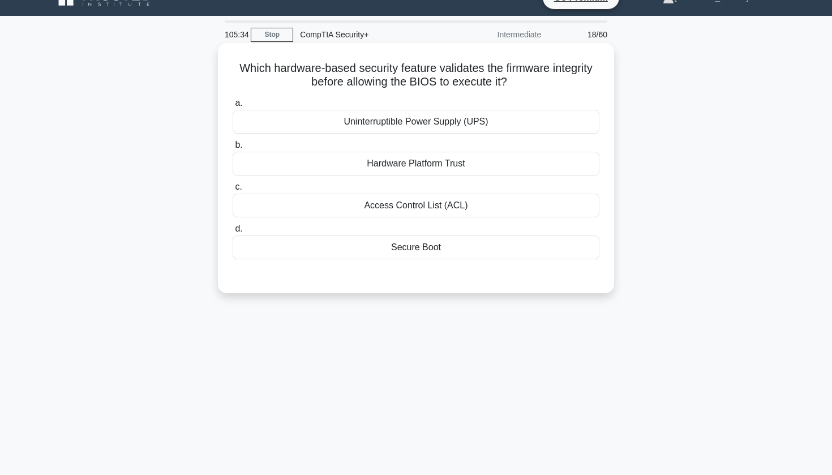
click at [362, 158] on div "Hardware Platform Trust" at bounding box center [416, 164] width 367 height 24
click at [233, 149] on input "b. Hardware Platform Trust" at bounding box center [233, 144] width 0 height 7
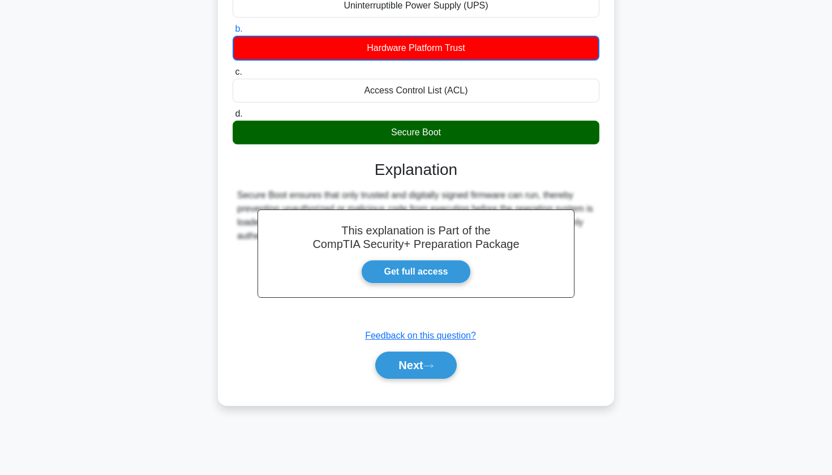
scroll to position [136, 0]
click at [398, 369] on button "Next" at bounding box center [415, 364] width 81 height 27
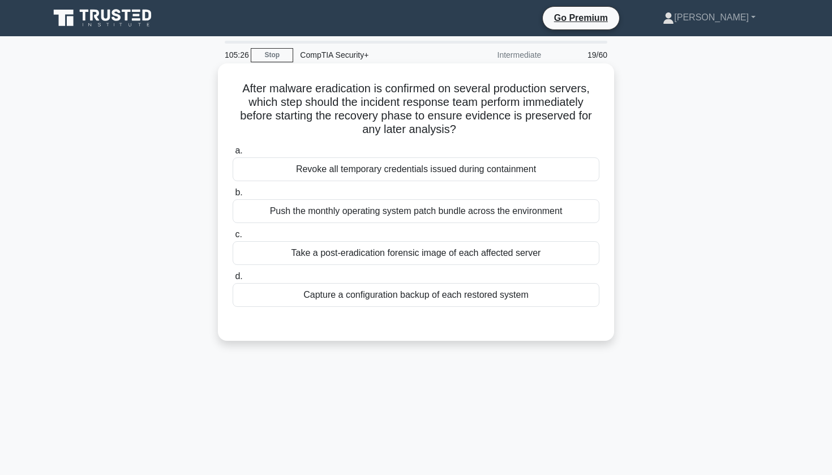
scroll to position [0, 0]
click at [471, 300] on div "Capture a configuration backup of each restored system" at bounding box center [416, 295] width 367 height 24
click at [233, 280] on input "d. Capture a configuration backup of each restored system" at bounding box center [233, 276] width 0 height 7
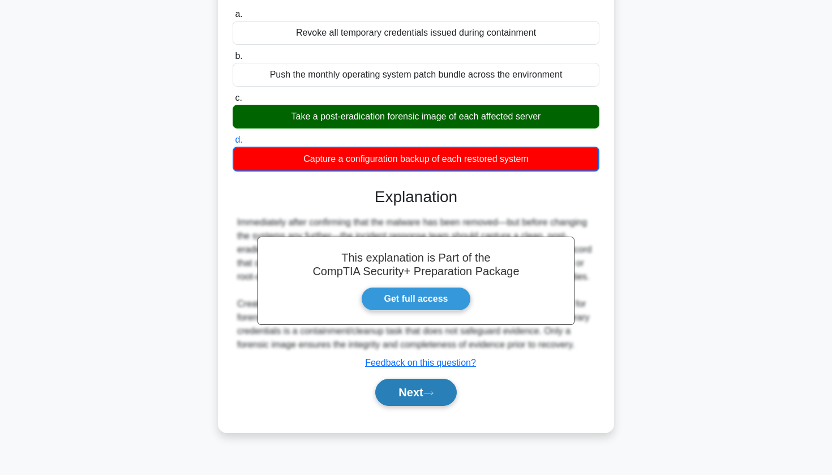
scroll to position [136, 0]
click at [415, 399] on button "Next" at bounding box center [415, 392] width 81 height 27
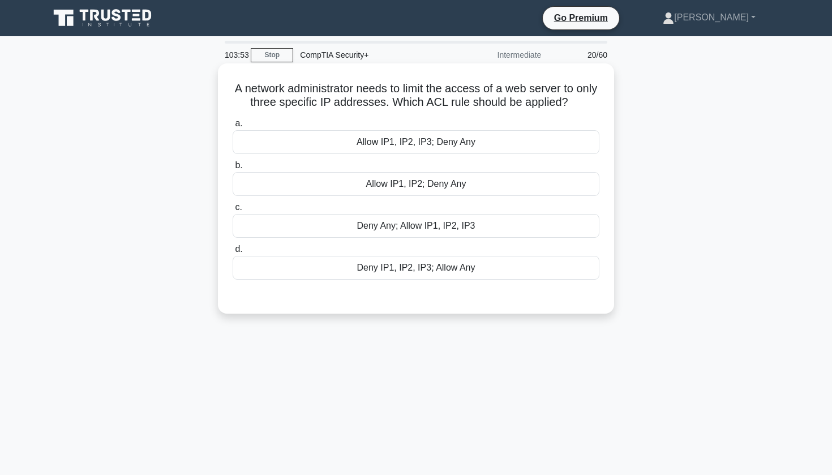
scroll to position [0, 0]
click at [379, 148] on div "Allow IP1, IP2, IP3; Deny Any" at bounding box center [416, 142] width 367 height 24
click at [233, 127] on input "a. Allow IP1, IP2, IP3; Deny Any" at bounding box center [233, 123] width 0 height 7
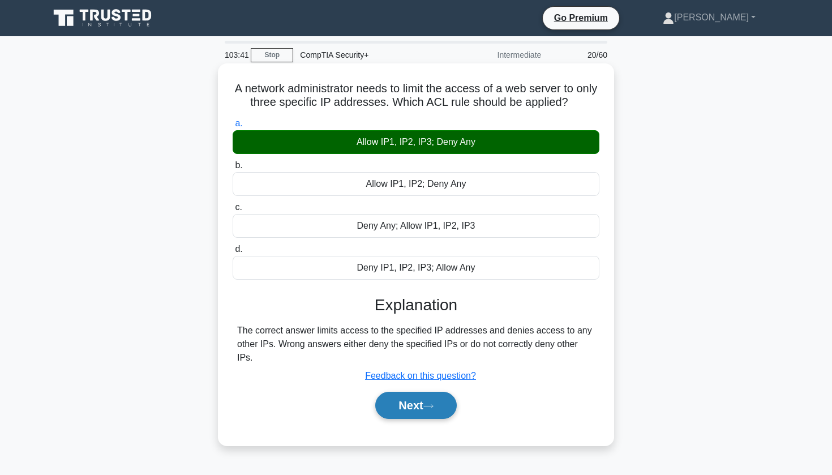
click at [405, 414] on button "Next" at bounding box center [415, 405] width 81 height 27
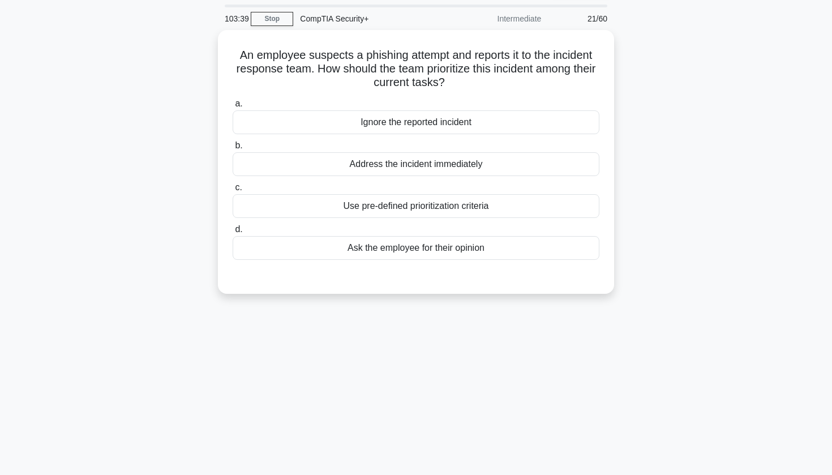
scroll to position [39, 0]
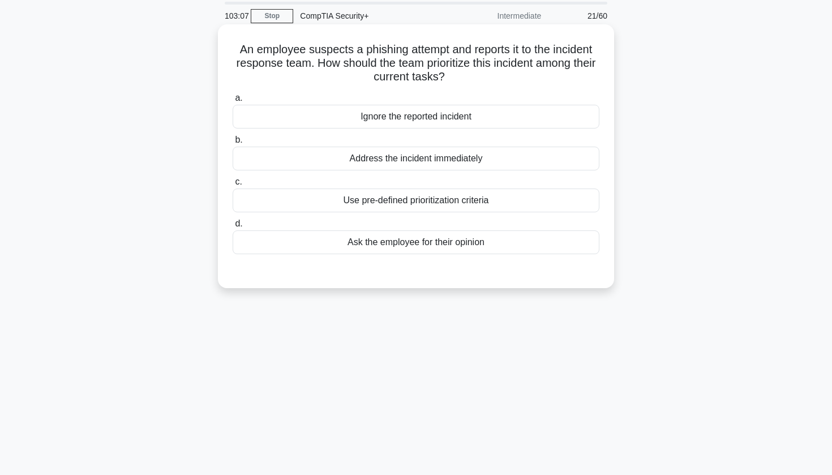
click at [411, 201] on div "Use pre-defined prioritization criteria" at bounding box center [416, 200] width 367 height 24
click at [233, 186] on input "c. Use pre-defined prioritization criteria" at bounding box center [233, 181] width 0 height 7
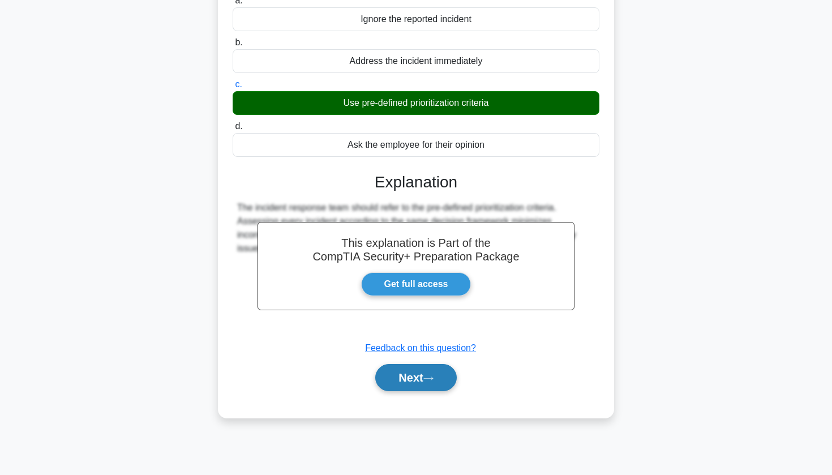
click at [380, 386] on button "Next" at bounding box center [415, 377] width 81 height 27
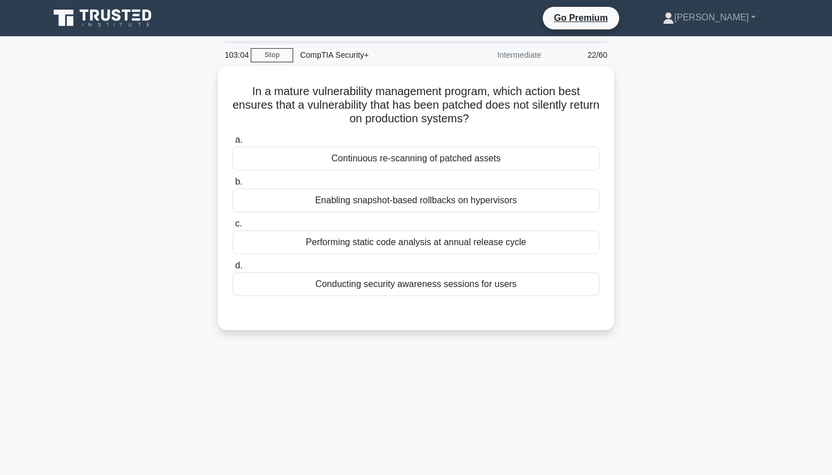
scroll to position [0, 0]
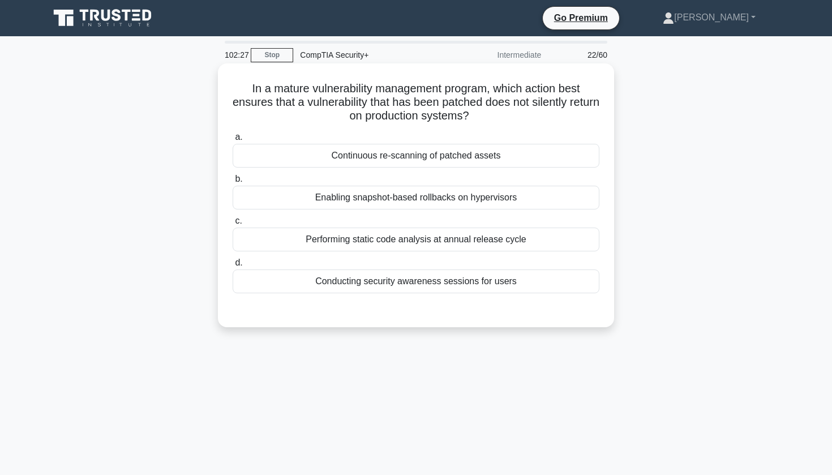
click at [408, 158] on div "Continuous re-scanning of patched assets" at bounding box center [416, 156] width 367 height 24
click at [233, 141] on input "a. Continuous re-scanning of patched assets" at bounding box center [233, 137] width 0 height 7
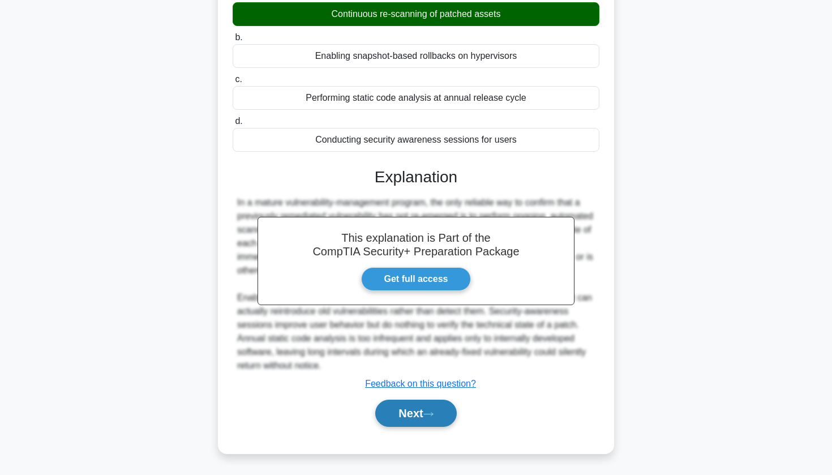
click at [390, 408] on button "Next" at bounding box center [415, 412] width 81 height 27
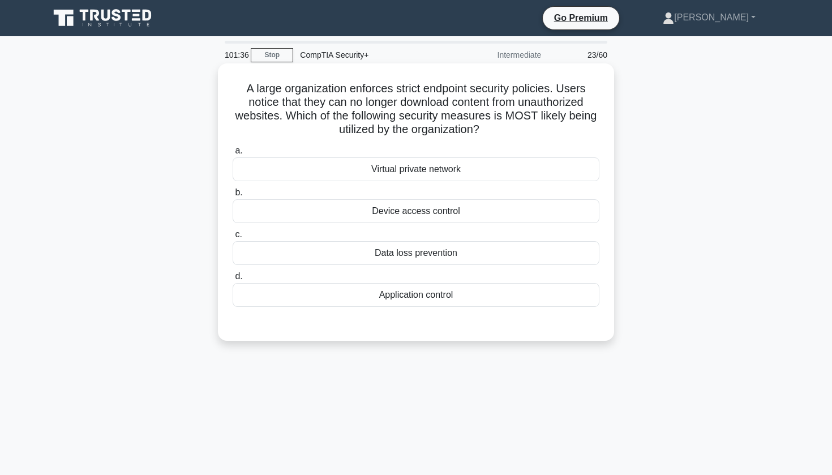
click at [441, 295] on div "Application control" at bounding box center [416, 295] width 367 height 24
click at [233, 280] on input "d. Application control" at bounding box center [233, 276] width 0 height 7
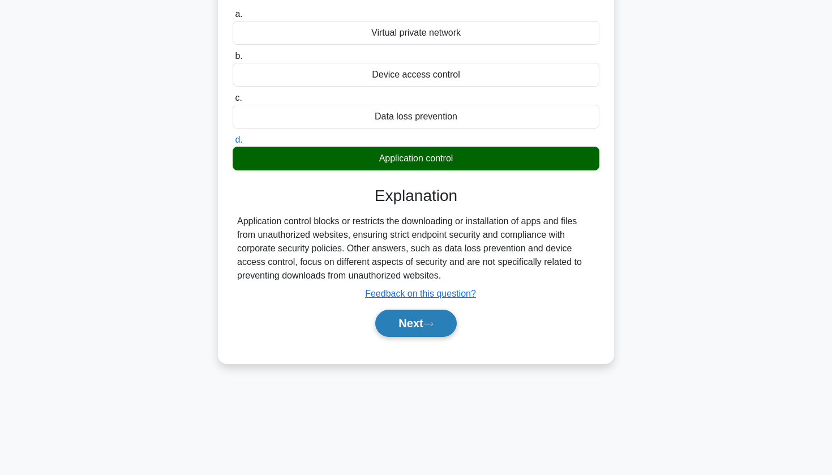
click at [418, 325] on button "Next" at bounding box center [415, 322] width 81 height 27
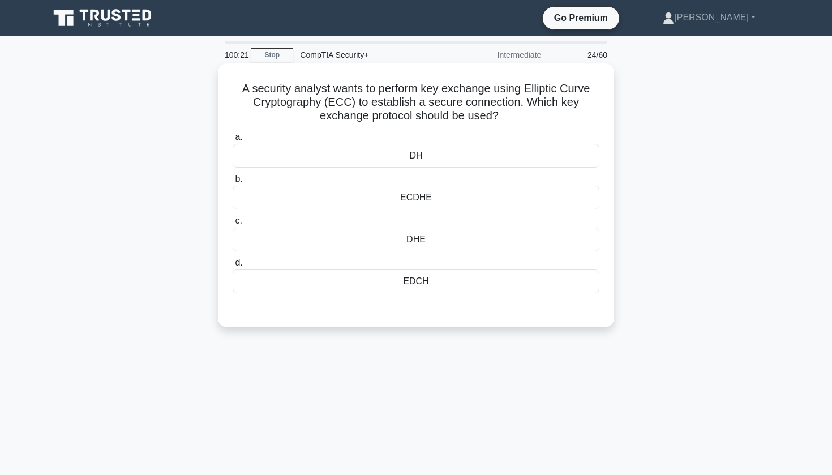
click at [448, 205] on div "ECDHE" at bounding box center [416, 198] width 367 height 24
click at [233, 183] on input "b. ECDHE" at bounding box center [233, 178] width 0 height 7
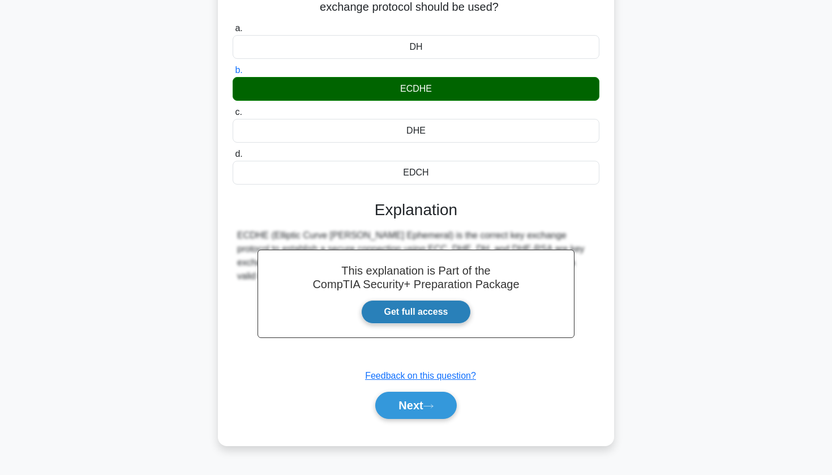
scroll to position [133, 0]
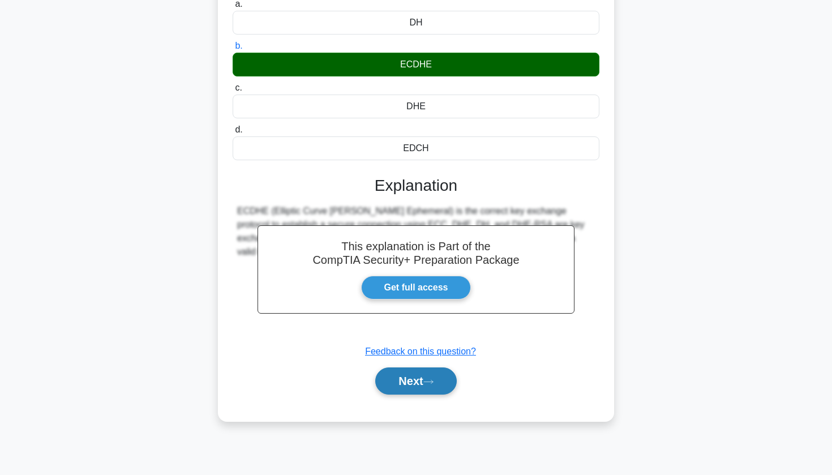
click at [418, 374] on button "Next" at bounding box center [415, 380] width 81 height 27
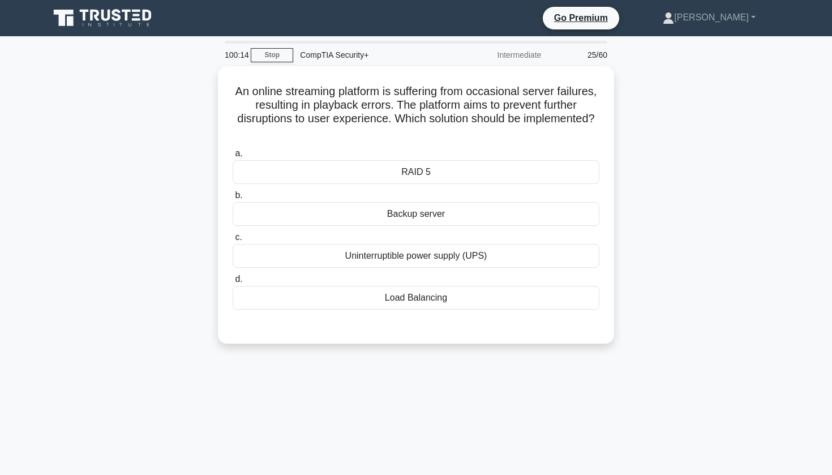
scroll to position [0, 0]
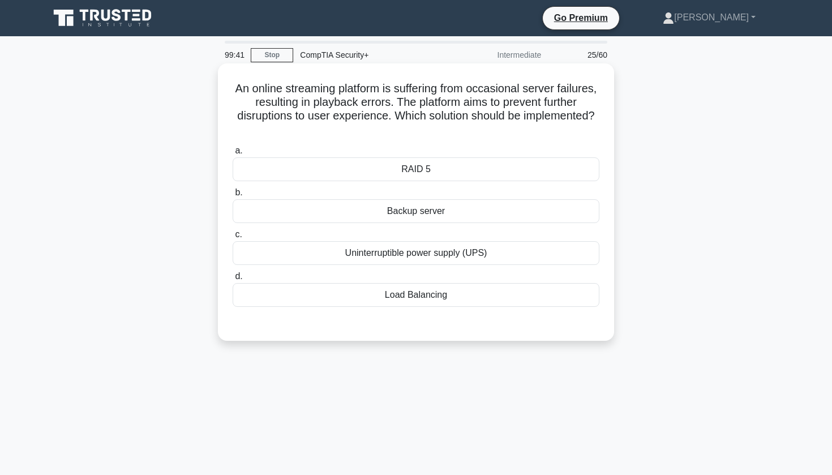
click at [485, 208] on div "Backup server" at bounding box center [416, 211] width 367 height 24
click at [233, 196] on input "b. Backup server" at bounding box center [233, 192] width 0 height 7
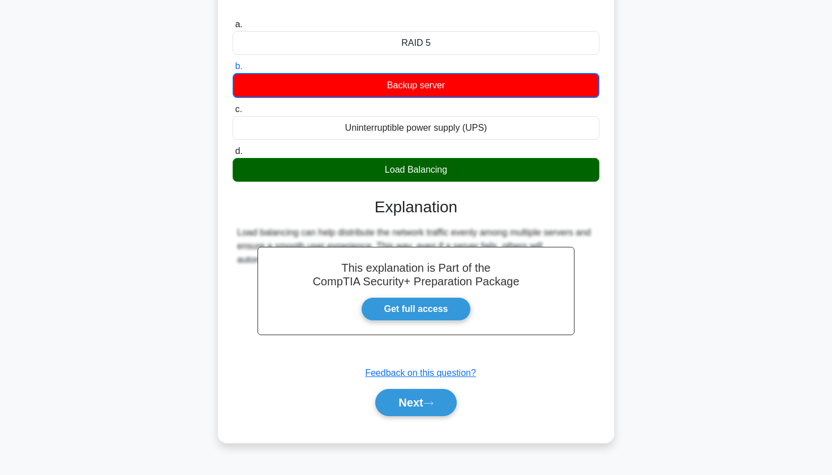
scroll to position [136, 0]
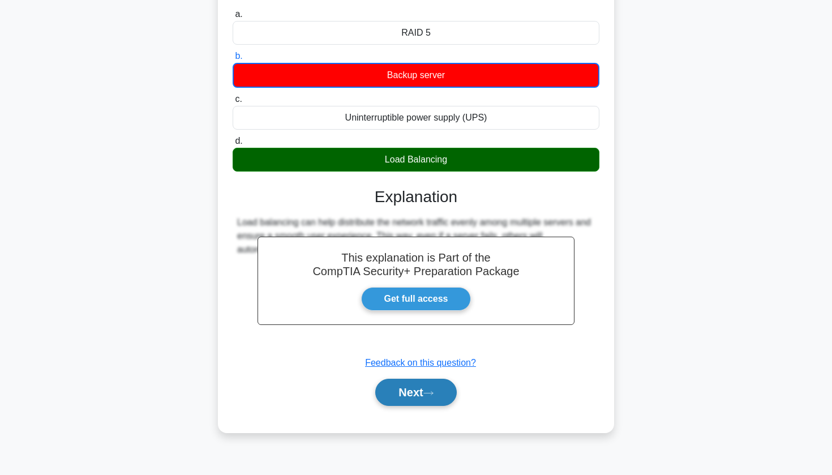
click at [393, 388] on button "Next" at bounding box center [415, 392] width 81 height 27
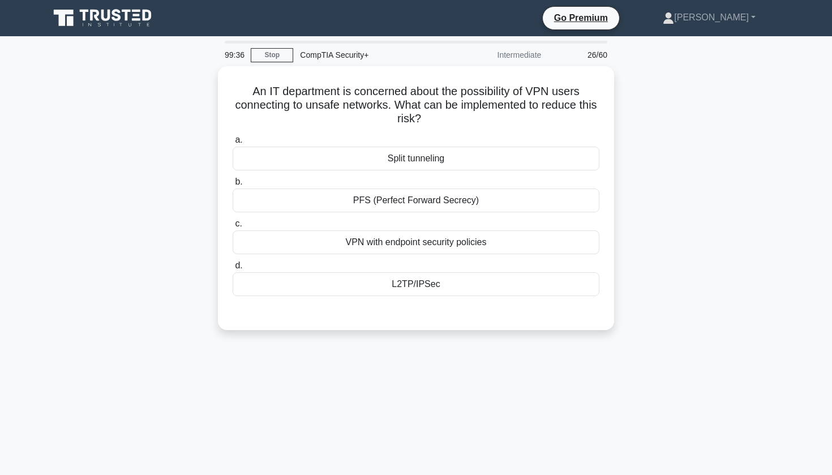
scroll to position [0, 0]
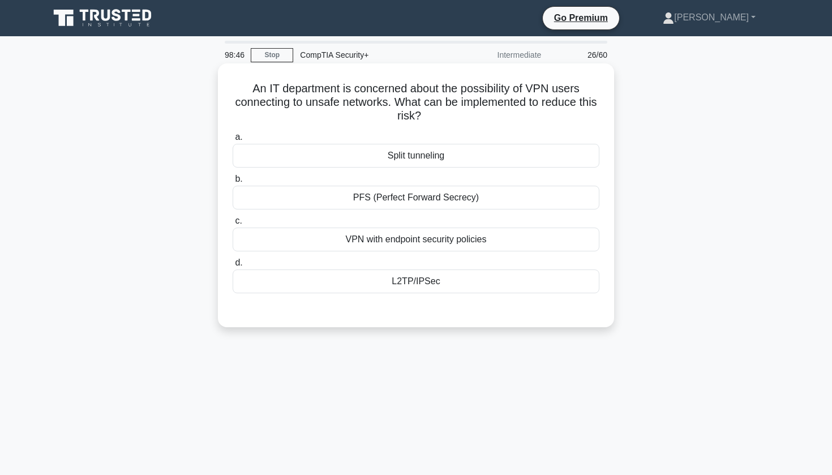
click at [368, 192] on div "PFS (Perfect Forward Secrecy)" at bounding box center [416, 198] width 367 height 24
click at [233, 183] on input "b. PFS (Perfect Forward Secrecy)" at bounding box center [233, 178] width 0 height 7
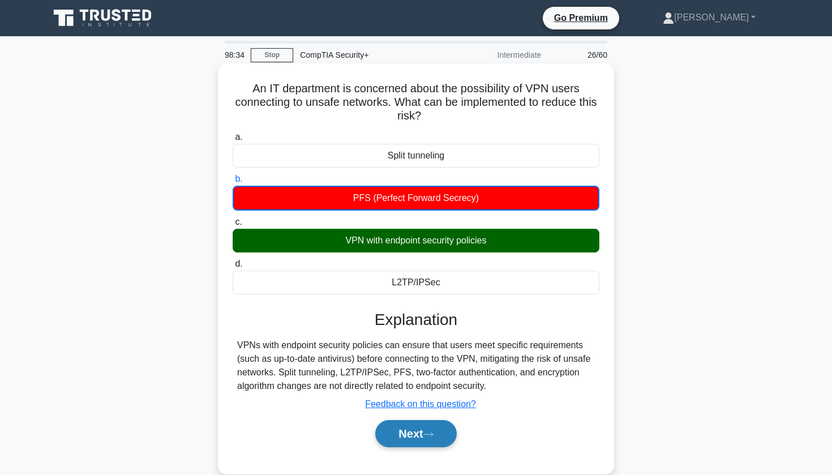
click at [426, 424] on button "Next" at bounding box center [415, 433] width 81 height 27
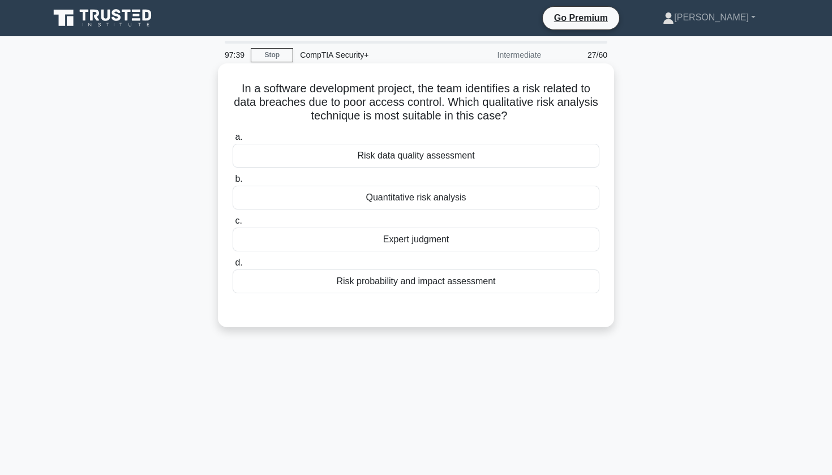
click at [285, 154] on div "Risk data quality assessment" at bounding box center [416, 156] width 367 height 24
click at [233, 141] on input "a. Risk data quality assessment" at bounding box center [233, 137] width 0 height 7
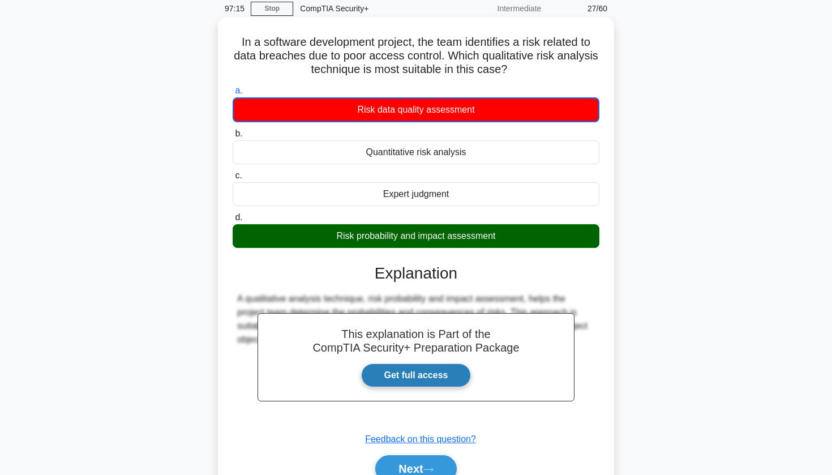
scroll to position [58, 0]
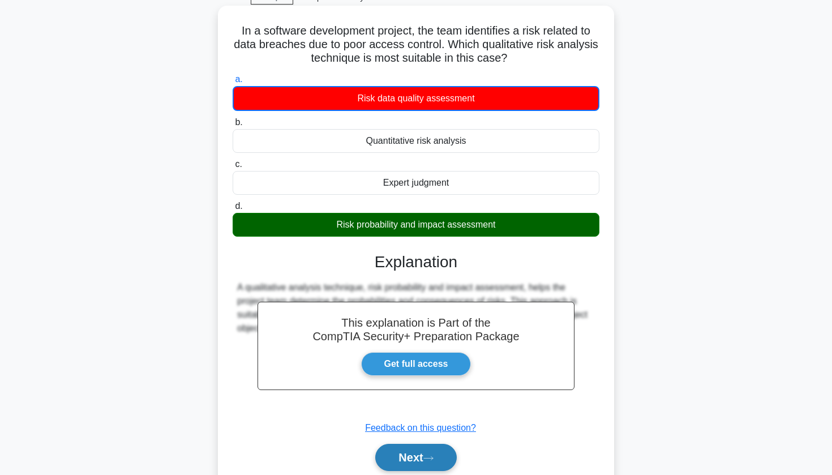
click at [391, 452] on button "Next" at bounding box center [415, 457] width 81 height 27
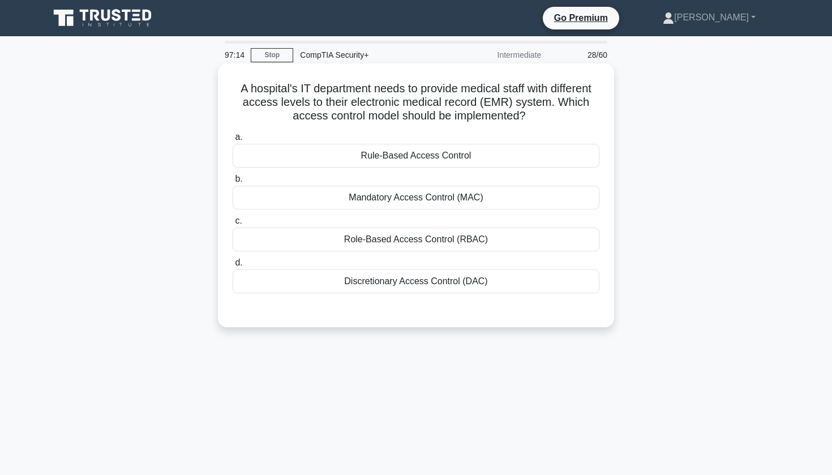
scroll to position [0, 0]
click at [415, 239] on div "Role-Based Access Control (RBAC)" at bounding box center [416, 239] width 367 height 24
click at [233, 225] on input "c. Role-Based Access Control (RBAC)" at bounding box center [233, 220] width 0 height 7
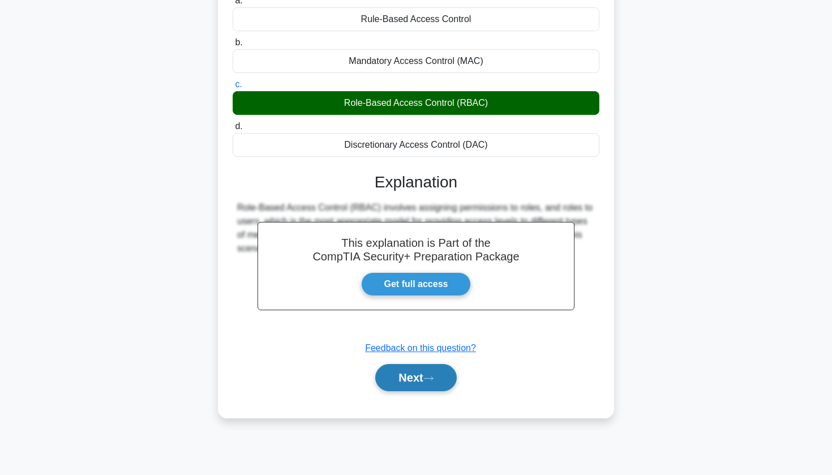
click at [390, 372] on button "Next" at bounding box center [415, 377] width 81 height 27
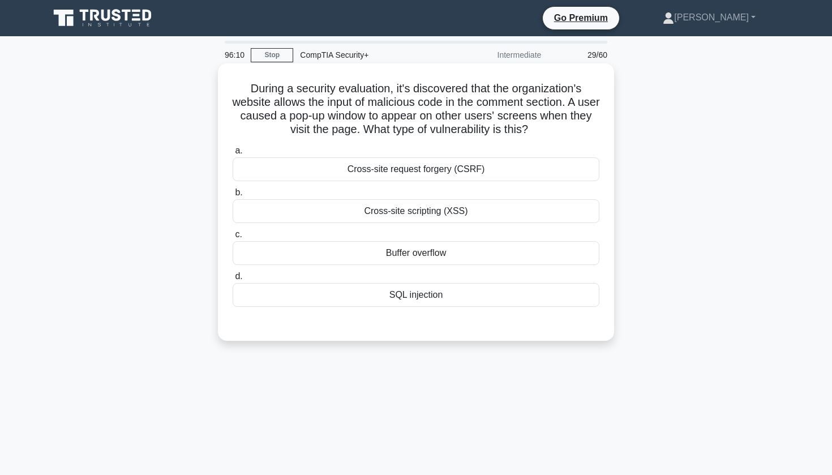
click at [358, 167] on div "Cross-site request forgery (CSRF)" at bounding box center [416, 169] width 367 height 24
click at [233, 154] on input "a. Cross-site request forgery (CSRF)" at bounding box center [233, 150] width 0 height 7
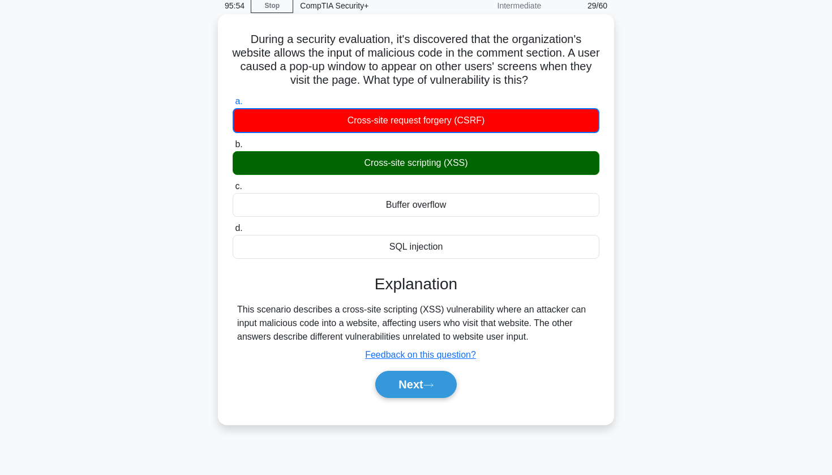
scroll to position [50, 0]
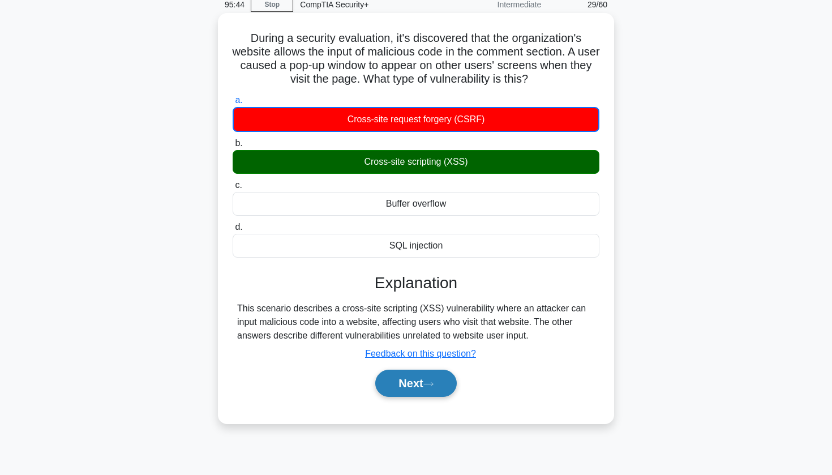
click at [406, 381] on button "Next" at bounding box center [415, 382] width 81 height 27
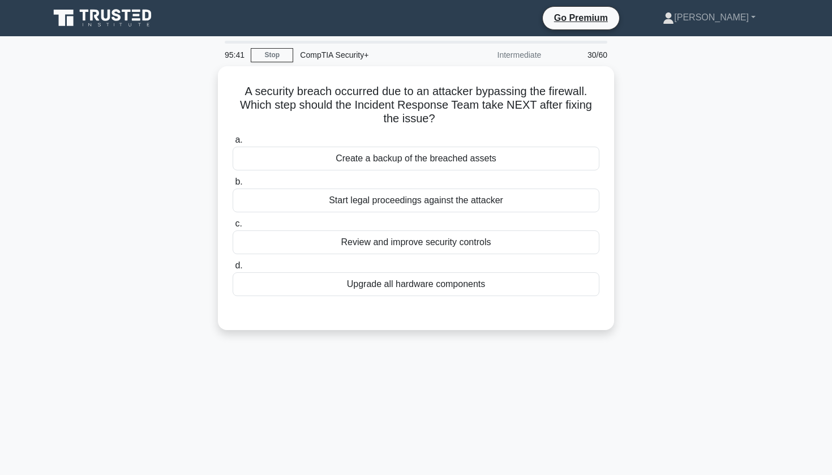
scroll to position [0, 0]
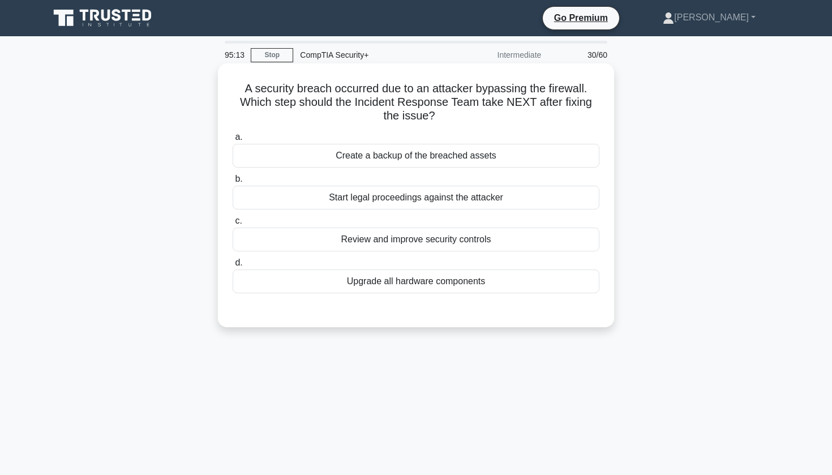
click at [416, 238] on div "Review and improve security controls" at bounding box center [416, 239] width 367 height 24
click at [233, 225] on input "c. Review and improve security controls" at bounding box center [233, 220] width 0 height 7
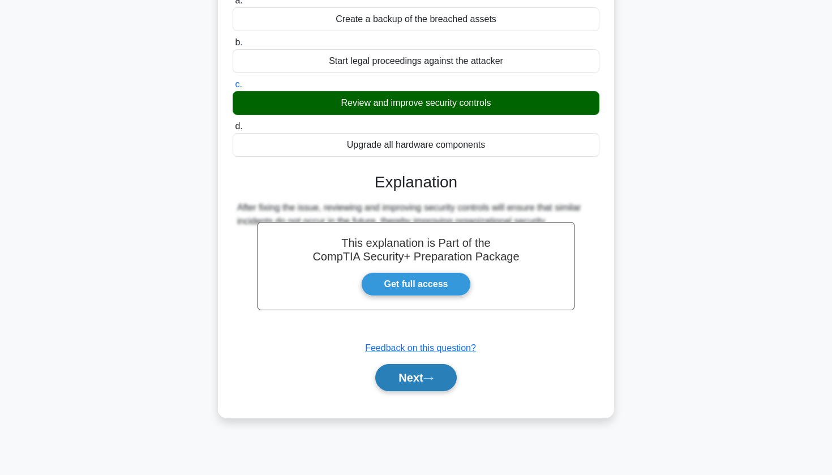
click at [387, 380] on button "Next" at bounding box center [415, 377] width 81 height 27
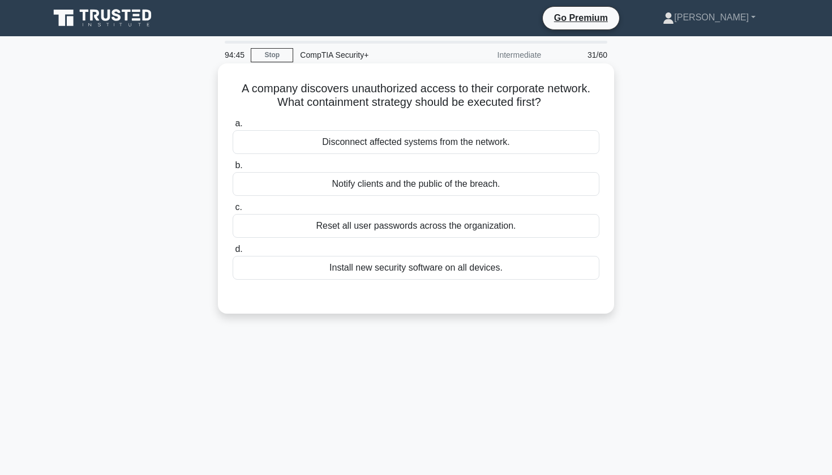
click at [407, 226] on div "Reset all user passwords across the organization." at bounding box center [416, 226] width 367 height 24
click at [233, 211] on input "c. Reset all user passwords across the organization." at bounding box center [233, 207] width 0 height 7
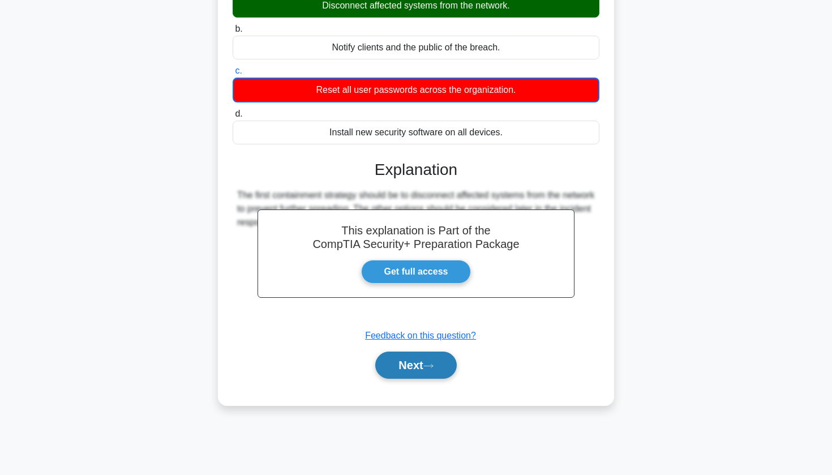
scroll to position [136, 0]
click at [405, 371] on button "Next" at bounding box center [415, 364] width 81 height 27
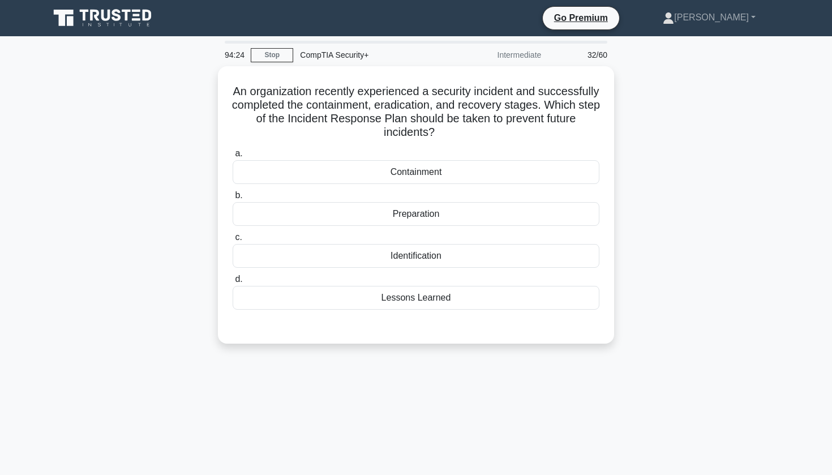
scroll to position [0, 0]
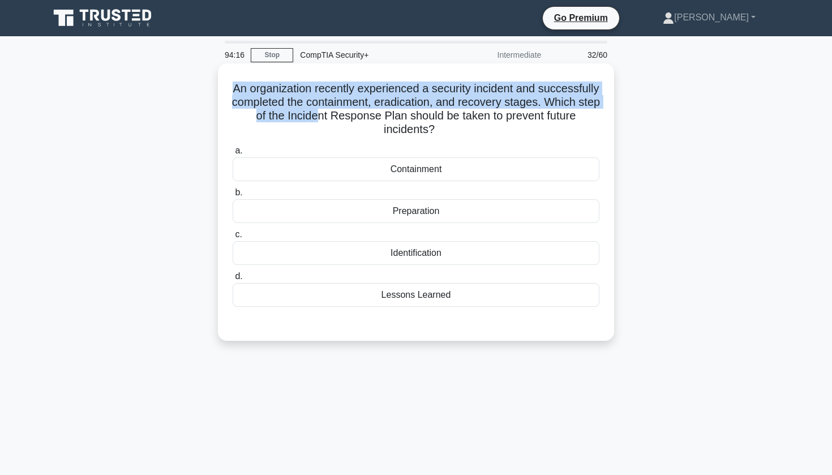
drag, startPoint x: 279, startPoint y: 81, endPoint x: 320, endPoint y: 111, distance: 51.0
click at [320, 111] on div "An organization recently experienced a security incident and successfully compl…" at bounding box center [415, 202] width 387 height 268
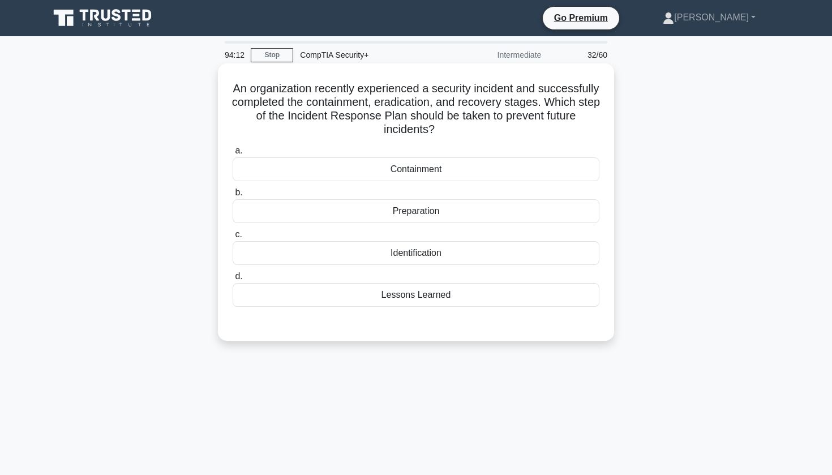
click at [334, 98] on h5 "An organization recently experienced a security incident and successfully compl…" at bounding box center [415, 108] width 369 height 55
click at [424, 294] on div "Lessons Learned" at bounding box center [416, 295] width 367 height 24
click at [233, 280] on input "d. Lessons Learned" at bounding box center [233, 276] width 0 height 7
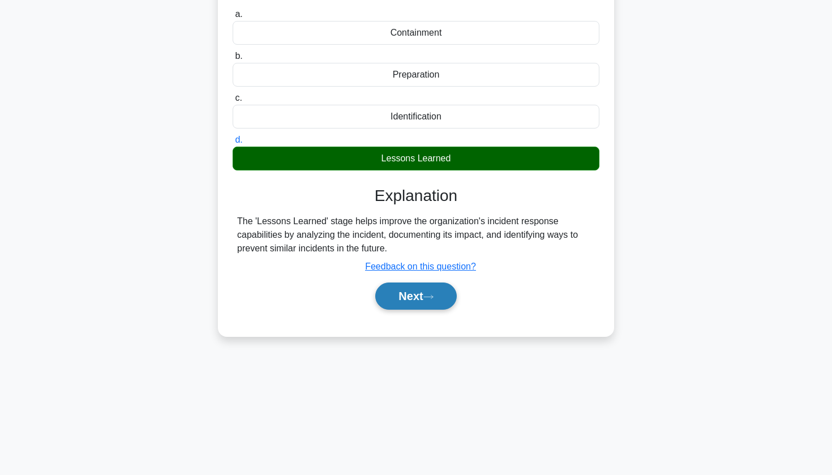
click at [423, 289] on button "Next" at bounding box center [415, 295] width 81 height 27
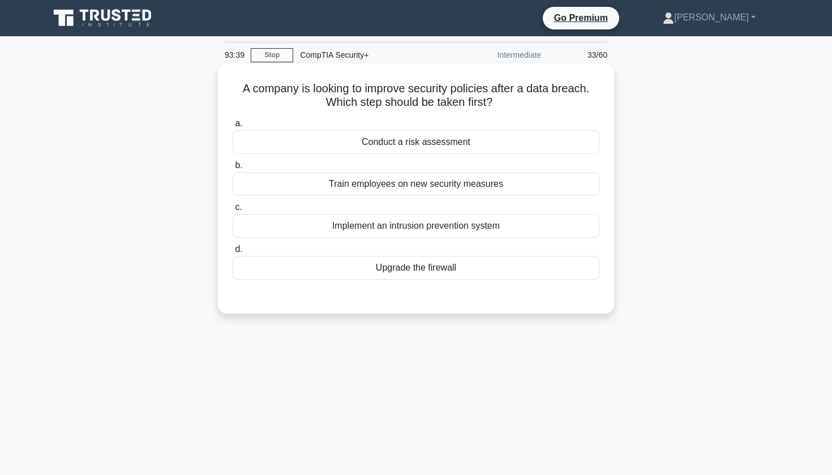
click at [395, 148] on div "Conduct a risk assessment" at bounding box center [416, 142] width 367 height 24
click at [233, 127] on input "a. Conduct a risk assessment" at bounding box center [233, 123] width 0 height 7
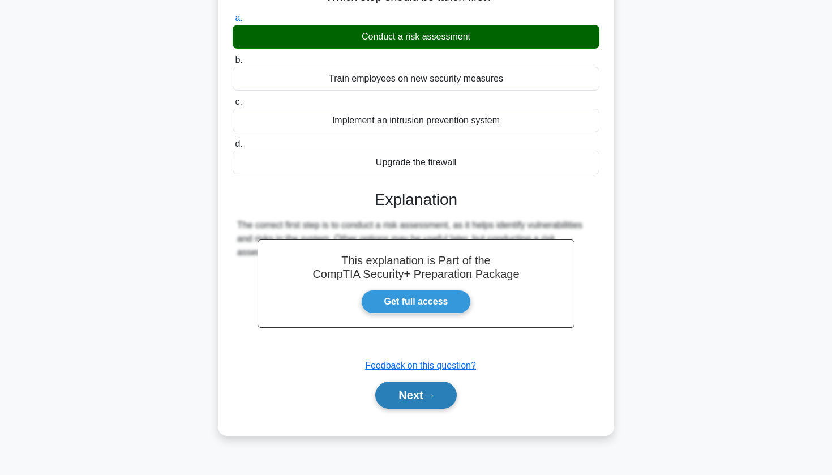
click at [405, 406] on button "Next" at bounding box center [415, 394] width 81 height 27
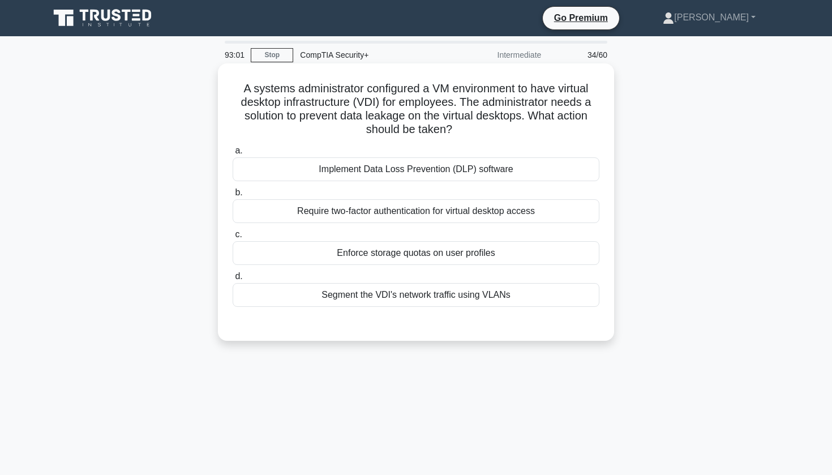
click at [408, 295] on div "Segment the VDI's network traffic using VLANs" at bounding box center [416, 295] width 367 height 24
click at [233, 280] on input "d. Segment the VDI's network traffic using VLANs" at bounding box center [233, 276] width 0 height 7
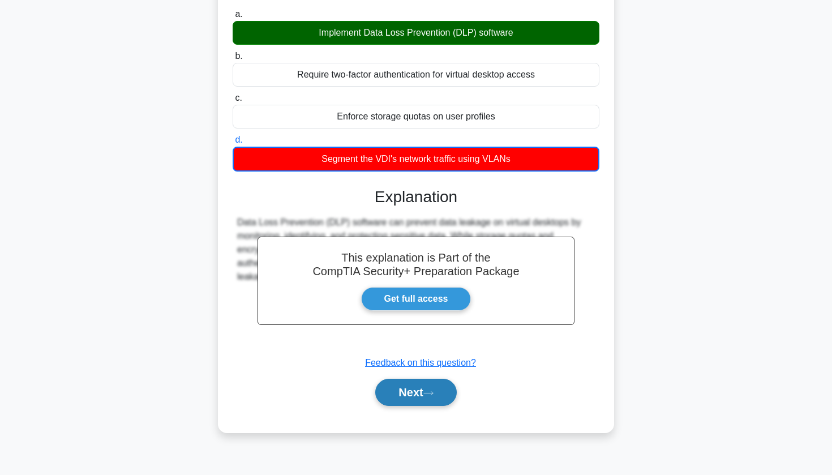
click at [414, 399] on button "Next" at bounding box center [415, 392] width 81 height 27
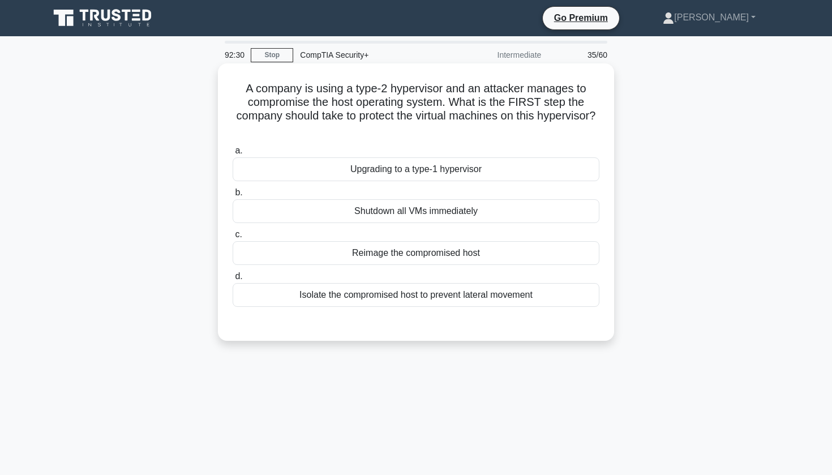
click at [470, 299] on div "Isolate the compromised host to prevent lateral movement" at bounding box center [416, 295] width 367 height 24
click at [233, 280] on input "d. Isolate the compromised host to prevent lateral movement" at bounding box center [233, 276] width 0 height 7
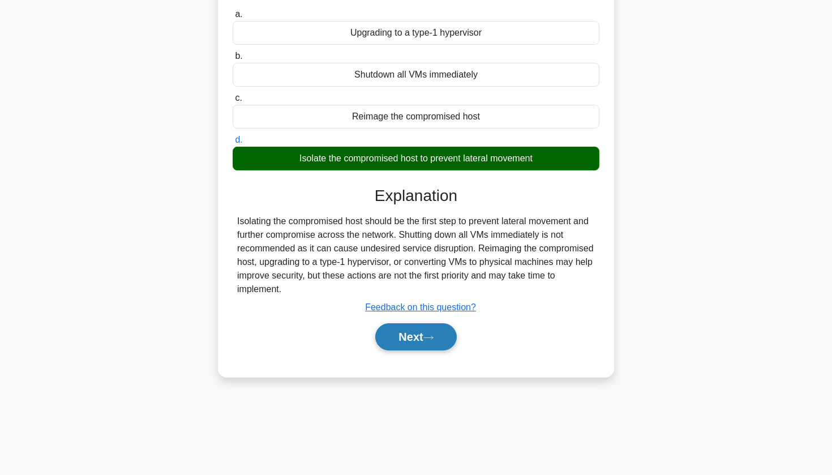
scroll to position [136, 0]
click at [417, 342] on button "Next" at bounding box center [415, 336] width 81 height 27
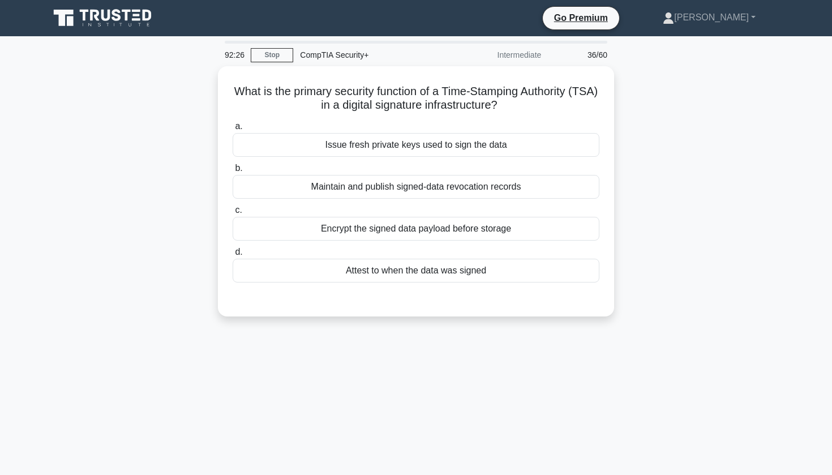
scroll to position [0, 0]
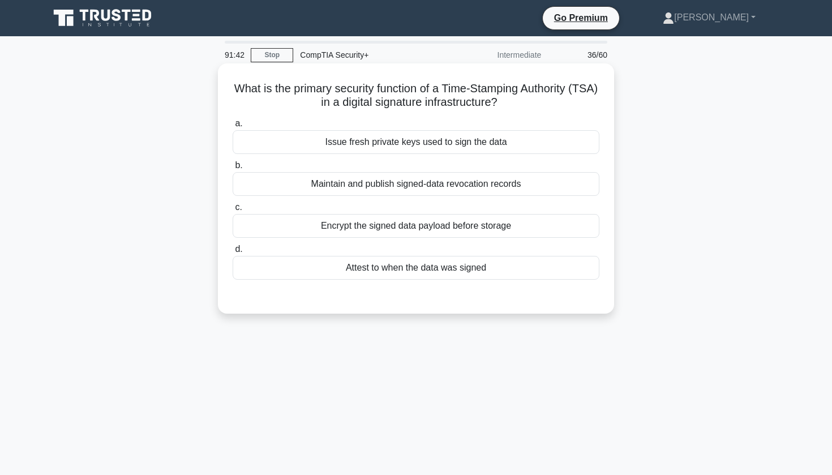
click at [480, 263] on div "Attest to when the data was signed" at bounding box center [416, 268] width 367 height 24
click at [233, 253] on input "d. Attest to when the data was signed" at bounding box center [233, 249] width 0 height 7
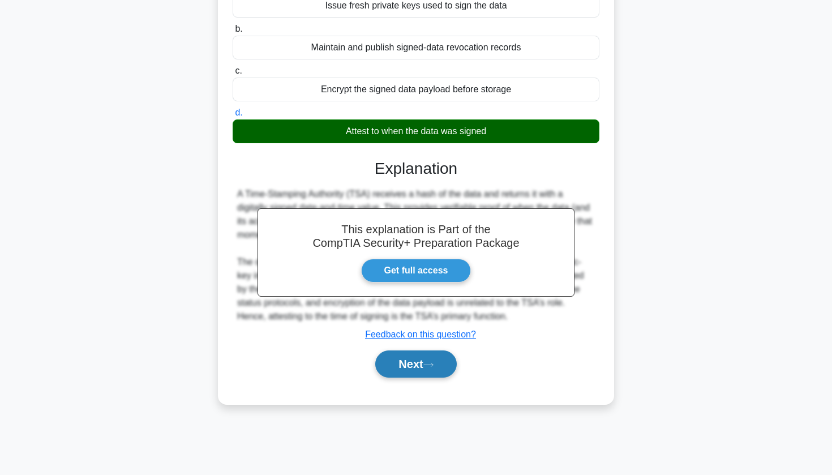
click at [410, 366] on button "Next" at bounding box center [415, 363] width 81 height 27
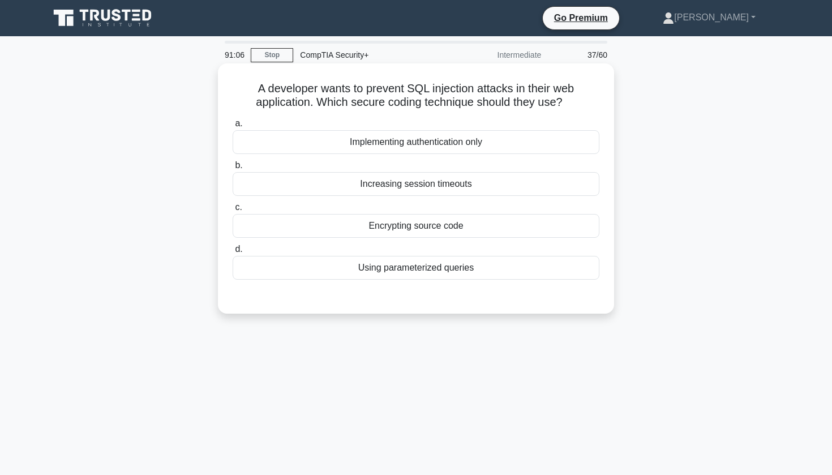
click at [439, 230] on div "Encrypting source code" at bounding box center [416, 226] width 367 height 24
click at [233, 211] on input "c. Encrypting source code" at bounding box center [233, 207] width 0 height 7
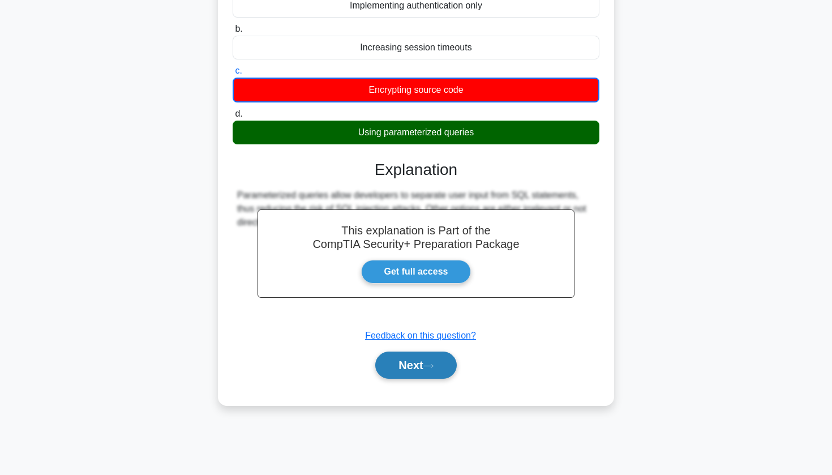
scroll to position [136, 0]
click at [415, 365] on button "Next" at bounding box center [415, 364] width 81 height 27
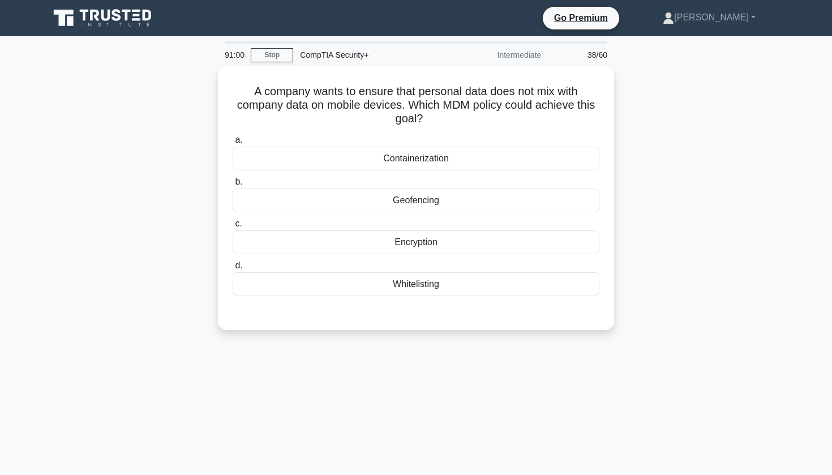
scroll to position [0, 0]
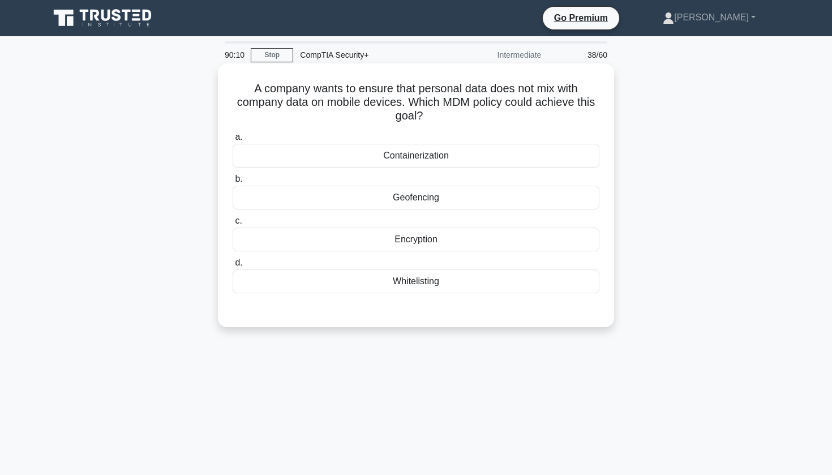
click at [351, 199] on div "Geofencing" at bounding box center [416, 198] width 367 height 24
click at [233, 183] on input "b. Geofencing" at bounding box center [233, 178] width 0 height 7
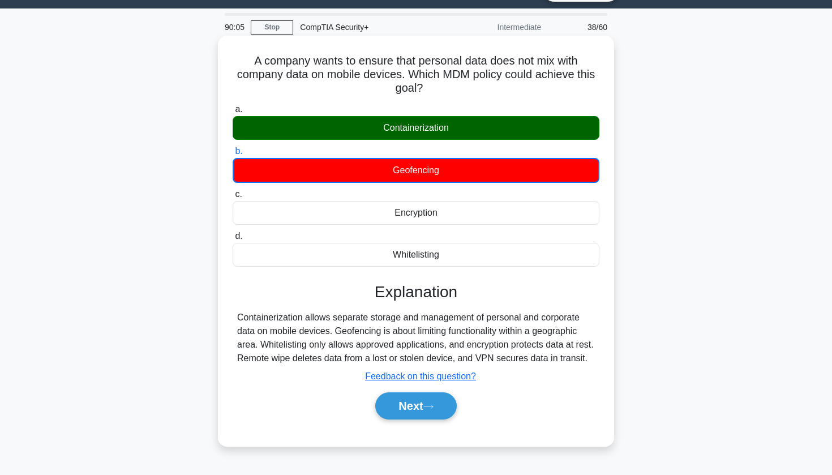
scroll to position [36, 0]
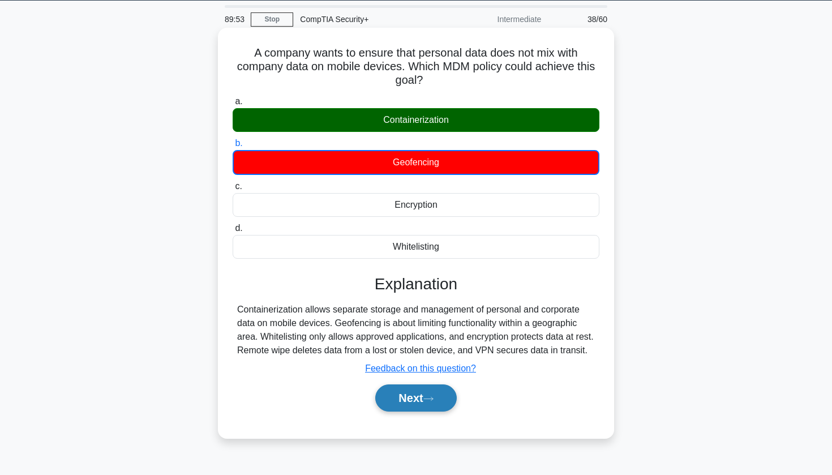
click at [431, 403] on button "Next" at bounding box center [415, 397] width 81 height 27
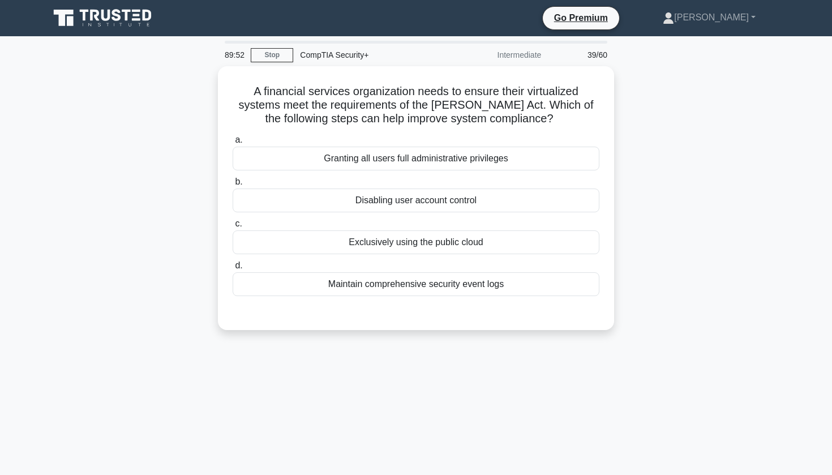
scroll to position [0, 0]
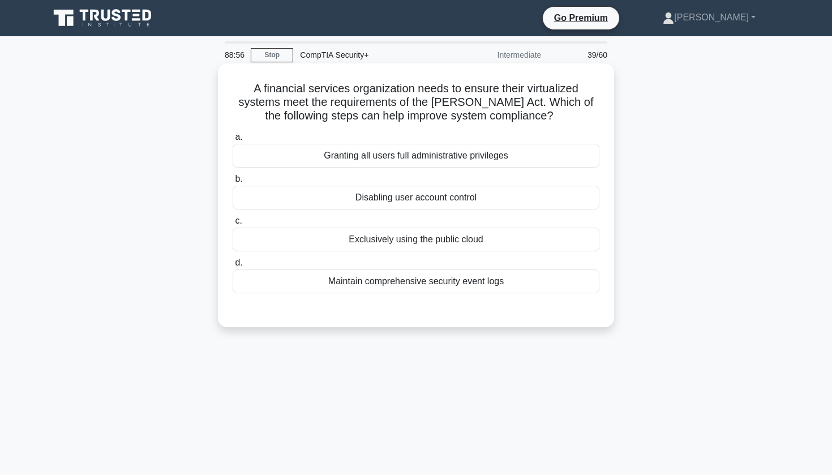
click at [376, 279] on div "Maintain comprehensive security event logs" at bounding box center [416, 281] width 367 height 24
click at [233, 266] on input "d. Maintain comprehensive security event logs" at bounding box center [233, 262] width 0 height 7
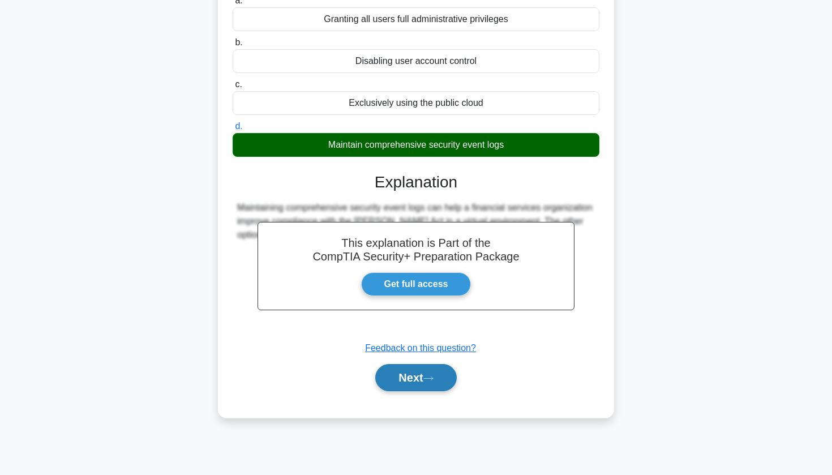
click at [389, 376] on button "Next" at bounding box center [415, 377] width 81 height 27
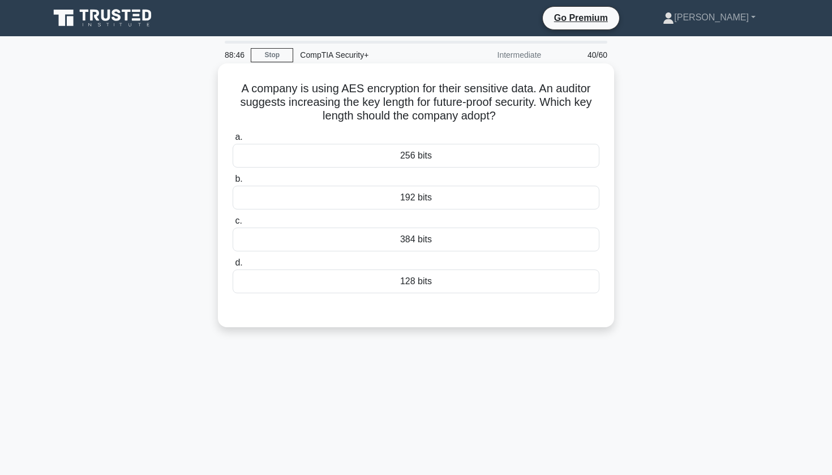
click at [376, 153] on div "256 bits" at bounding box center [416, 156] width 367 height 24
click at [233, 141] on input "a. 256 bits" at bounding box center [233, 137] width 0 height 7
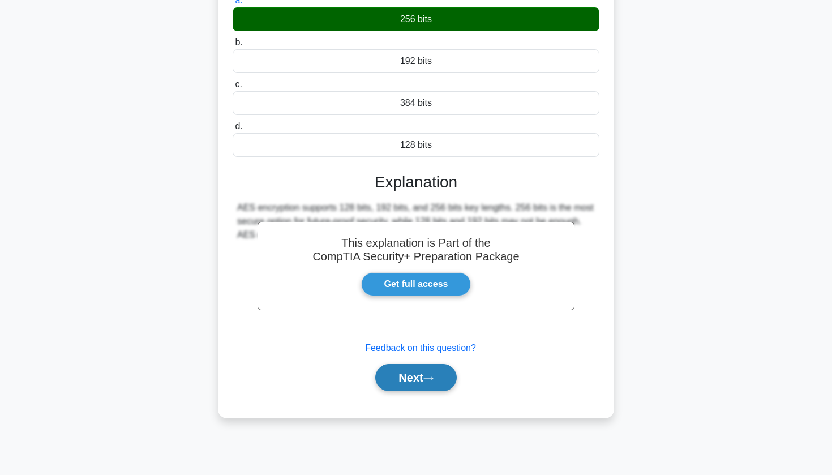
click at [408, 375] on button "Next" at bounding box center [415, 377] width 81 height 27
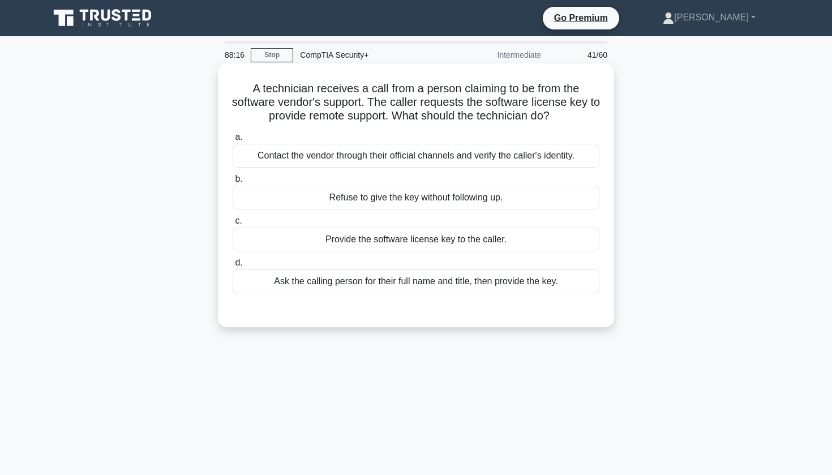
click at [352, 159] on div "Contact the vendor through their official channels and verify the caller's iden…" at bounding box center [416, 156] width 367 height 24
click at [233, 141] on input "a. Contact the vendor through their official channels and verify the caller's i…" at bounding box center [233, 137] width 0 height 7
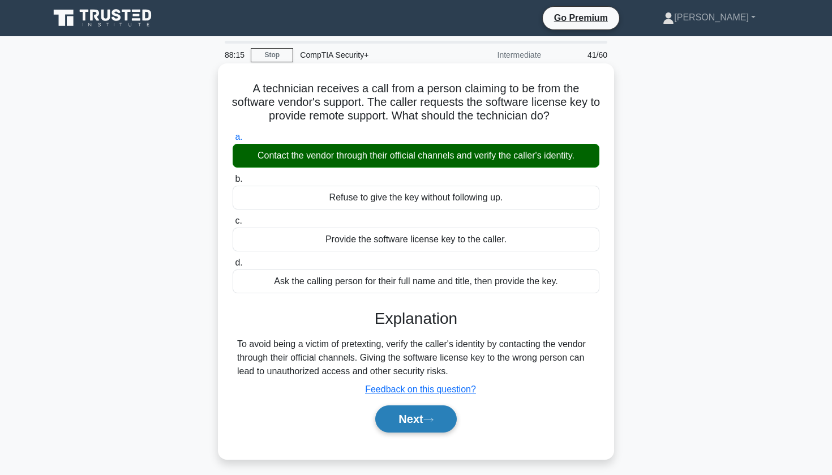
click at [410, 413] on button "Next" at bounding box center [415, 418] width 81 height 27
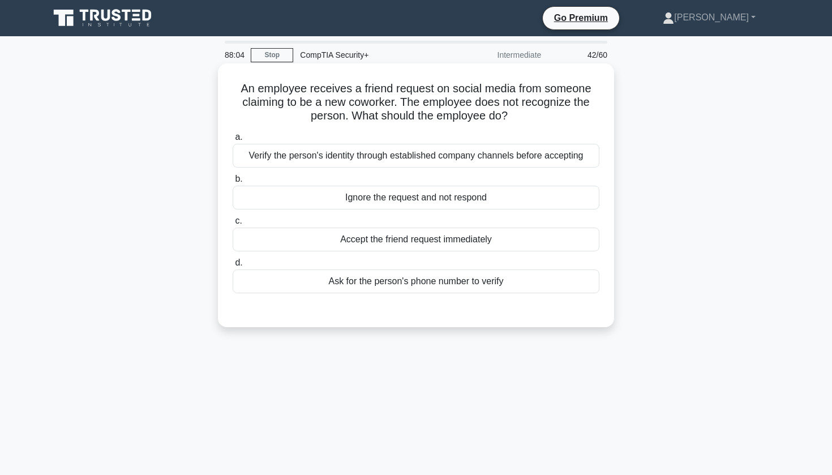
click at [392, 157] on div "Verify the person's identity through established company channels before accept…" at bounding box center [416, 156] width 367 height 24
click at [233, 141] on input "a. Verify the person's identity through established company channels before acc…" at bounding box center [233, 137] width 0 height 7
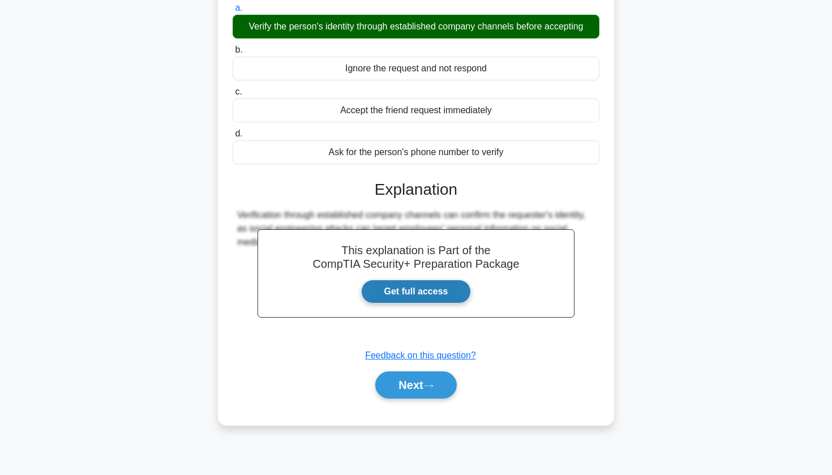
scroll to position [131, 0]
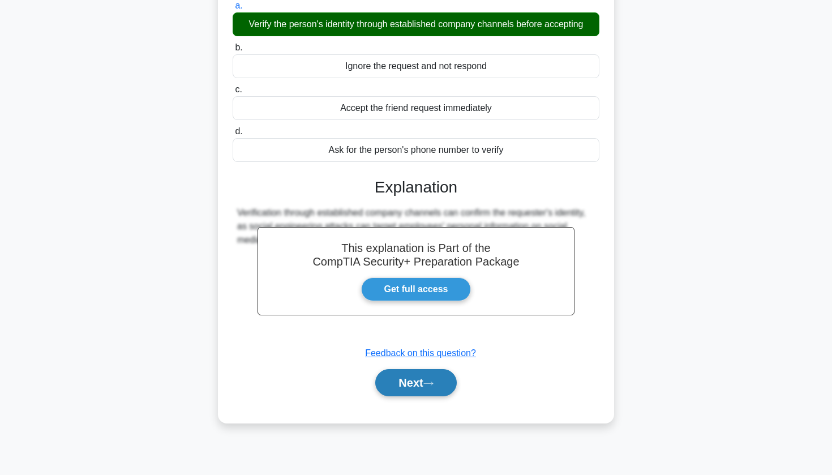
click at [397, 393] on button "Next" at bounding box center [415, 382] width 81 height 27
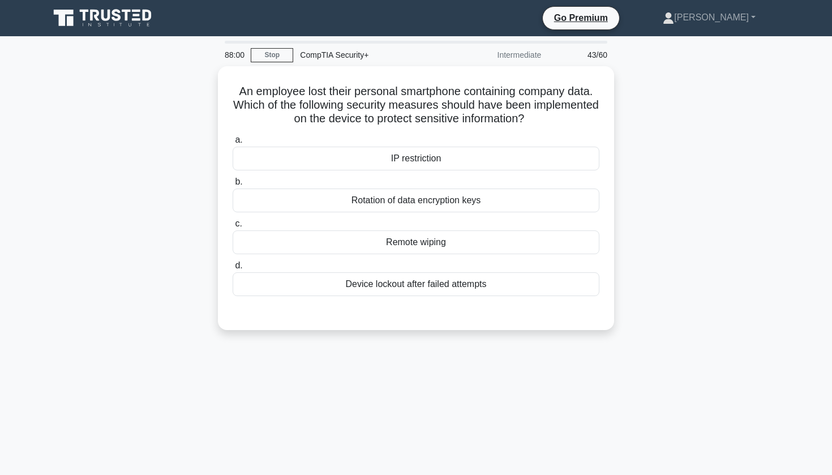
scroll to position [0, 0]
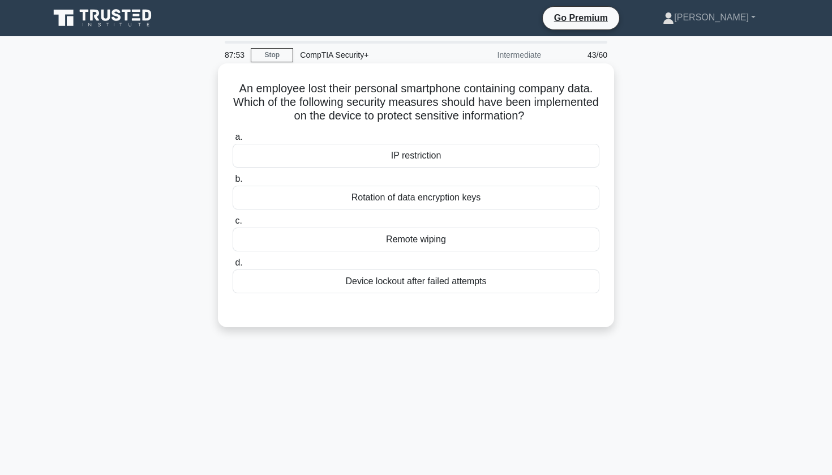
click at [372, 236] on div "Remote wiping" at bounding box center [416, 239] width 367 height 24
click at [233, 225] on input "c. Remote wiping" at bounding box center [233, 220] width 0 height 7
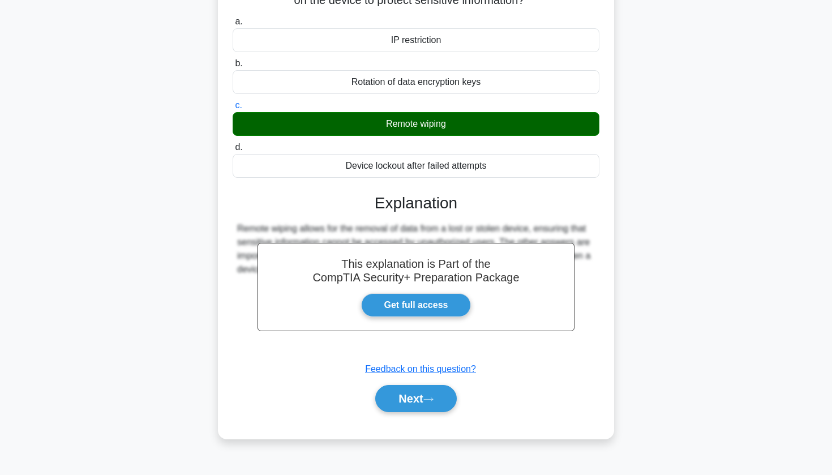
scroll to position [116, 0]
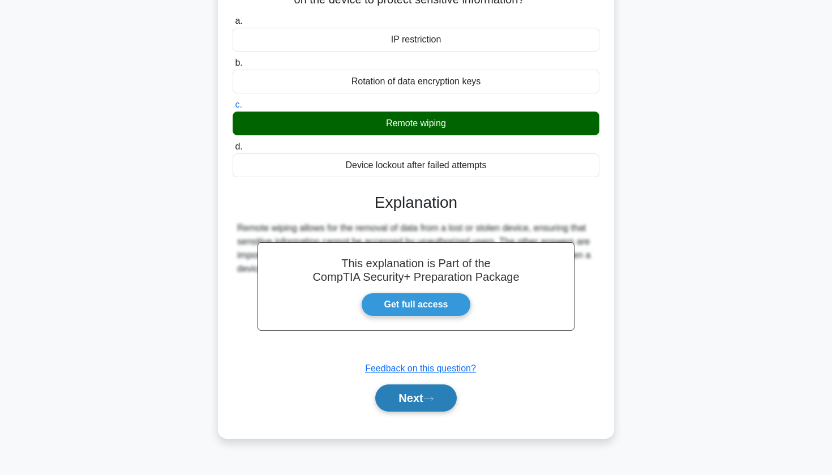
click at [423, 404] on button "Next" at bounding box center [415, 397] width 81 height 27
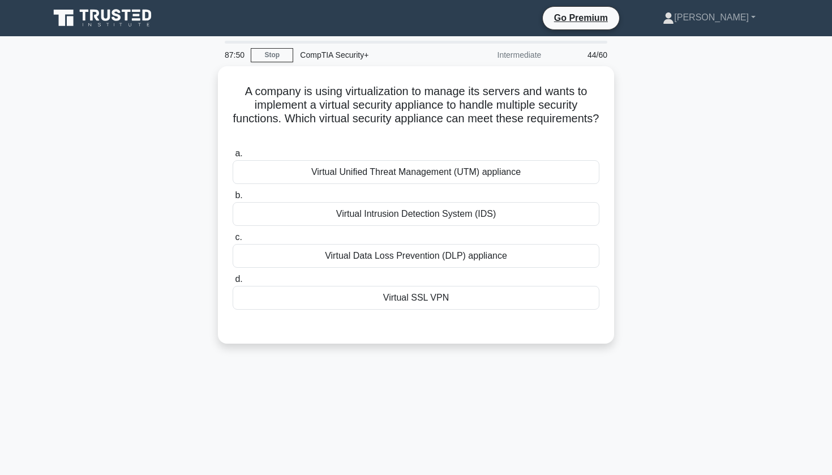
scroll to position [0, 0]
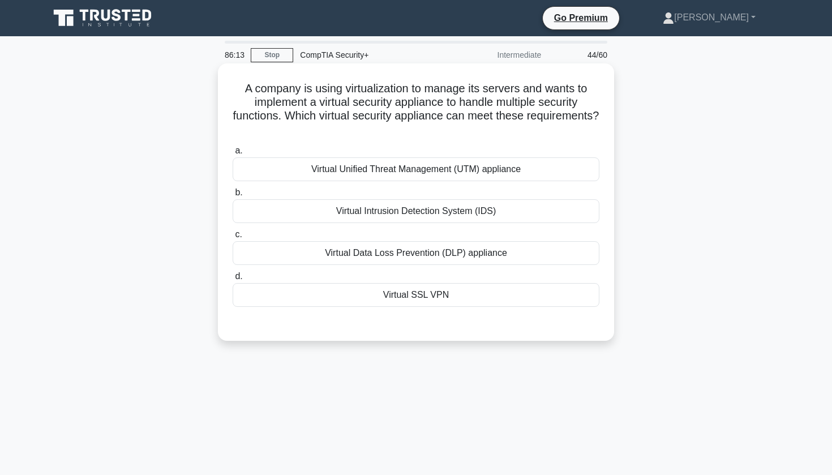
click at [408, 246] on div "Virtual Data Loss Prevention (DLP) appliance" at bounding box center [416, 253] width 367 height 24
click at [233, 238] on input "c. Virtual Data Loss Prevention (DLP) appliance" at bounding box center [233, 234] width 0 height 7
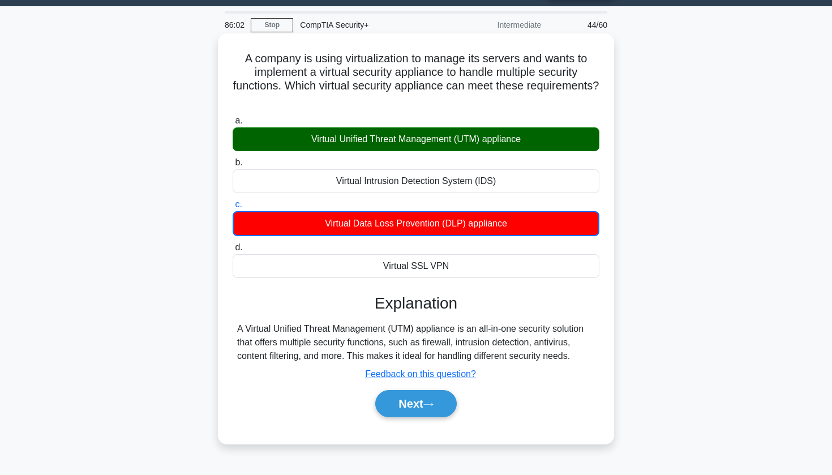
scroll to position [28, 0]
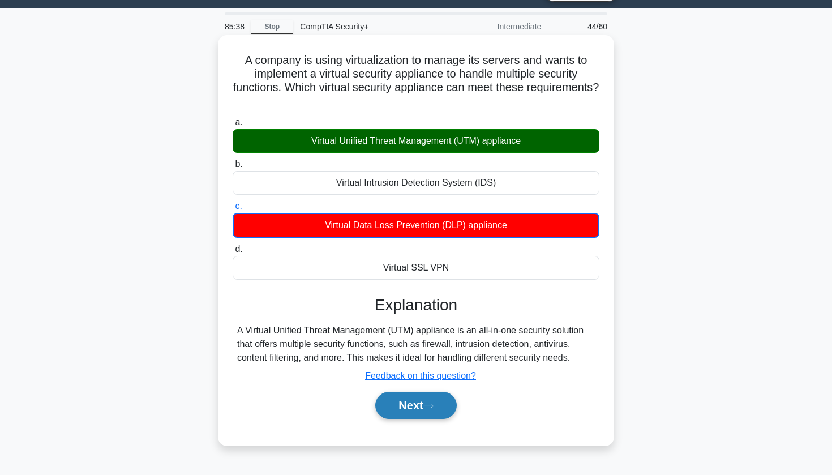
click at [400, 412] on button "Next" at bounding box center [415, 405] width 81 height 27
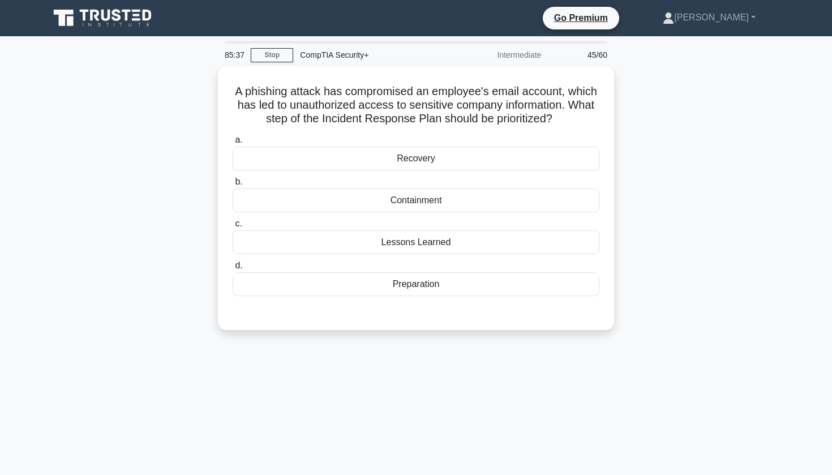
scroll to position [0, 0]
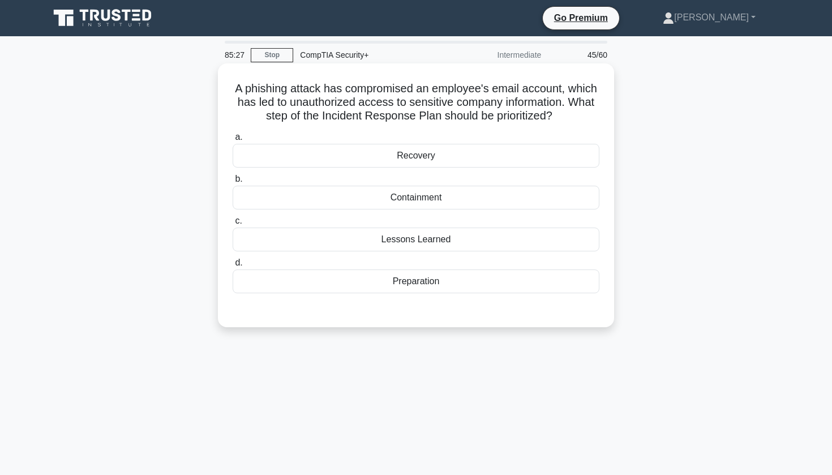
click at [396, 196] on div "Containment" at bounding box center [416, 198] width 367 height 24
click at [233, 183] on input "b. Containment" at bounding box center [233, 178] width 0 height 7
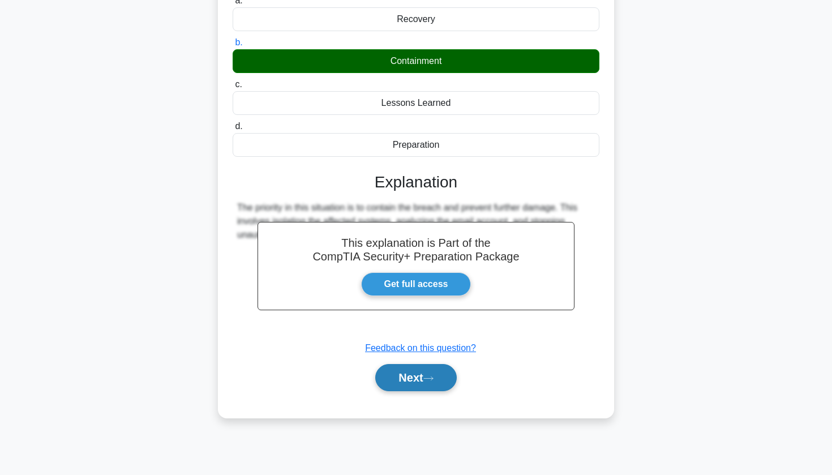
click at [407, 386] on button "Next" at bounding box center [415, 377] width 81 height 27
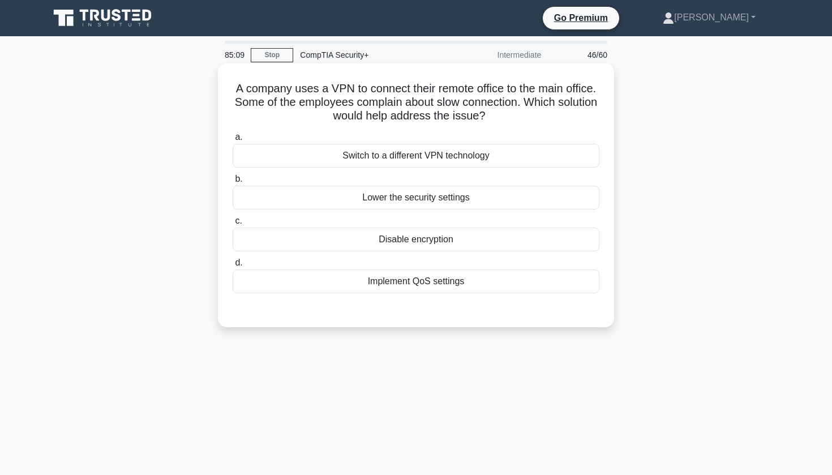
click at [434, 156] on div "Switch to a different VPN technology" at bounding box center [416, 156] width 367 height 24
click at [233, 141] on input "a. Switch to a different VPN technology" at bounding box center [233, 137] width 0 height 7
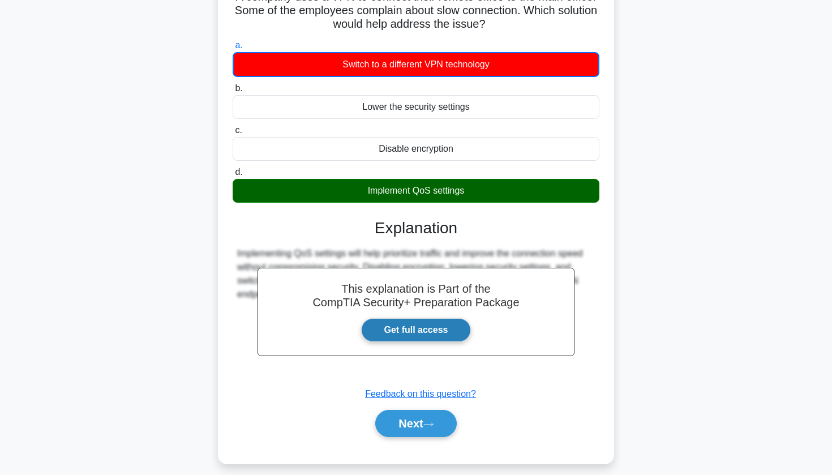
scroll to position [94, 0]
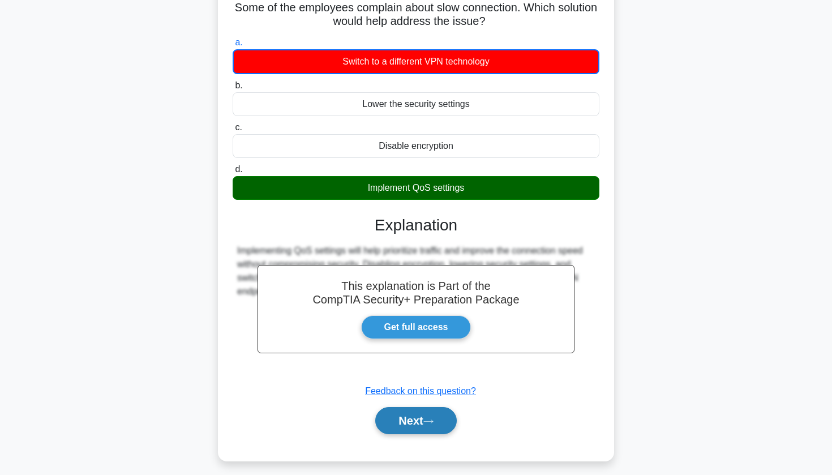
click at [398, 411] on button "Next" at bounding box center [415, 420] width 81 height 27
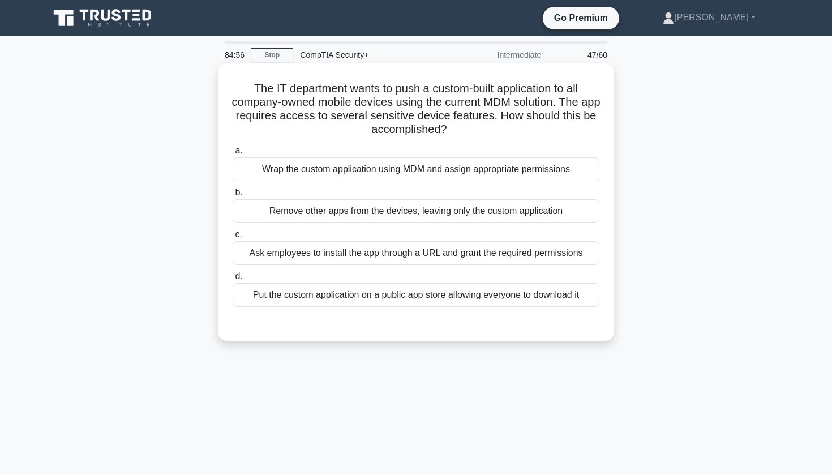
scroll to position [0, 0]
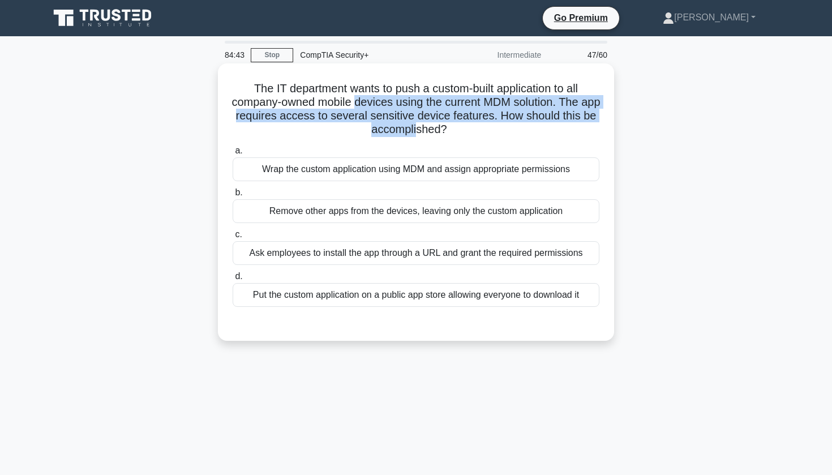
drag, startPoint x: 355, startPoint y: 97, endPoint x: 415, endPoint y: 134, distance: 70.4
click at [415, 134] on h5 "The IT department wants to push a custom-built application to all company-owned…" at bounding box center [415, 108] width 369 height 55
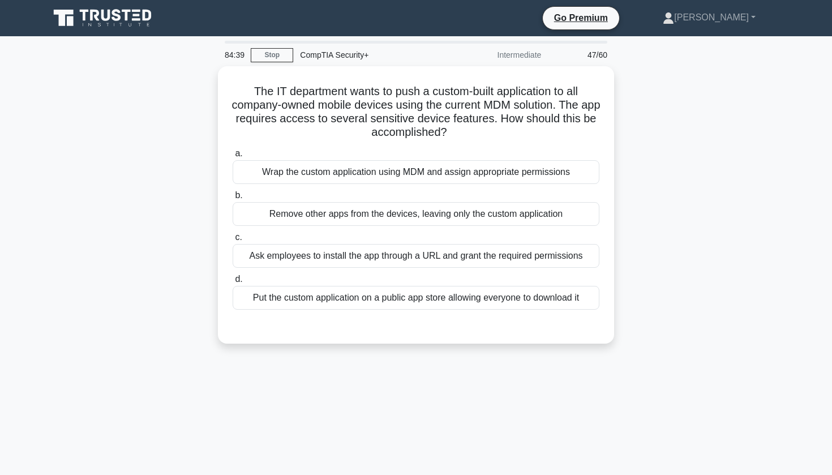
click at [165, 143] on div "The IT department wants to push a custom-built application to all company-owned…" at bounding box center [415, 211] width 747 height 291
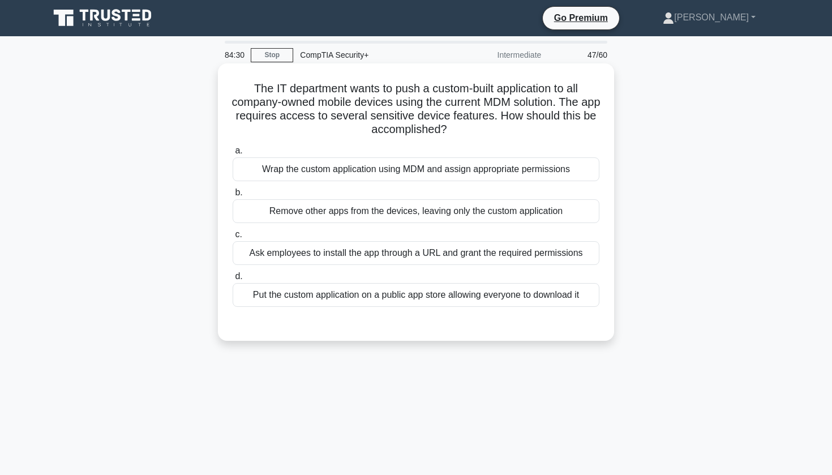
click at [371, 169] on div "Wrap the custom application using MDM and assign appropriate permissions" at bounding box center [416, 169] width 367 height 24
click at [233, 154] on input "a. Wrap the custom application using MDM and assign appropriate permissions" at bounding box center [233, 150] width 0 height 7
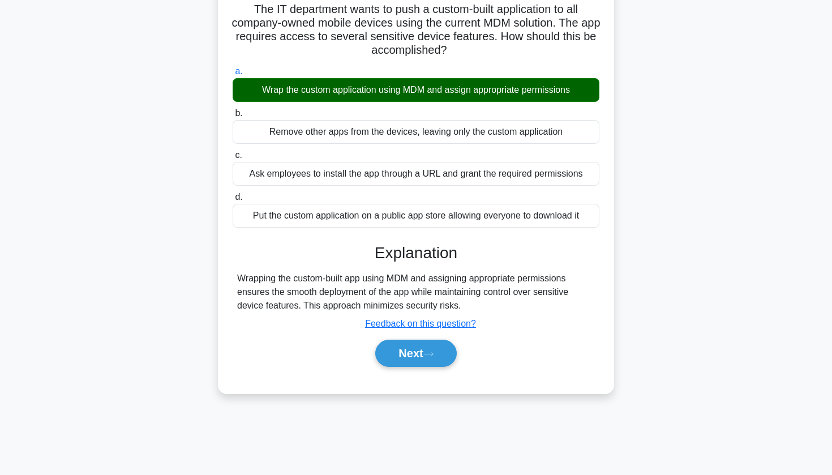
scroll to position [113, 0]
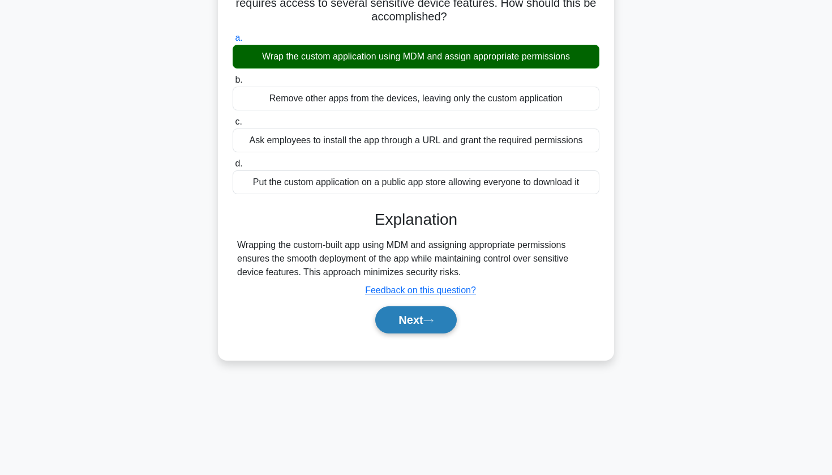
click at [390, 326] on button "Next" at bounding box center [415, 319] width 81 height 27
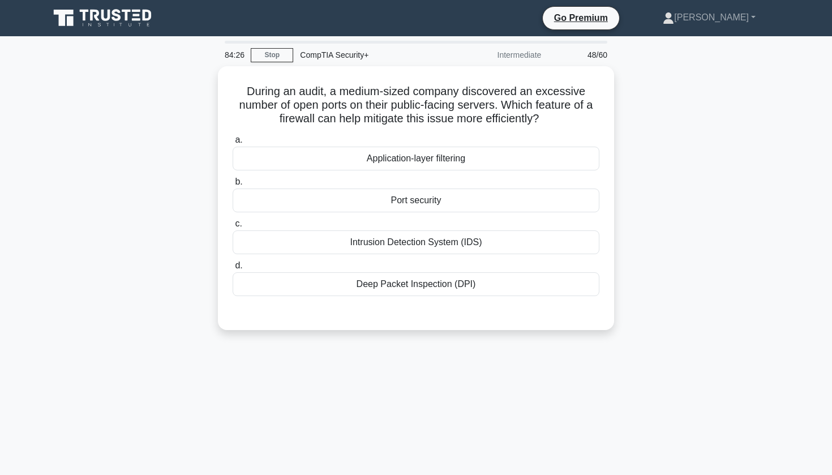
scroll to position [0, 0]
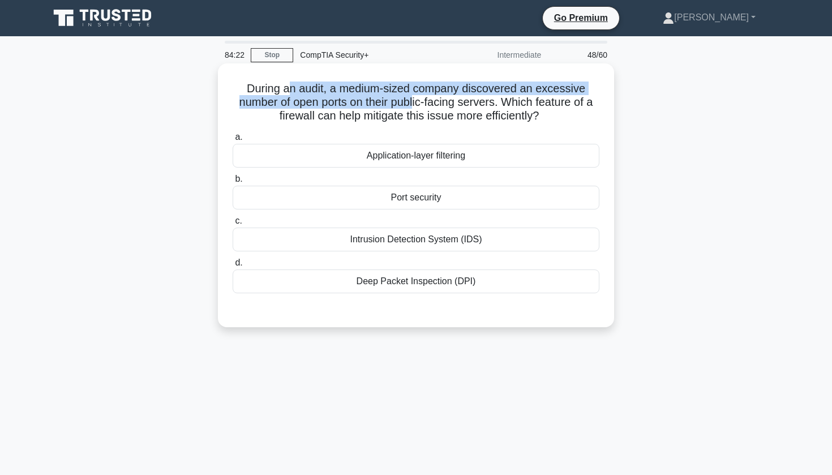
drag, startPoint x: 293, startPoint y: 85, endPoint x: 416, endPoint y: 97, distance: 123.3
click at [416, 97] on h5 "During an audit, a medium-sized company discovered an excessive number of open …" at bounding box center [415, 102] width 369 height 42
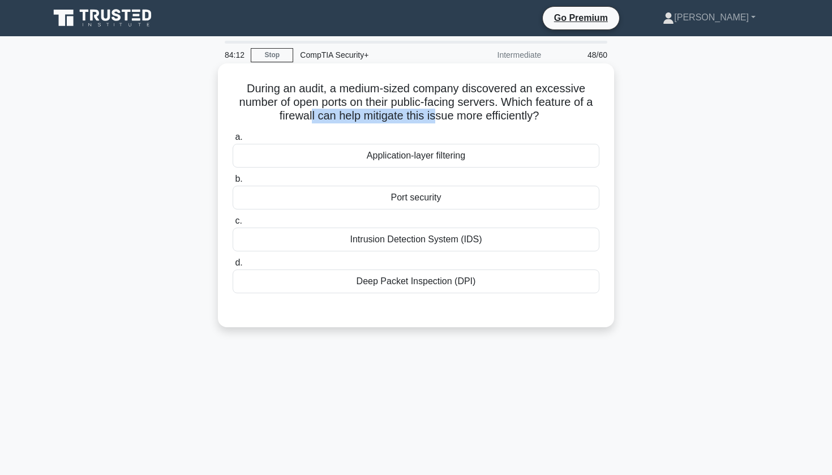
drag, startPoint x: 311, startPoint y: 113, endPoint x: 436, endPoint y: 118, distance: 125.7
click at [437, 118] on h5 "During an audit, a medium-sized company discovered an excessive number of open …" at bounding box center [415, 102] width 369 height 42
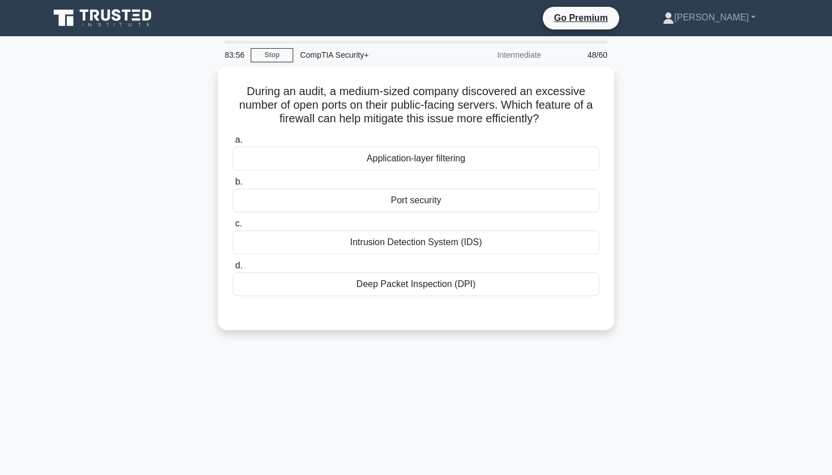
click at [105, 174] on div "During an audit, a medium-sized company discovered an excessive number of open …" at bounding box center [415, 204] width 747 height 277
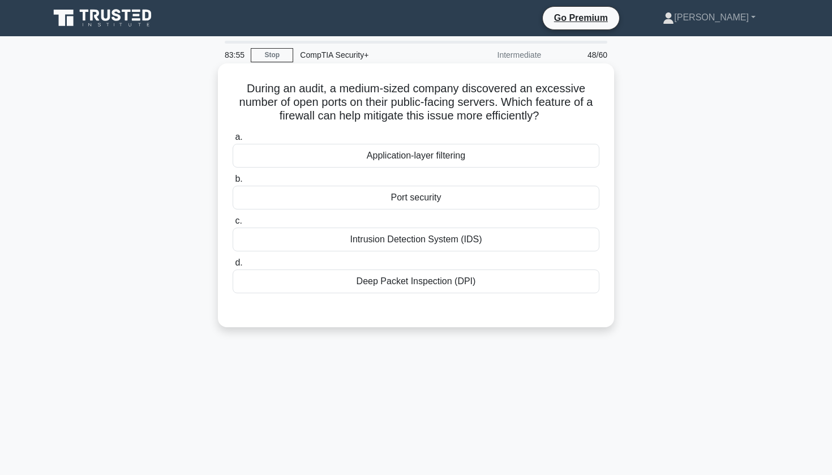
click at [341, 200] on div "Port security" at bounding box center [416, 198] width 367 height 24
click at [233, 183] on input "b. Port security" at bounding box center [233, 178] width 0 height 7
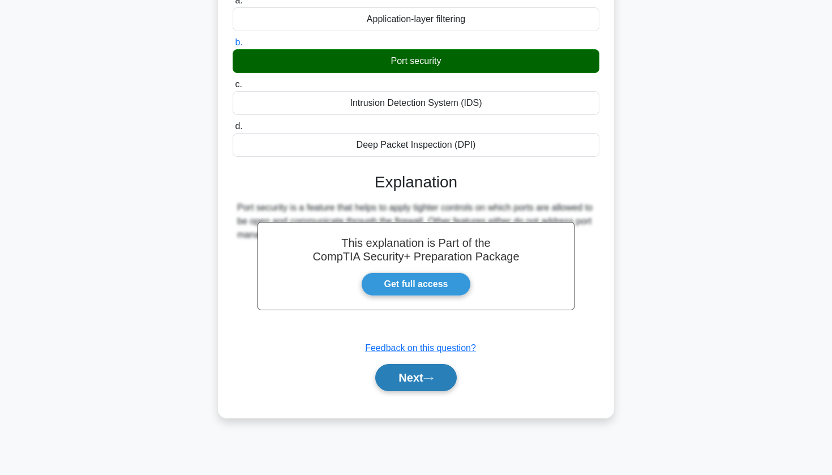
click at [407, 389] on button "Next" at bounding box center [415, 377] width 81 height 27
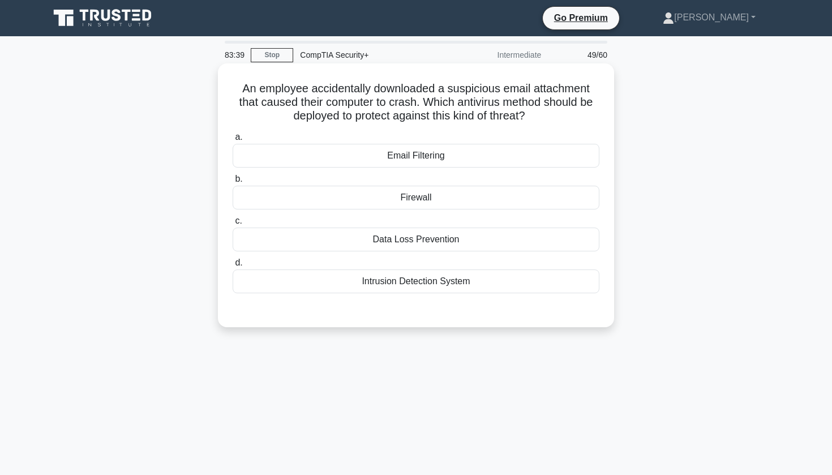
click at [418, 199] on div "Firewall" at bounding box center [416, 198] width 367 height 24
click at [233, 183] on input "b. Firewall" at bounding box center [233, 178] width 0 height 7
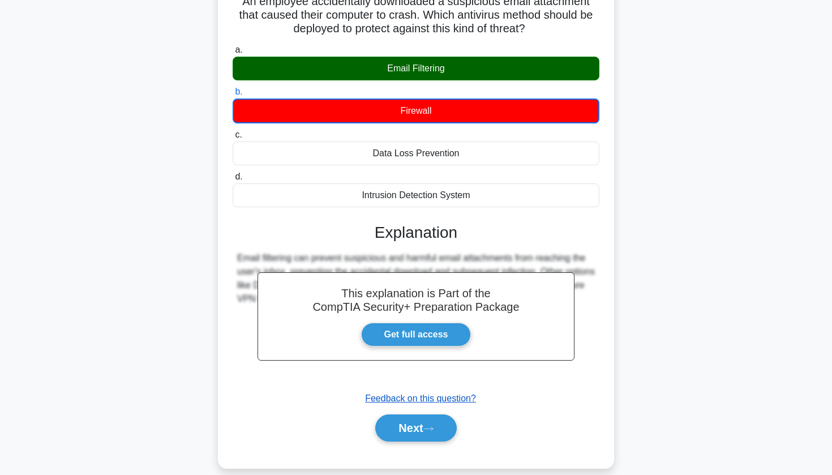
scroll to position [88, 0]
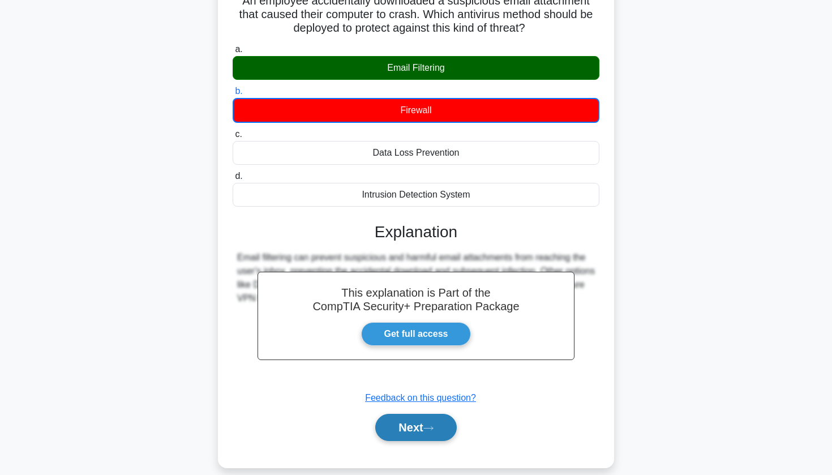
click at [408, 416] on button "Next" at bounding box center [415, 427] width 81 height 27
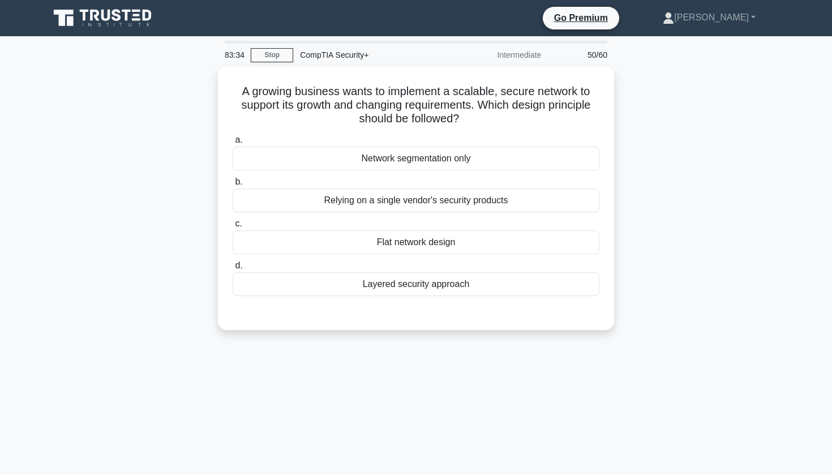
scroll to position [0, 0]
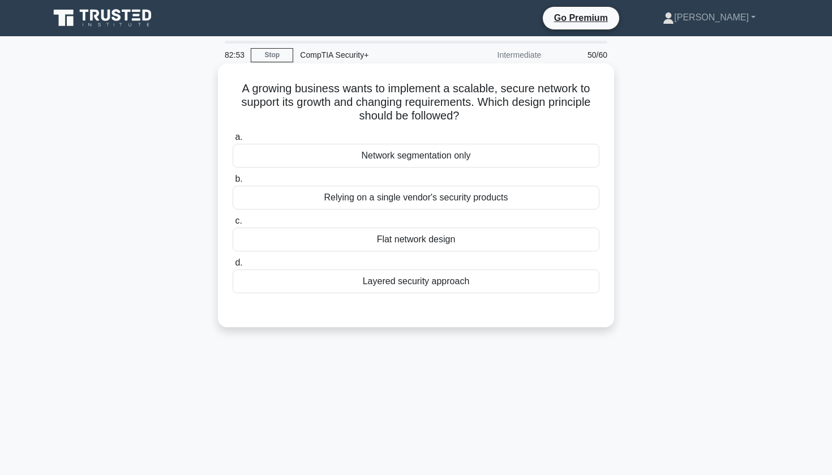
click at [403, 291] on div "Layered security approach" at bounding box center [416, 281] width 367 height 24
click at [233, 266] on input "d. Layered security approach" at bounding box center [233, 262] width 0 height 7
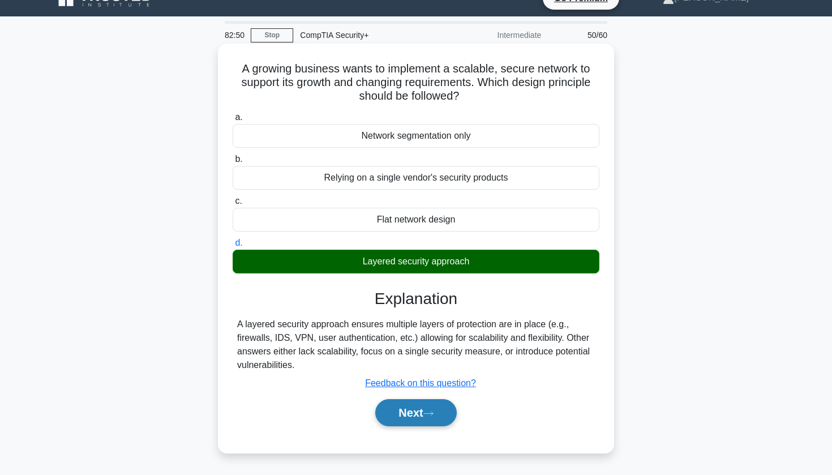
scroll to position [20, 0]
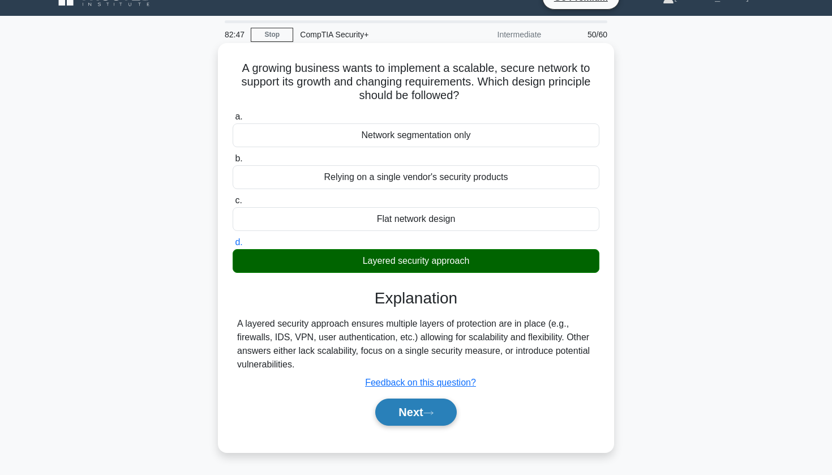
click at [406, 411] on button "Next" at bounding box center [415, 411] width 81 height 27
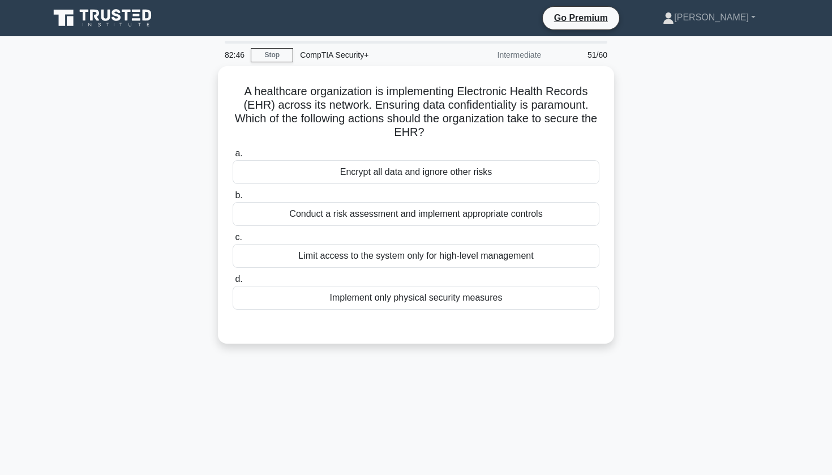
scroll to position [0, 0]
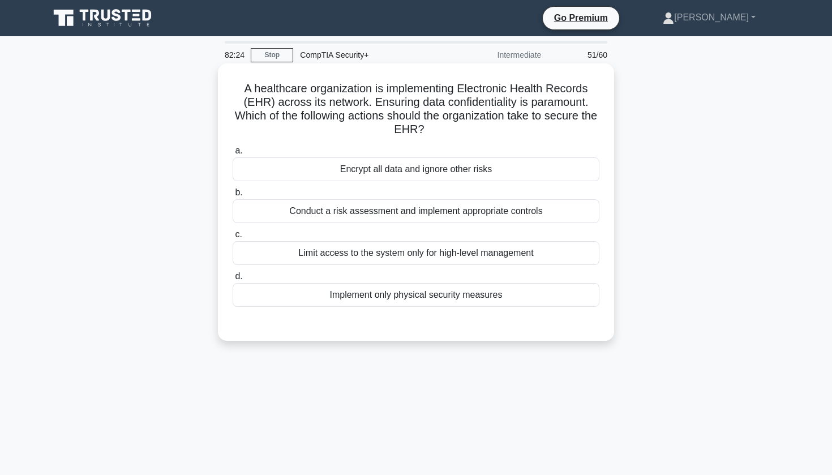
click at [399, 214] on div "Conduct a risk assessment and implement appropriate controls" at bounding box center [416, 211] width 367 height 24
click at [233, 196] on input "b. Conduct a risk assessment and implement appropriate controls" at bounding box center [233, 192] width 0 height 7
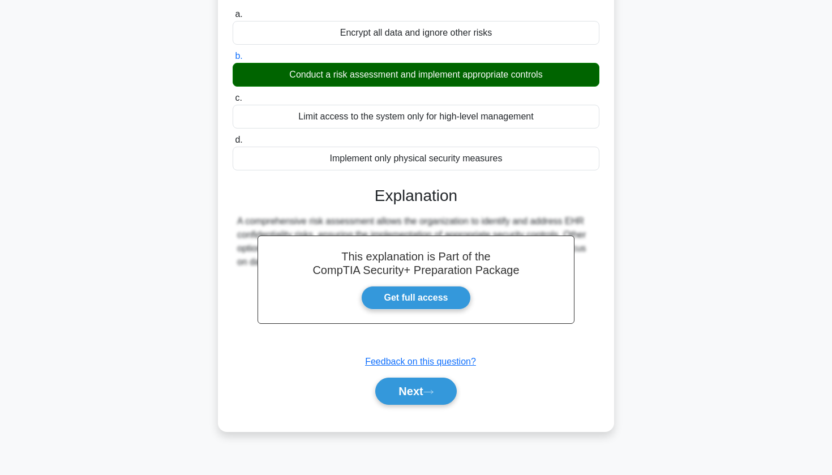
scroll to position [136, 0]
click at [394, 393] on button "Next" at bounding box center [415, 390] width 81 height 27
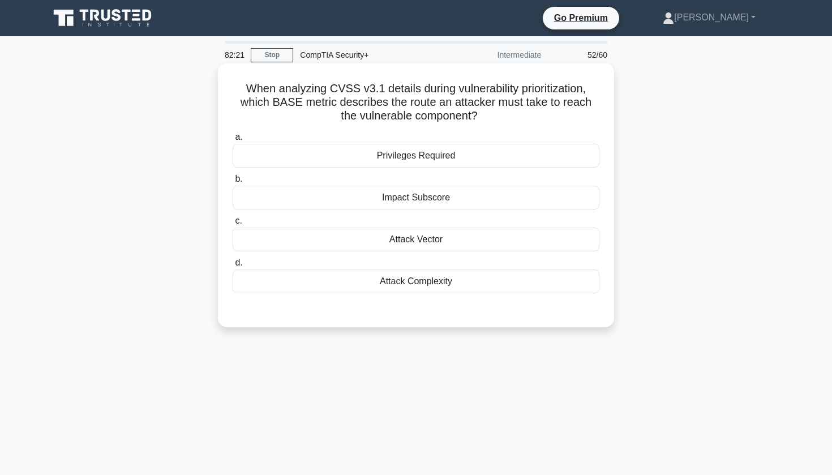
scroll to position [0, 0]
click at [395, 241] on div "Attack Vector" at bounding box center [416, 239] width 367 height 24
click at [233, 225] on input "c. Attack Vector" at bounding box center [233, 220] width 0 height 7
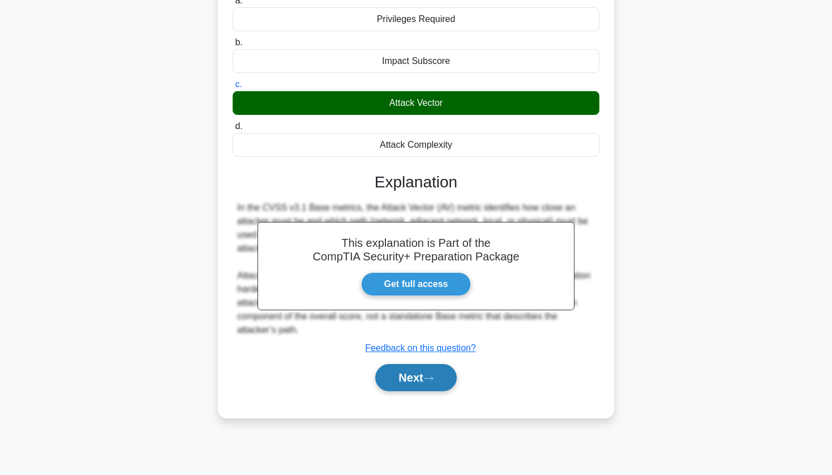
click at [392, 370] on button "Next" at bounding box center [415, 377] width 81 height 27
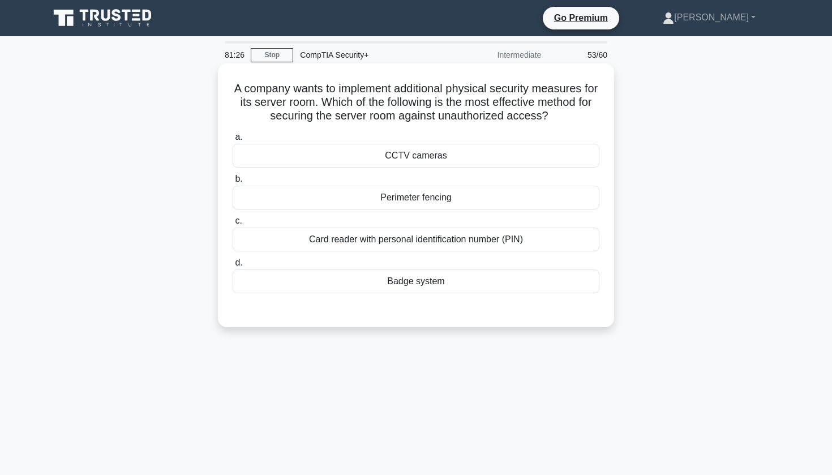
drag, startPoint x: 365, startPoint y: 115, endPoint x: 392, endPoint y: 124, distance: 27.6
click at [392, 124] on div "A company wants to implement additional physical security measures for its serv…" at bounding box center [415, 195] width 387 height 255
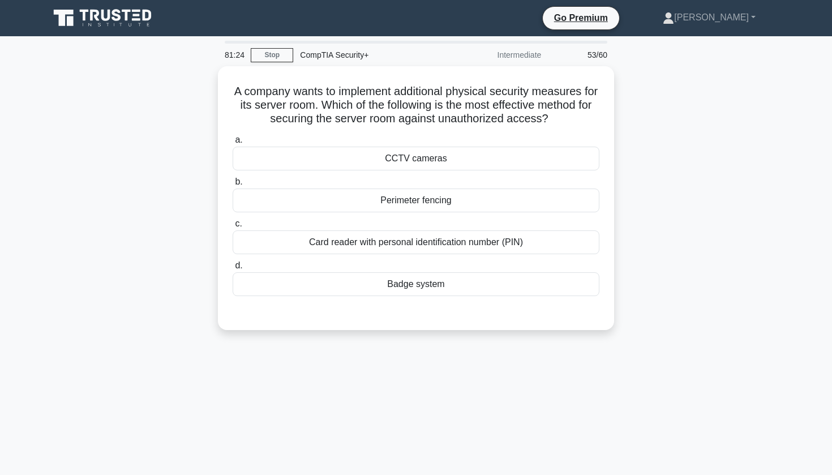
click at [665, 220] on div "A company wants to implement additional physical security measures for its serv…" at bounding box center [415, 204] width 747 height 277
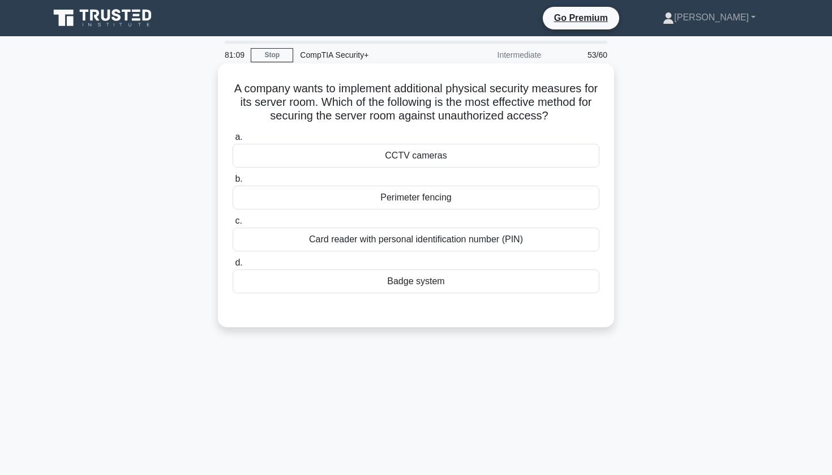
click at [429, 243] on div "Card reader with personal identification number (PIN)" at bounding box center [416, 239] width 367 height 24
click at [233, 225] on input "c. Card reader with personal identification number (PIN)" at bounding box center [233, 220] width 0 height 7
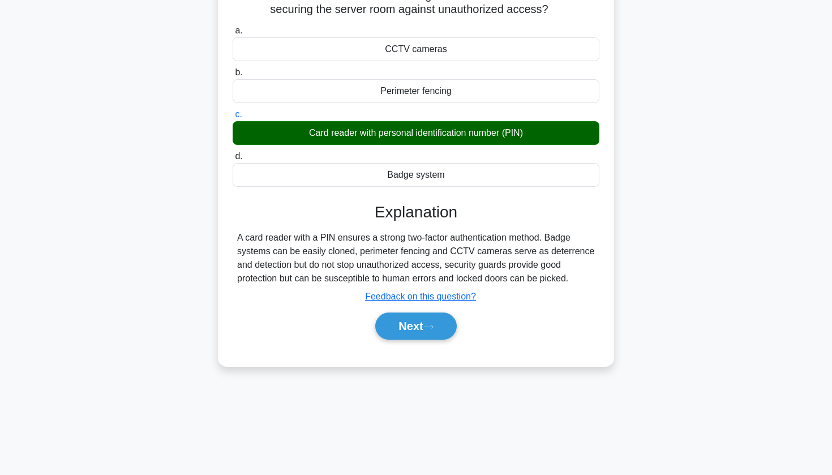
scroll to position [122, 0]
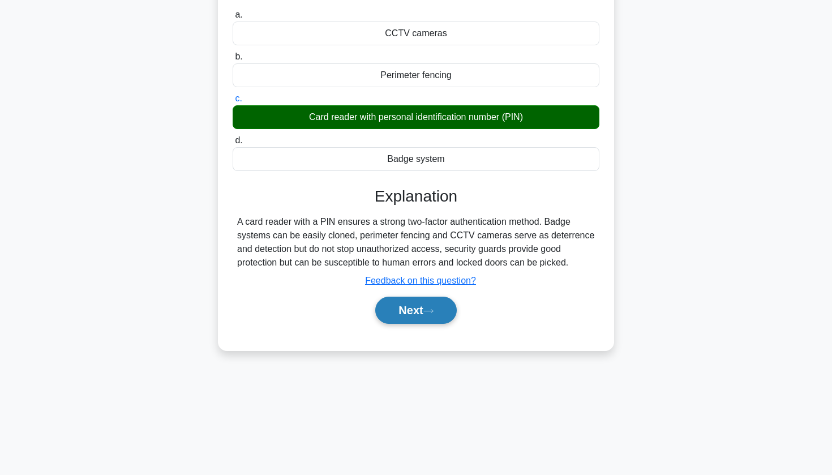
click at [419, 317] on button "Next" at bounding box center [415, 309] width 81 height 27
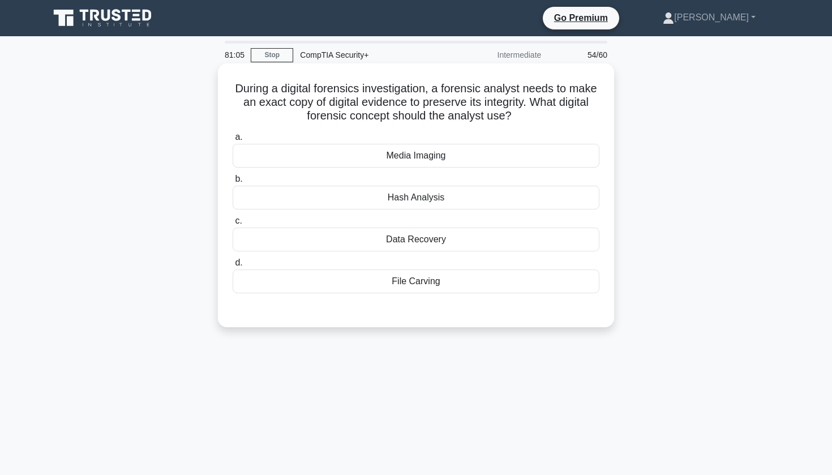
scroll to position [0, 0]
click at [474, 156] on div "Media Imaging" at bounding box center [416, 156] width 367 height 24
click at [233, 141] on input "a. Media Imaging" at bounding box center [233, 137] width 0 height 7
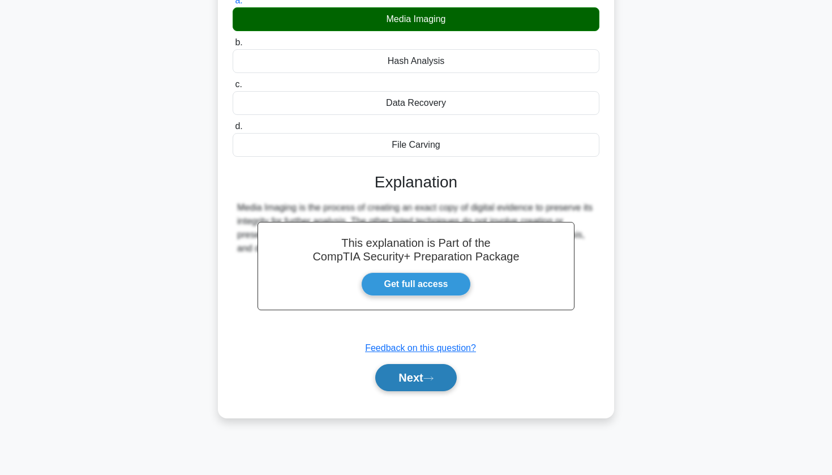
click at [405, 369] on button "Next" at bounding box center [415, 377] width 81 height 27
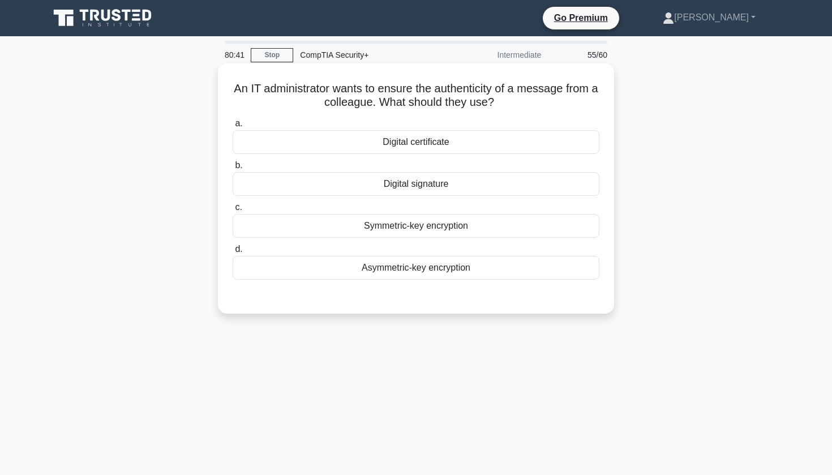
click at [418, 229] on div "Symmetric-key encryption" at bounding box center [416, 226] width 367 height 24
click at [233, 211] on input "c. Symmetric-key encryption" at bounding box center [233, 207] width 0 height 7
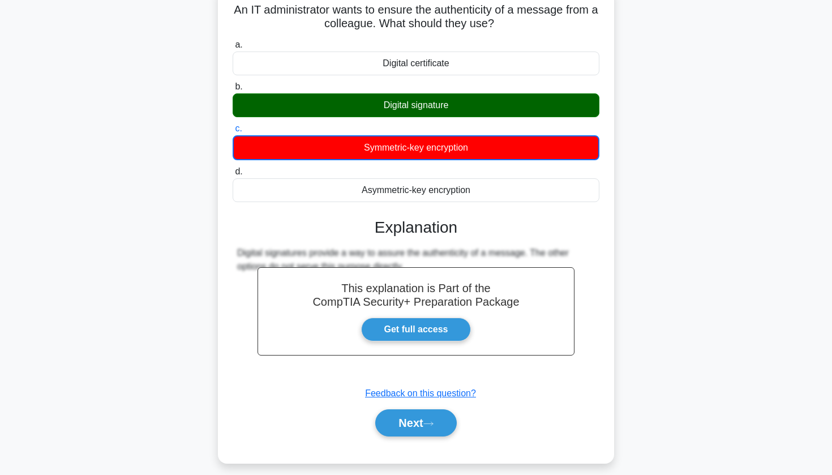
scroll to position [78, 0]
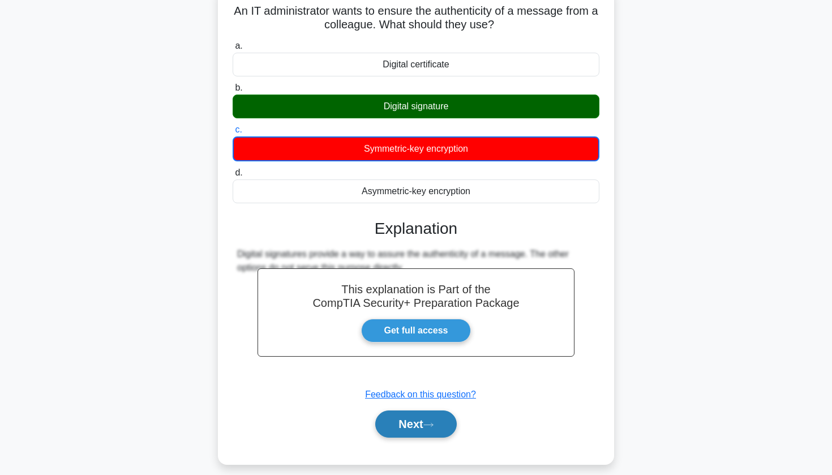
click at [406, 414] on button "Next" at bounding box center [415, 423] width 81 height 27
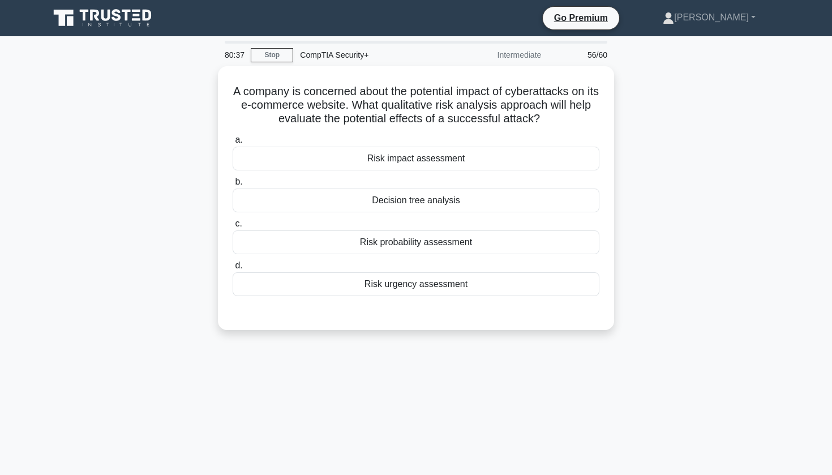
scroll to position [0, 0]
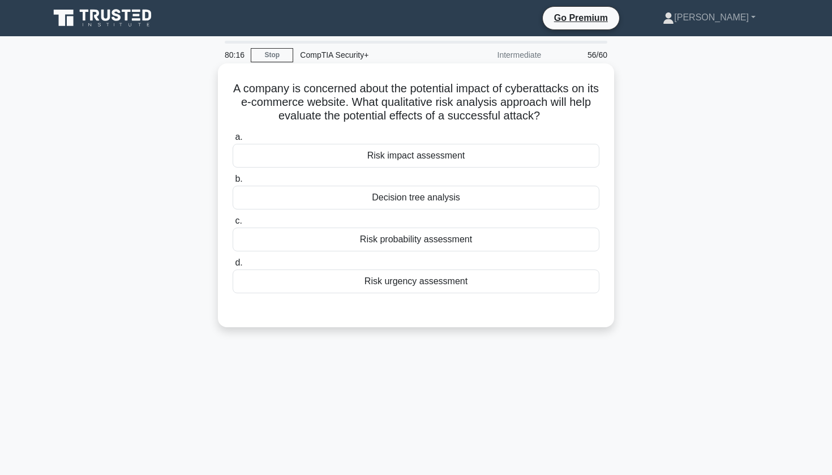
click at [449, 154] on div "Risk impact assessment" at bounding box center [416, 156] width 367 height 24
click at [233, 141] on input "a. Risk impact assessment" at bounding box center [233, 137] width 0 height 7
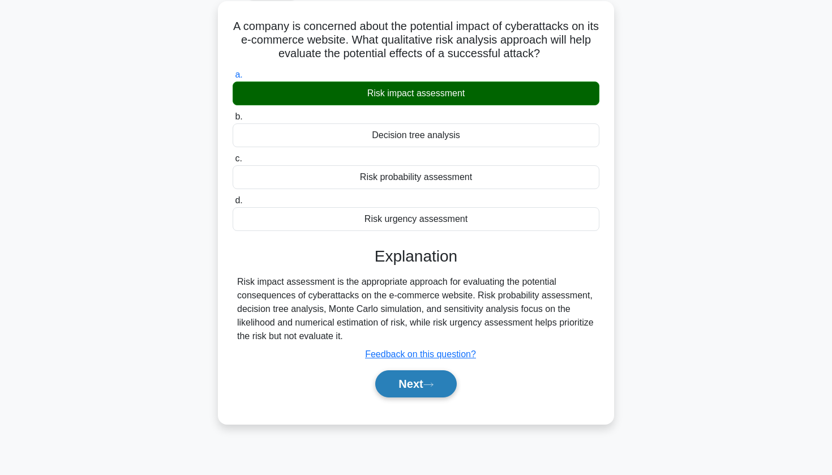
click at [394, 386] on button "Next" at bounding box center [415, 383] width 81 height 27
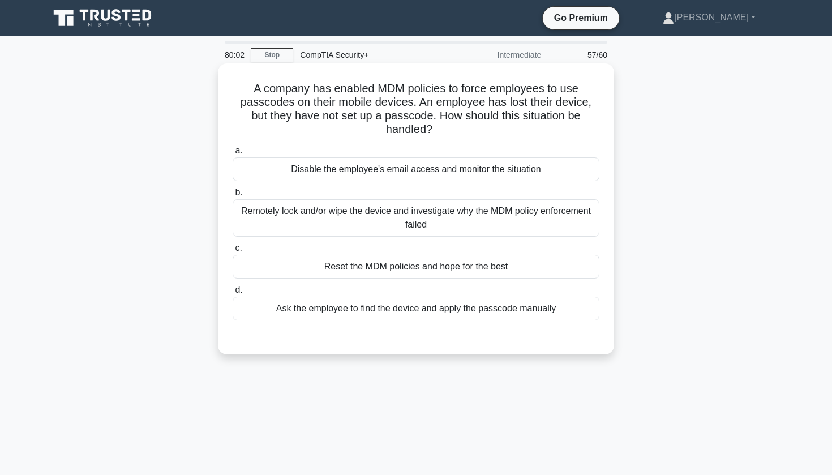
click at [377, 221] on div "Remotely lock and/or wipe the device and investigate why the MDM policy enforce…" at bounding box center [416, 217] width 367 height 37
click at [233, 196] on input "b. Remotely lock and/or wipe the device and investigate why the MDM policy enfo…" at bounding box center [233, 192] width 0 height 7
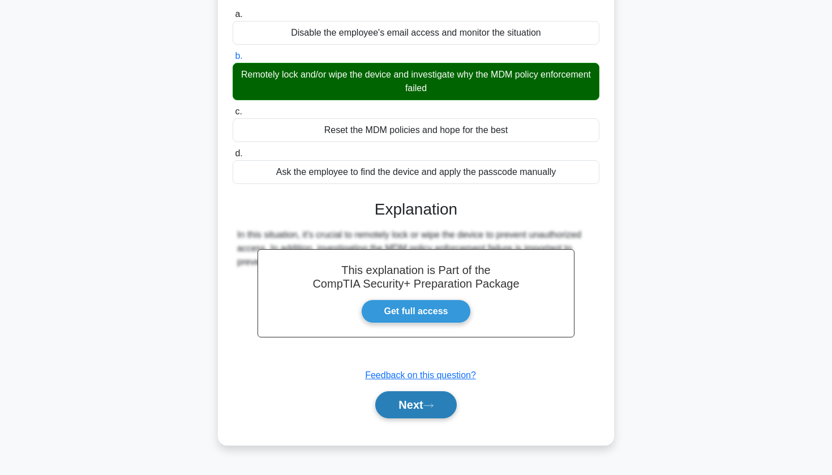
click at [376, 408] on button "Next" at bounding box center [415, 404] width 81 height 27
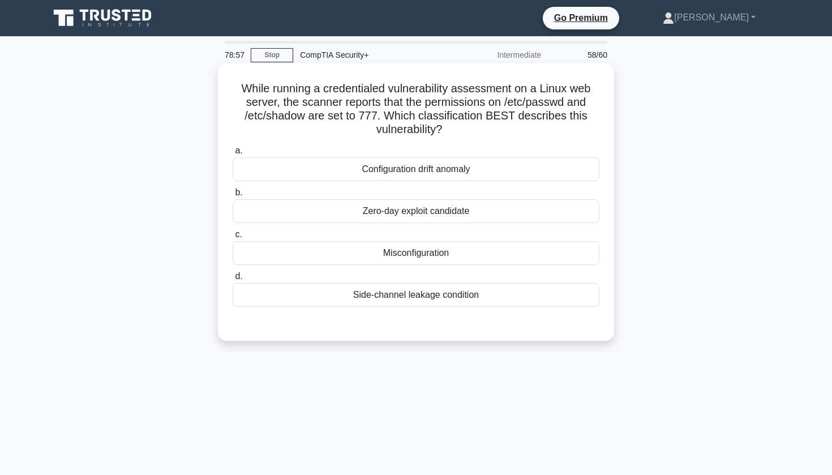
click at [345, 254] on div "Misconfiguration" at bounding box center [416, 253] width 367 height 24
click at [233, 238] on input "c. Misconfiguration" at bounding box center [233, 234] width 0 height 7
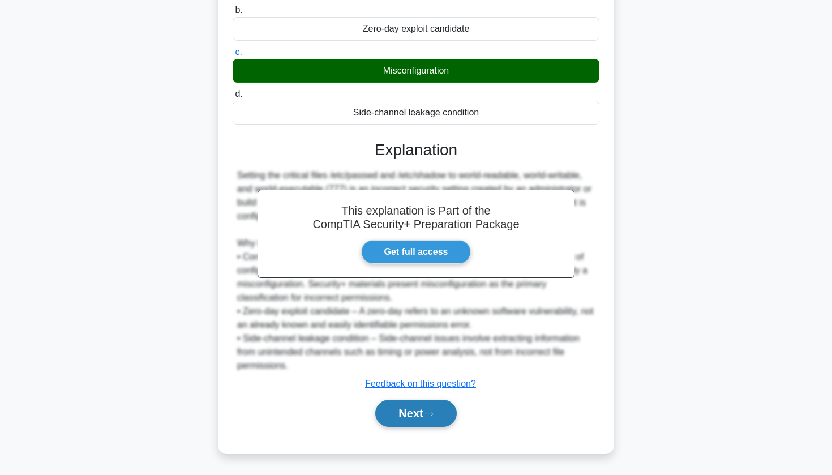
click at [389, 416] on button "Next" at bounding box center [415, 412] width 81 height 27
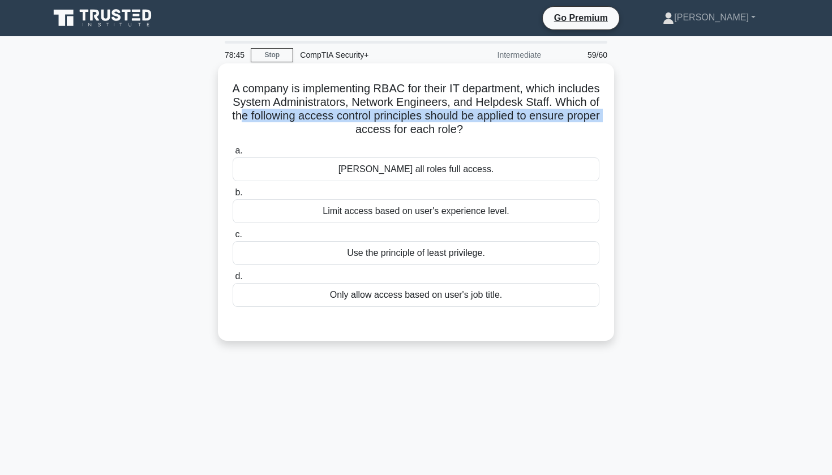
drag, startPoint x: 242, startPoint y: 110, endPoint x: 293, endPoint y: 130, distance: 54.4
click at [293, 130] on h5 "A company is implementing RBAC for their IT department, which includes System A…" at bounding box center [415, 108] width 369 height 55
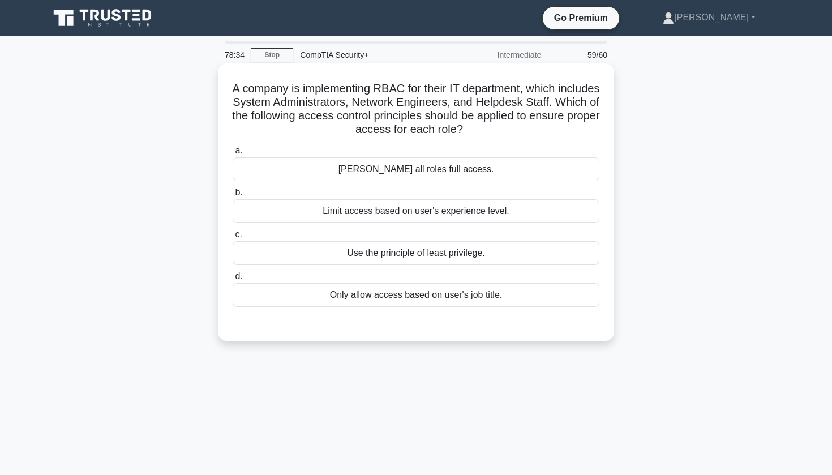
click at [312, 291] on div "Only allow access based on user's job title." at bounding box center [416, 295] width 367 height 24
click at [233, 280] on input "d. Only allow access based on user's job title." at bounding box center [233, 276] width 0 height 7
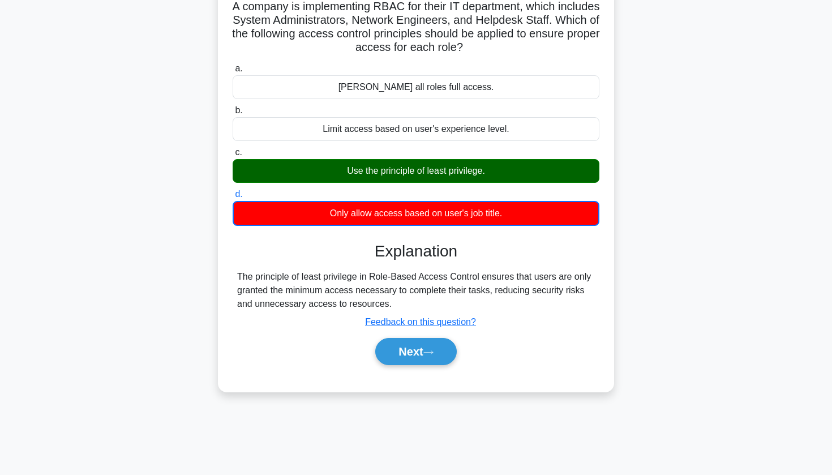
scroll to position [103, 0]
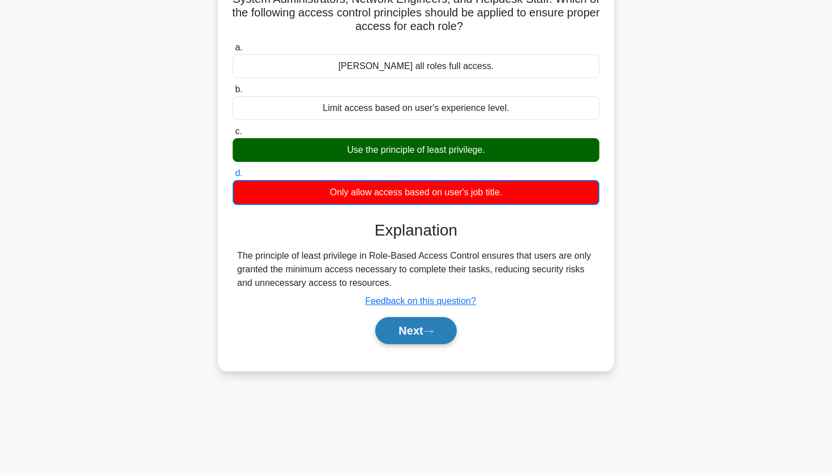
click at [397, 333] on button "Next" at bounding box center [415, 330] width 81 height 27
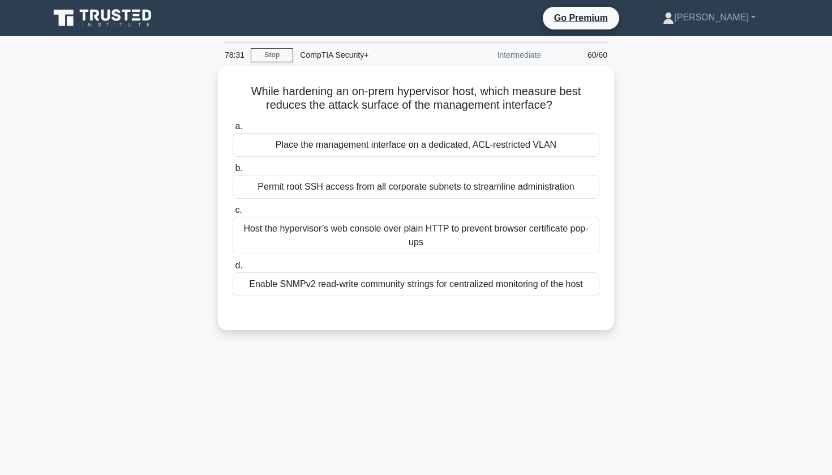
scroll to position [0, 0]
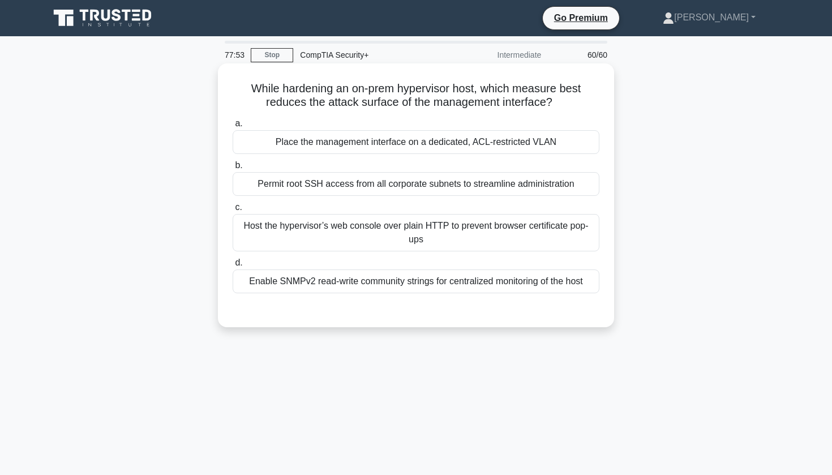
click at [370, 140] on div "Place the management interface on a dedicated, ACL-restricted VLAN" at bounding box center [416, 142] width 367 height 24
click at [233, 127] on input "a. Place the management interface on a dedicated, ACL-restricted VLAN" at bounding box center [233, 123] width 0 height 7
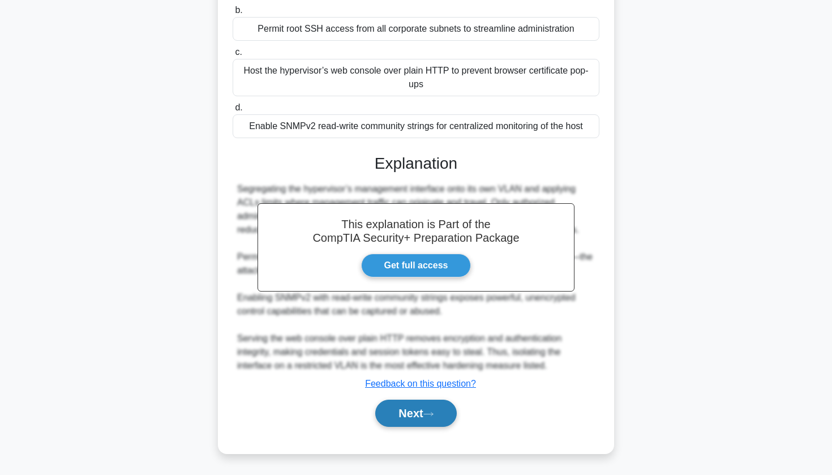
scroll to position [155, 0]
click at [388, 418] on button "Next" at bounding box center [415, 412] width 81 height 27
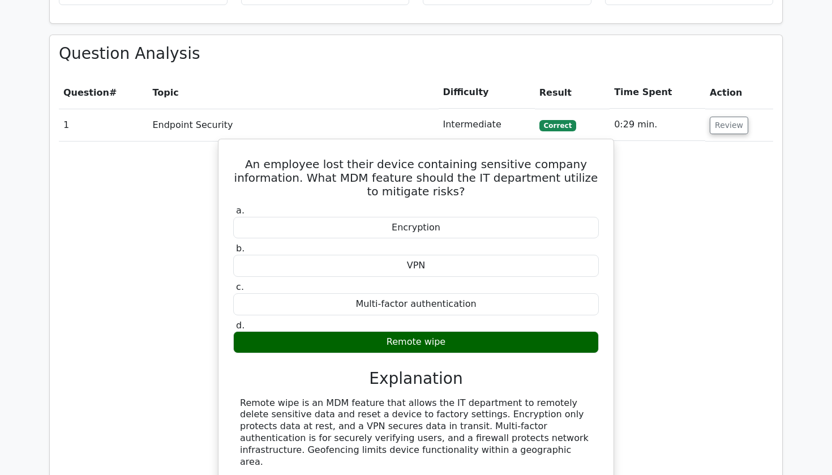
scroll to position [1242, 0]
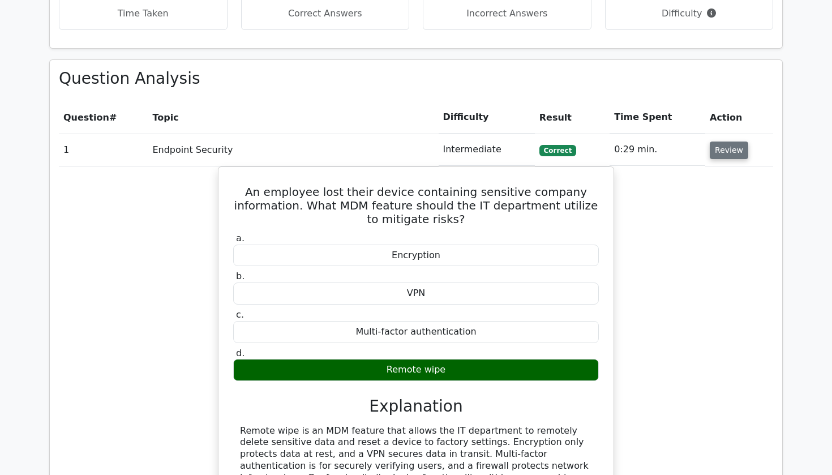
click at [727, 141] on button "Review" at bounding box center [728, 150] width 38 height 18
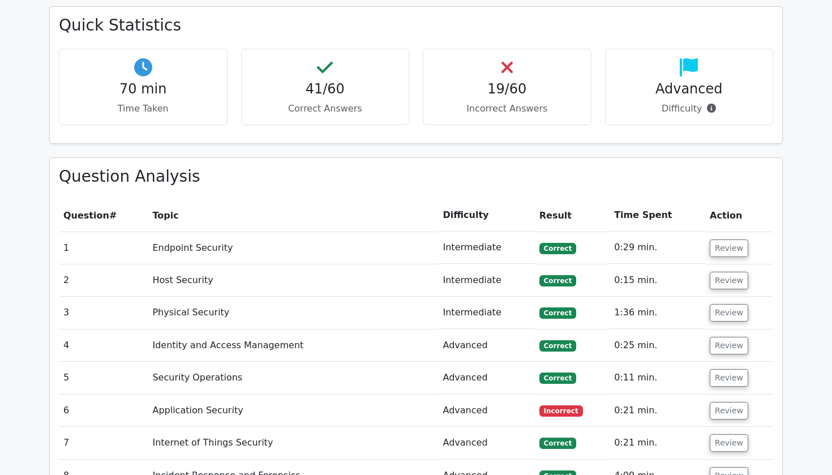
scroll to position [1152, 0]
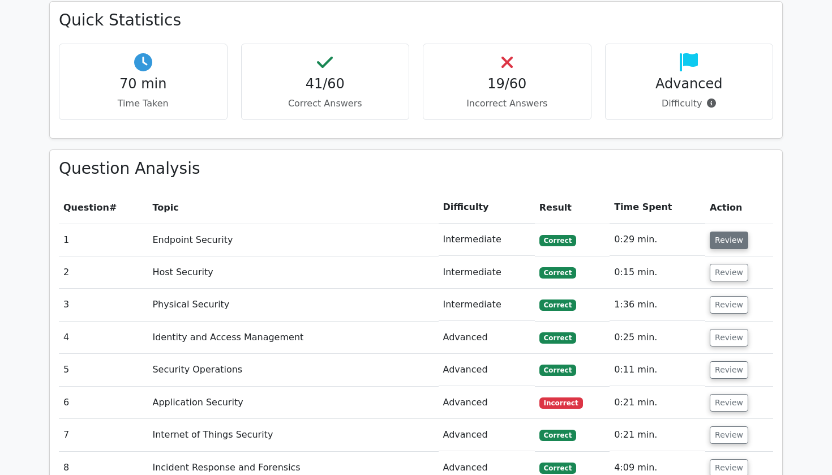
click at [723, 231] on button "Review" at bounding box center [728, 240] width 38 height 18
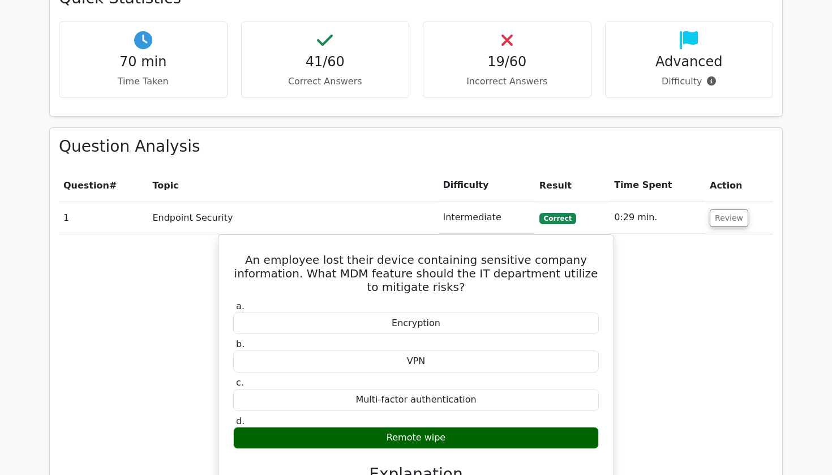
scroll to position [1181, 0]
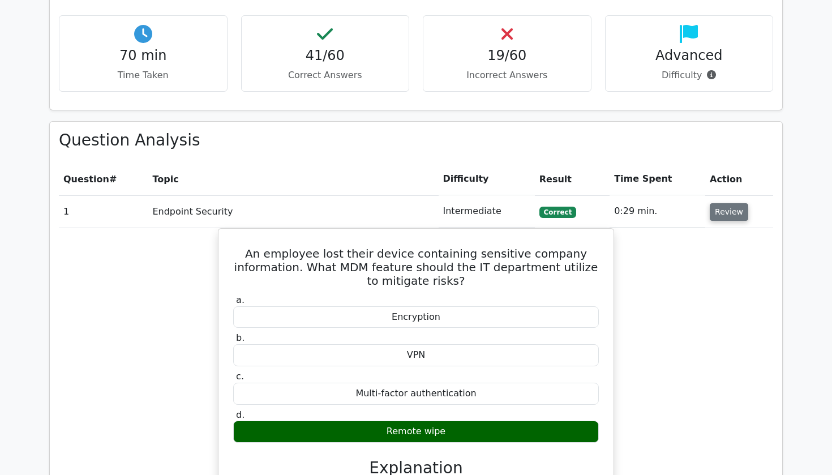
click at [720, 203] on button "Review" at bounding box center [728, 212] width 38 height 18
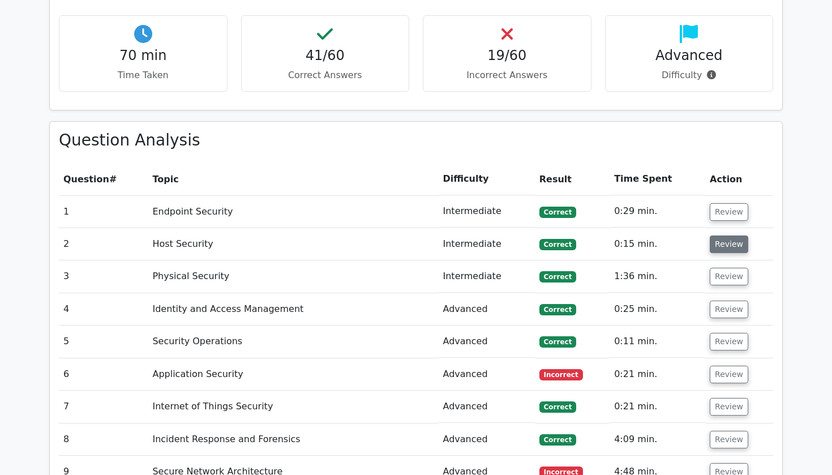
click at [715, 235] on button "Review" at bounding box center [728, 244] width 38 height 18
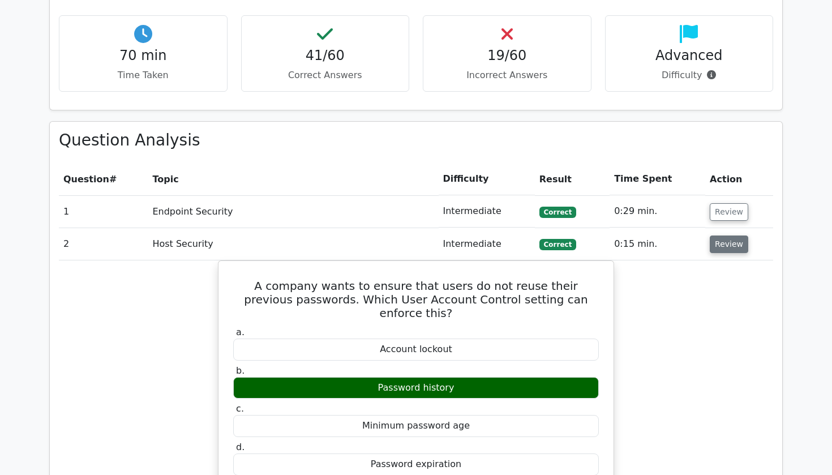
click at [715, 235] on button "Review" at bounding box center [728, 244] width 38 height 18
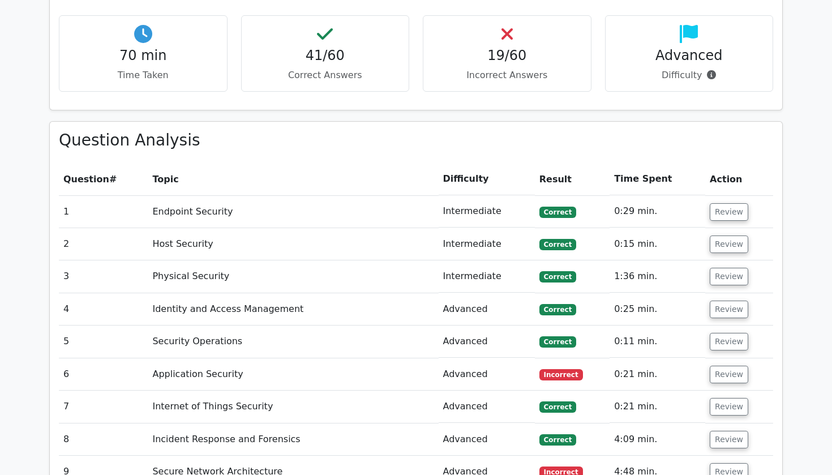
click at [723, 260] on td "Review" at bounding box center [739, 276] width 68 height 32
click at [723, 268] on button "Review" at bounding box center [728, 277] width 38 height 18
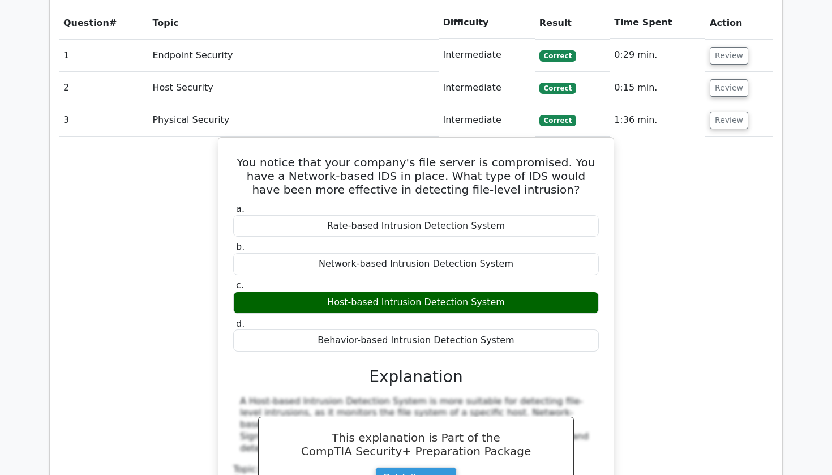
scroll to position [1336, 0]
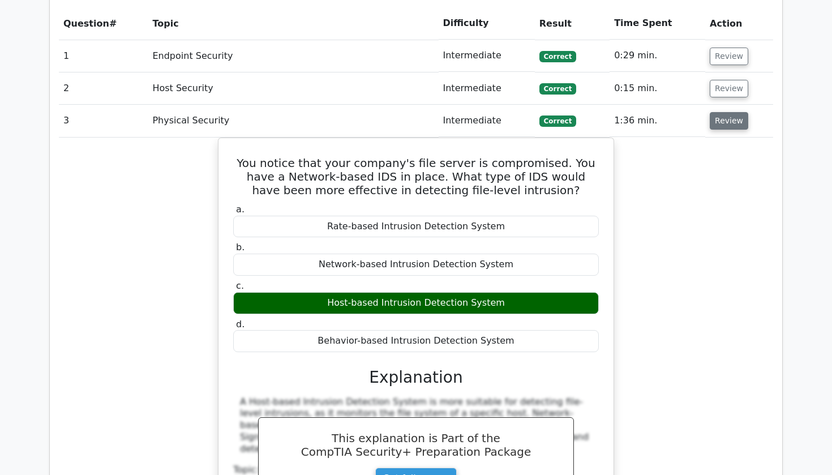
click at [717, 112] on button "Review" at bounding box center [728, 121] width 38 height 18
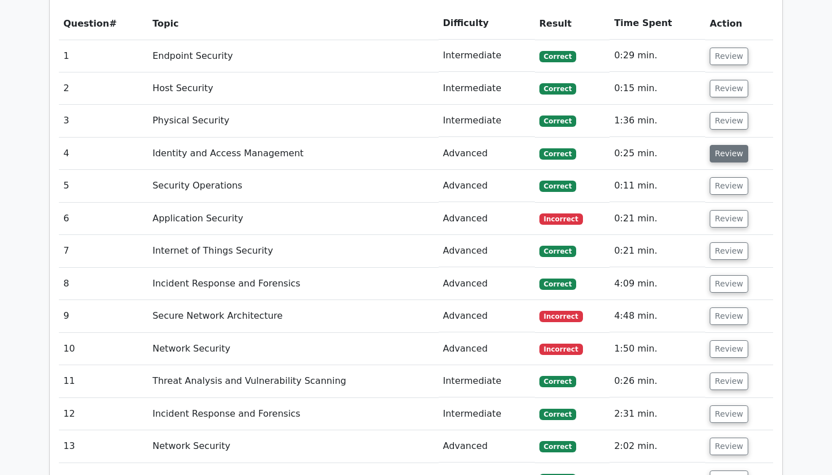
click at [722, 145] on button "Review" at bounding box center [728, 154] width 38 height 18
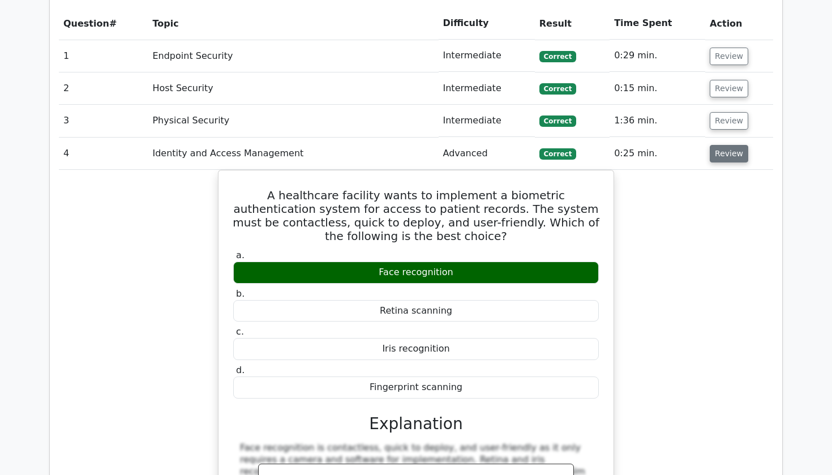
click at [716, 145] on button "Review" at bounding box center [728, 154] width 38 height 18
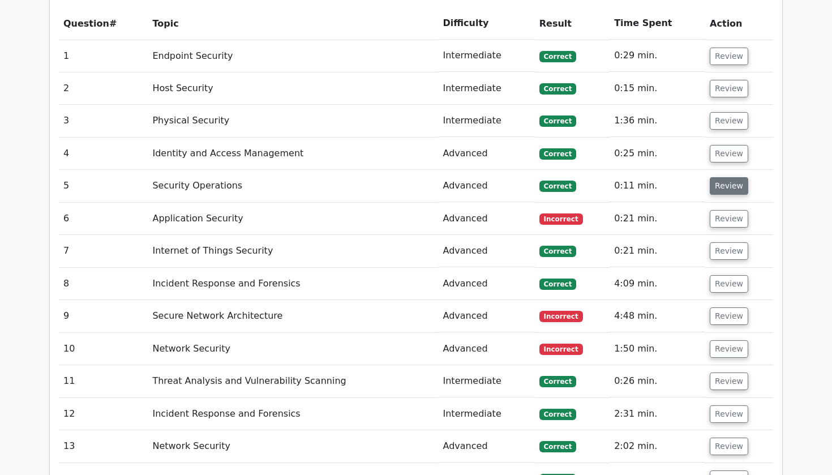
click at [717, 177] on button "Review" at bounding box center [728, 186] width 38 height 18
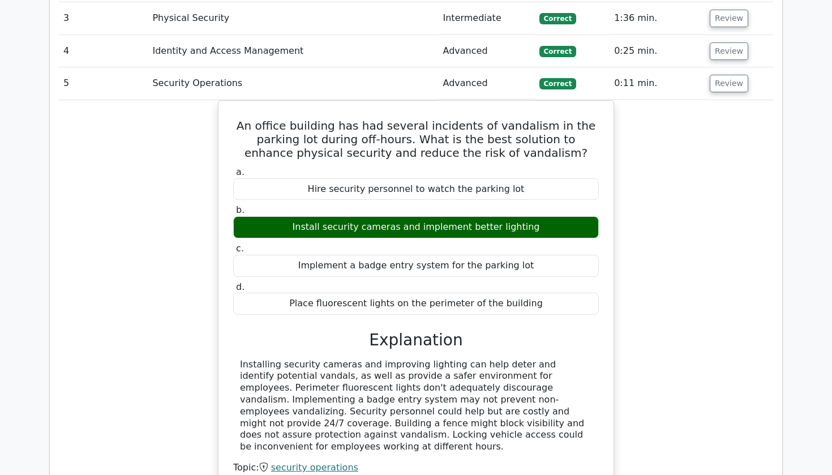
scroll to position [1442, 0]
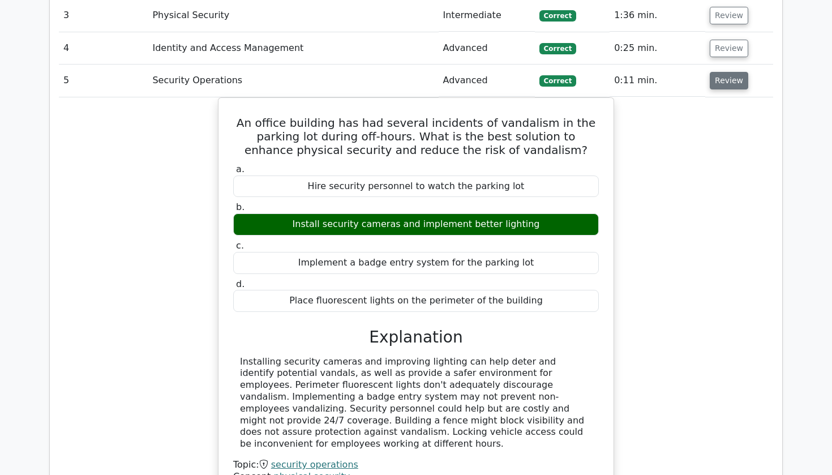
click at [715, 72] on button "Review" at bounding box center [728, 81] width 38 height 18
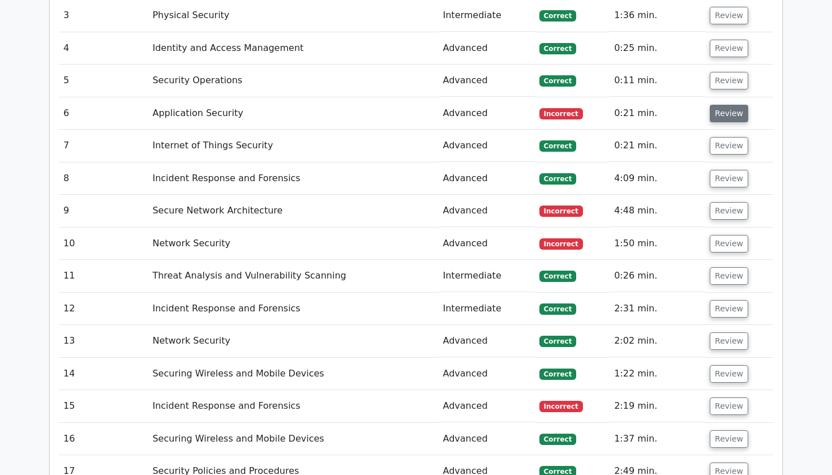
click at [718, 105] on button "Review" at bounding box center [728, 114] width 38 height 18
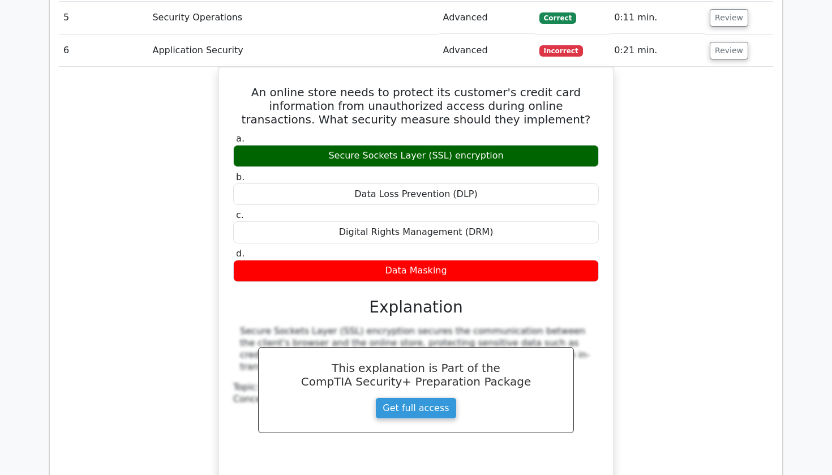
scroll to position [1511, 0]
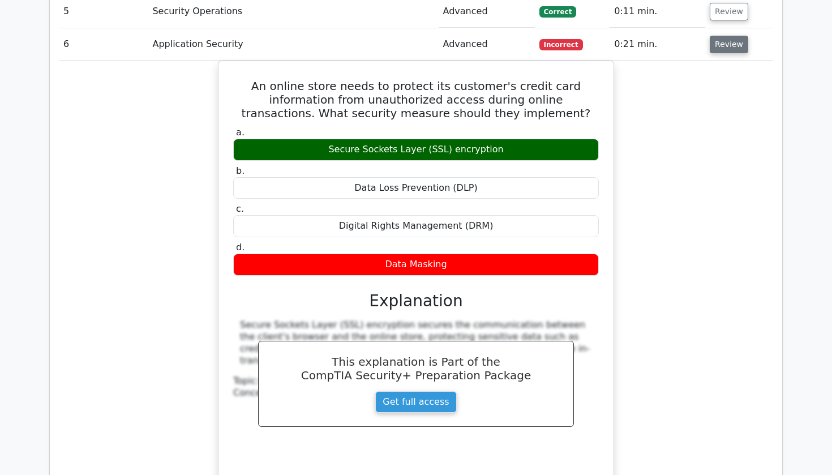
click at [728, 36] on button "Review" at bounding box center [728, 45] width 38 height 18
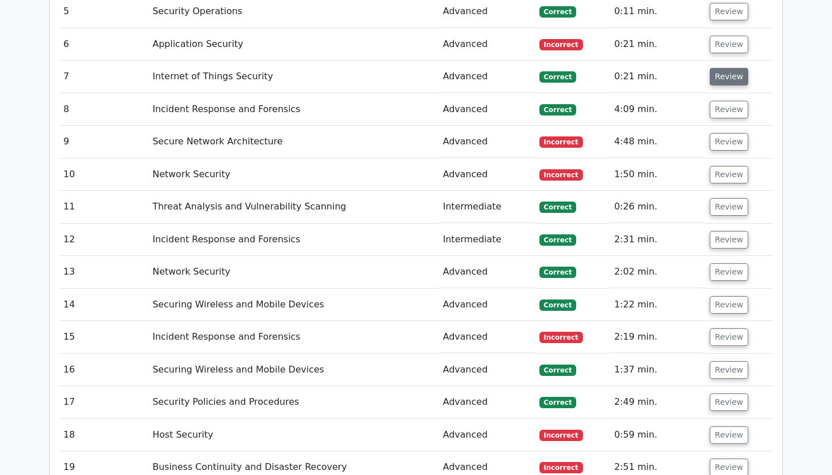
click at [721, 68] on button "Review" at bounding box center [728, 77] width 38 height 18
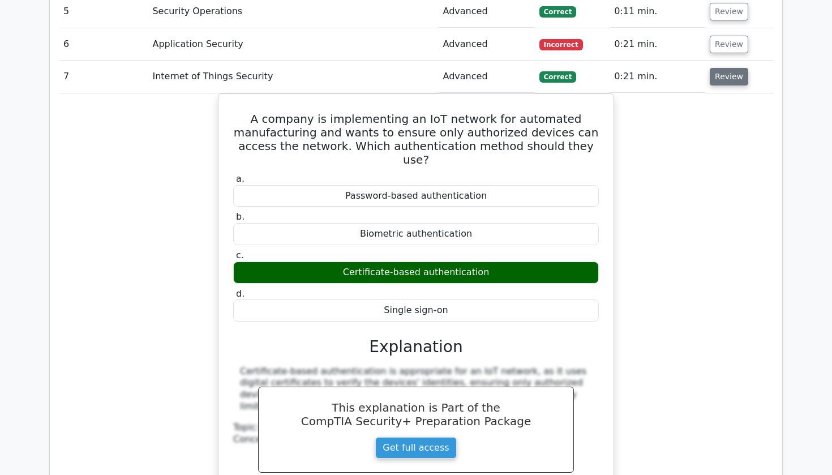
click at [728, 68] on button "Review" at bounding box center [728, 77] width 38 height 18
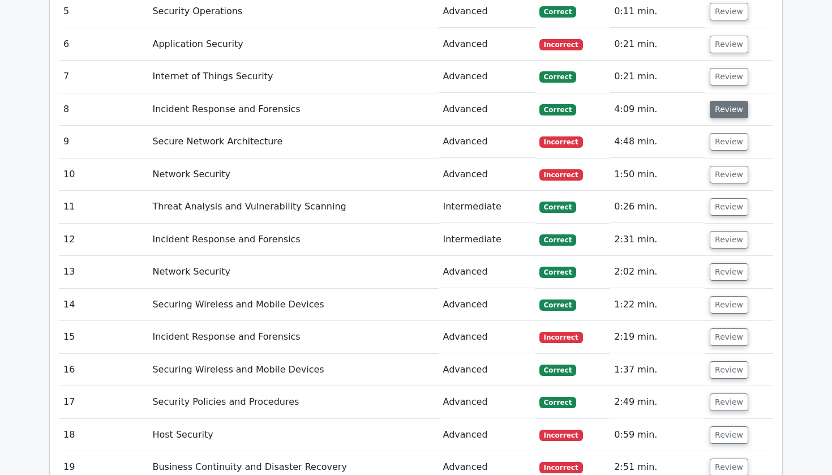
click at [729, 101] on button "Review" at bounding box center [728, 110] width 38 height 18
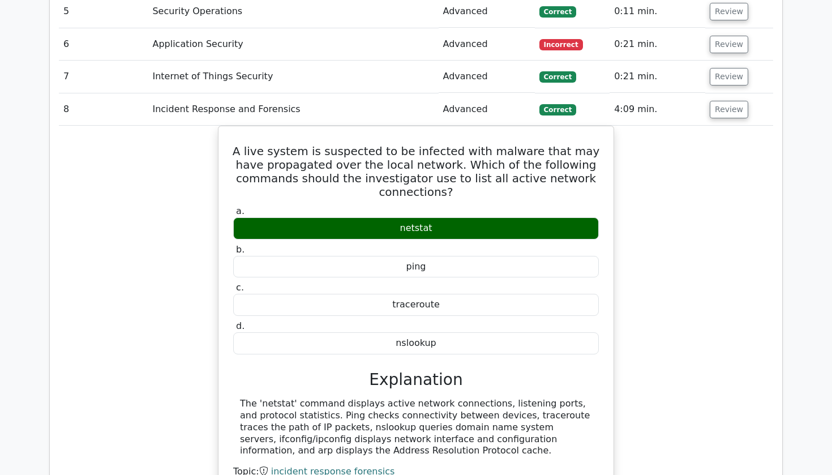
click at [727, 63] on td "Review" at bounding box center [739, 77] width 68 height 32
click at [727, 68] on button "Review" at bounding box center [728, 77] width 38 height 18
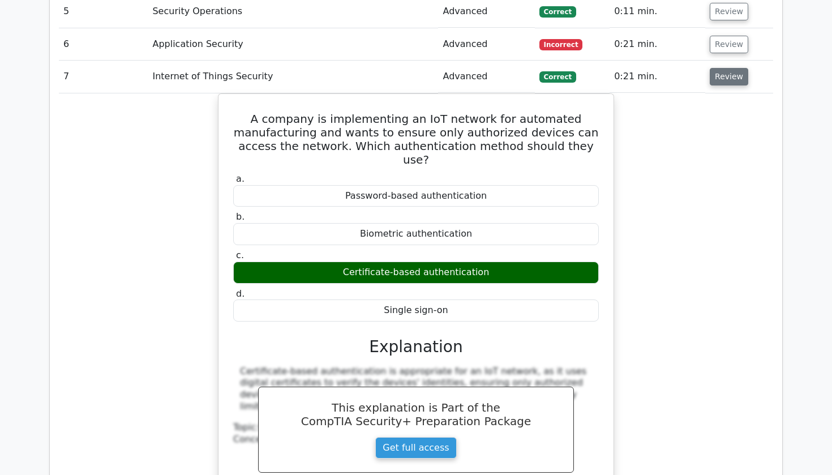
click at [727, 68] on button "Review" at bounding box center [728, 77] width 38 height 18
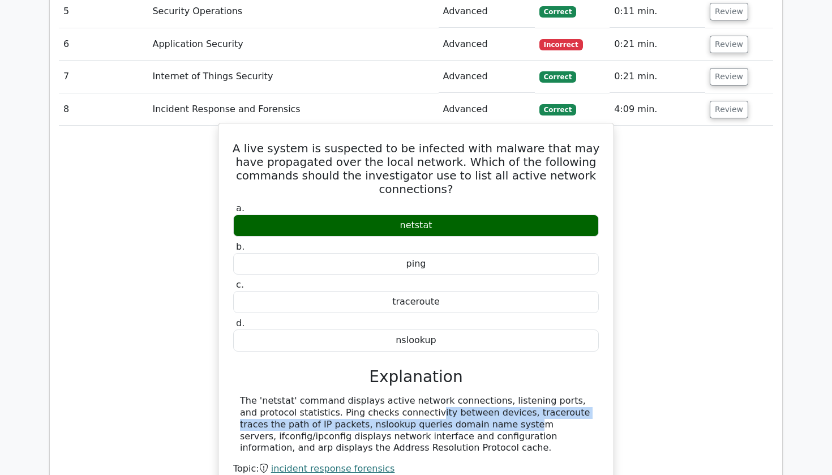
drag, startPoint x: 336, startPoint y: 363, endPoint x: 392, endPoint y: 379, distance: 58.6
click at [392, 395] on div "The 'netstat' command displays active network connections, listening ports, and…" at bounding box center [416, 424] width 352 height 59
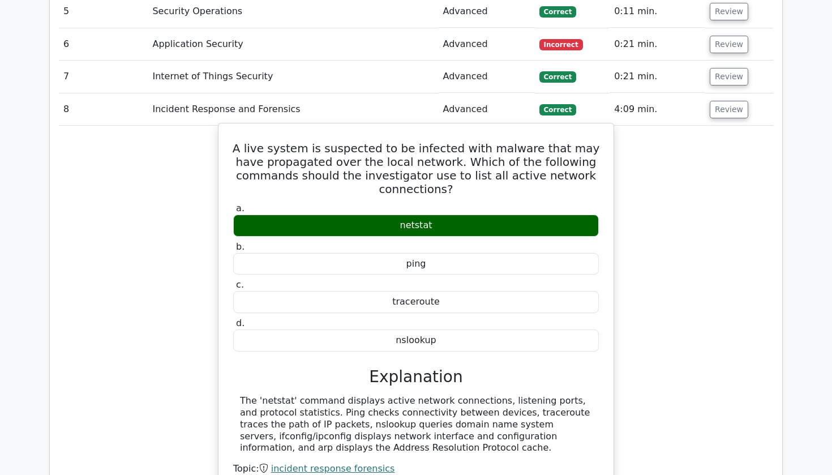
click at [365, 395] on div "The 'netstat' command displays active network connections, listening ports, and…" at bounding box center [416, 424] width 352 height 59
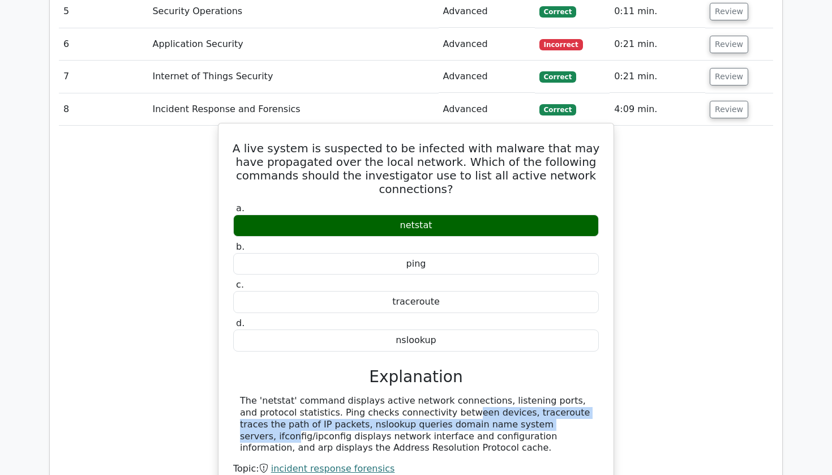
drag, startPoint x: 371, startPoint y: 368, endPoint x: 467, endPoint y: 381, distance: 97.1
click at [467, 395] on div "The 'netstat' command displays active network connections, listening ports, and…" at bounding box center [416, 424] width 352 height 59
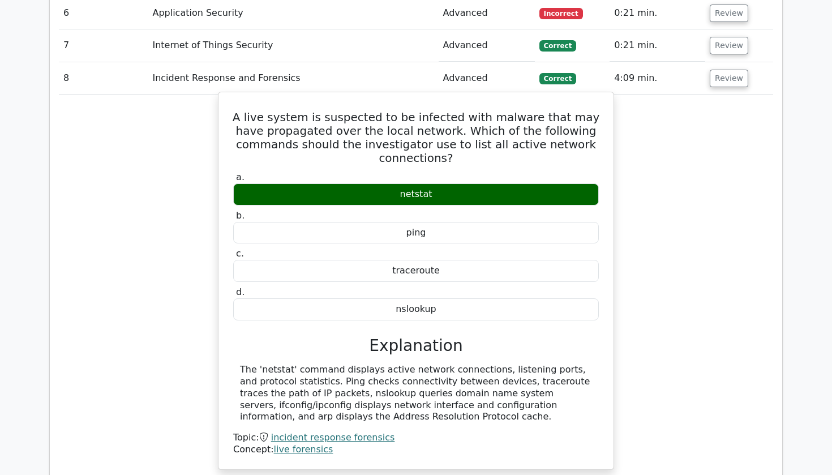
scroll to position [1543, 0]
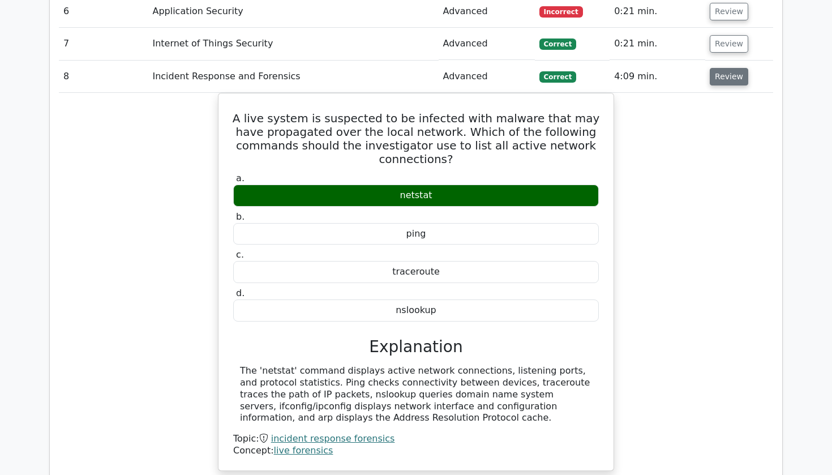
click at [723, 68] on button "Review" at bounding box center [728, 77] width 38 height 18
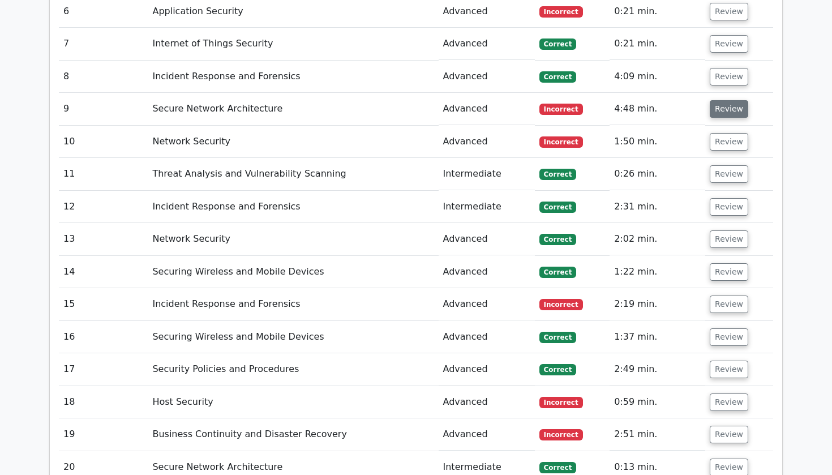
click at [724, 100] on button "Review" at bounding box center [728, 109] width 38 height 18
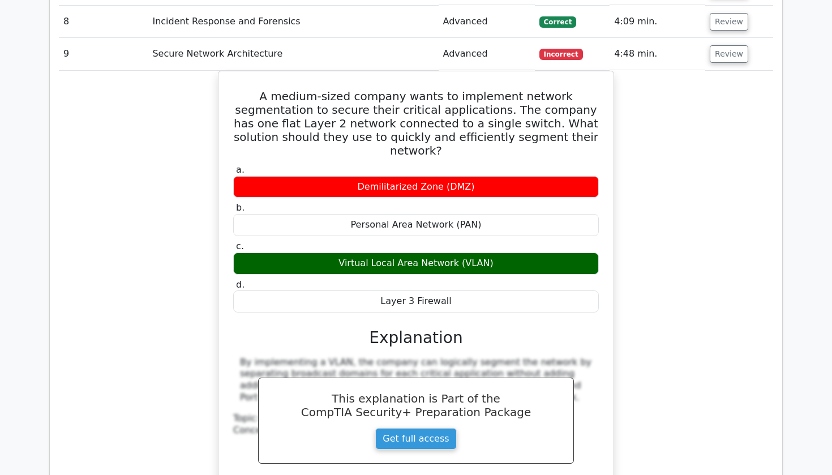
scroll to position [1601, 0]
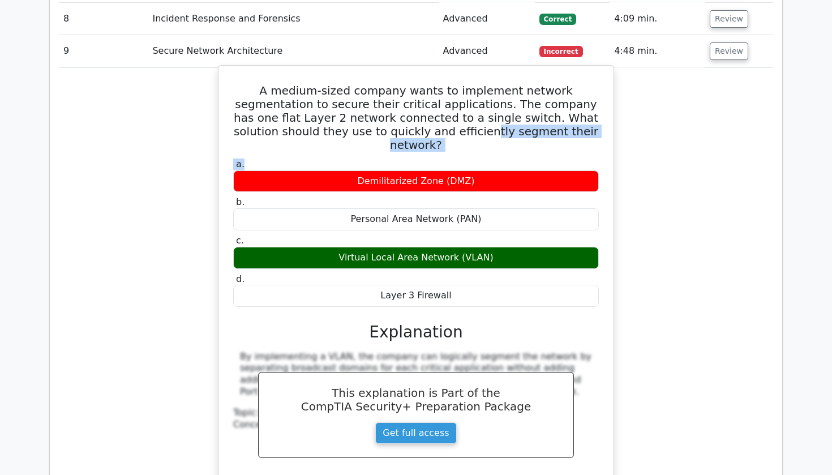
drag, startPoint x: 398, startPoint y: 105, endPoint x: 475, endPoint y: 119, distance: 77.8
click at [473, 119] on div "A medium-sized company wants to implement network segmentation to secure their …" at bounding box center [416, 294] width 386 height 448
click at [608, 131] on div "A medium-sized company wants to implement network segmentation to secure their …" at bounding box center [416, 294] width 386 height 448
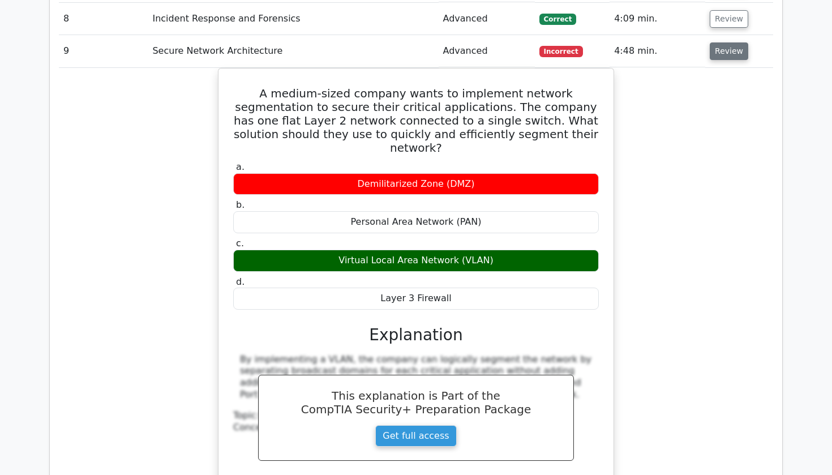
click at [721, 42] on button "Review" at bounding box center [728, 51] width 38 height 18
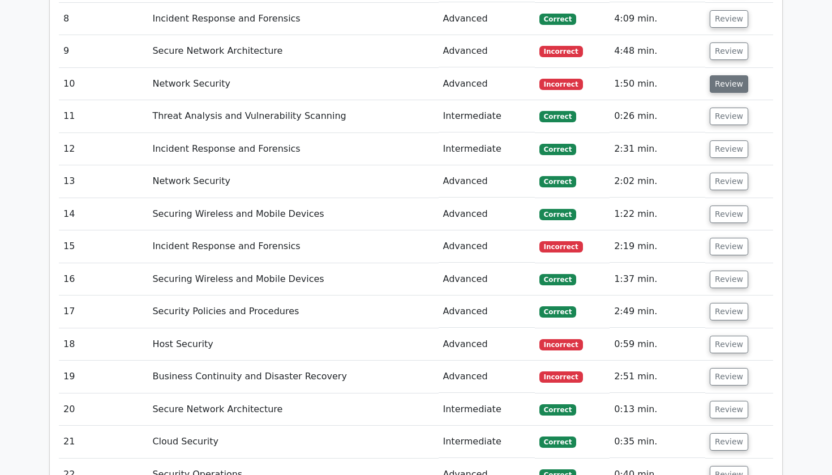
click at [717, 75] on button "Review" at bounding box center [728, 84] width 38 height 18
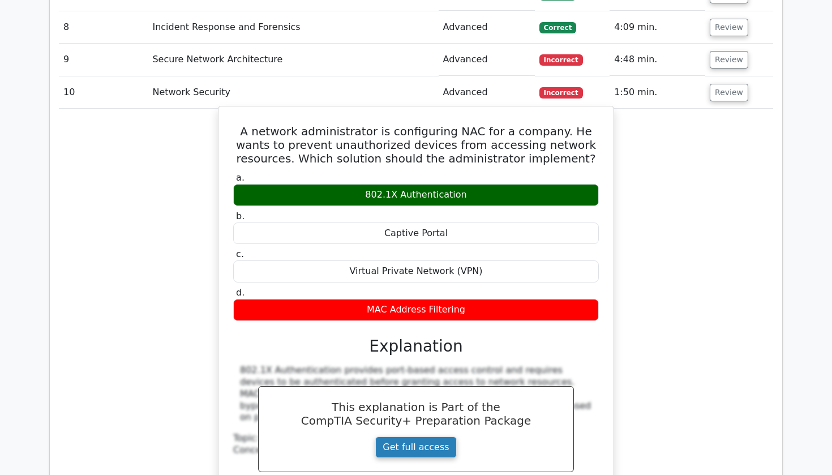
scroll to position [1591, 0]
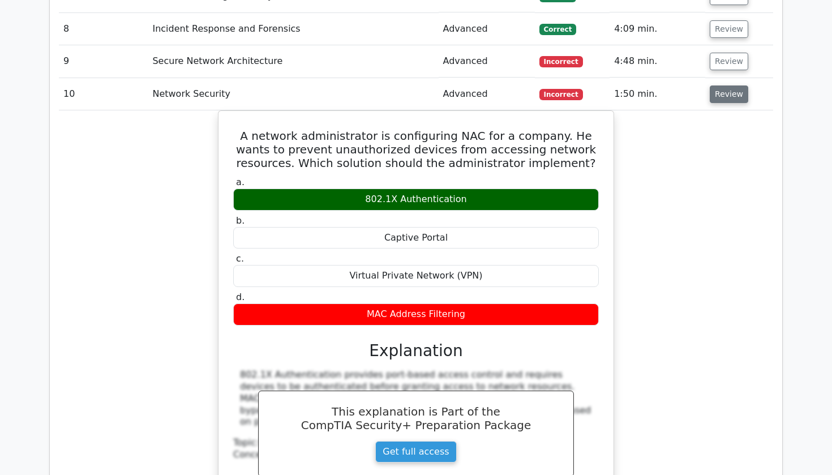
click at [720, 85] on button "Review" at bounding box center [728, 94] width 38 height 18
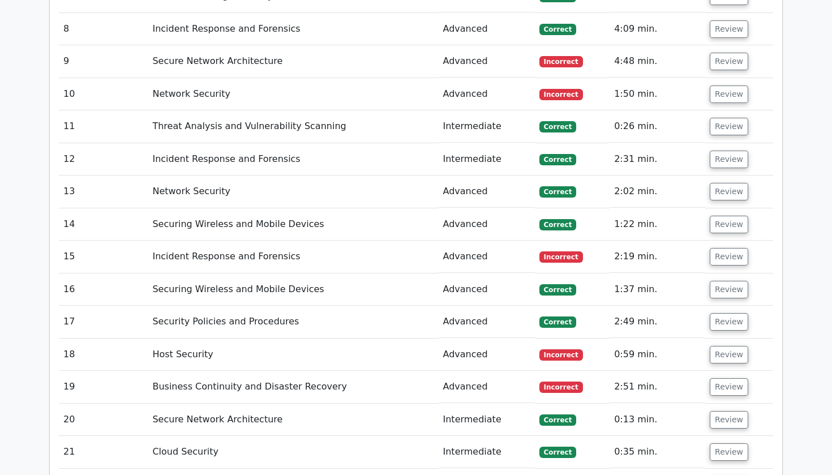
click at [724, 110] on td "Review" at bounding box center [739, 126] width 68 height 32
click at [723, 118] on button "Review" at bounding box center [728, 127] width 38 height 18
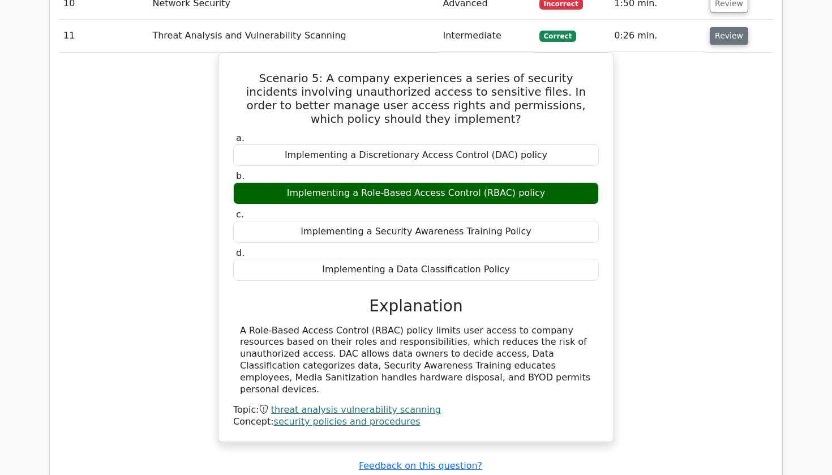
scroll to position [1682, 0]
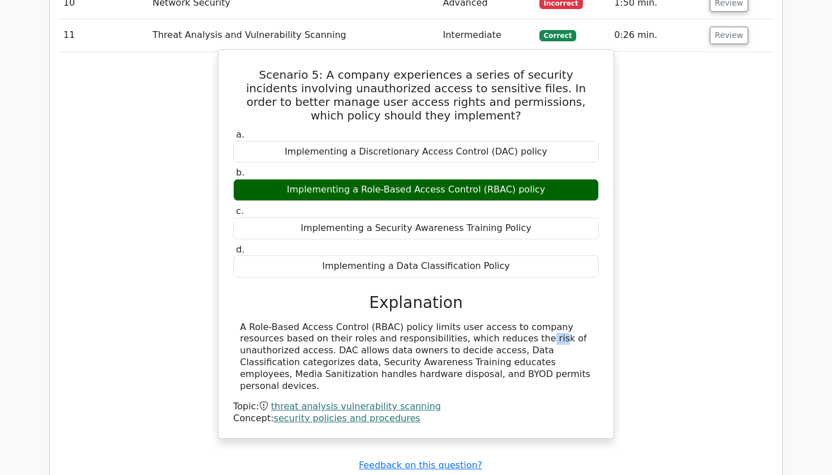
drag, startPoint x: 410, startPoint y: 300, endPoint x: 425, endPoint y: 303, distance: 14.9
click at [425, 321] on div "A Role-Based Access Control (RBAC) policy limits user access to company resourc…" at bounding box center [416, 356] width 352 height 71
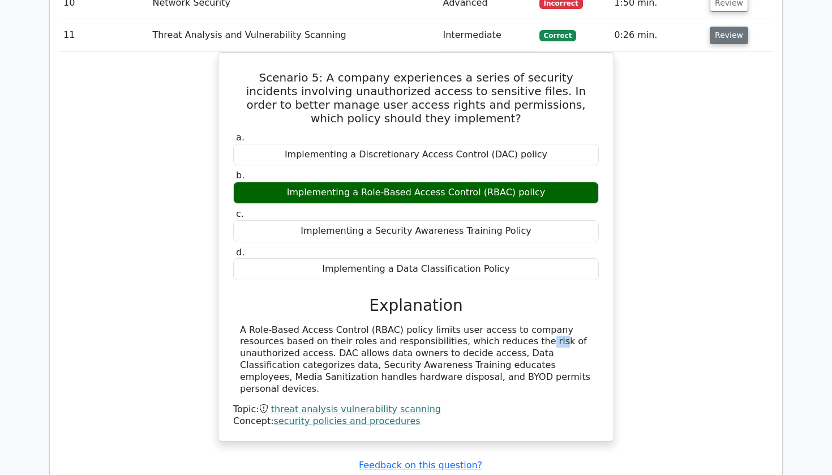
click at [723, 27] on button "Review" at bounding box center [728, 36] width 38 height 18
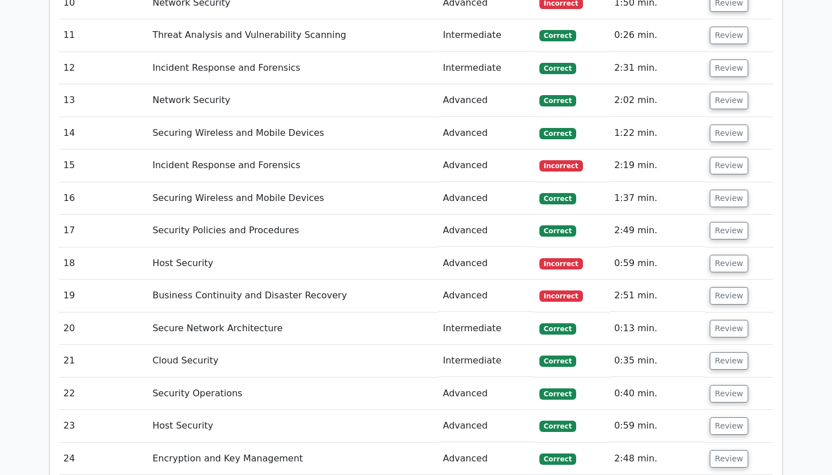
click at [721, 52] on td "Review" at bounding box center [739, 68] width 68 height 32
click at [723, 59] on button "Review" at bounding box center [728, 68] width 38 height 18
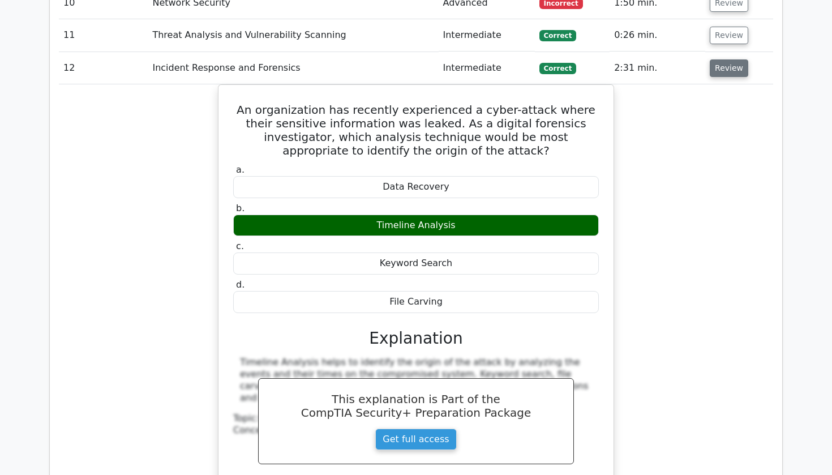
click at [723, 59] on button "Review" at bounding box center [728, 68] width 38 height 18
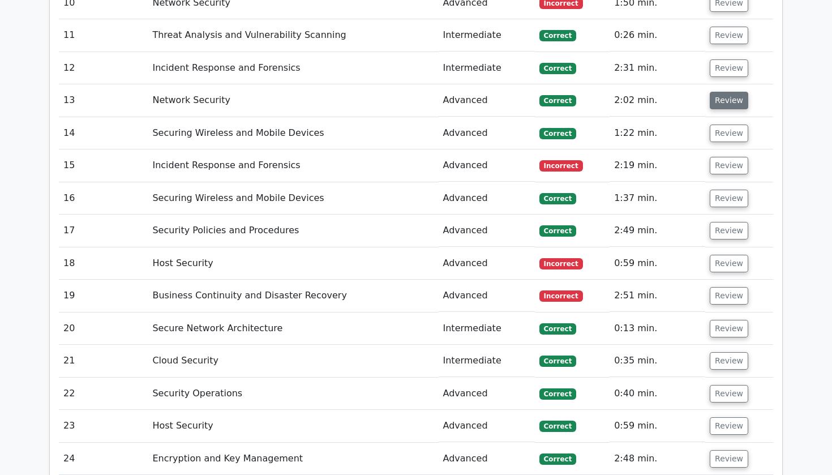
click at [723, 92] on button "Review" at bounding box center [728, 101] width 38 height 18
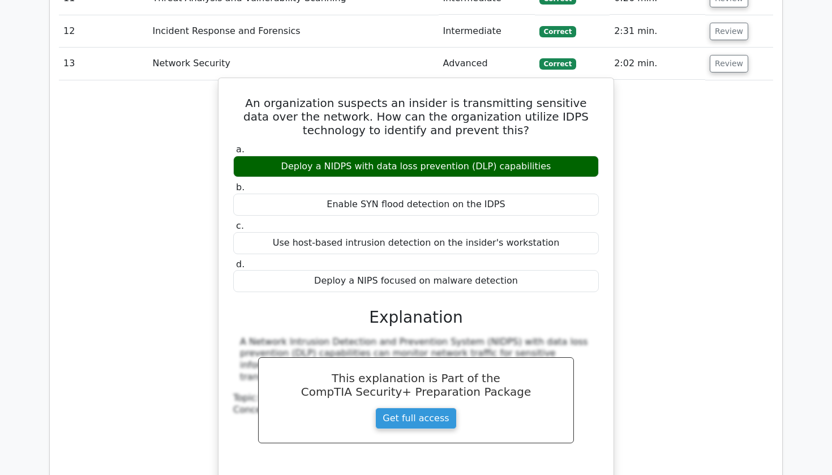
scroll to position [0, 1]
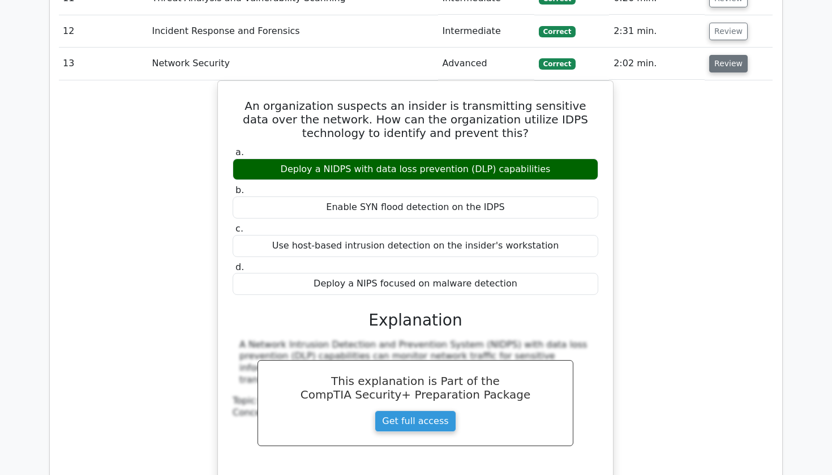
click at [721, 55] on button "Review" at bounding box center [728, 64] width 38 height 18
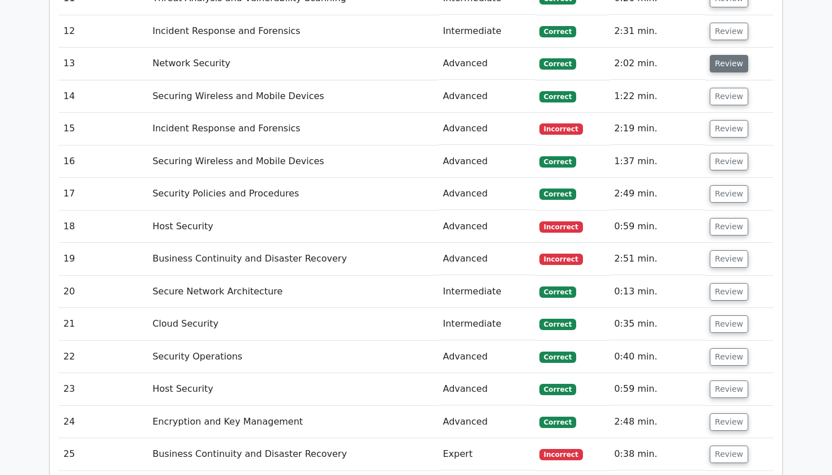
scroll to position [0, 0]
click at [721, 88] on button "Review" at bounding box center [728, 97] width 38 height 18
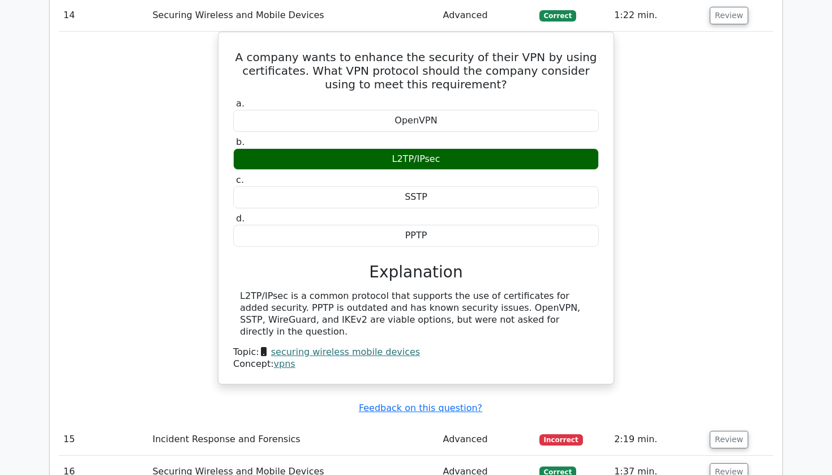
scroll to position [1799, 0]
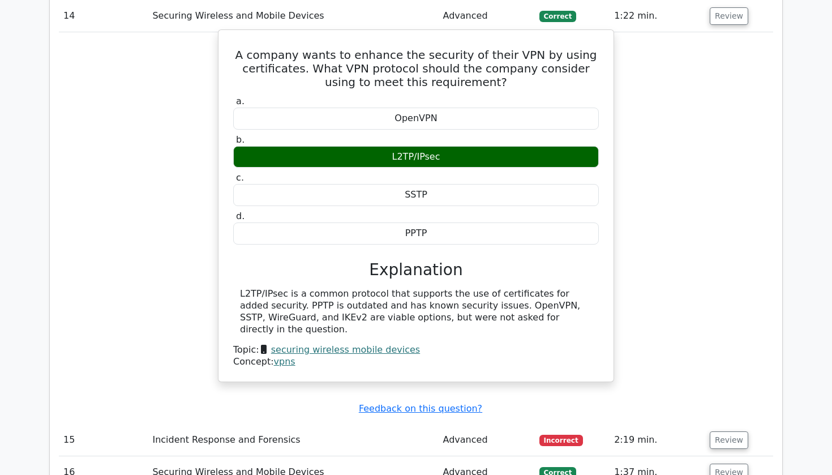
drag, startPoint x: 462, startPoint y: 259, endPoint x: 533, endPoint y: 282, distance: 74.6
click at [535, 288] on div "L2TP/IPsec is a common protocol that supports the use of certificates for added…" at bounding box center [416, 311] width 352 height 47
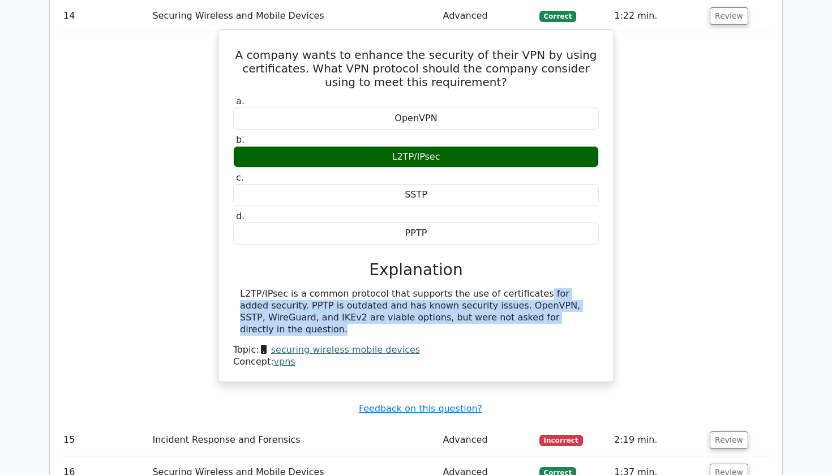
click at [533, 288] on div "L2TP/IPsec is a common protocol that supports the use of certificates for added…" at bounding box center [416, 311] width 352 height 47
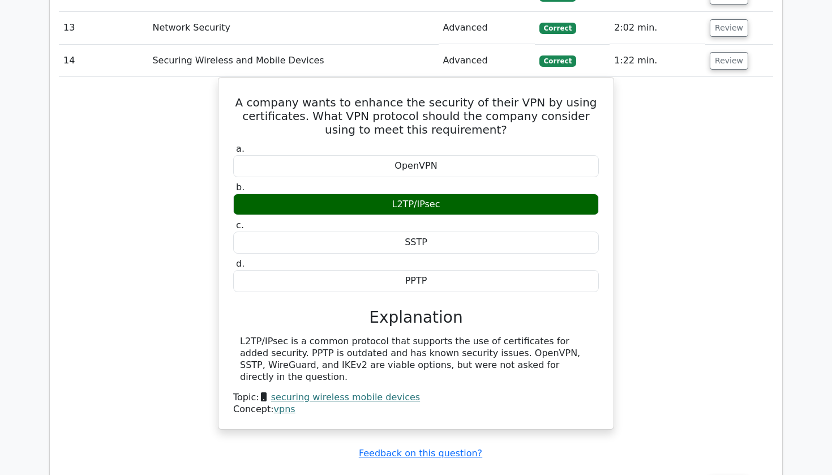
scroll to position [1753, 0]
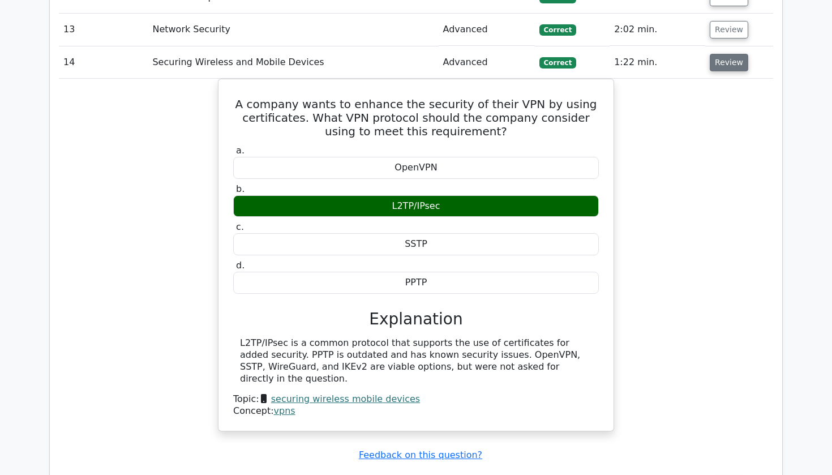
click at [719, 54] on button "Review" at bounding box center [728, 63] width 38 height 18
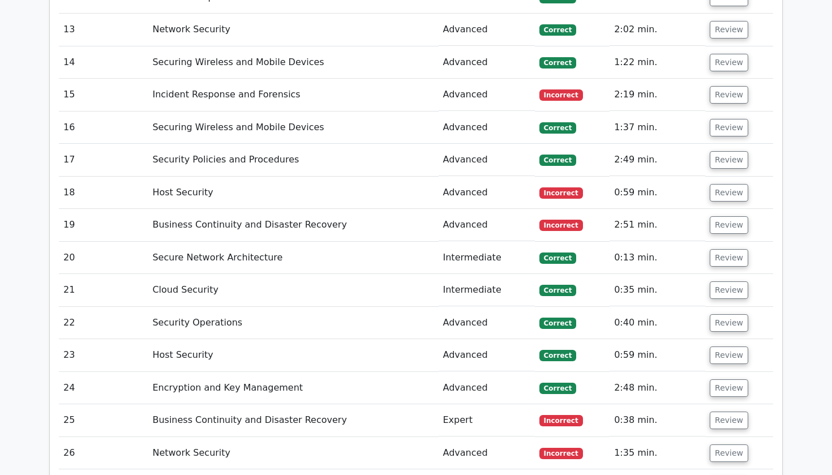
click at [719, 79] on td "Review" at bounding box center [739, 95] width 68 height 32
click at [728, 86] on button "Review" at bounding box center [728, 95] width 38 height 18
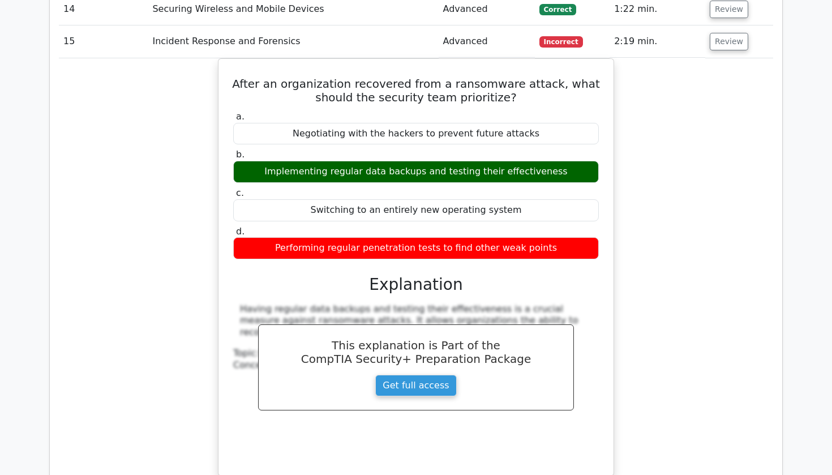
scroll to position [1798, 0]
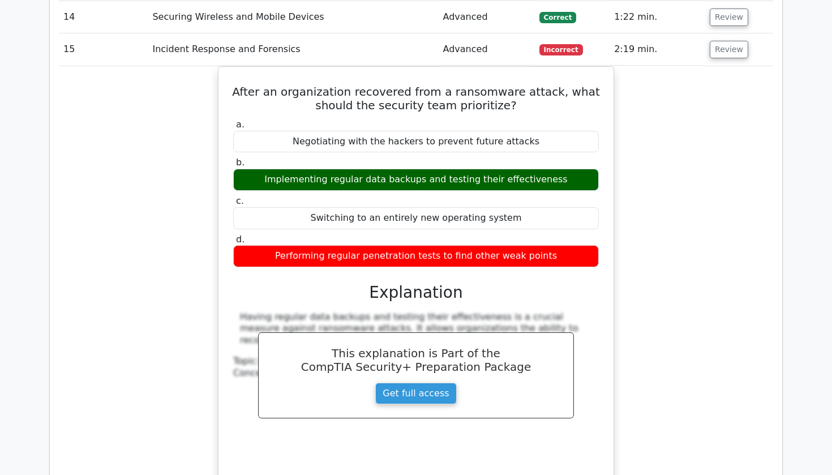
click at [695, 84] on div "After an organization recovered from a ransomware attack, what should the secur…" at bounding box center [416, 281] width 714 height 431
click at [726, 41] on button "Review" at bounding box center [728, 50] width 38 height 18
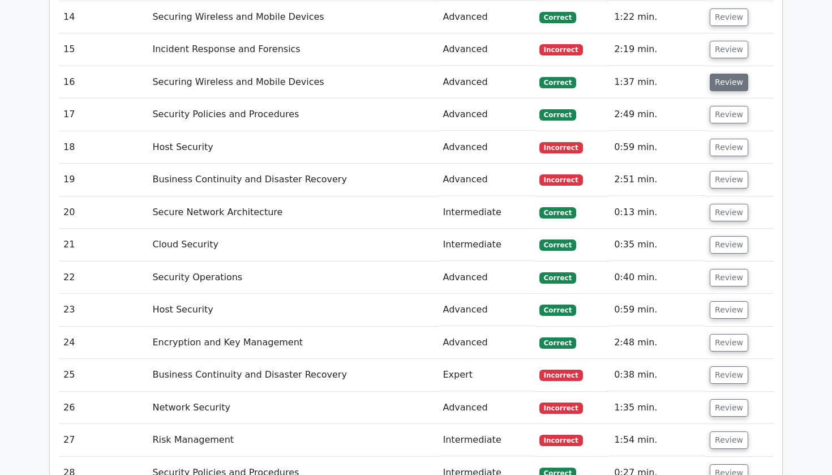
click at [723, 74] on button "Review" at bounding box center [728, 83] width 38 height 18
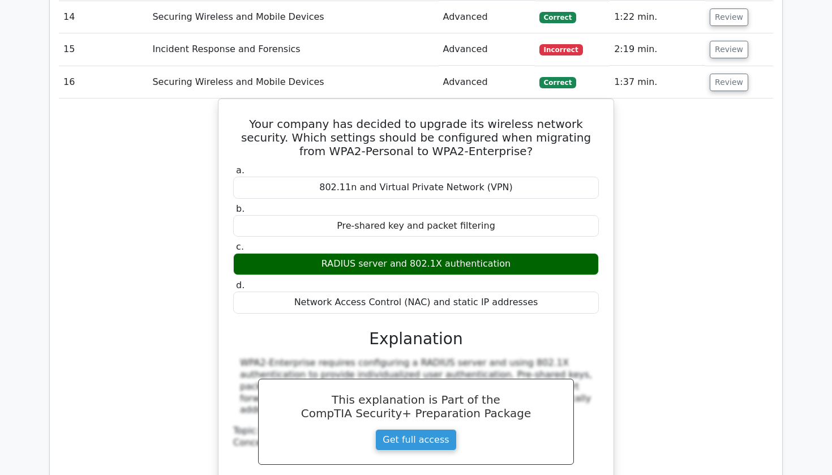
click at [694, 98] on div "Your company has decided to upgrade its wireless network security. Which settin…" at bounding box center [416, 320] width 714 height 445
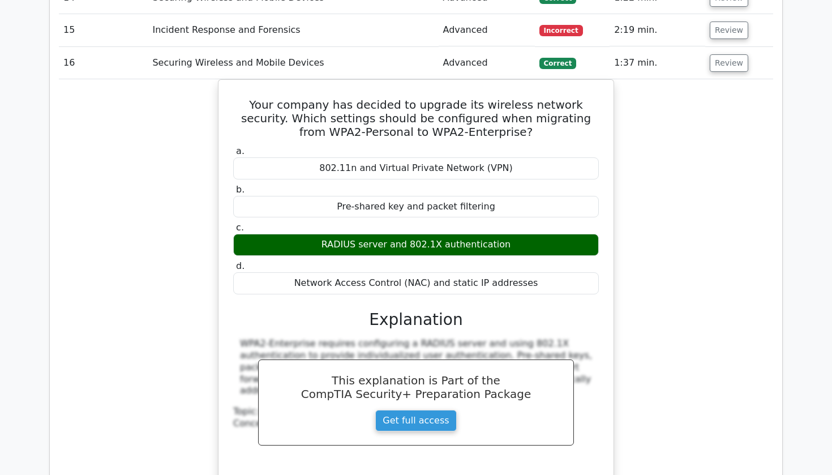
scroll to position [1817, 0]
click at [728, 54] on button "Review" at bounding box center [728, 63] width 38 height 18
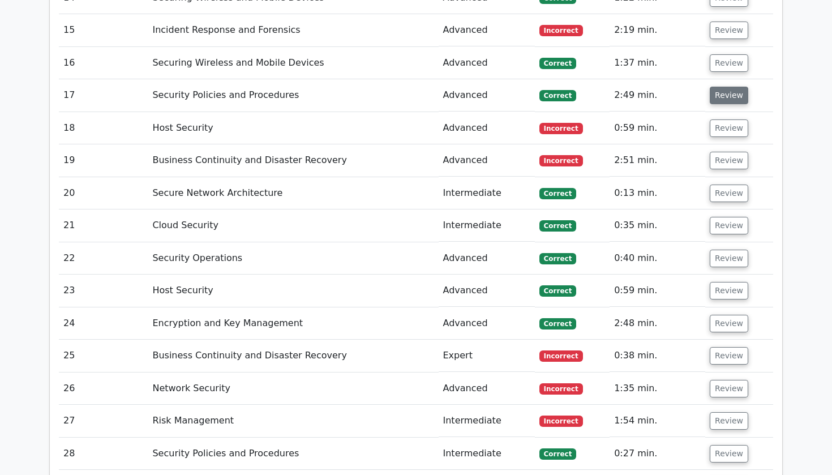
click at [718, 87] on button "Review" at bounding box center [728, 96] width 38 height 18
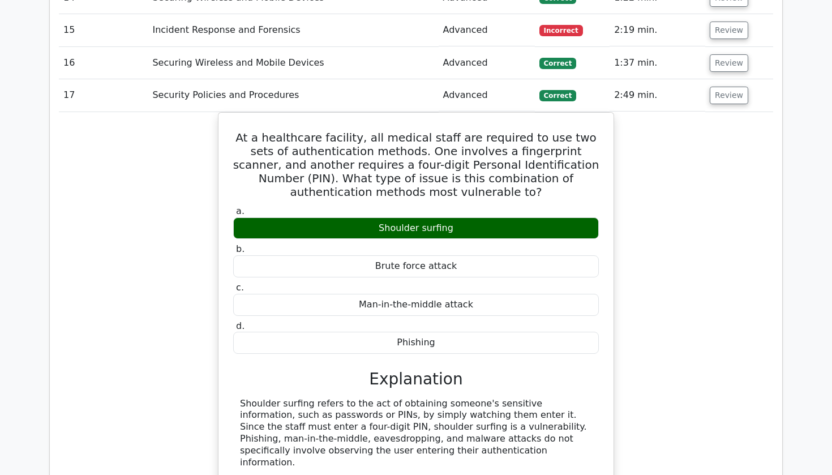
click at [740, 161] on div "At a healthcare facility, all medical staff are required to use two sets of aut…" at bounding box center [416, 320] width 714 height 416
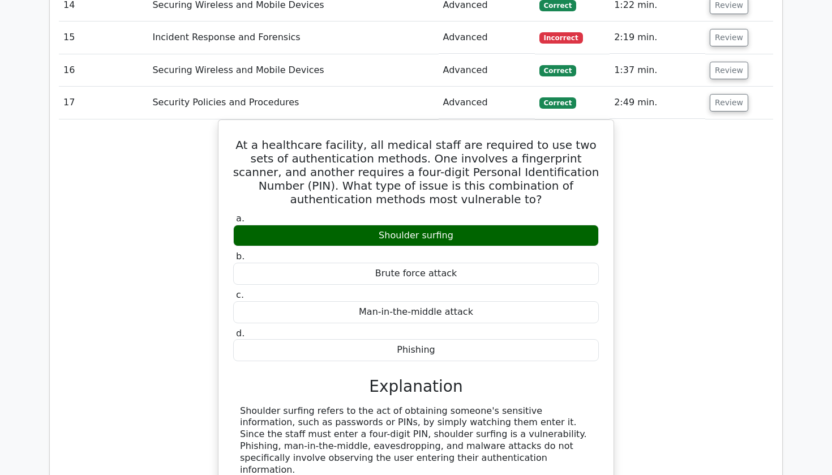
scroll to position [1809, 0]
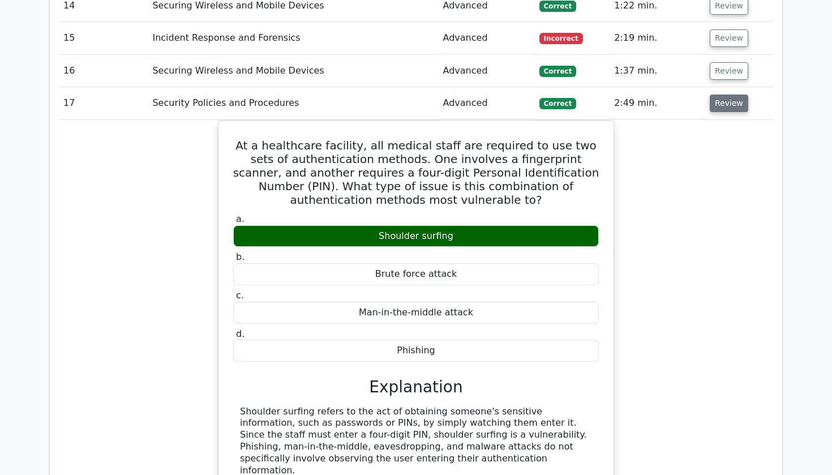
click at [719, 94] on button "Review" at bounding box center [728, 103] width 38 height 18
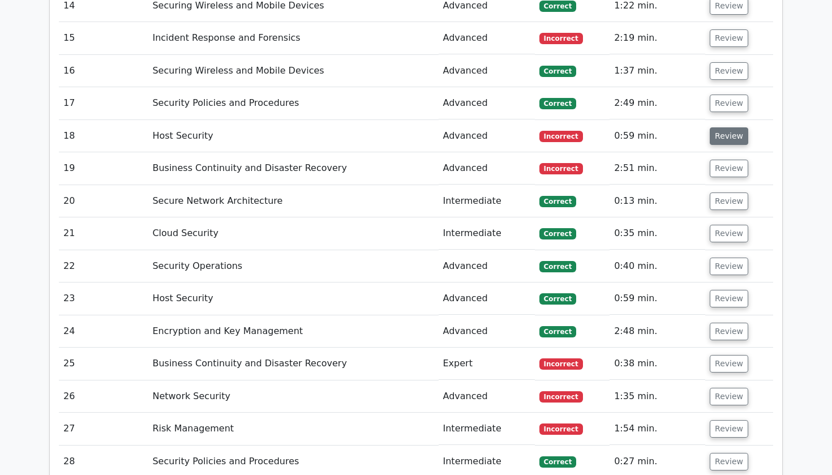
click at [722, 127] on button "Review" at bounding box center [728, 136] width 38 height 18
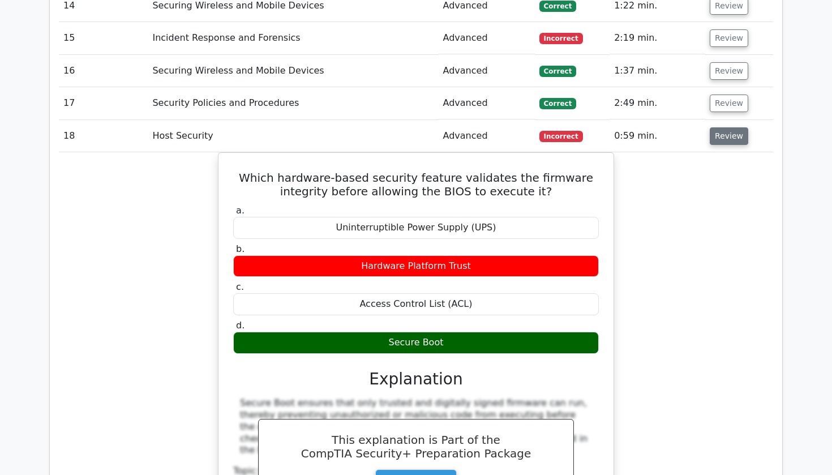
click at [723, 127] on button "Review" at bounding box center [728, 136] width 38 height 18
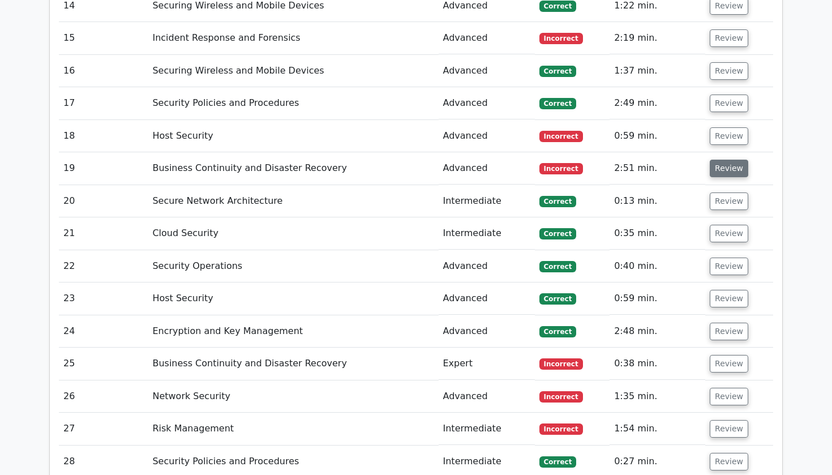
click at [727, 160] on button "Review" at bounding box center [728, 169] width 38 height 18
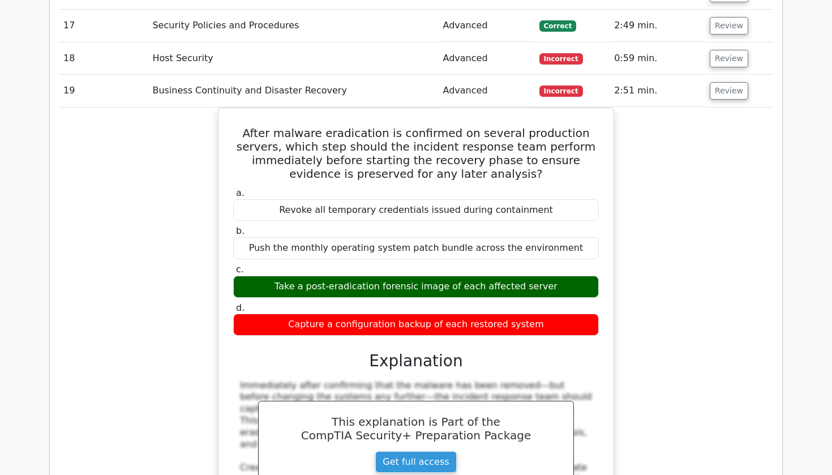
scroll to position [1877, 0]
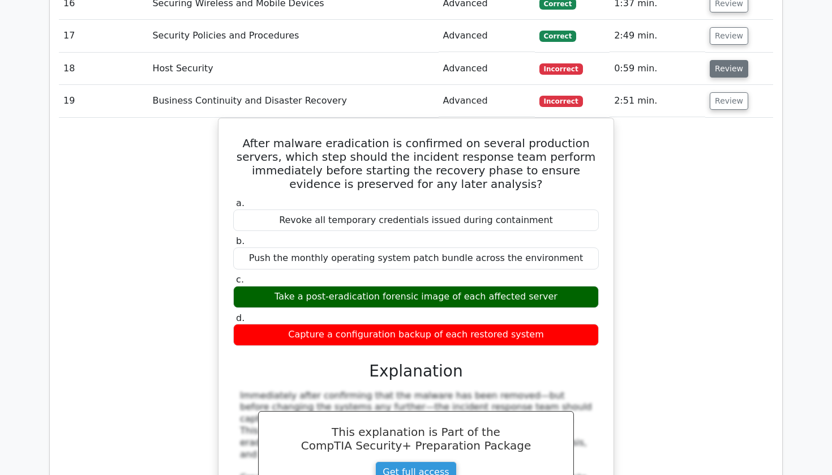
click at [734, 60] on button "Review" at bounding box center [728, 69] width 38 height 18
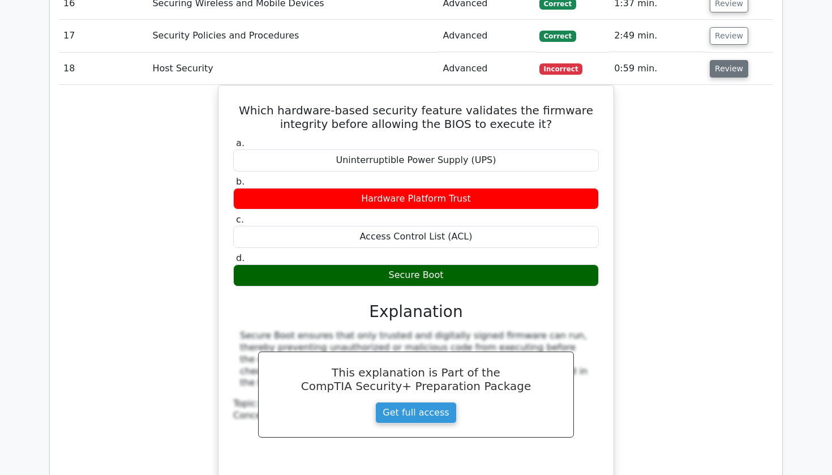
click at [734, 60] on button "Review" at bounding box center [728, 69] width 38 height 18
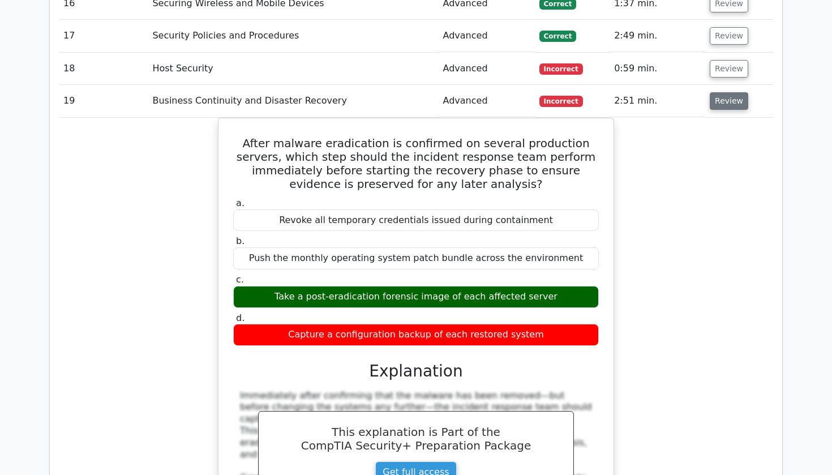
click at [728, 92] on button "Review" at bounding box center [728, 101] width 38 height 18
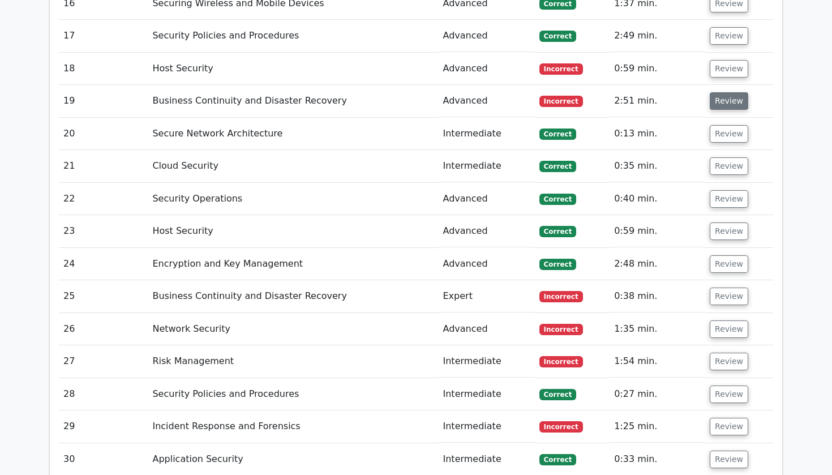
click at [728, 92] on button "Review" at bounding box center [728, 101] width 38 height 18
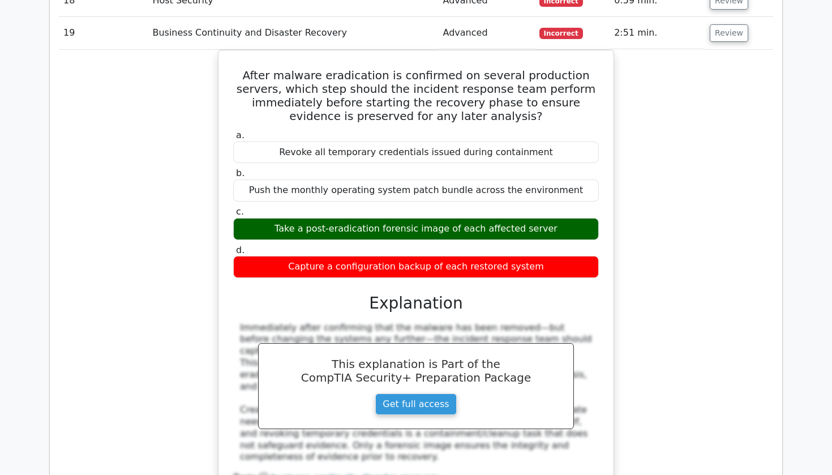
scroll to position [1931, 0]
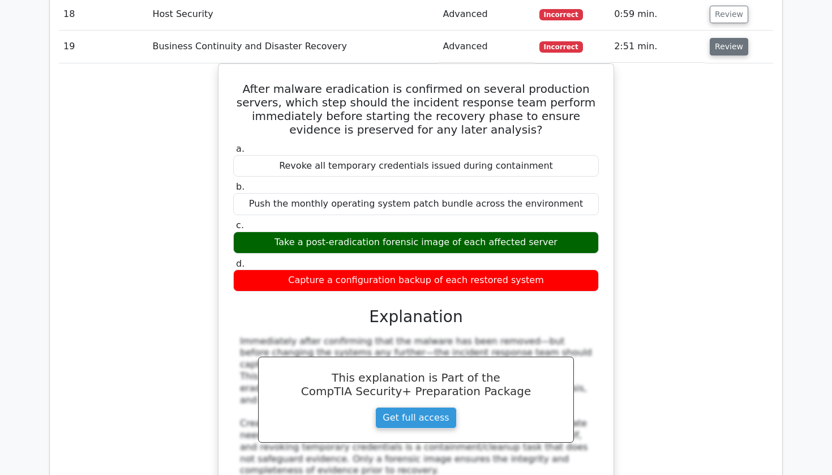
click at [741, 38] on button "Review" at bounding box center [728, 47] width 38 height 18
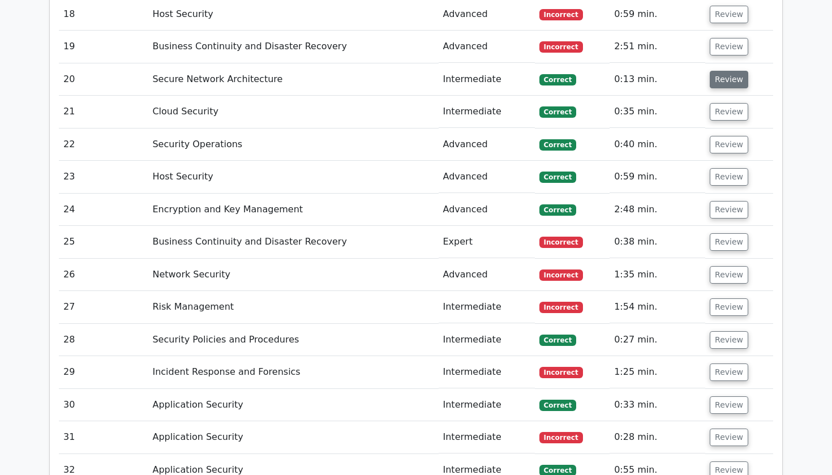
click at [725, 71] on button "Review" at bounding box center [728, 80] width 38 height 18
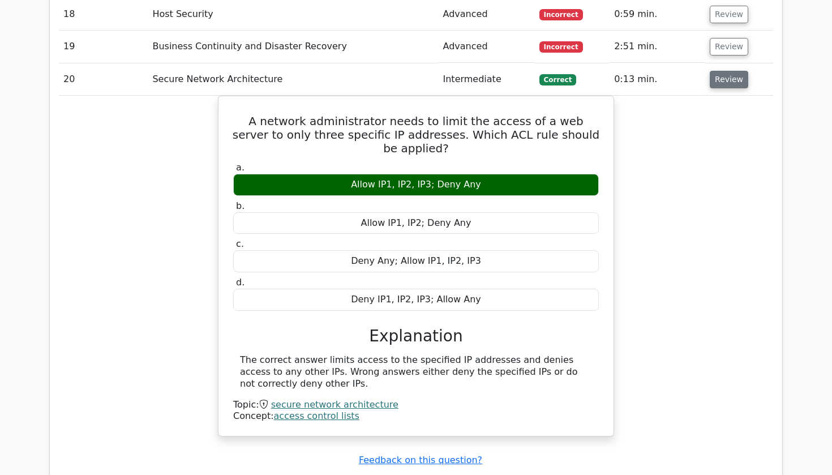
click at [725, 71] on button "Review" at bounding box center [728, 80] width 38 height 18
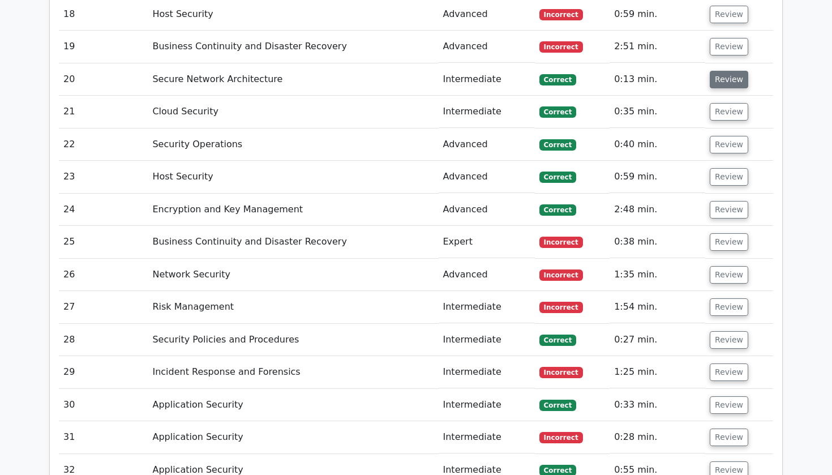
click at [725, 71] on button "Review" at bounding box center [728, 80] width 38 height 18
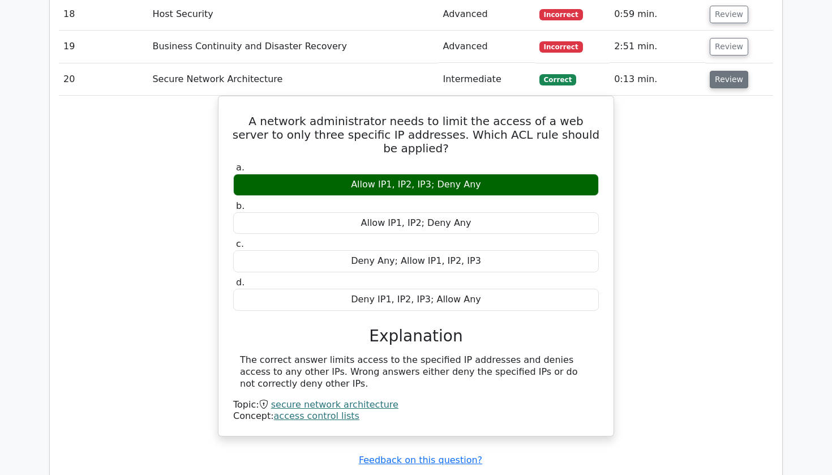
click at [725, 71] on button "Review" at bounding box center [728, 80] width 38 height 18
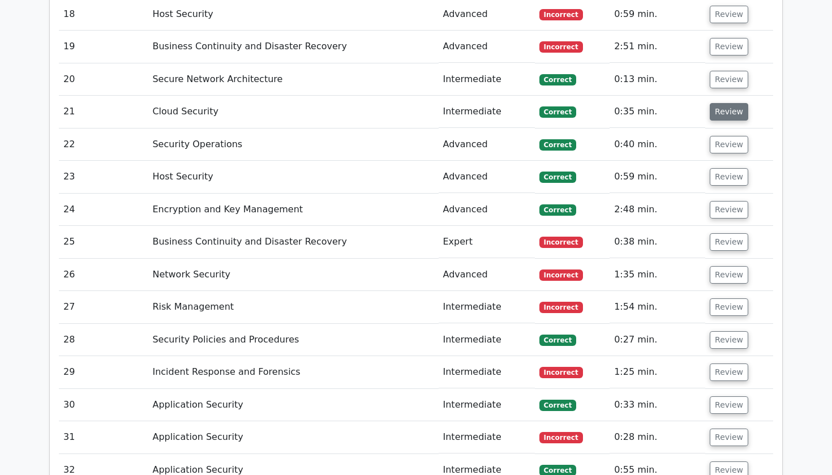
click at [719, 103] on button "Review" at bounding box center [728, 112] width 38 height 18
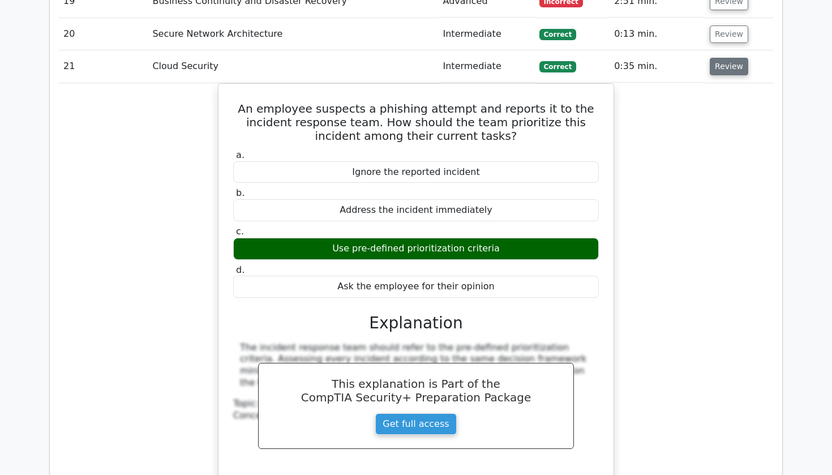
scroll to position [1977, 0]
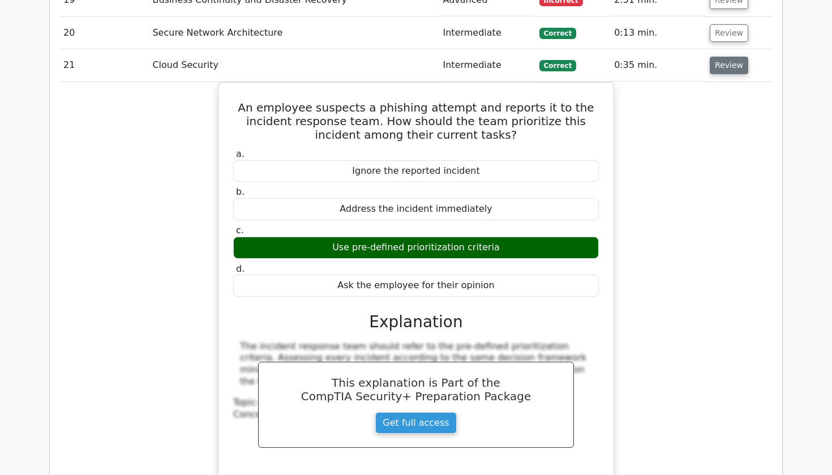
click at [736, 57] on button "Review" at bounding box center [728, 66] width 38 height 18
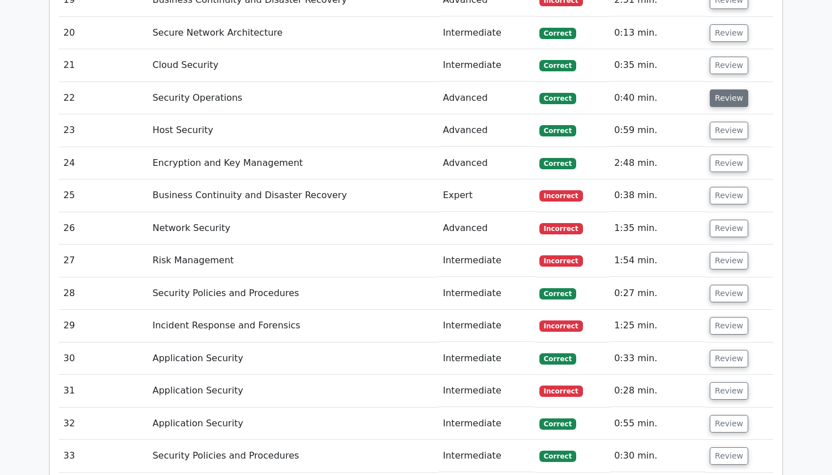
click at [727, 89] on button "Review" at bounding box center [728, 98] width 38 height 18
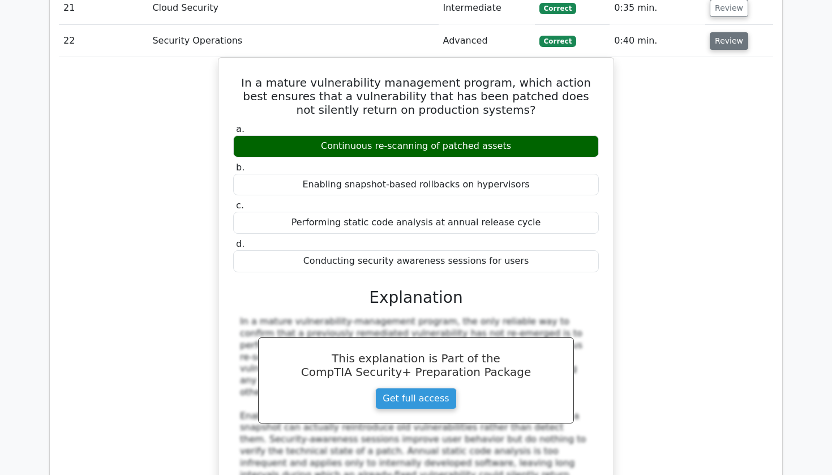
scroll to position [2035, 0]
